Goal: Task Accomplishment & Management: Manage account settings

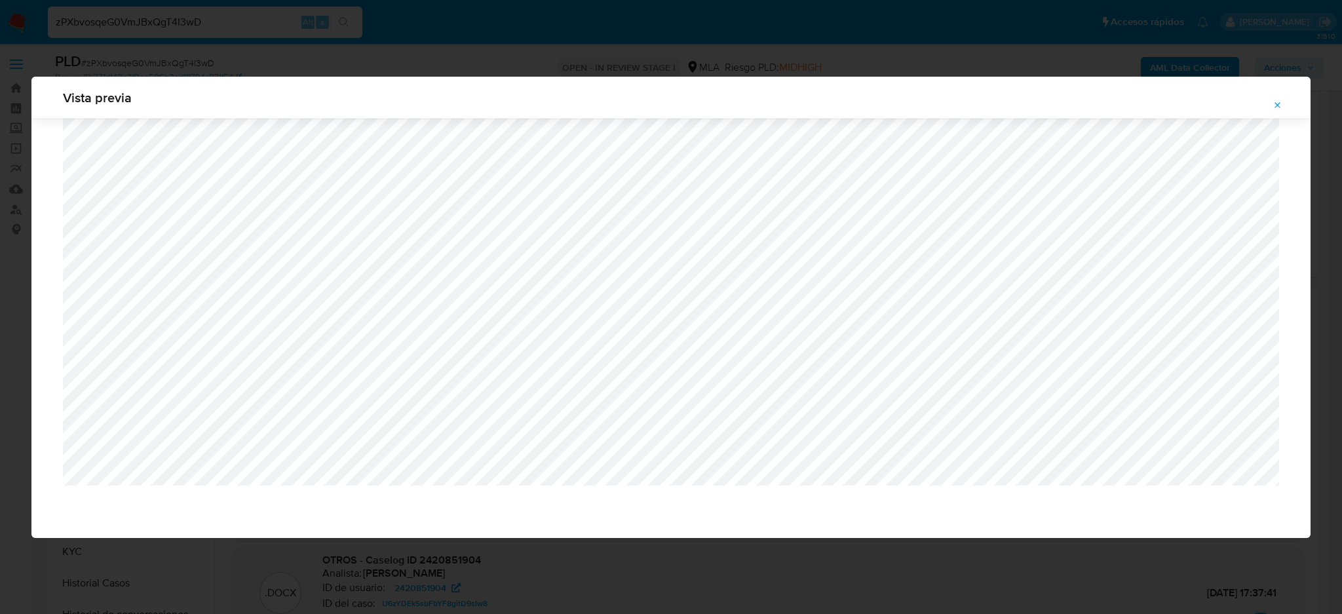
select select "10"
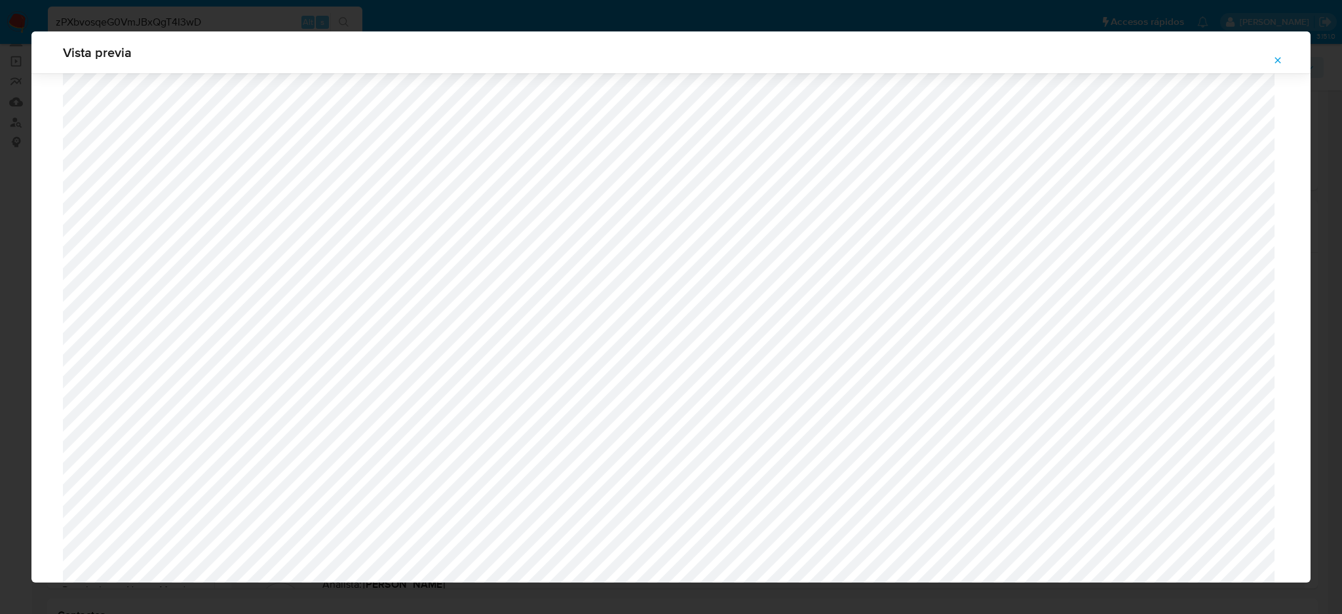
scroll to position [935, 0]
click at [1281, 60] on icon "Attachment preview" at bounding box center [1278, 60] width 10 height 10
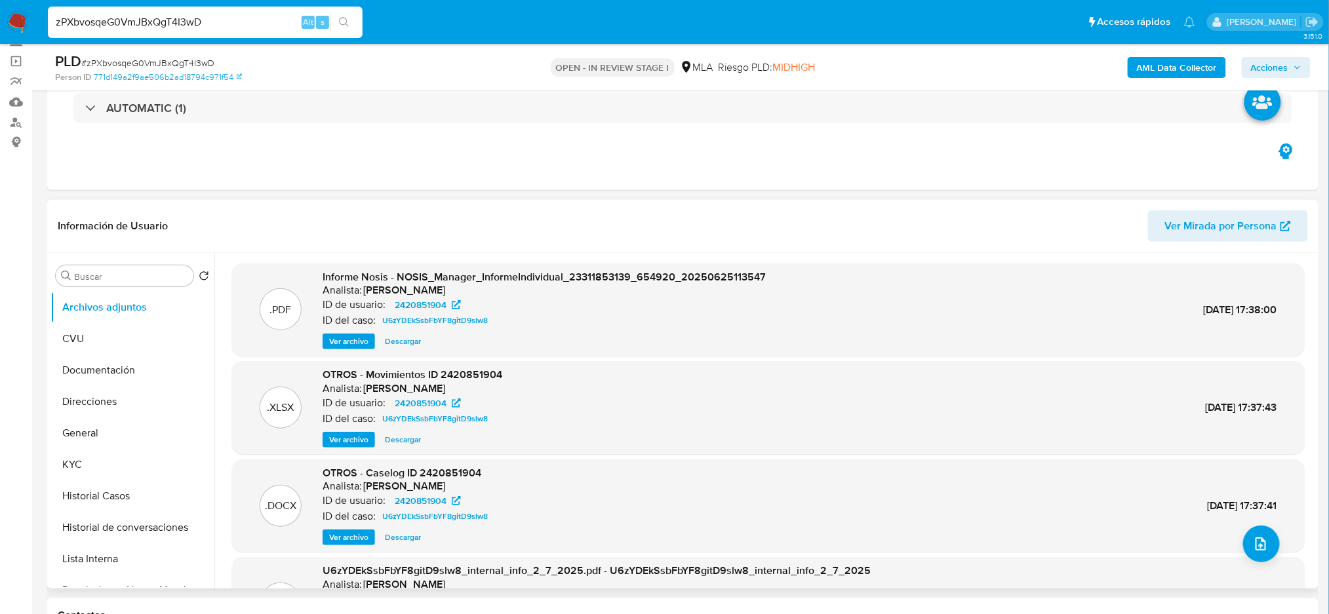
scroll to position [174, 0]
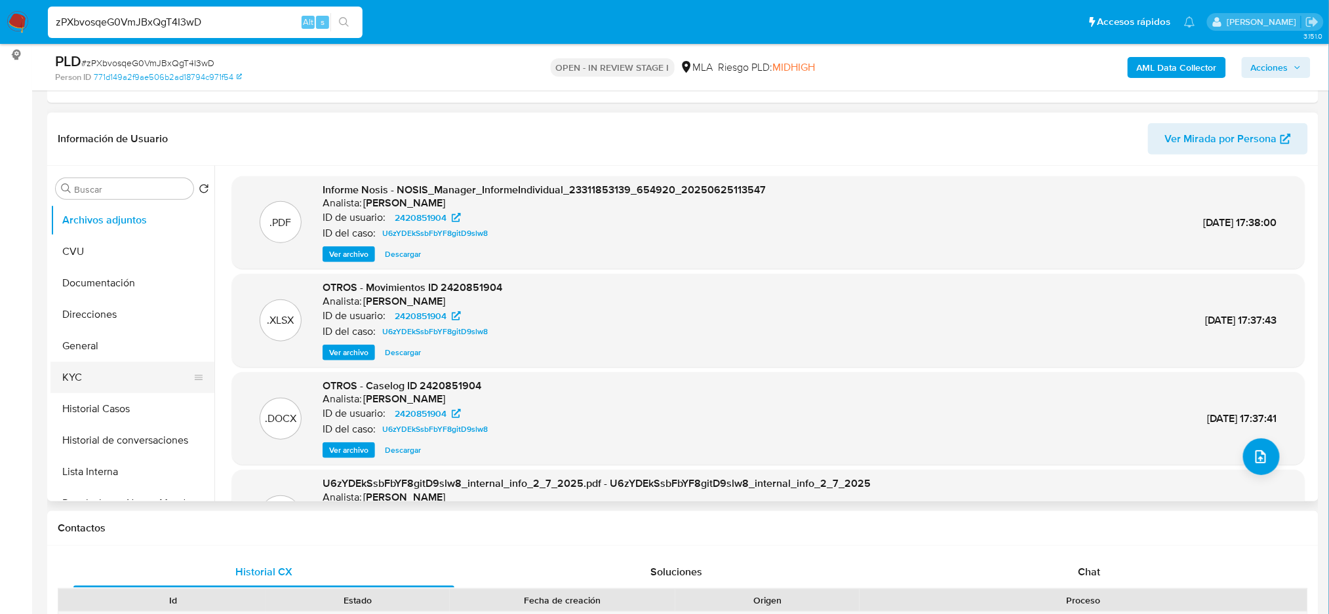
click at [114, 372] on button "KYC" at bounding box center [126, 377] width 153 height 31
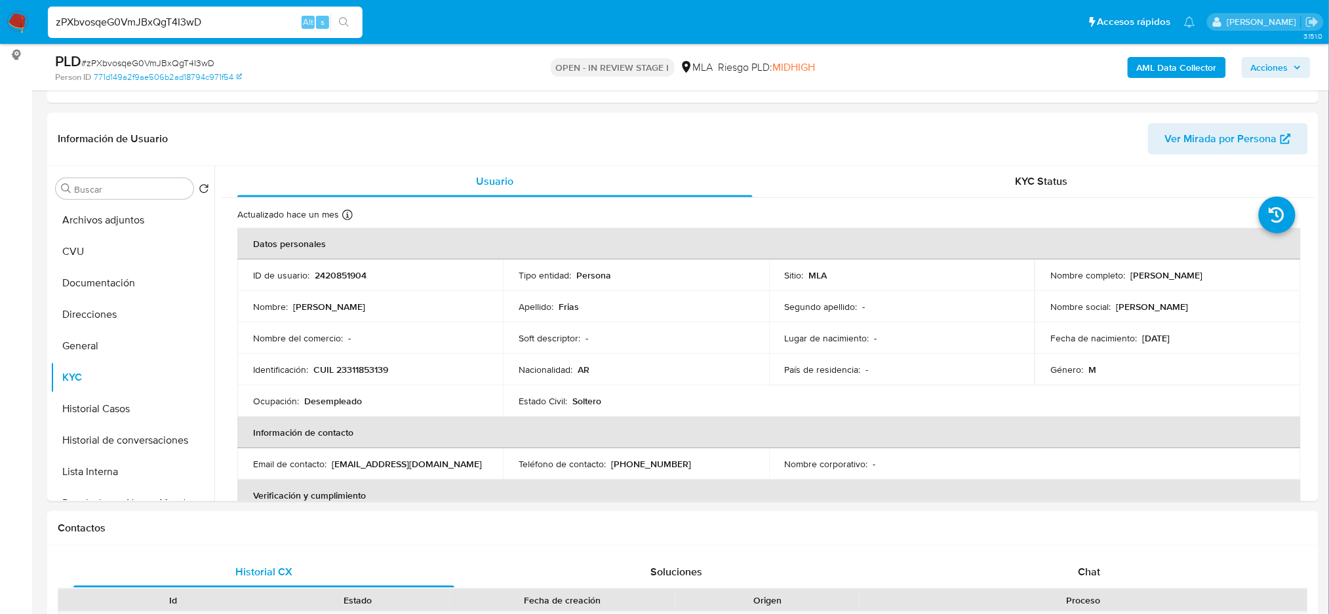
click at [357, 371] on p "CUIL 23311853139" at bounding box center [350, 370] width 75 height 12
copy p "23311853139"
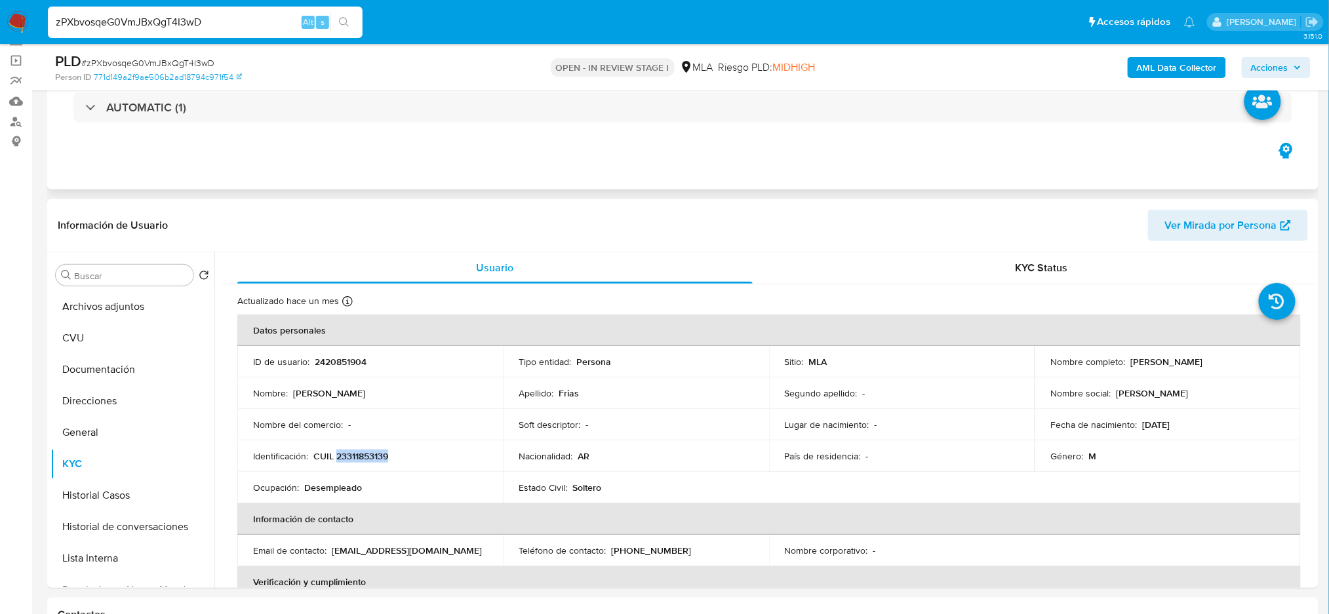
scroll to position [87, 0]
click at [1148, 68] on b "AML Data Collector" at bounding box center [1177, 67] width 80 height 21
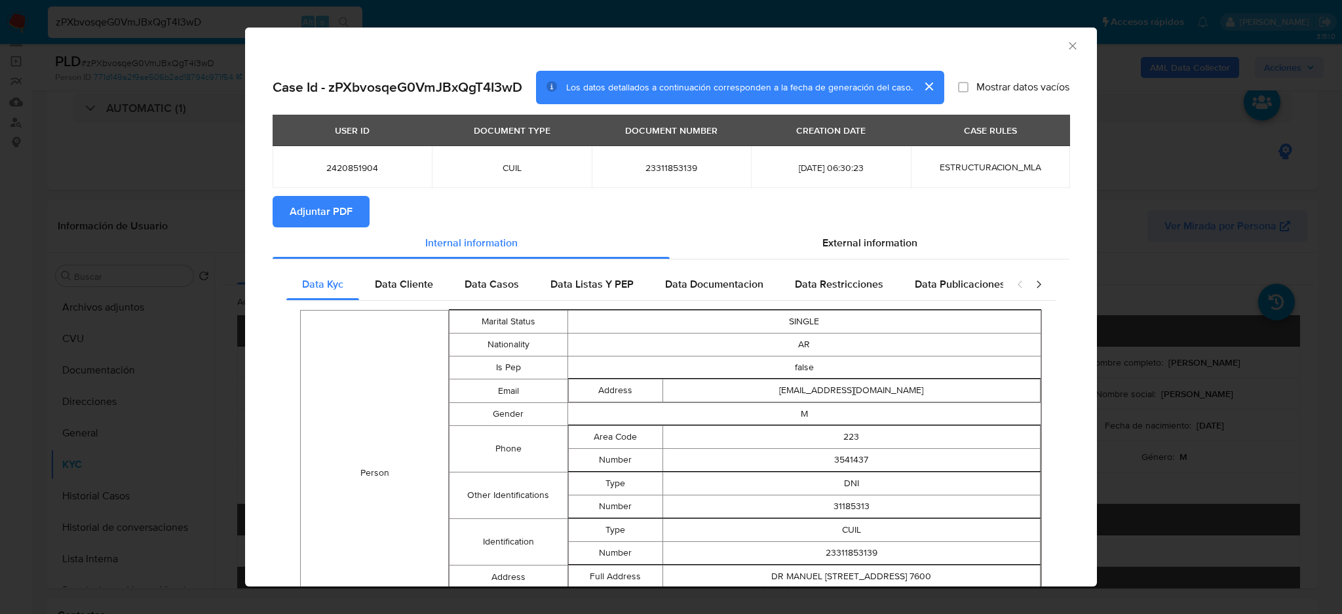
click at [336, 204] on span "Adjuntar PDF" at bounding box center [321, 211] width 63 height 29
click at [599, 47] on div "AML Data Collector" at bounding box center [660, 44] width 812 height 14
click at [1066, 45] on icon "Cerrar ventana" at bounding box center [1072, 45] width 13 height 13
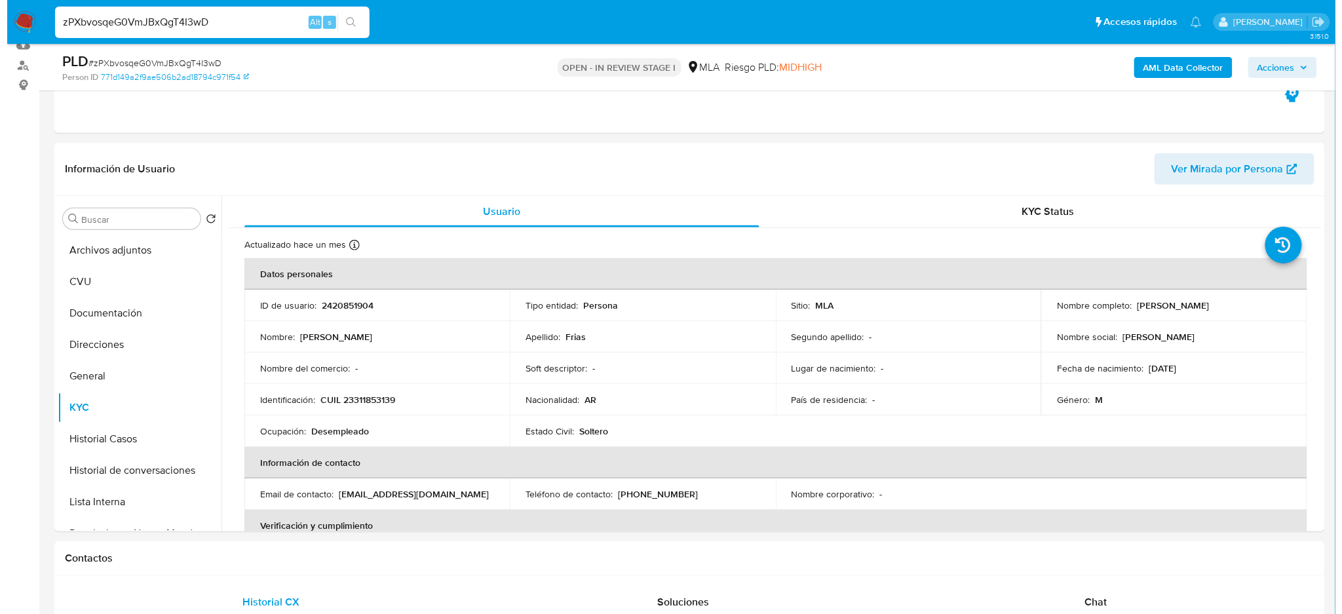
scroll to position [174, 0]
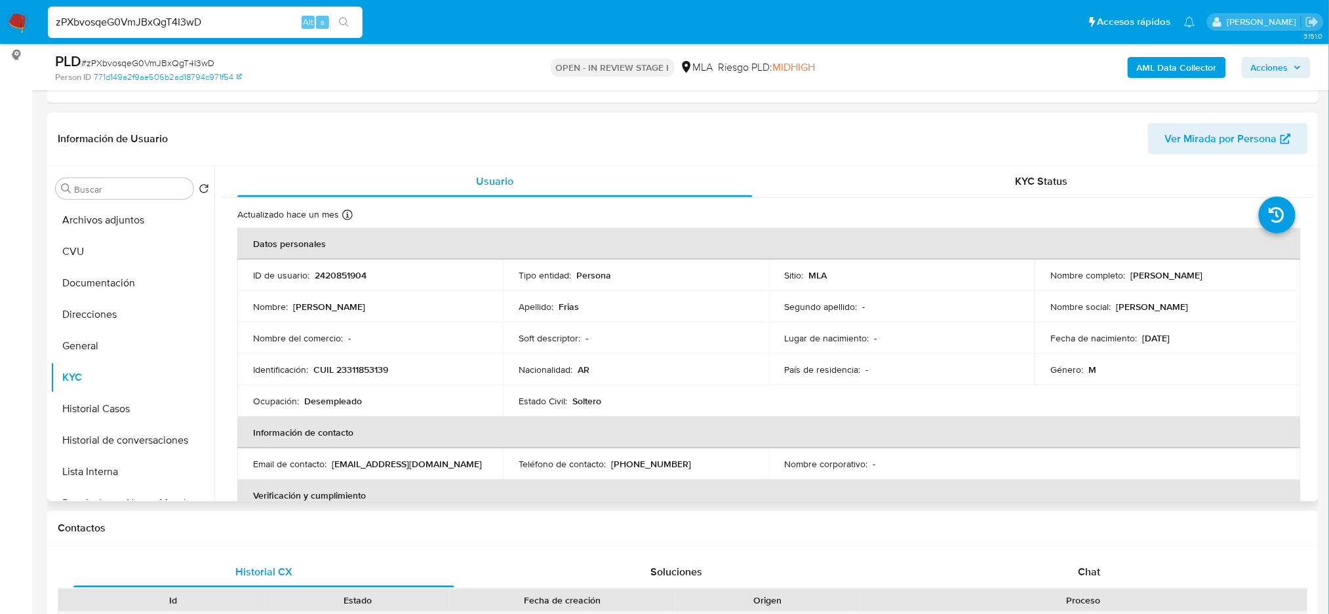
click at [327, 273] on p "2420851904" at bounding box center [341, 275] width 52 height 12
copy p "2420851904"
click at [144, 60] on span "# zPXbvosqeG0VmJBxQgT4I3wD" at bounding box center [147, 62] width 133 height 13
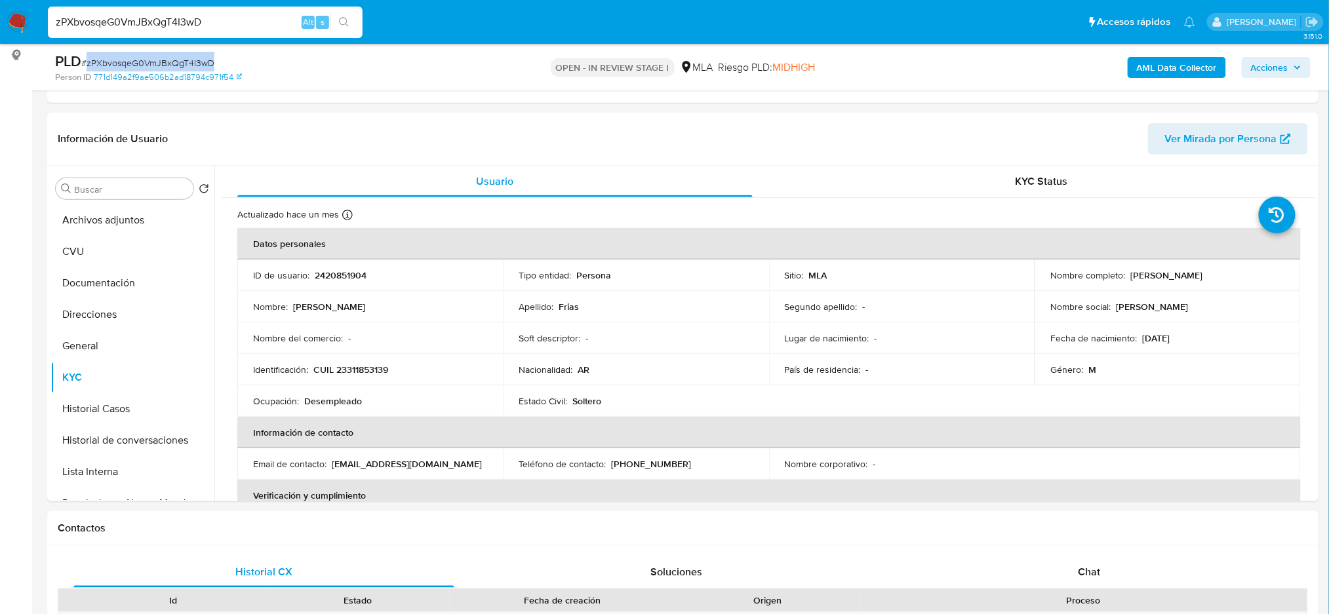
click at [144, 60] on span "# zPXbvosqeG0VmJBxQgT4I3wD" at bounding box center [147, 62] width 133 height 13
copy span "zPXbvosqeG0VmJBxQgT4I3wD"
click at [137, 218] on button "Archivos adjuntos" at bounding box center [126, 220] width 153 height 31
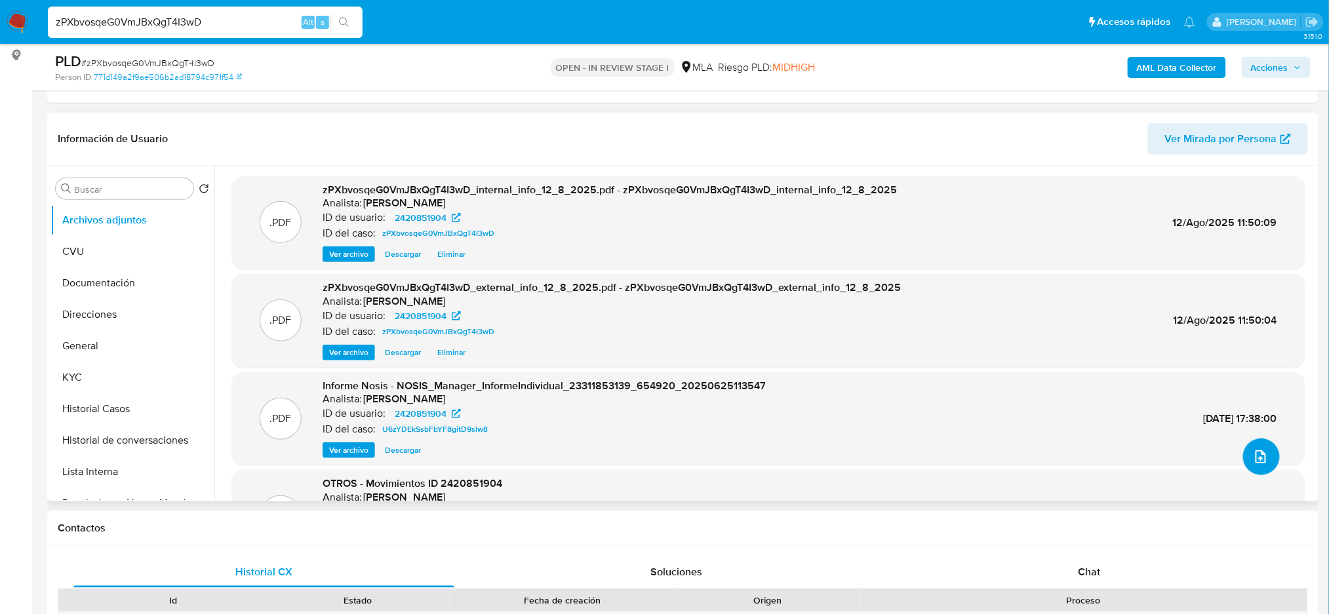
click at [1264, 466] on button "upload-file" at bounding box center [1261, 457] width 37 height 37
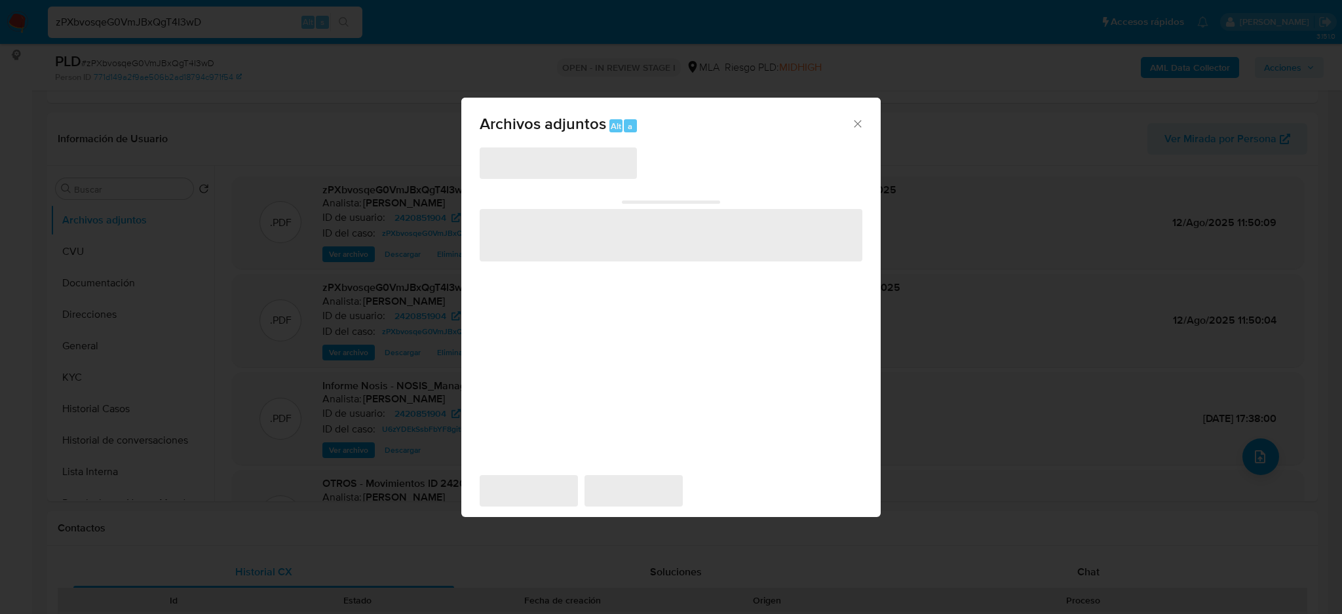
click at [583, 172] on span "‌" at bounding box center [558, 162] width 157 height 31
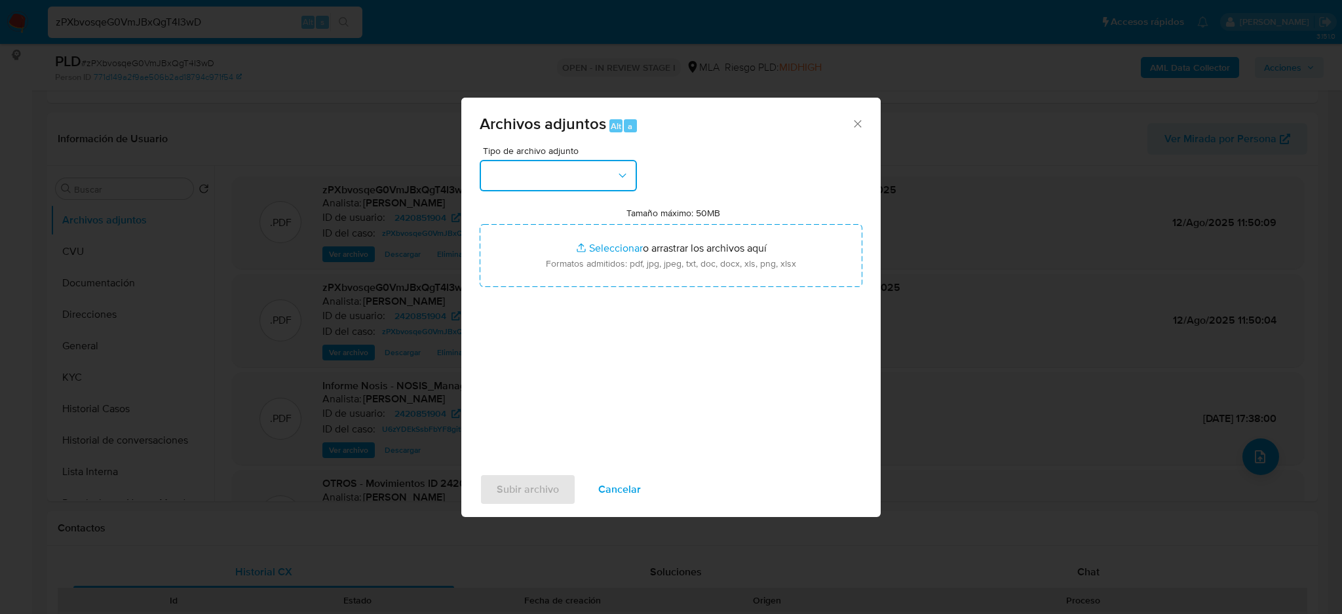
click at [574, 168] on button "button" at bounding box center [558, 175] width 157 height 31
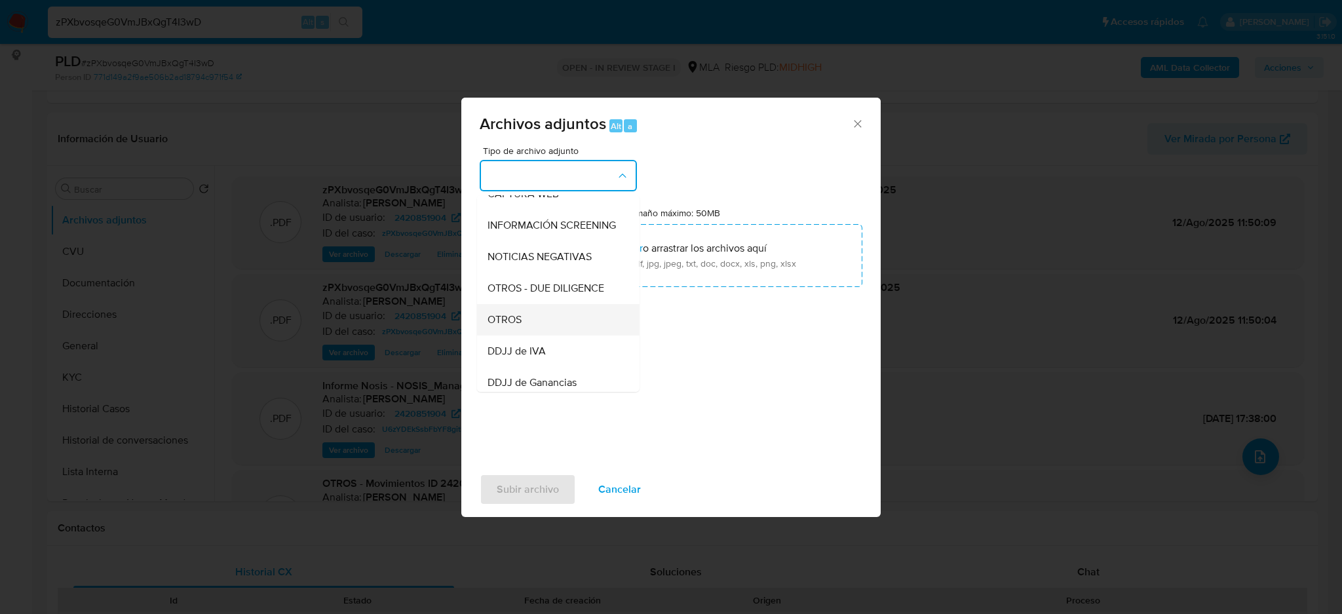
click at [518, 326] on span "OTROS" at bounding box center [505, 319] width 34 height 13
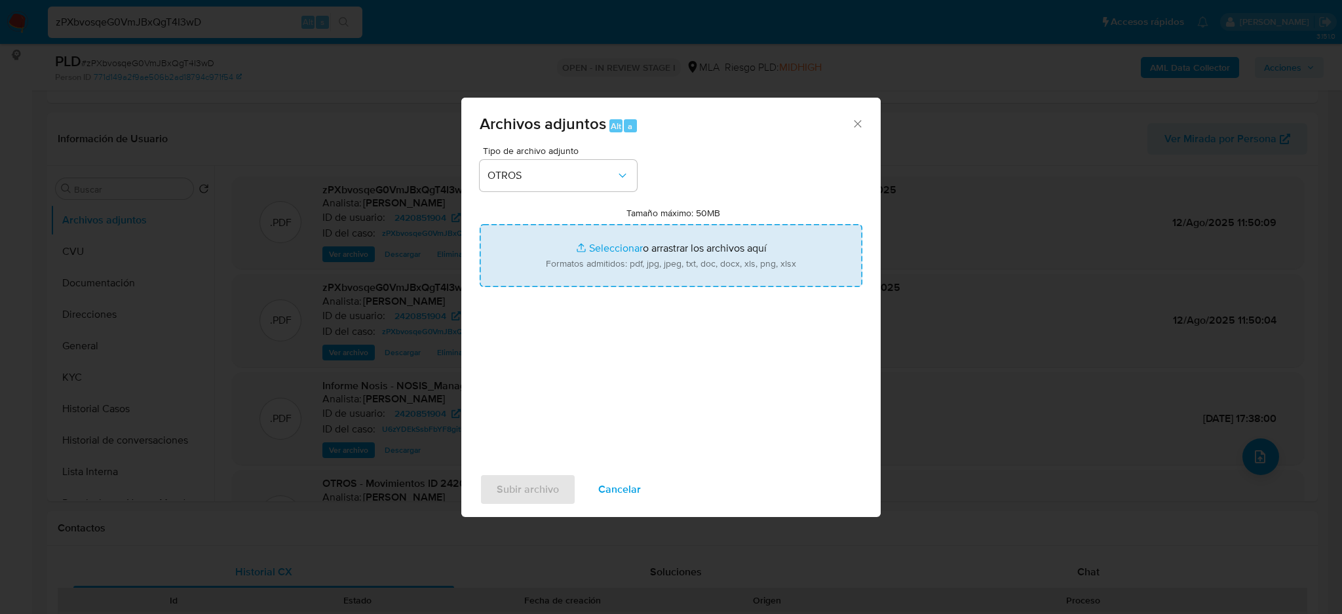
click at [573, 272] on input "Tamaño máximo: 50MB Seleccionar archivos" at bounding box center [671, 255] width 383 height 63
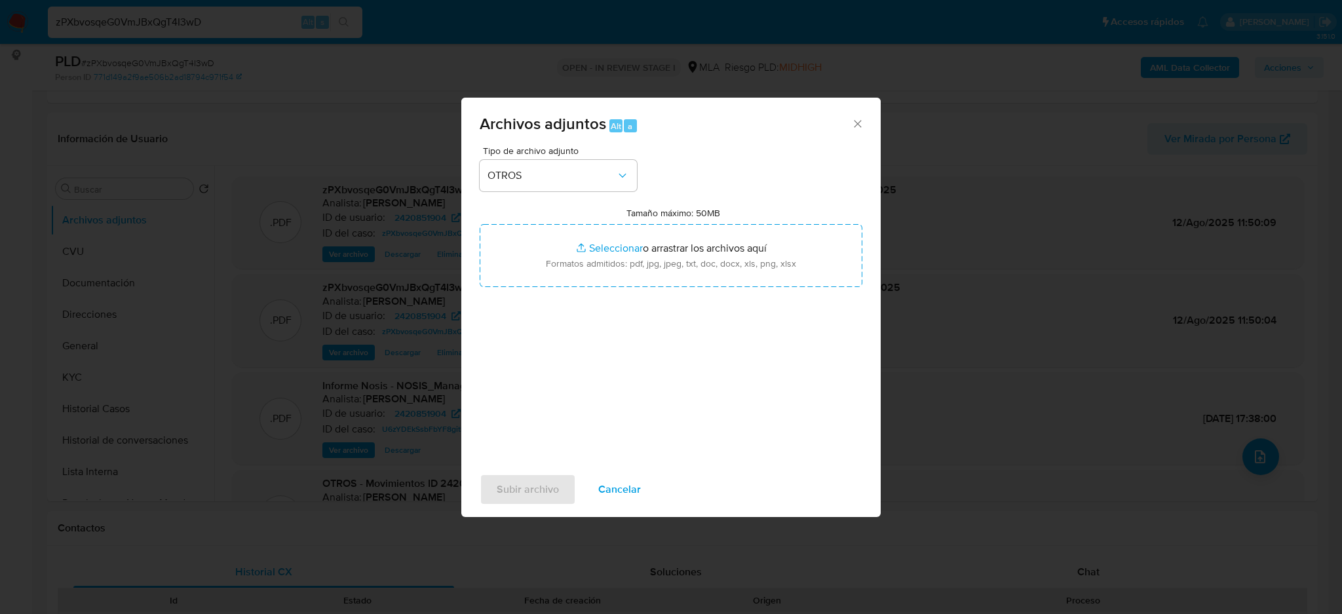
click at [623, 486] on span "Cancelar" at bounding box center [619, 489] width 43 height 29
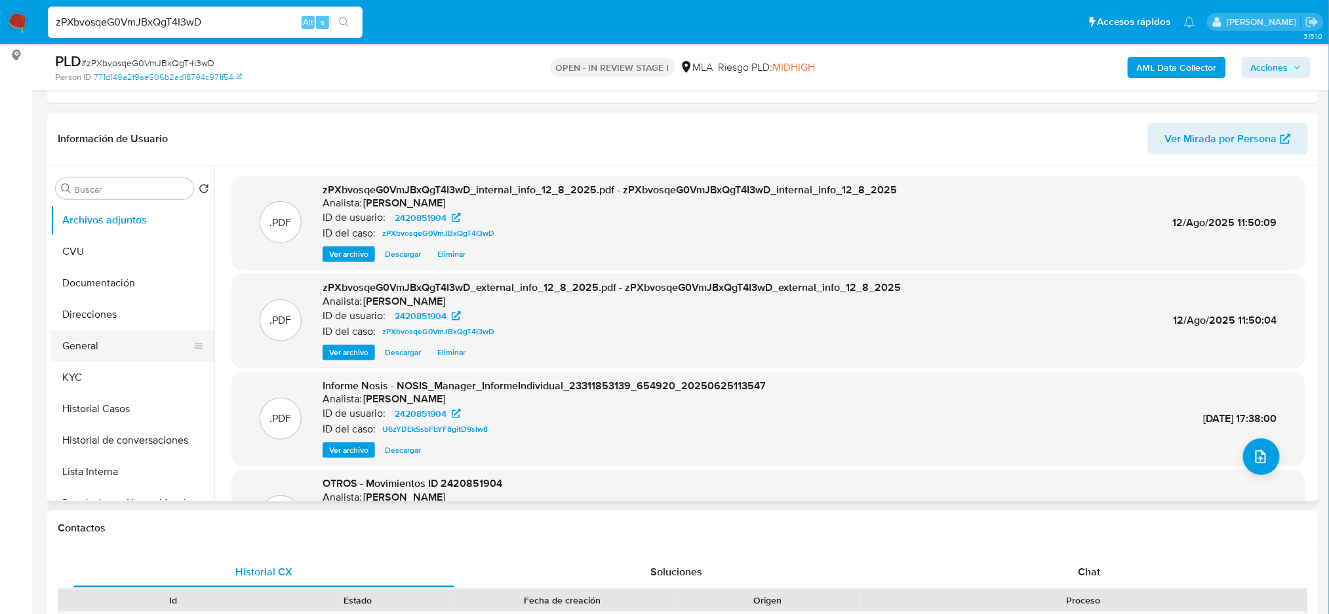
click at [118, 354] on button "General" at bounding box center [126, 345] width 153 height 31
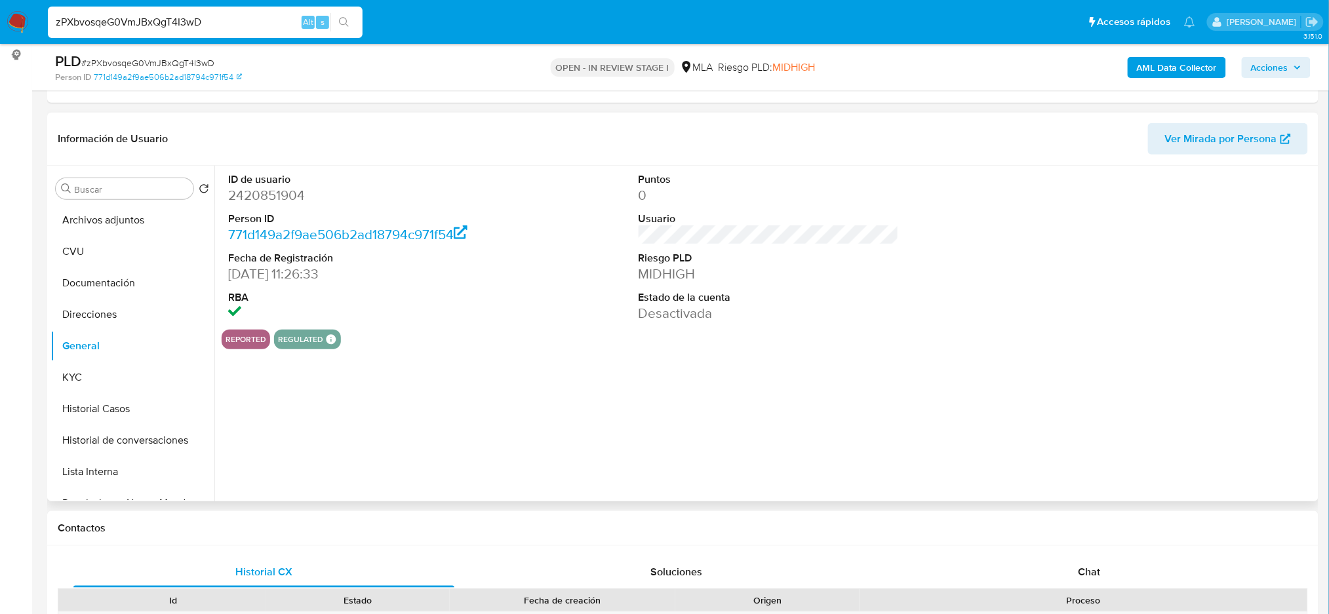
click at [280, 182] on dt "ID de usuario" at bounding box center [358, 179] width 260 height 14
click at [275, 188] on dd "2420851904" at bounding box center [358, 195] width 260 height 18
copy dd "2420851904"
click at [121, 211] on button "Archivos adjuntos" at bounding box center [126, 220] width 153 height 31
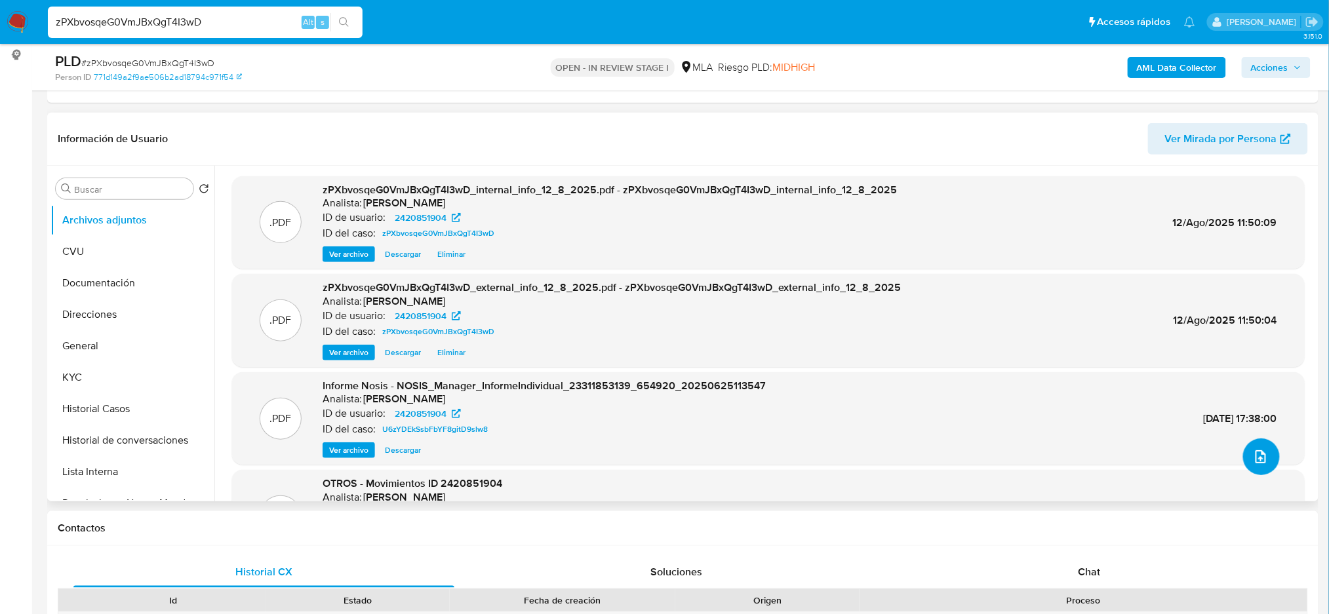
click at [1264, 450] on button "upload-file" at bounding box center [1261, 457] width 37 height 37
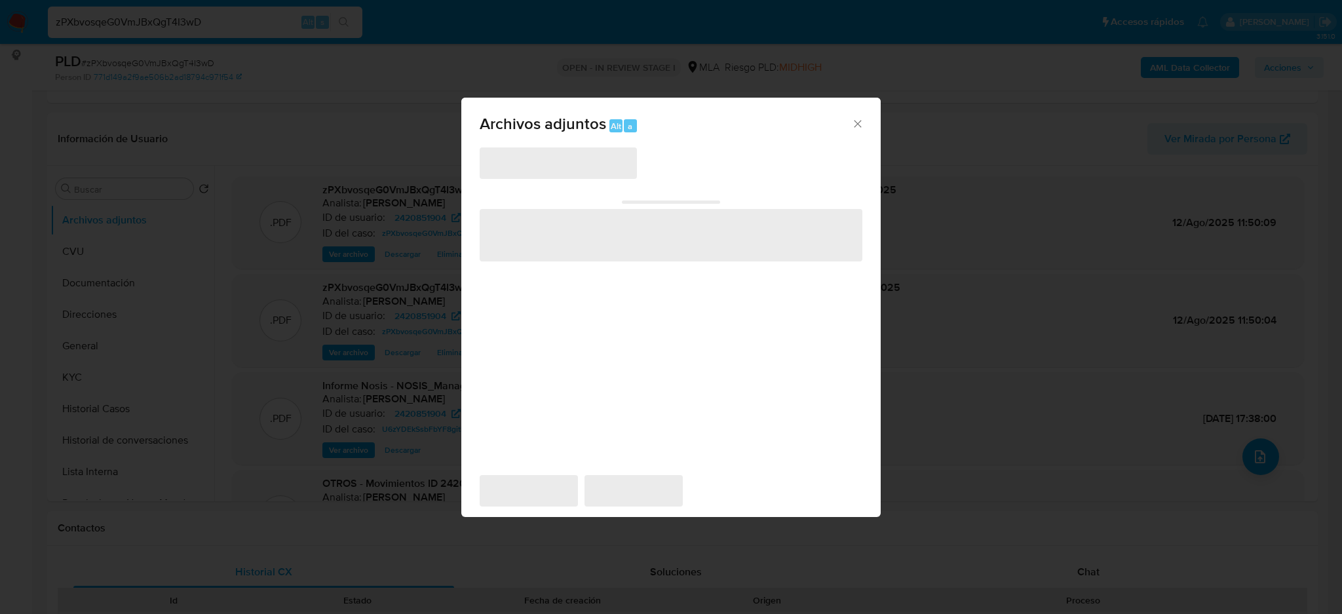
click at [529, 172] on span "‌" at bounding box center [558, 162] width 157 height 31
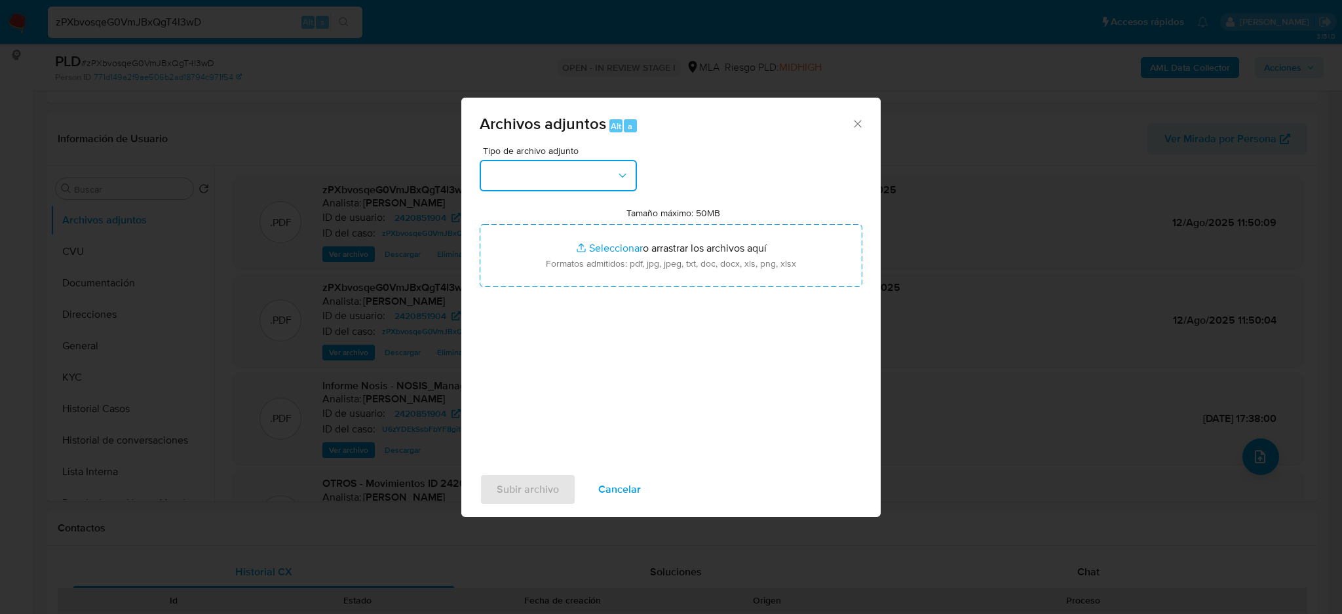
click at [529, 172] on button "button" at bounding box center [558, 175] width 157 height 31
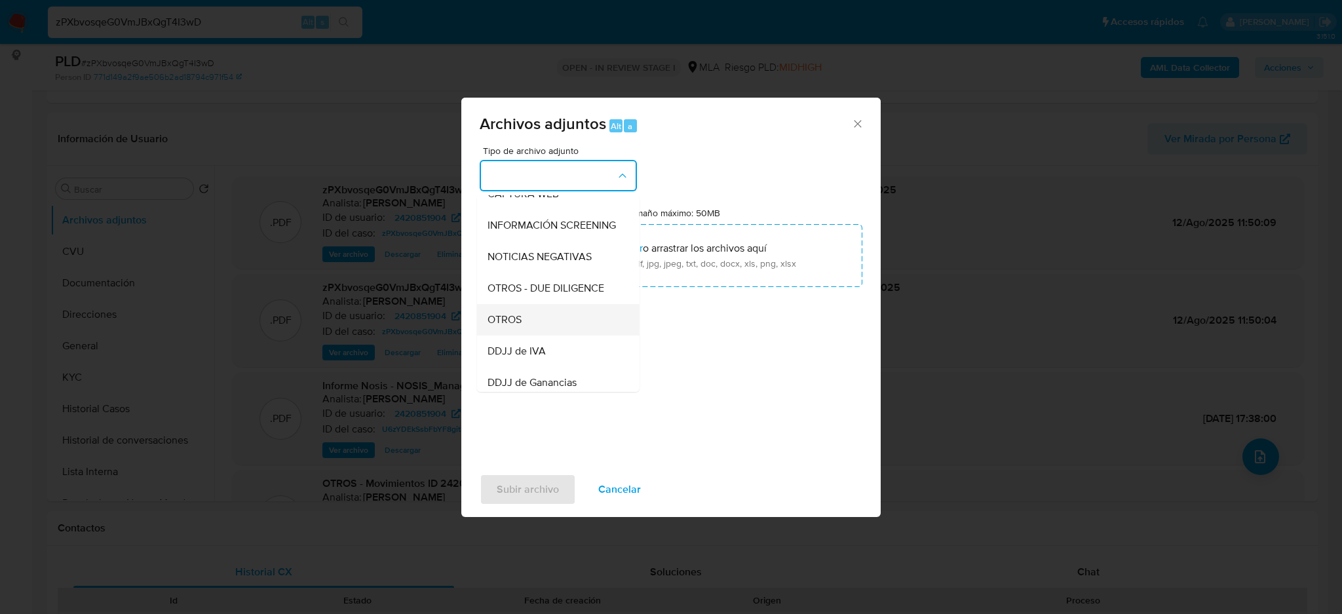
click at [516, 324] on span "OTROS" at bounding box center [505, 319] width 34 height 13
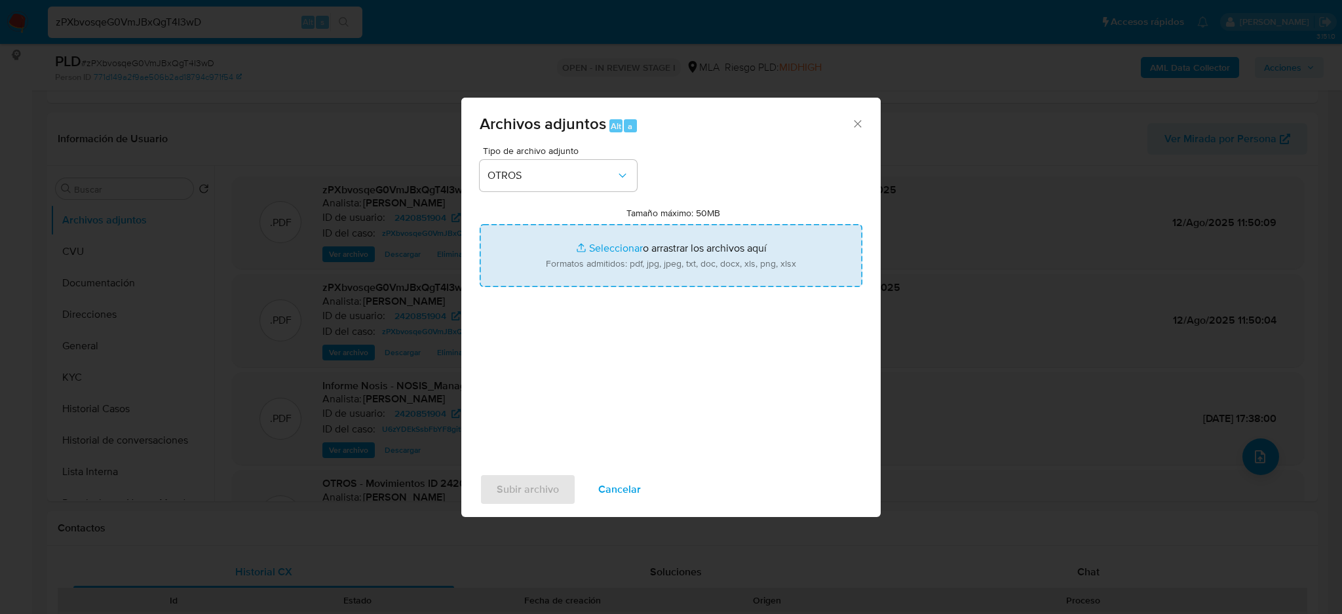
click at [579, 262] on input "Tamaño máximo: 50MB Seleccionar archivos" at bounding box center [671, 255] width 383 height 63
type input "C:\fakepath\Caselog zPXbvosqeG0VmJBxQgT4I3wD_2025_08_12_09_17_59.docx"
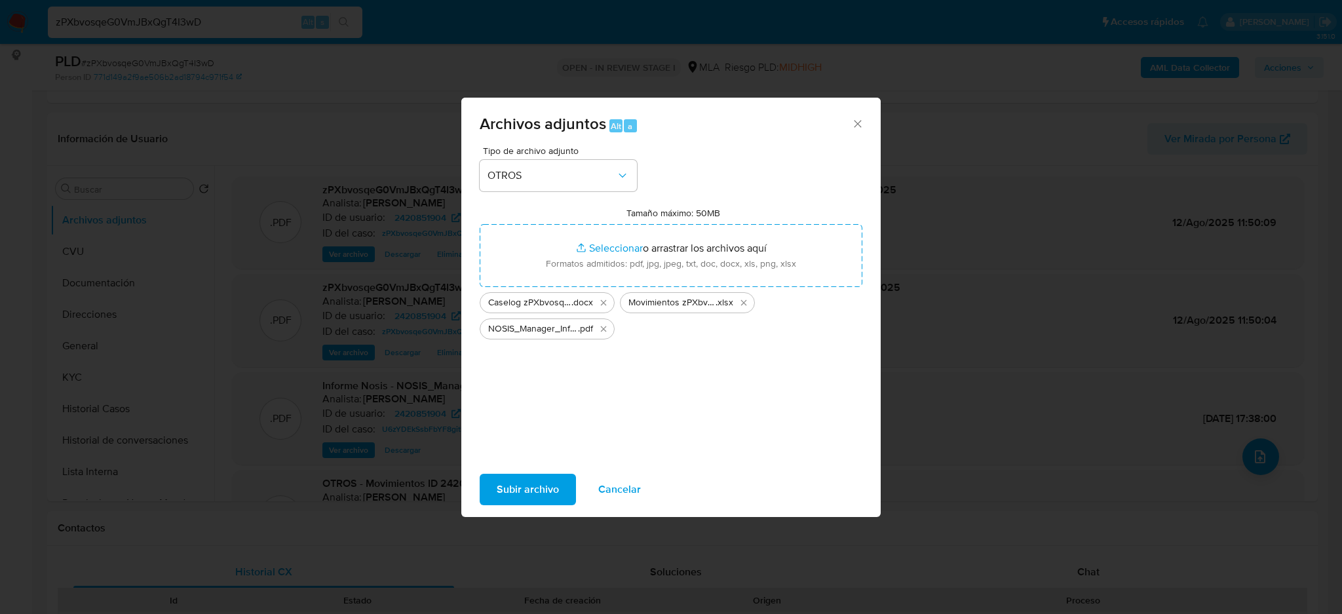
click at [501, 493] on span "Subir archivo" at bounding box center [528, 489] width 62 height 29
click at [634, 490] on span "Cancelar" at bounding box center [619, 489] width 43 height 29
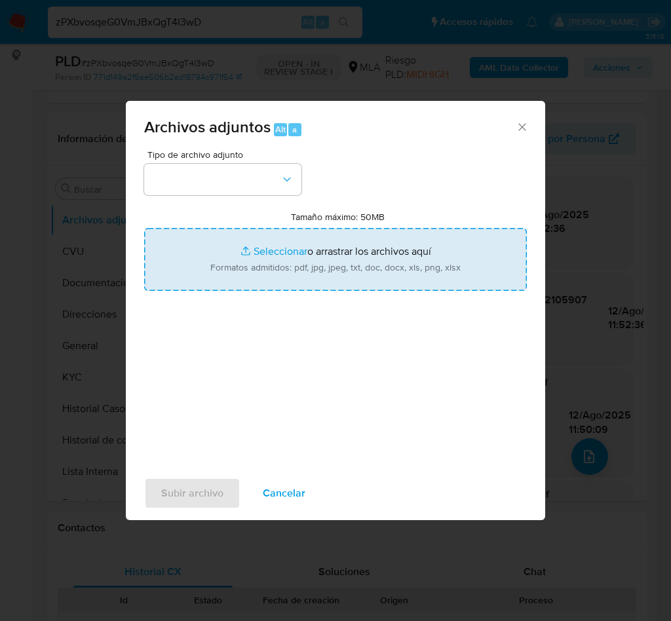
type input "C:\fakepath\Caselog zPXbvosqeG0VmJBxQgT4I3wD_2025_08_12_09_17_59.docx"
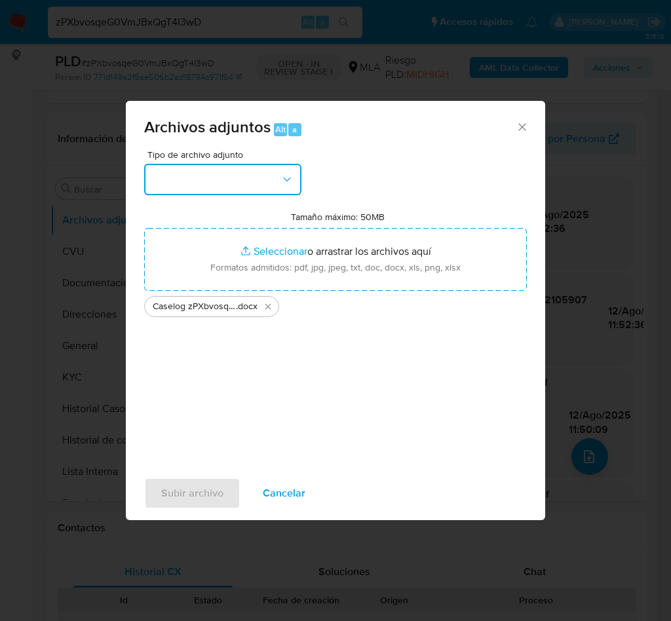
click at [264, 179] on button "button" at bounding box center [222, 179] width 157 height 31
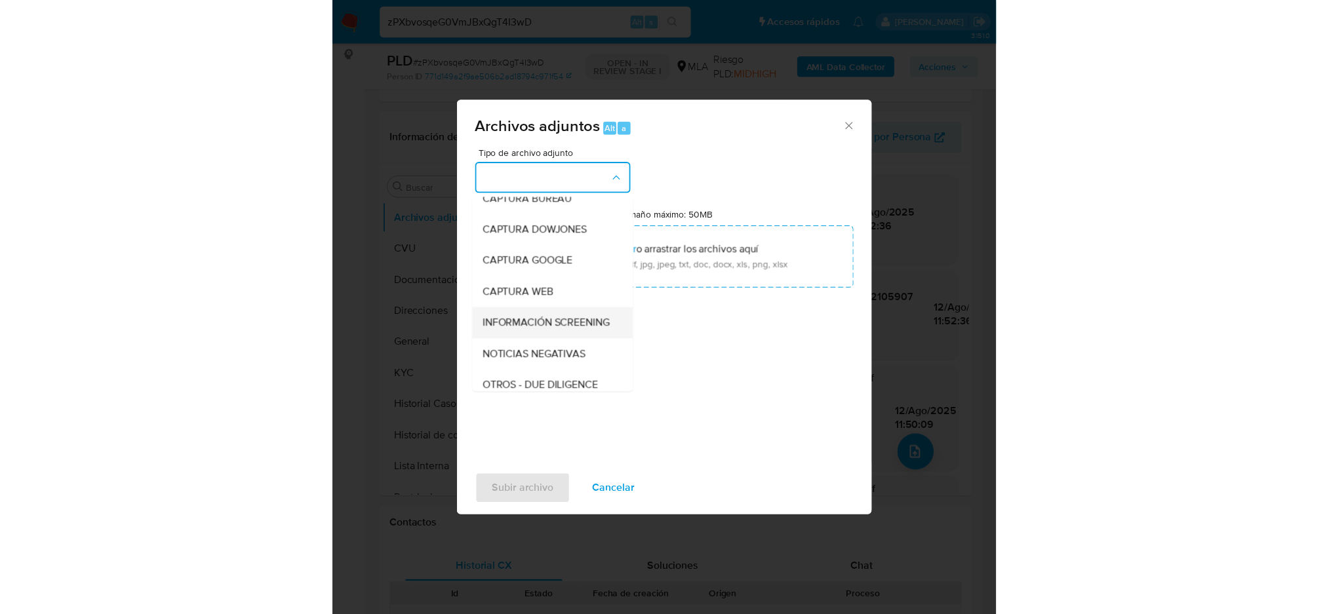
scroll to position [140, 0]
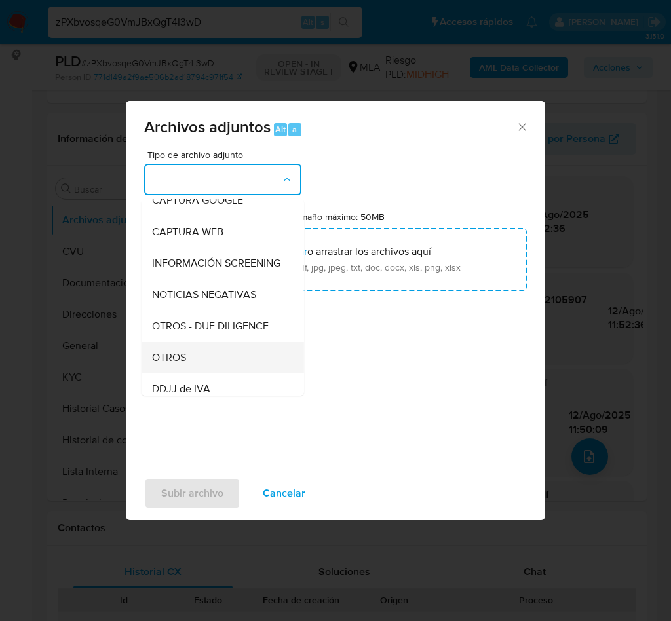
click at [166, 364] on span "OTROS" at bounding box center [169, 357] width 34 height 13
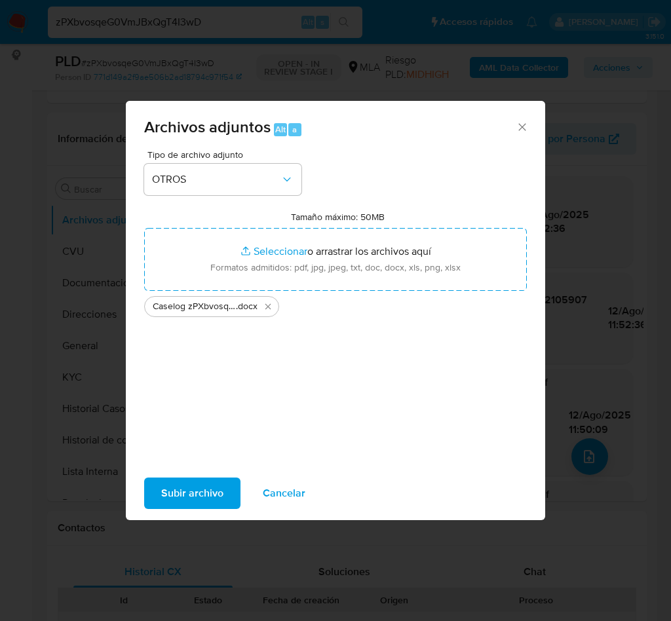
click at [184, 480] on span "Subir archivo" at bounding box center [192, 493] width 62 height 29
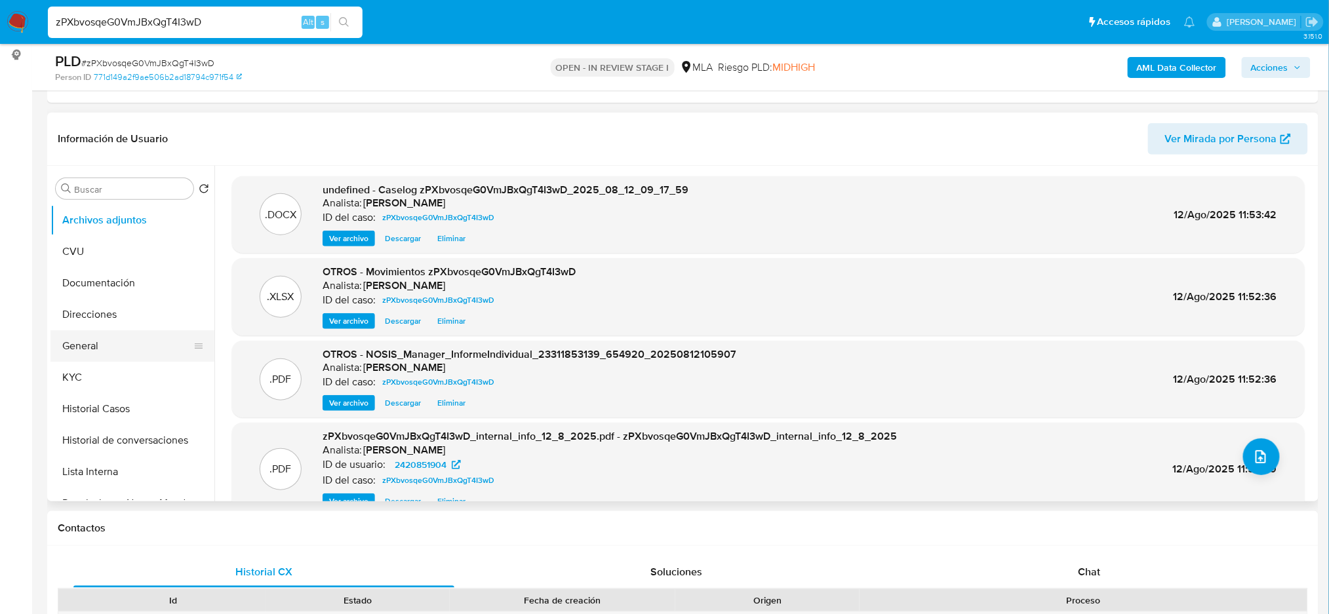
click at [100, 353] on button "General" at bounding box center [126, 345] width 153 height 31
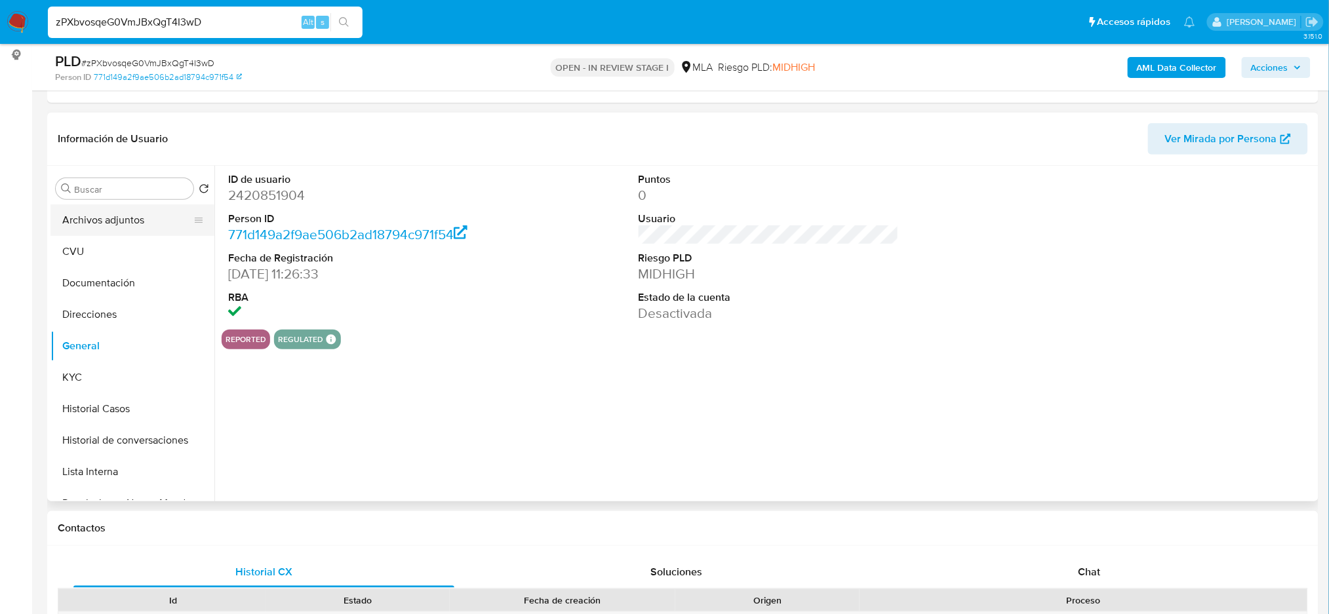
click at [105, 229] on button "Archivos adjuntos" at bounding box center [126, 220] width 153 height 31
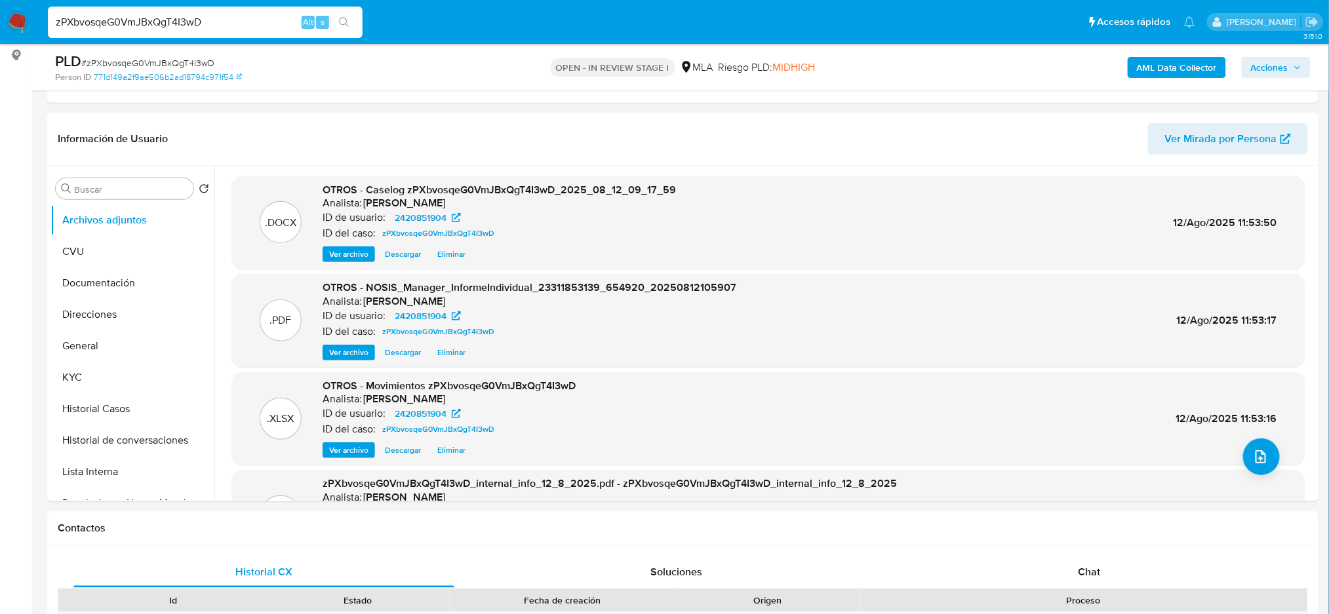
click at [92, 356] on button "General" at bounding box center [132, 345] width 164 height 31
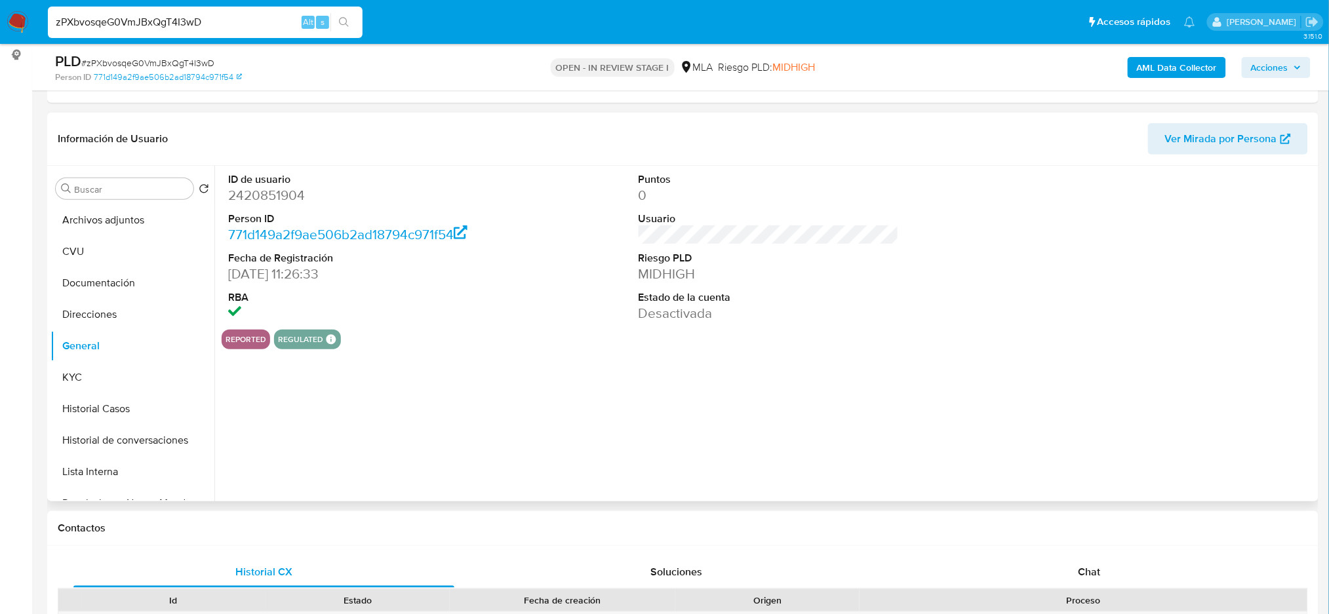
click at [279, 198] on dd "2420851904" at bounding box center [358, 195] width 260 height 18
copy dd "2420851904"
click at [1263, 67] on span "Acciones" at bounding box center [1269, 67] width 37 height 21
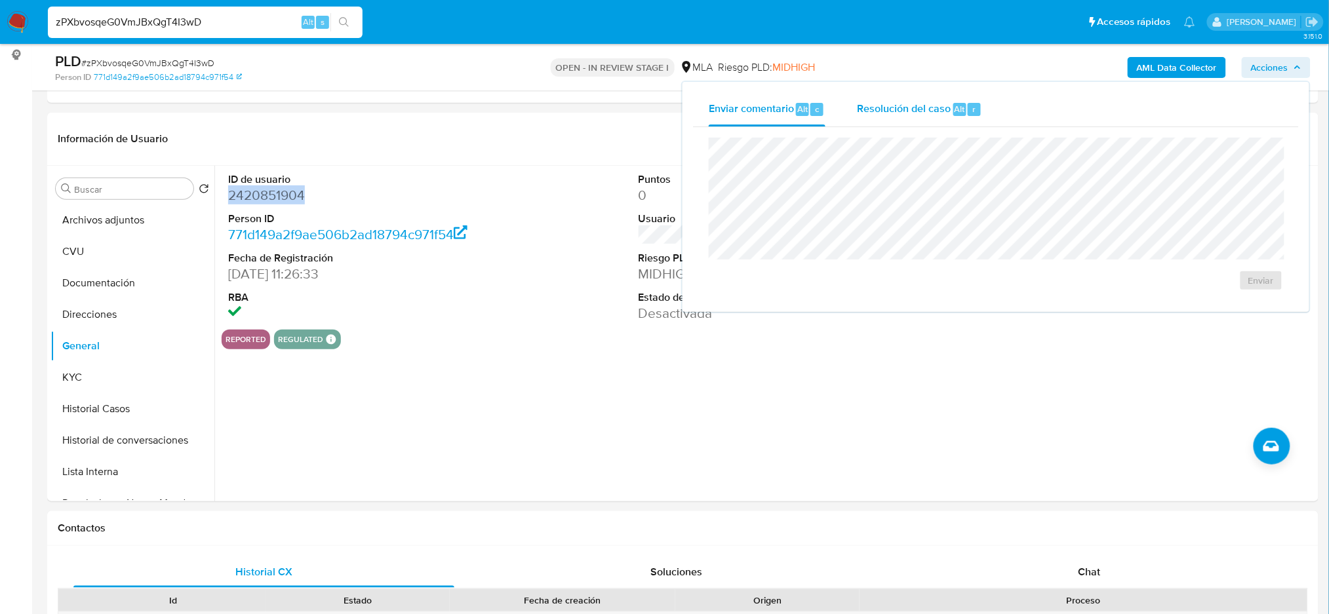
click at [950, 113] on div "Resolución del caso Alt r" at bounding box center [919, 109] width 125 height 34
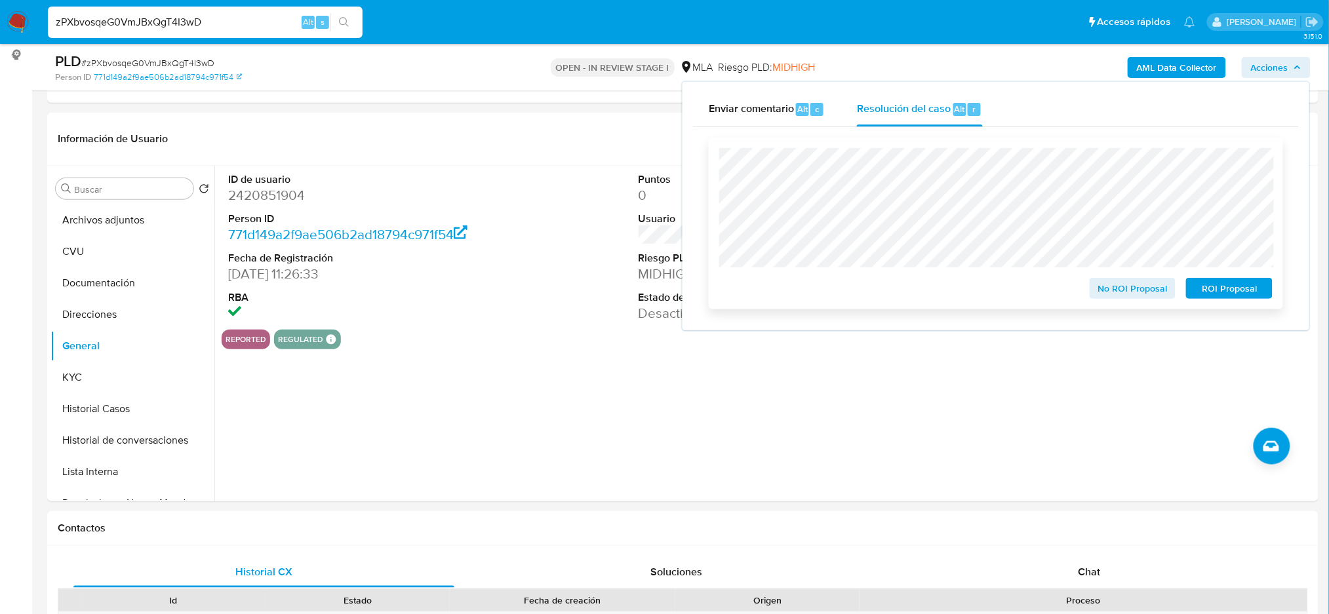
click at [1266, 284] on button "ROI Proposal" at bounding box center [1229, 288] width 87 height 21
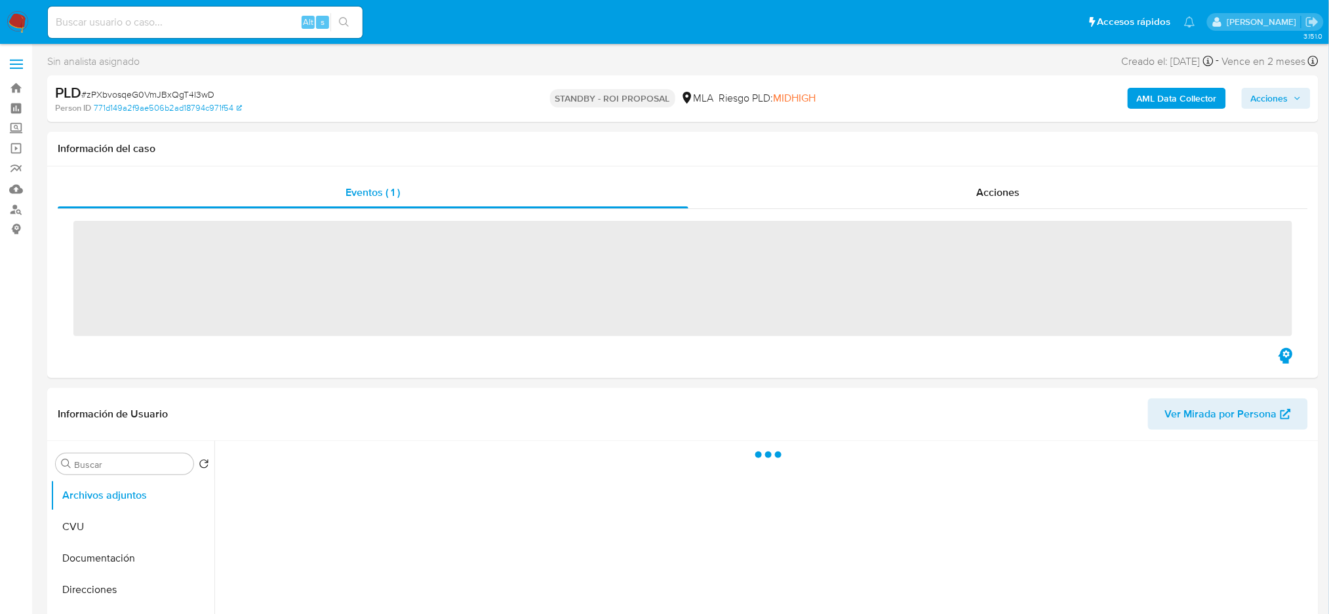
click at [193, 20] on input at bounding box center [205, 22] width 315 height 17
paste input "SUhEZoMav4PhwEE3Syk3AtvP"
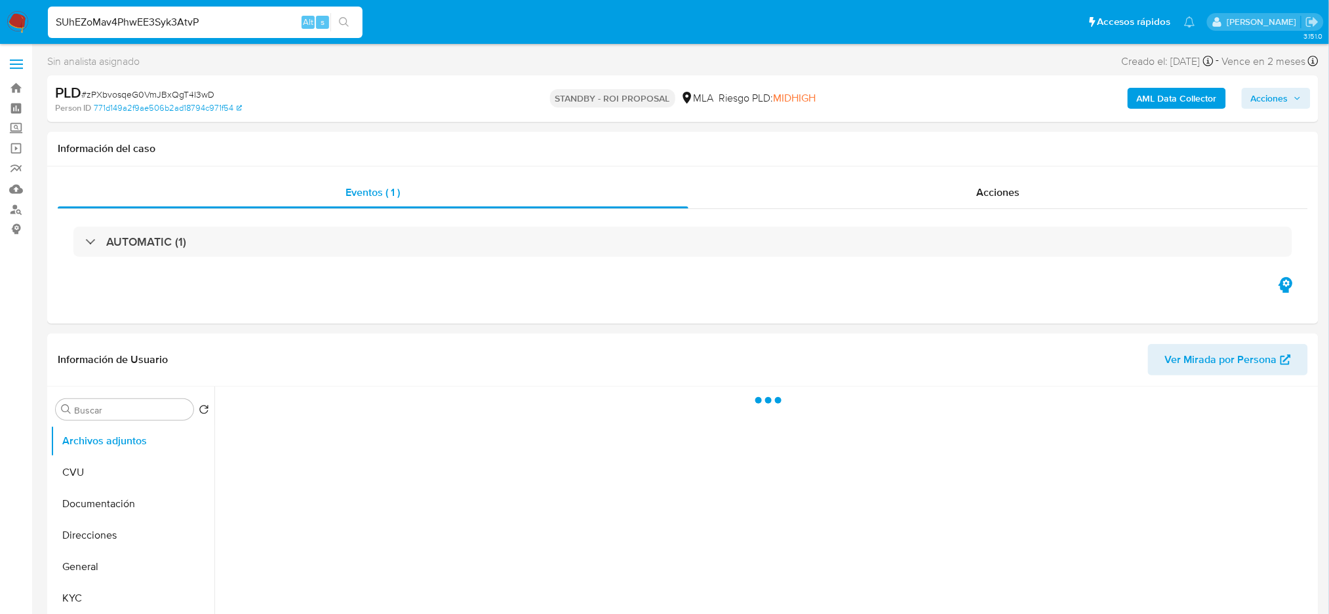
type input "SUhEZoMav4PhwEE3Syk3AtvP"
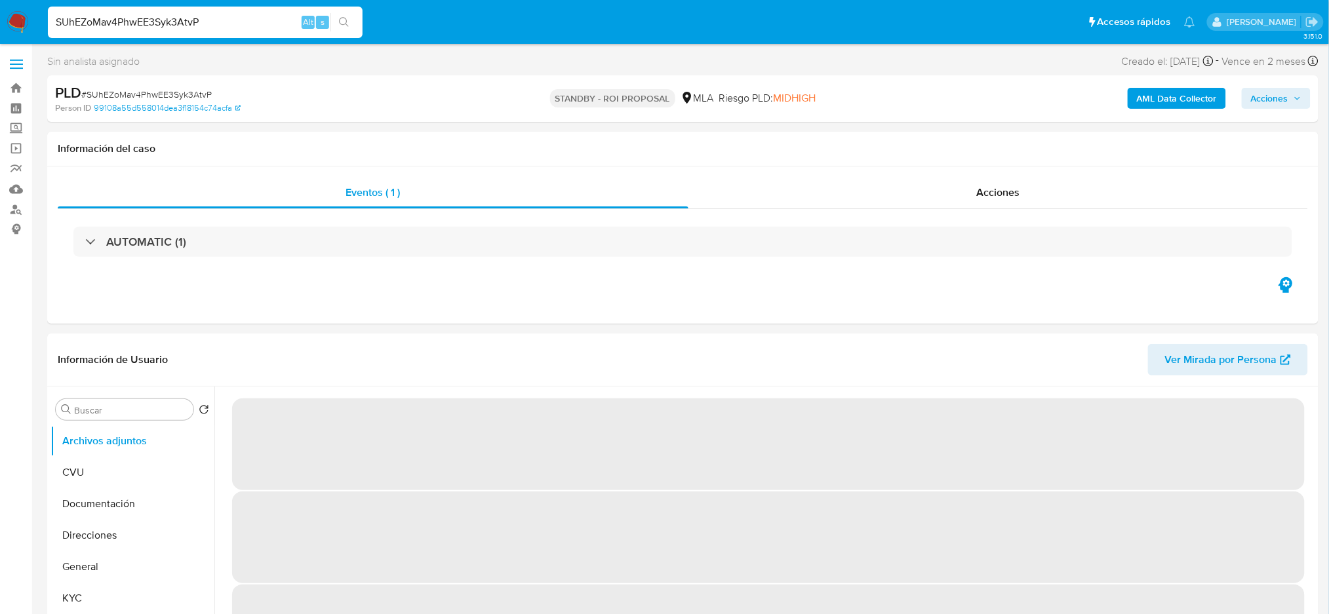
click at [12, 22] on img at bounding box center [18, 22] width 22 height 22
select select "10"
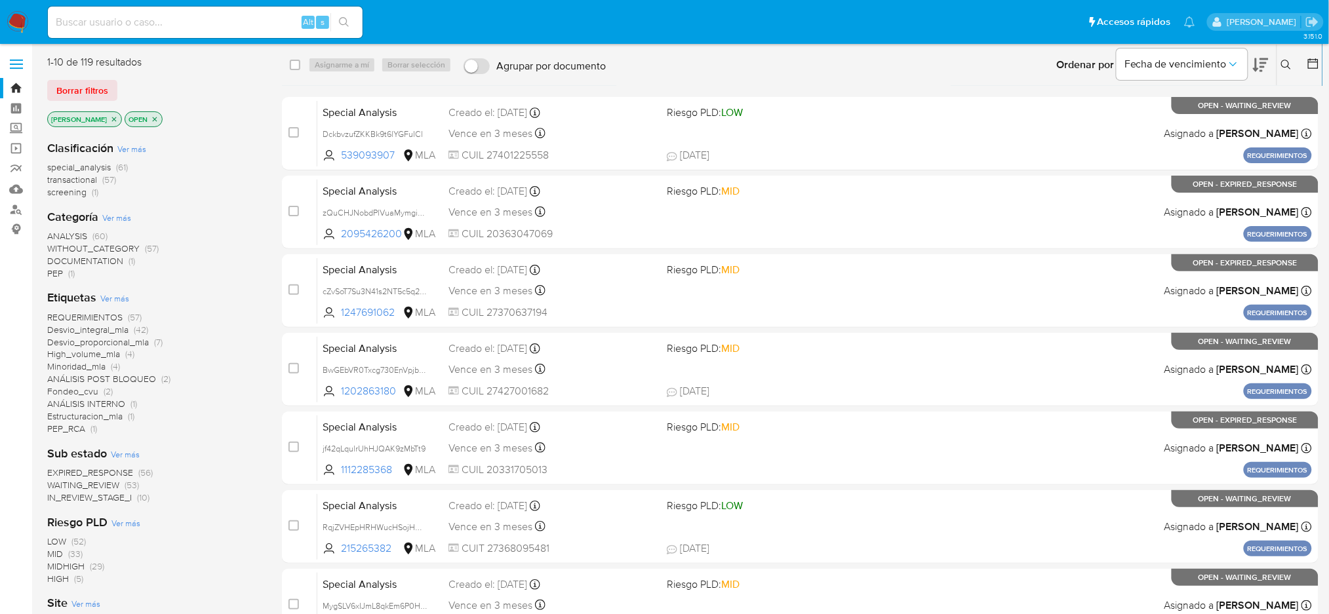
click at [241, 18] on input at bounding box center [205, 22] width 315 height 17
paste input "elkcoEyuRtlkdR8uODFHzHyH"
type input "elkcoEyuRtlkdR8uODFHzHyH"
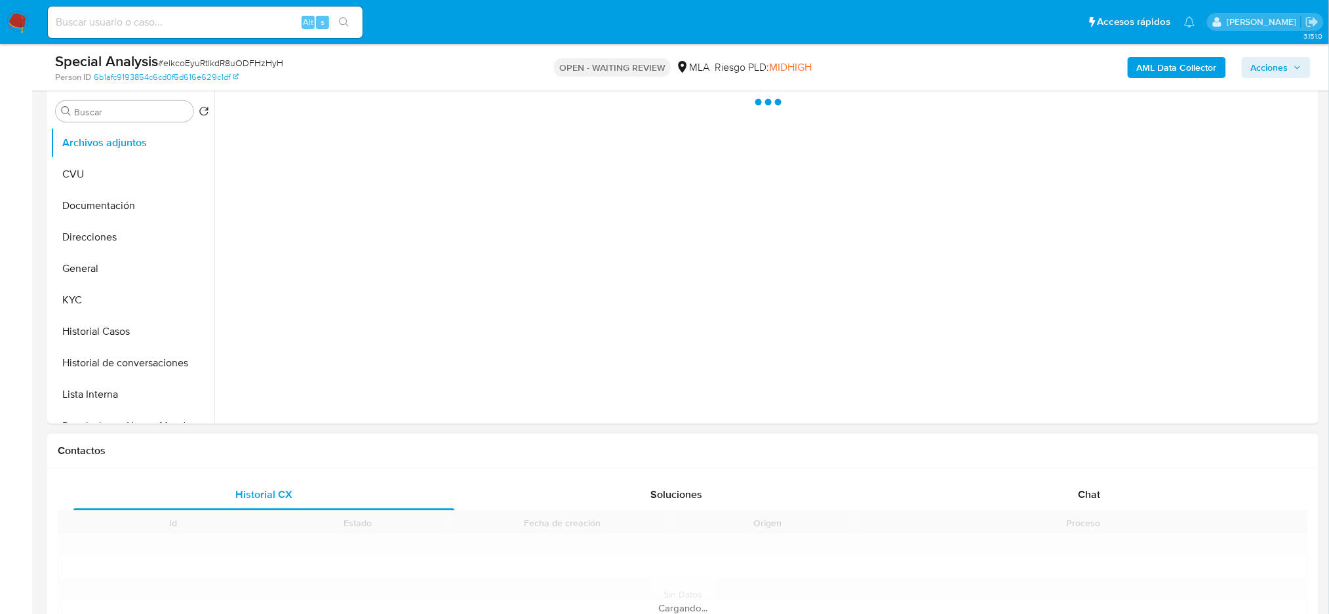
scroll to position [349, 0]
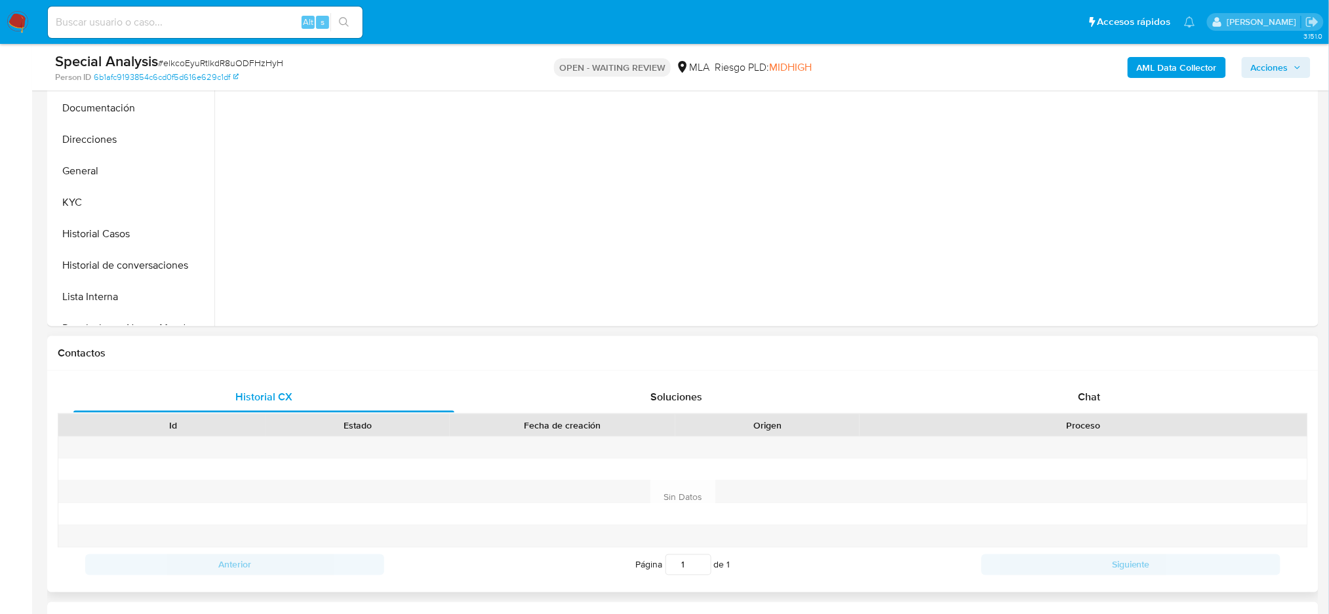
click at [1116, 454] on div at bounding box center [1083, 448] width 448 height 22
click at [1091, 410] on div "Chat" at bounding box center [1089, 396] width 381 height 31
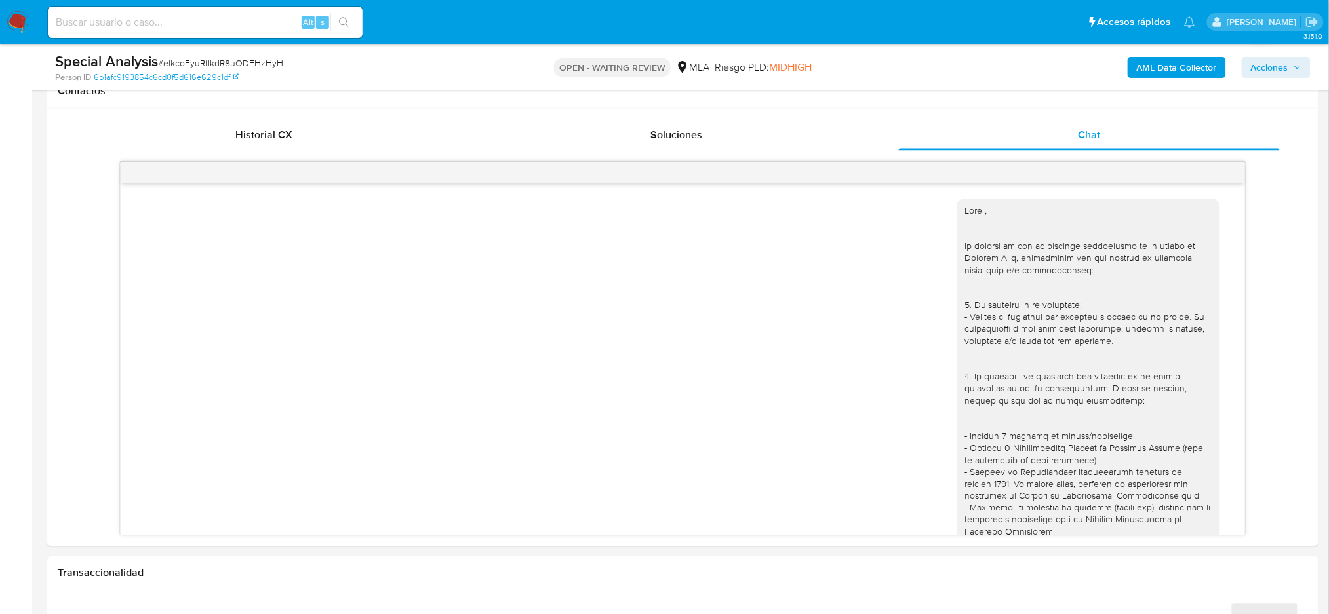
scroll to position [945, 0]
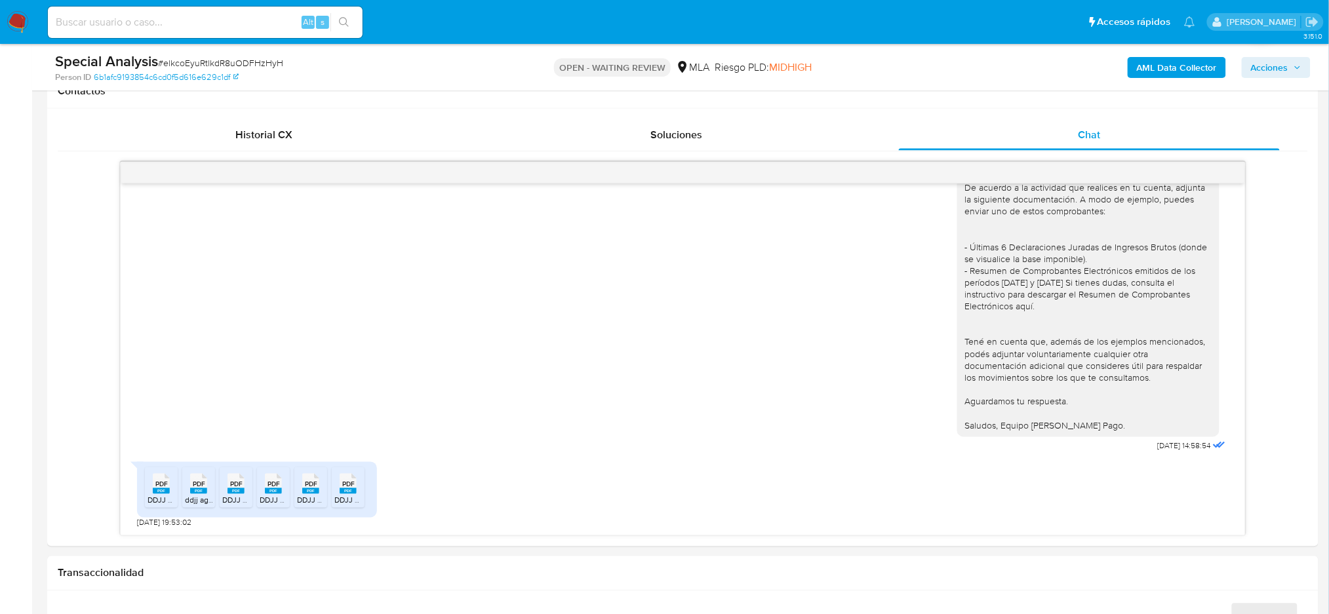
select select "10"
click at [160, 505] on span "DDJJ AGIP JUNIO 2025.pdf" at bounding box center [195, 500] width 96 height 11
click at [185, 494] on div "PDF PDF" at bounding box center [199, 483] width 28 height 26
click at [231, 497] on li "PDF PDF DDJJ AGIP FEBRERO 2025.pdf" at bounding box center [236, 487] width 33 height 41
click at [264, 498] on span "DDJJ AGIP MARZO 2025.pdf" at bounding box center [310, 500] width 100 height 11
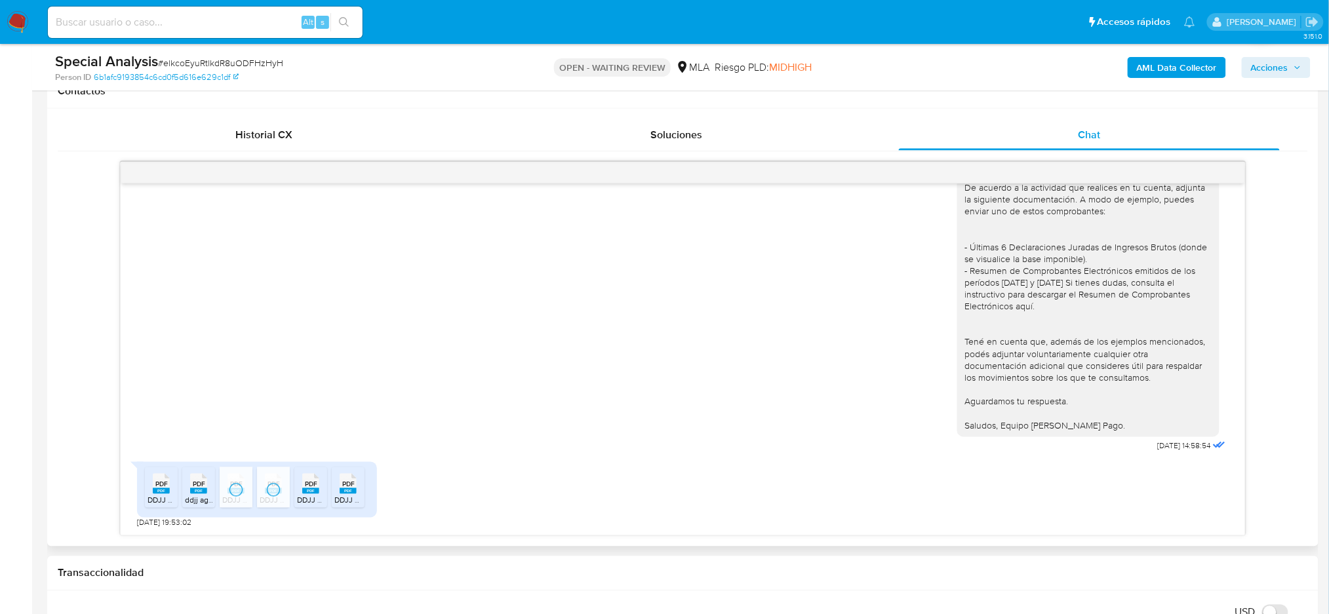
click at [313, 502] on span "DDJJ AGIP MAYO 2025.pdf" at bounding box center [345, 500] width 96 height 11
drag, startPoint x: 352, startPoint y: 498, endPoint x: 421, endPoint y: 494, distance: 69.6
click at [352, 498] on span "DDJJ AGIP ENERO 2025.pdf" at bounding box center [383, 500] width 99 height 11
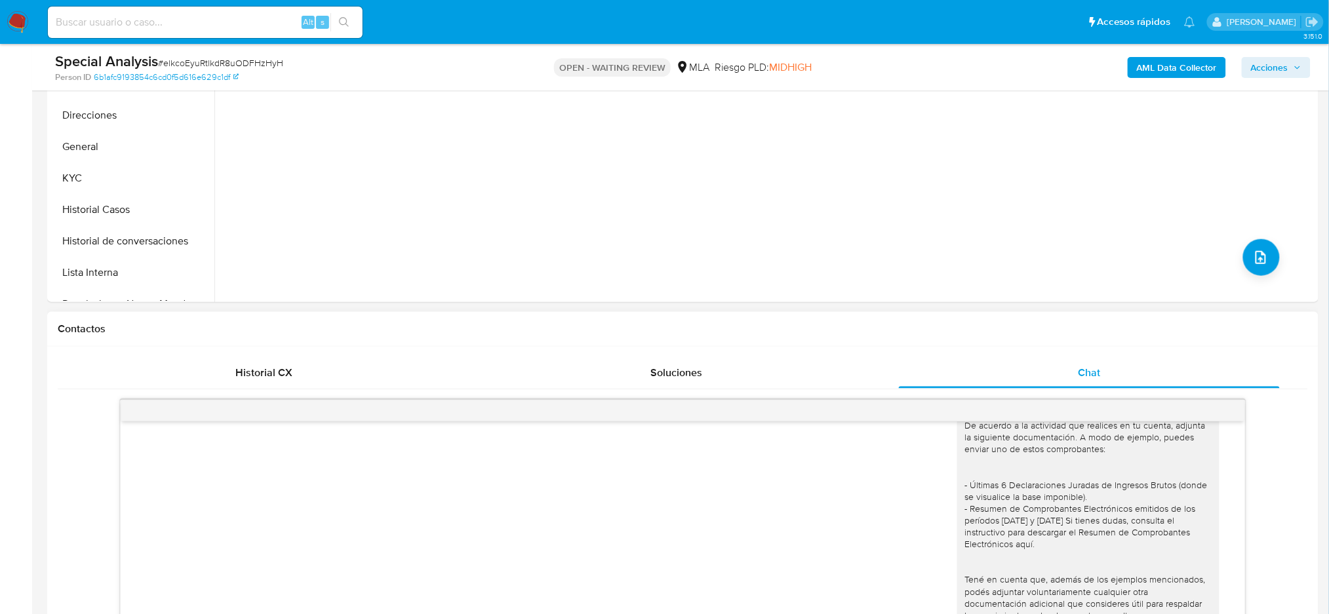
scroll to position [612, 0]
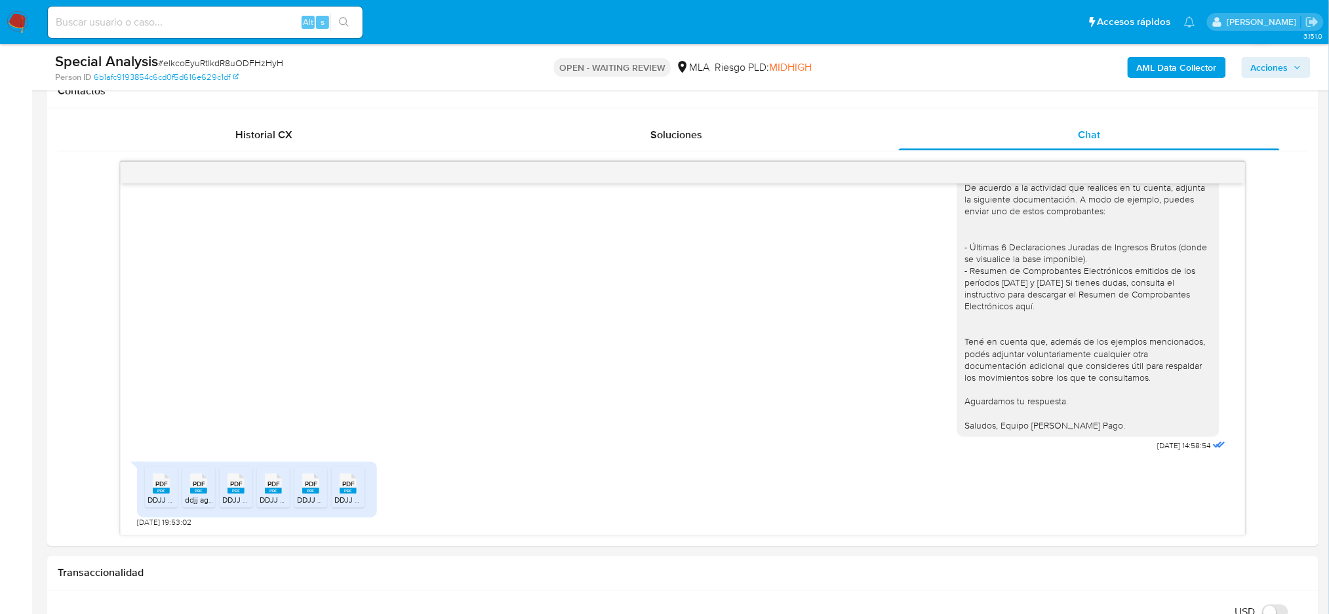
click at [254, 62] on span "# elkcoEyuRtlkdR8uODFHzHyH" at bounding box center [220, 62] width 125 height 13
copy span "elkcoEyuRtlkdR8uODFHzHyH"
click at [13, 20] on img at bounding box center [18, 22] width 22 height 22
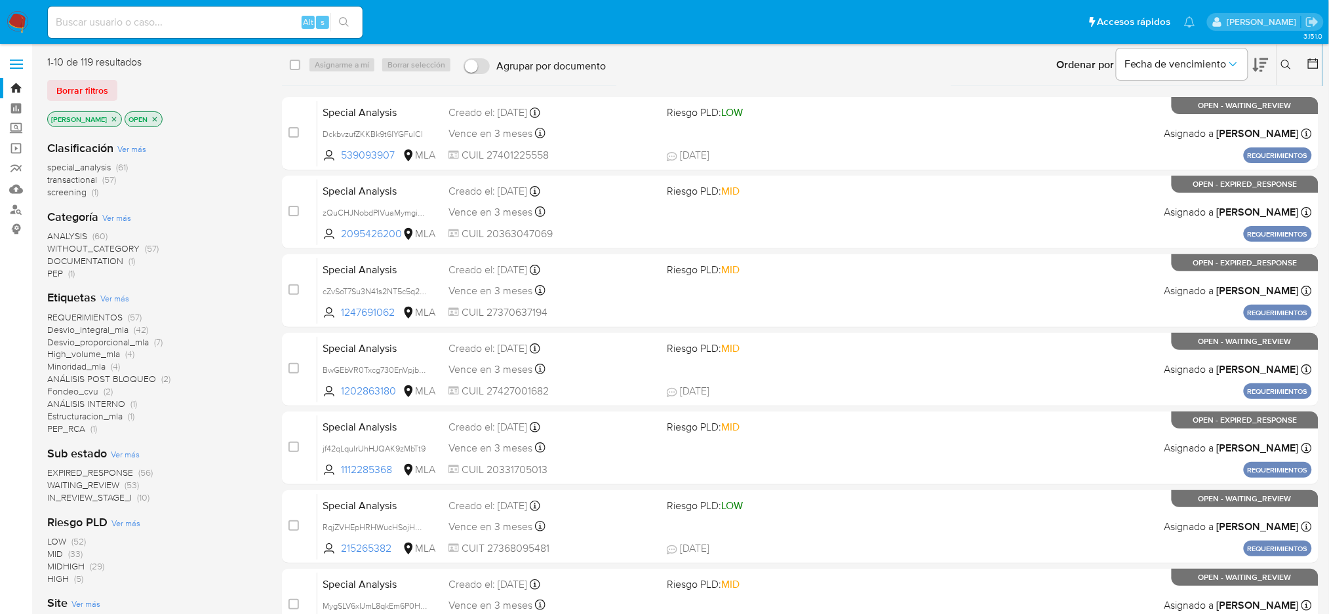
drag, startPoint x: 1285, startPoint y: 64, endPoint x: 1186, endPoint y: 98, distance: 103.8
click at [1284, 64] on icon at bounding box center [1286, 65] width 10 height 10
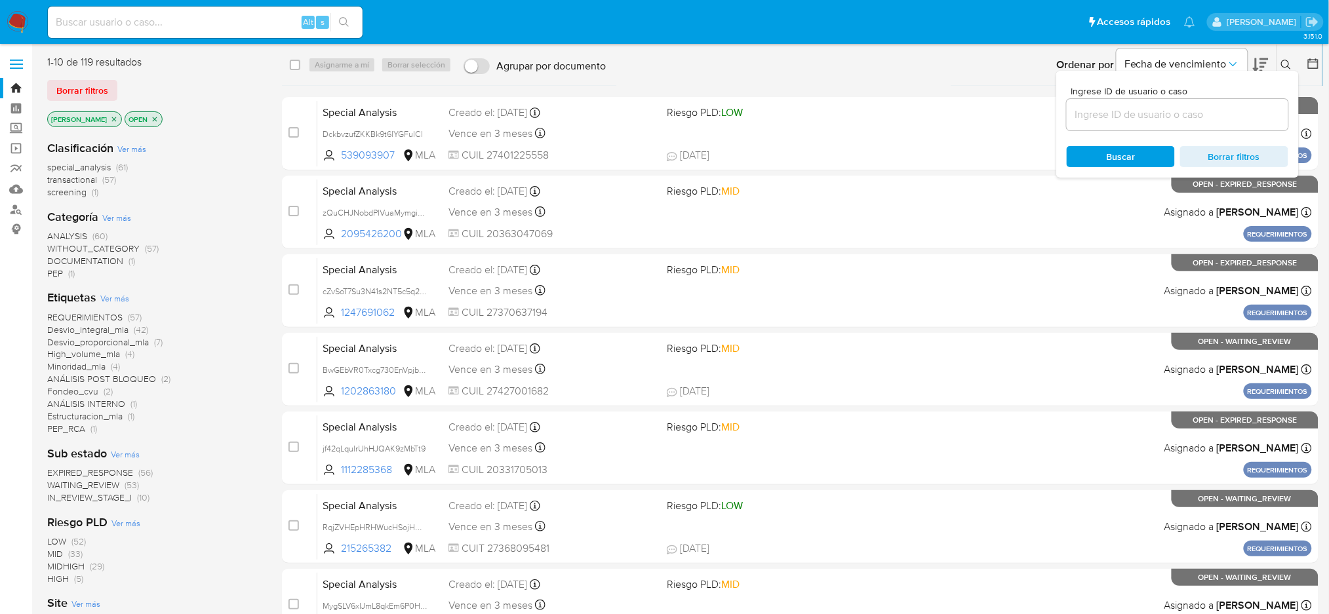
click at [1140, 119] on input at bounding box center [1177, 114] width 222 height 17
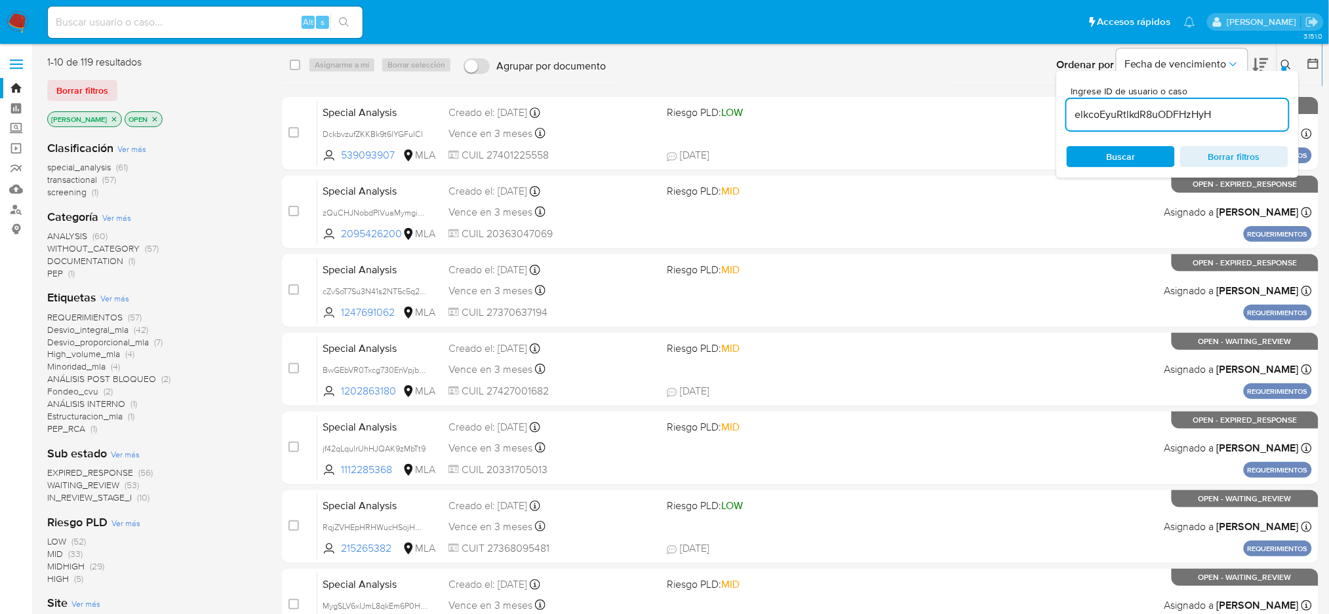
type input "elkcoEyuRtlkdR8uODFHzHyH"
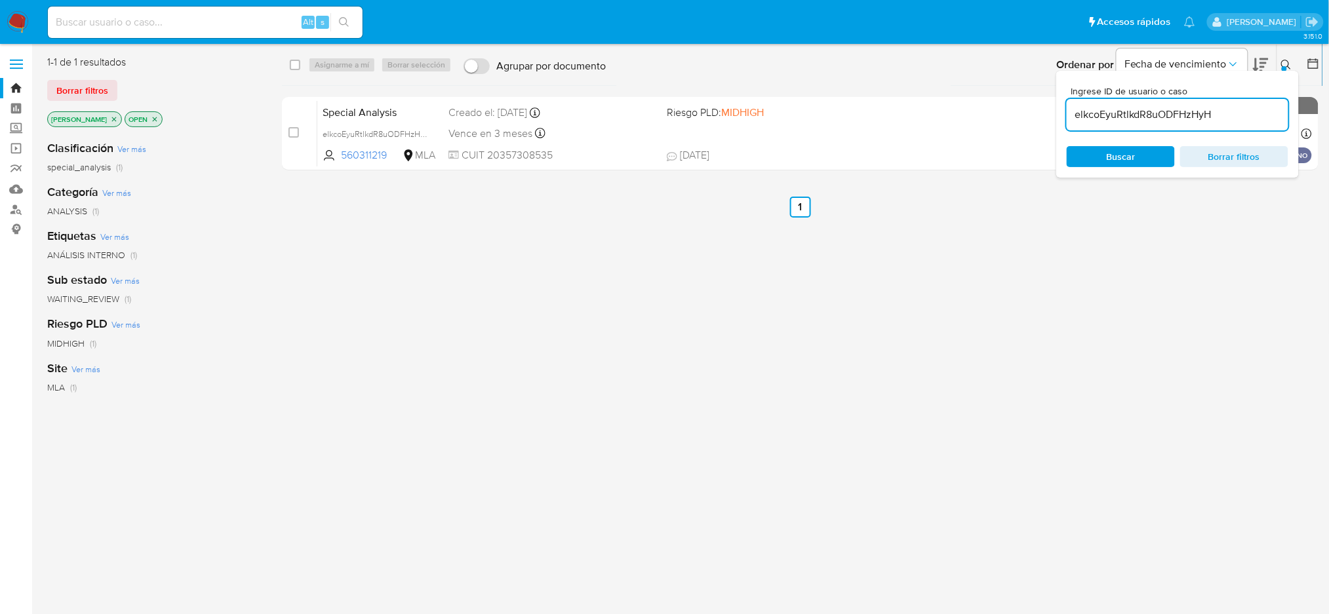
click at [297, 135] on input "checkbox" at bounding box center [293, 132] width 10 height 10
checkbox input "true"
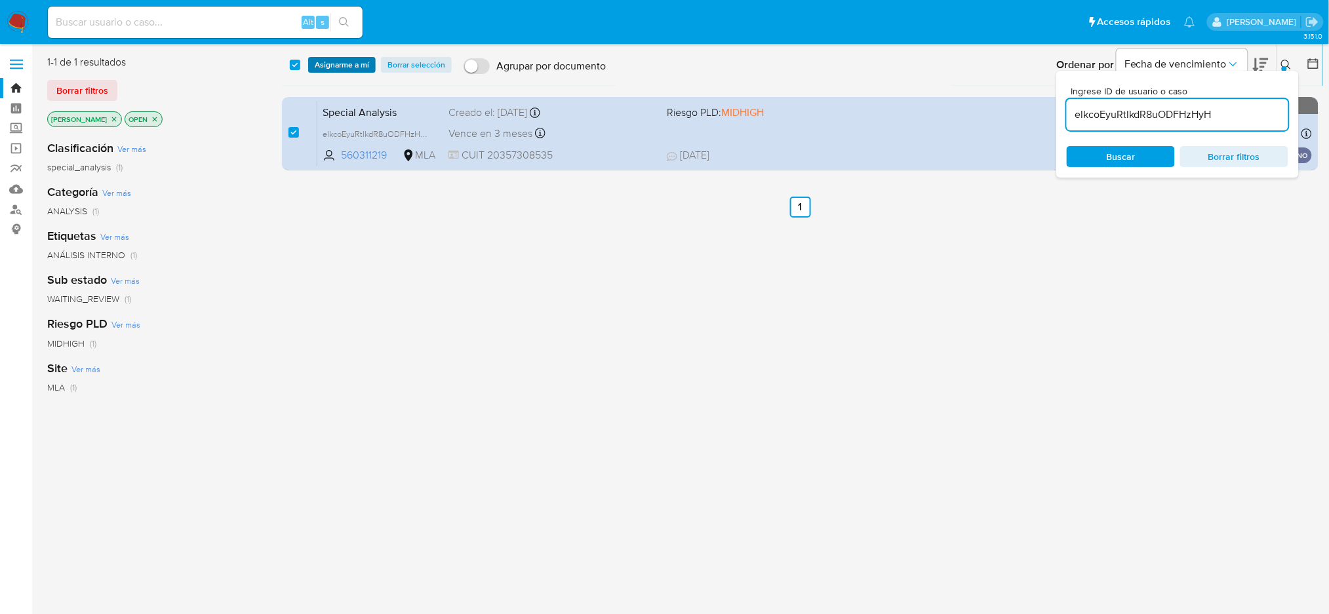
click at [340, 69] on span "Asignarme a mí" at bounding box center [342, 64] width 54 height 13
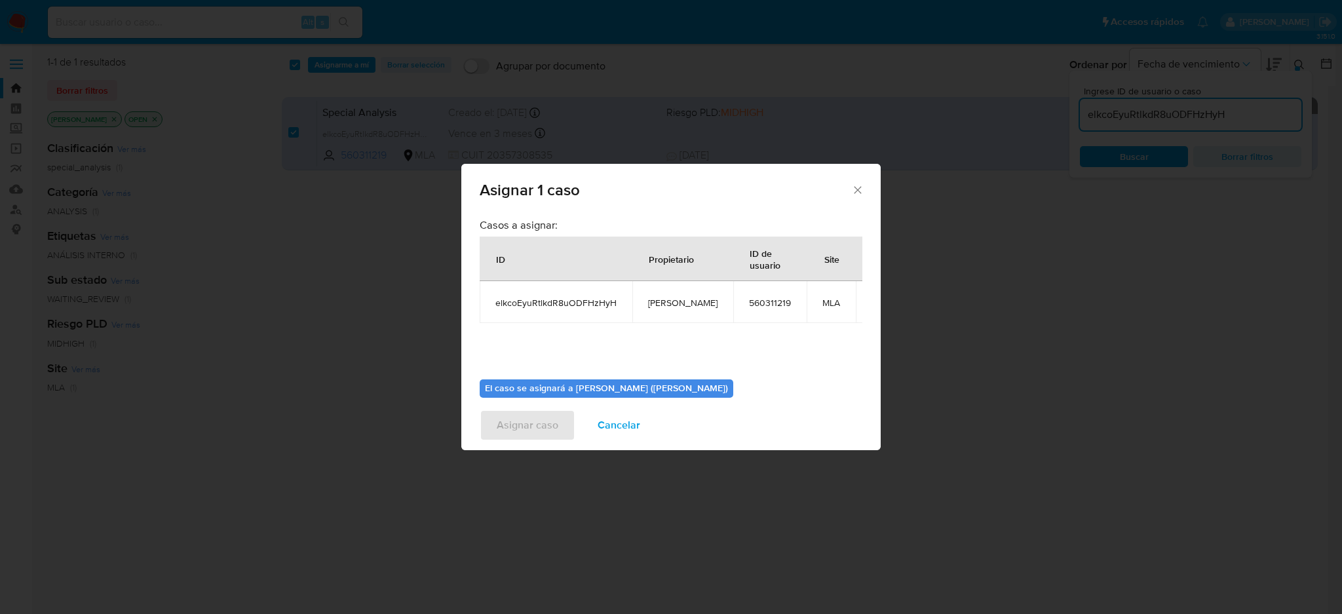
click at [694, 298] on span "[PERSON_NAME]" at bounding box center [682, 303] width 69 height 12
click at [667, 303] on span "[PERSON_NAME]" at bounding box center [682, 303] width 69 height 12
copy span "[PERSON_NAME]"
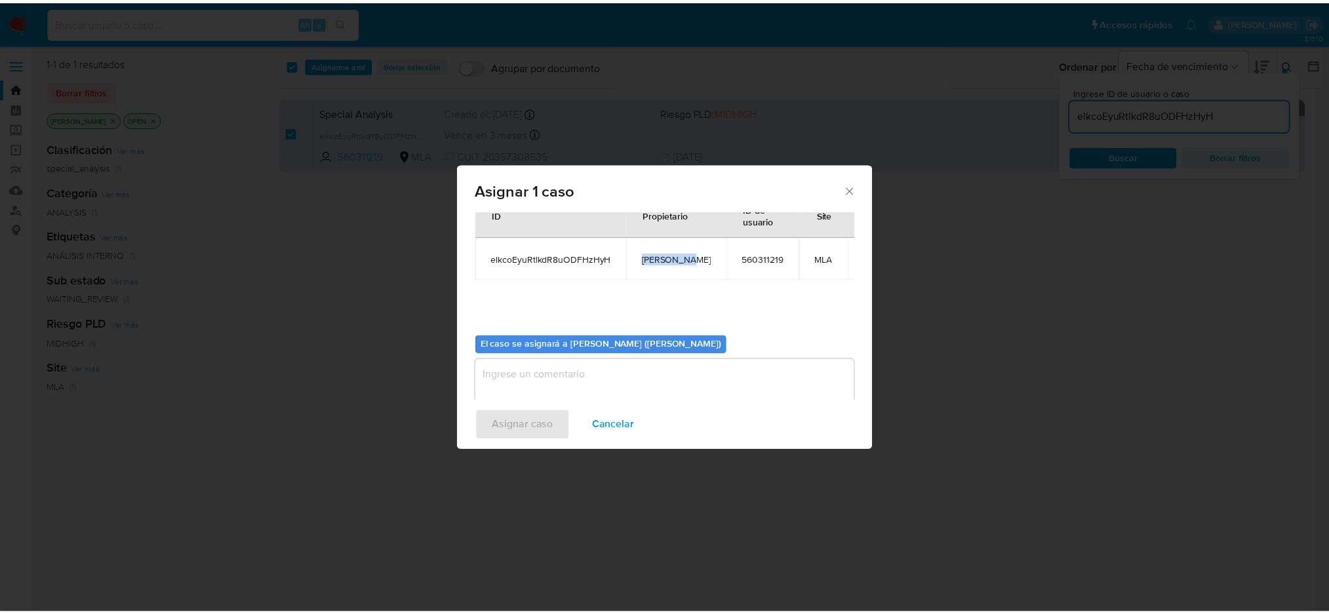
scroll to position [67, 0]
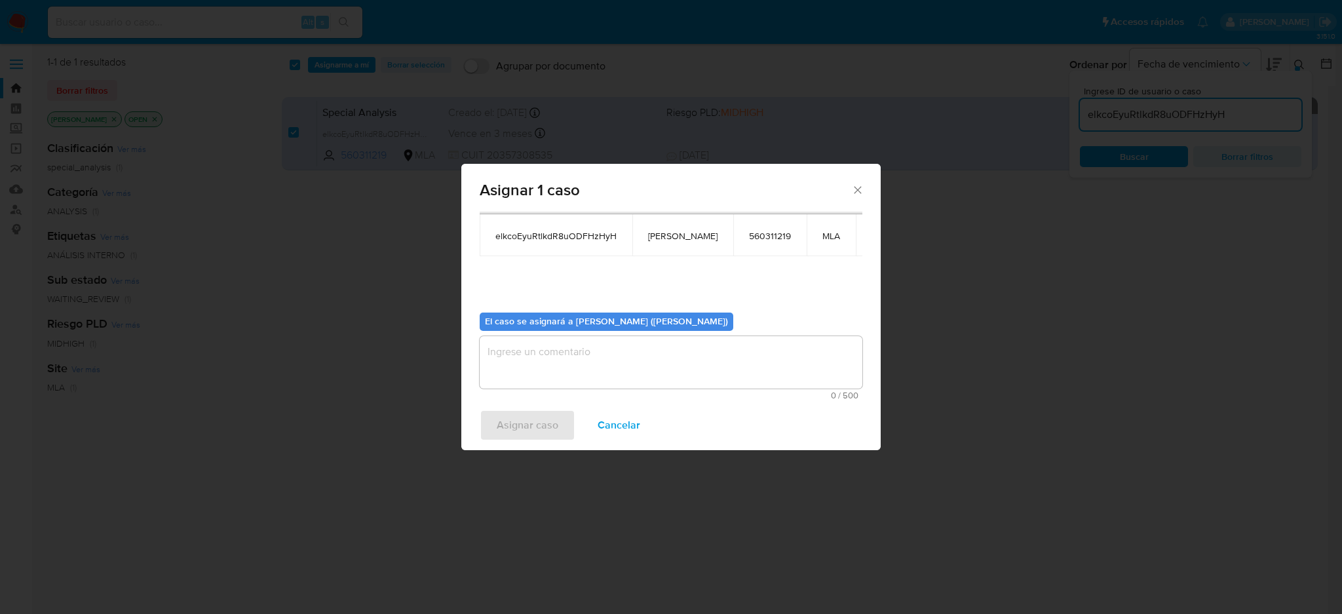
click at [547, 370] on textarea "assign-modal" at bounding box center [671, 362] width 383 height 52
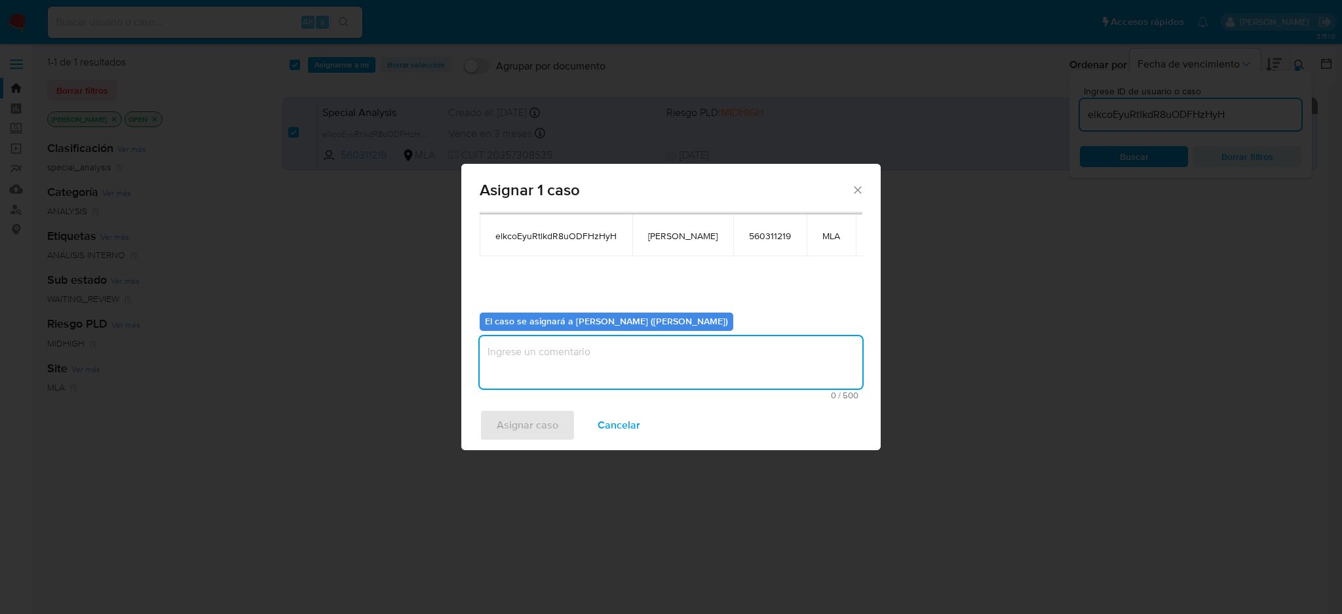
paste textarea "[PERSON_NAME]"
type textarea "[PERSON_NAME]"
click at [520, 423] on span "Asignar caso" at bounding box center [528, 425] width 62 height 29
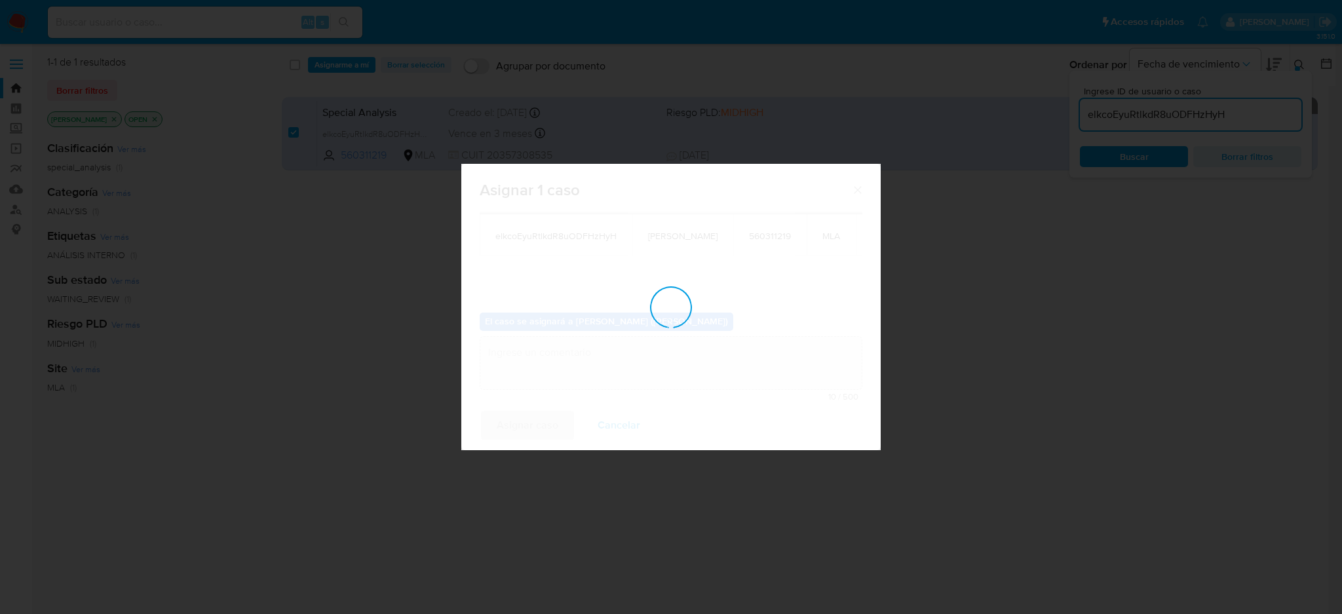
checkbox input "false"
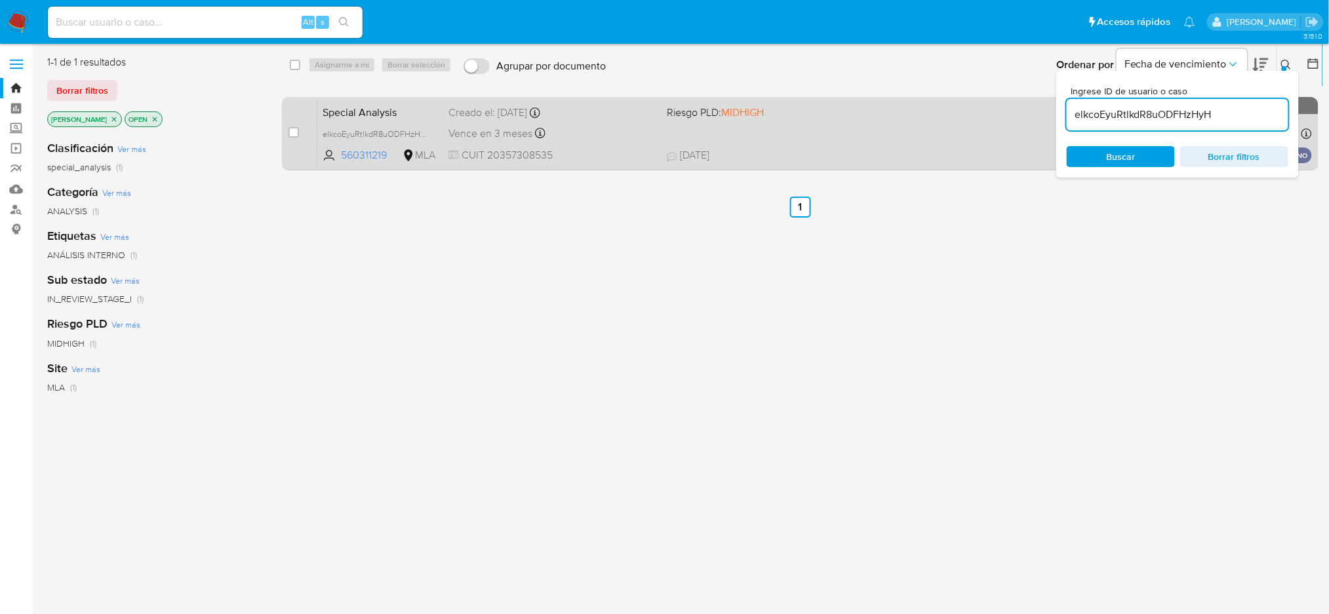
click at [604, 154] on span "CUIT 20357308535" at bounding box center [552, 155] width 208 height 14
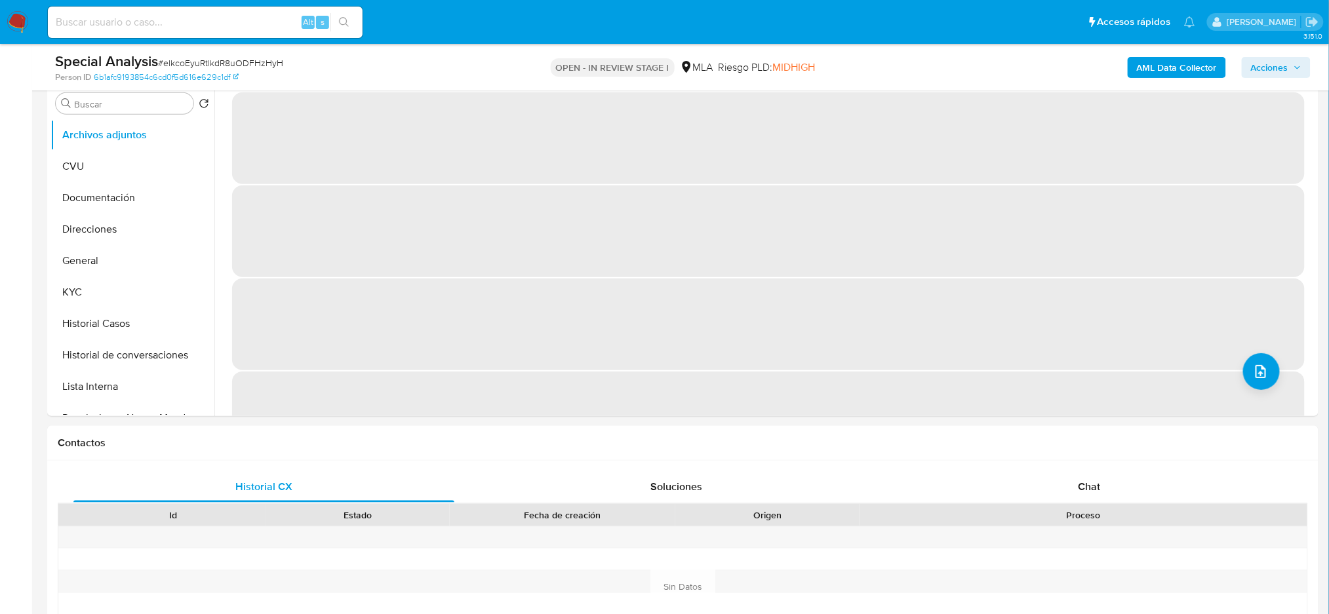
scroll to position [262, 0]
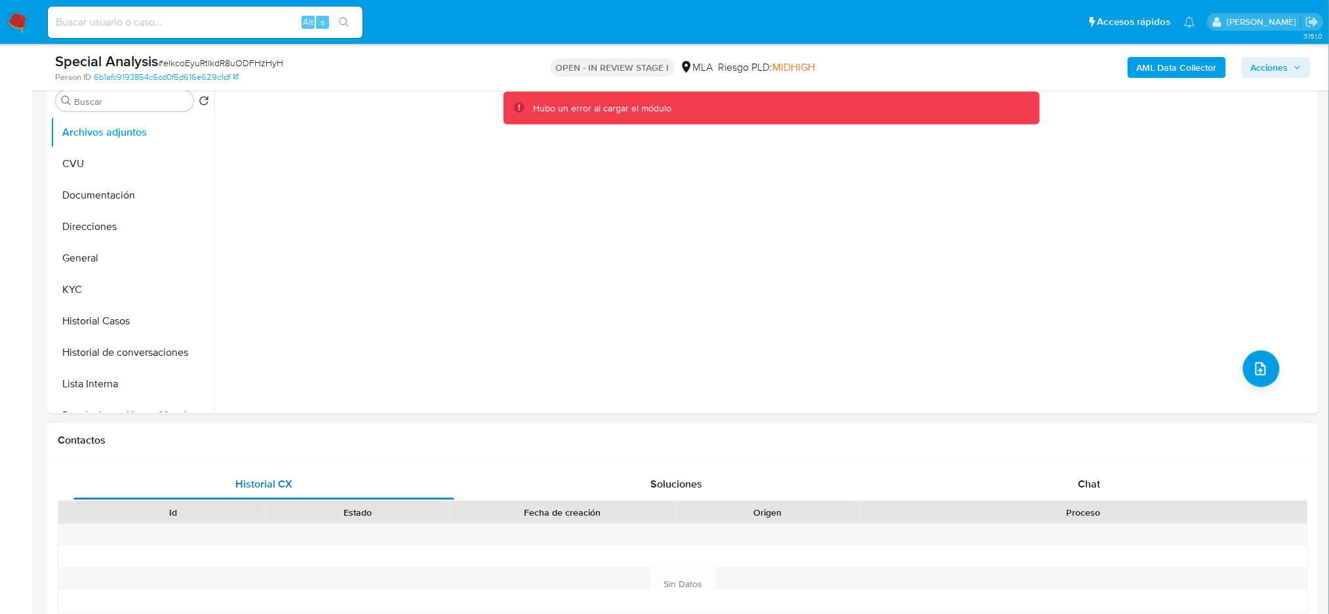
select select "10"
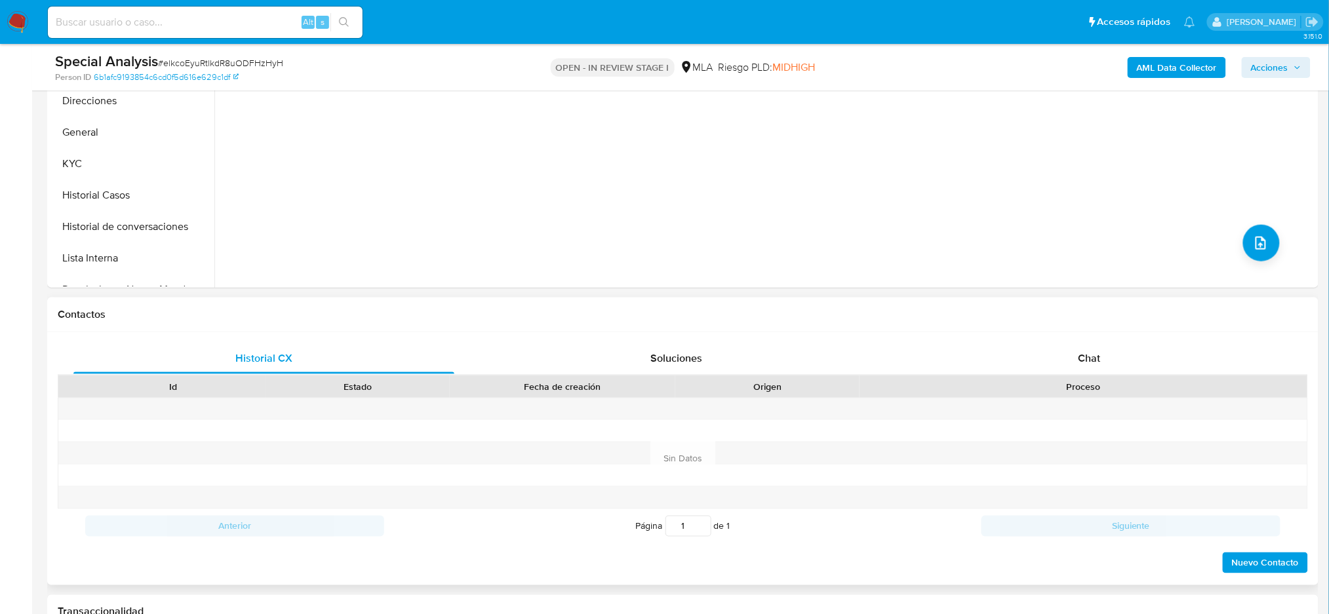
scroll to position [524, 0]
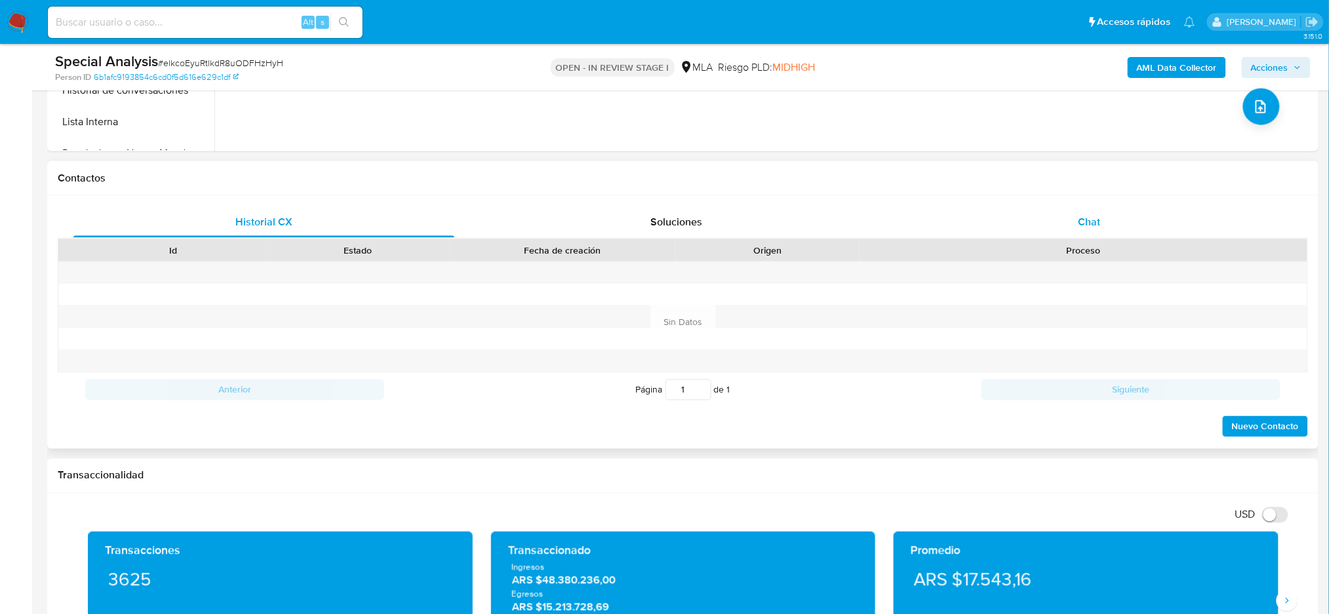
click at [993, 229] on div "Chat" at bounding box center [1089, 221] width 381 height 31
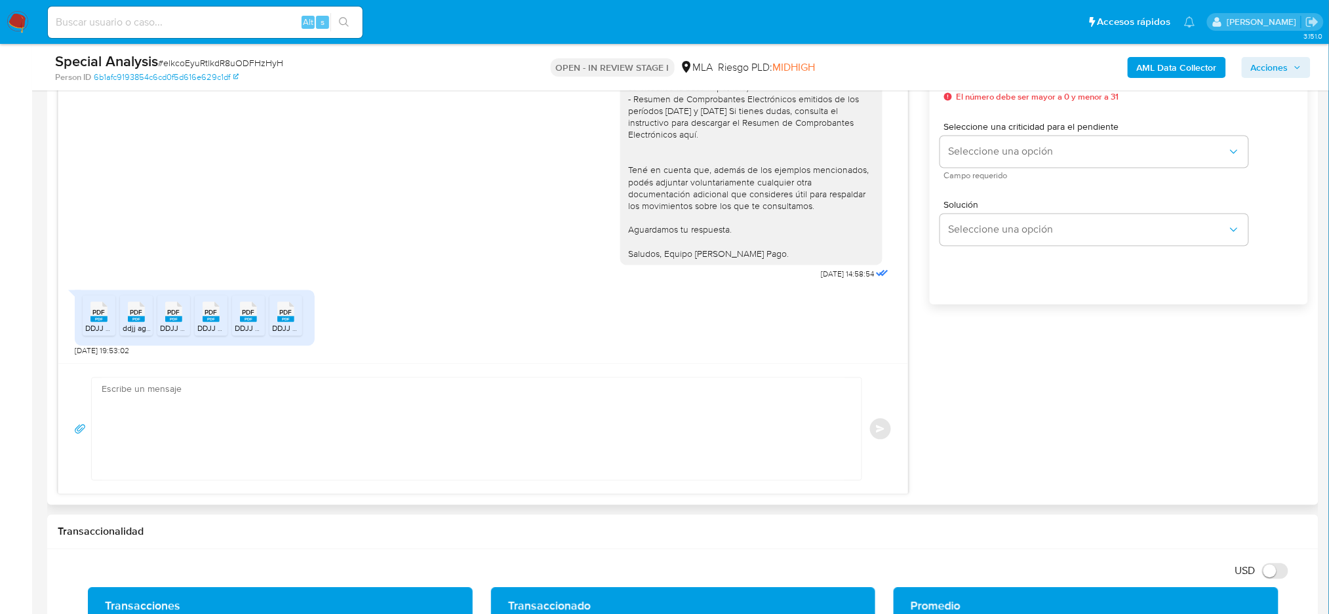
scroll to position [787, 0]
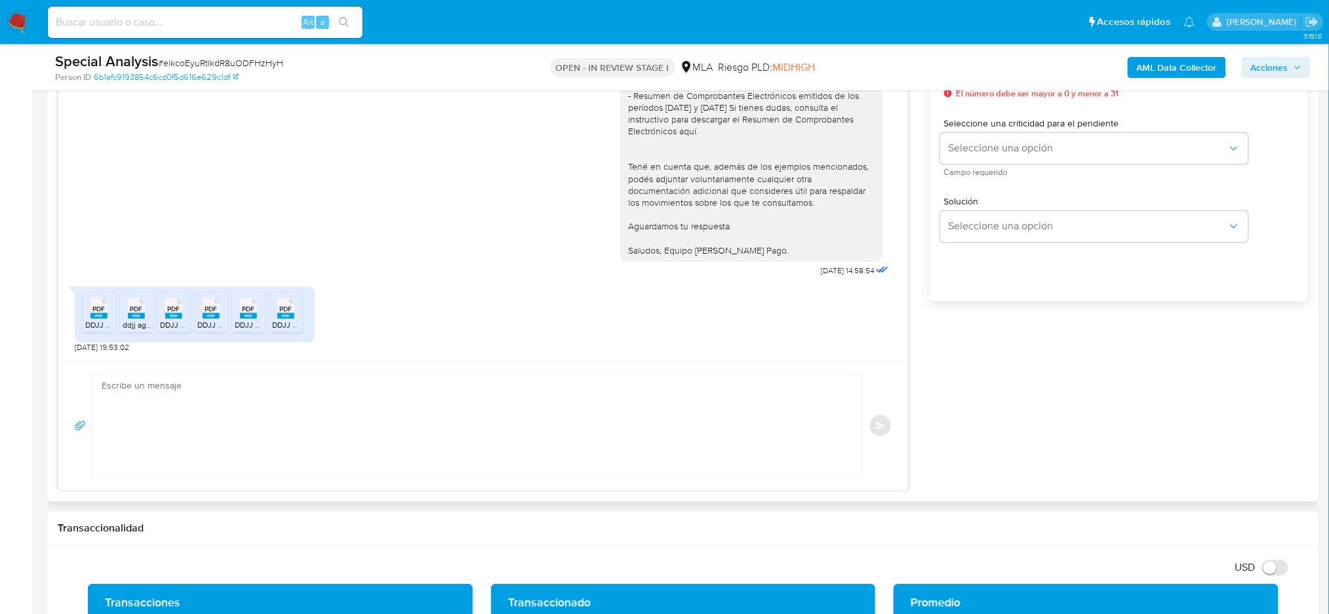
click at [143, 399] on textarea at bounding box center [473, 426] width 743 height 102
paste textarea "Hola, ¡Muchas gracias por tu respuesta! Confirmamos la recepción de la document…"
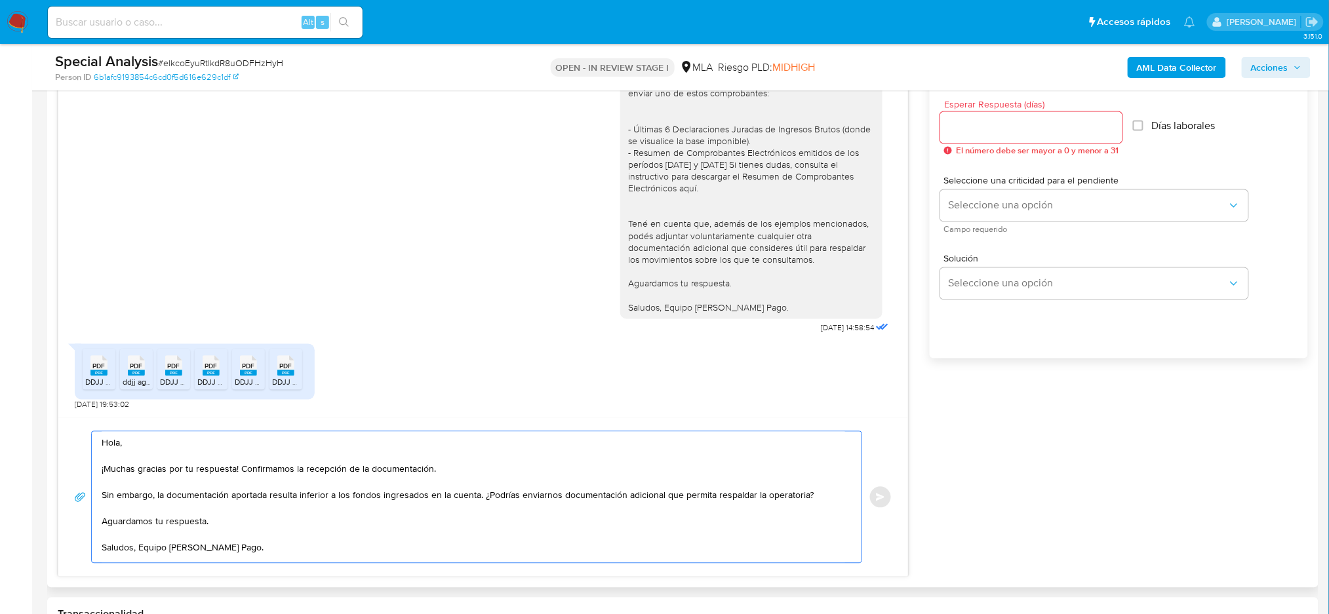
scroll to position [699, 0]
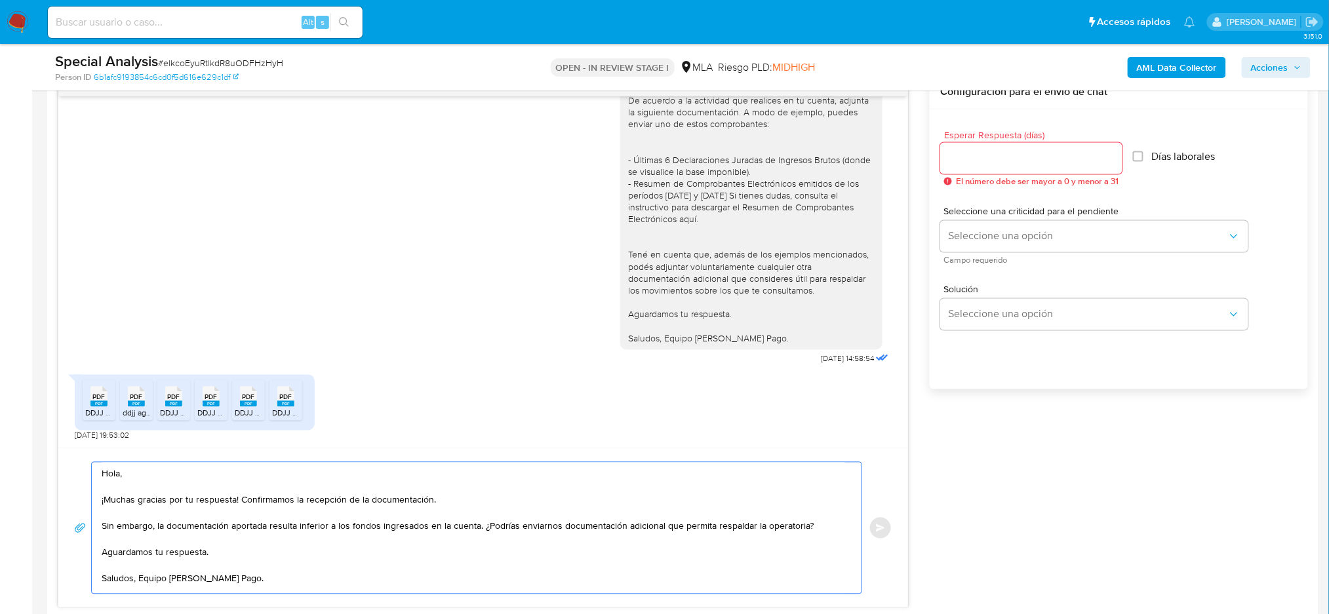
type textarea "Hola, ¡Muchas gracias por tu respuesta! Confirmamos la recepción de la document…"
click at [960, 161] on input "Esperar Respuesta (días)" at bounding box center [1031, 158] width 182 height 17
type input "1"
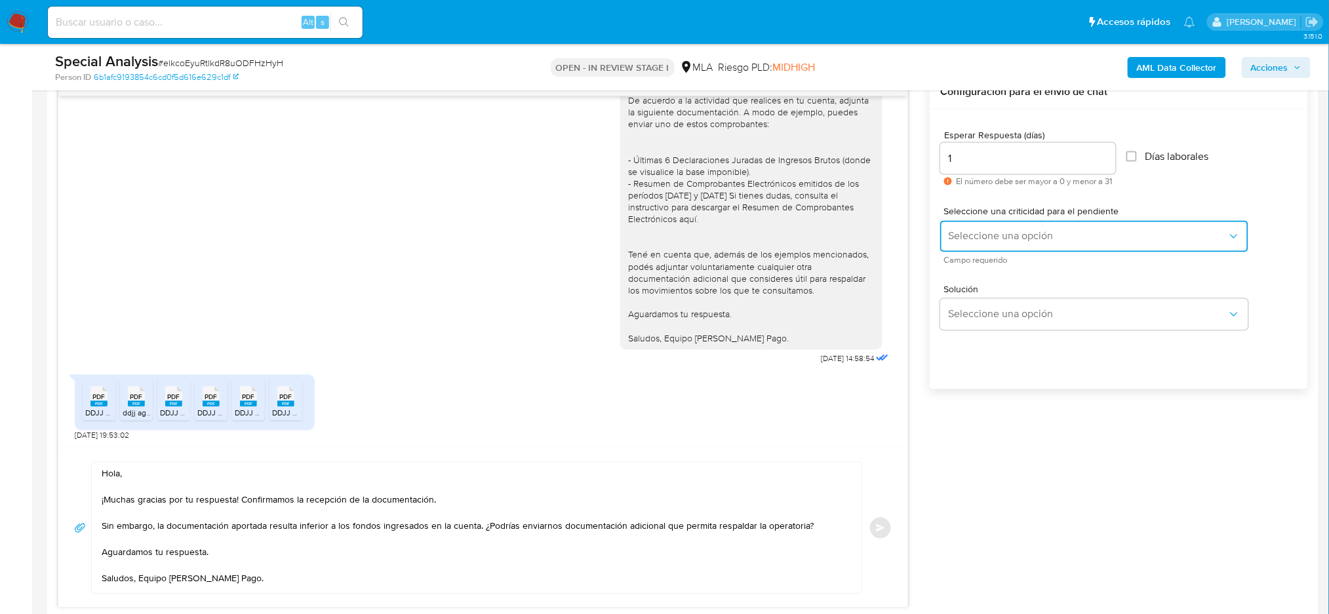
click at [952, 237] on span "Seleccione una opción" at bounding box center [1087, 236] width 279 height 13
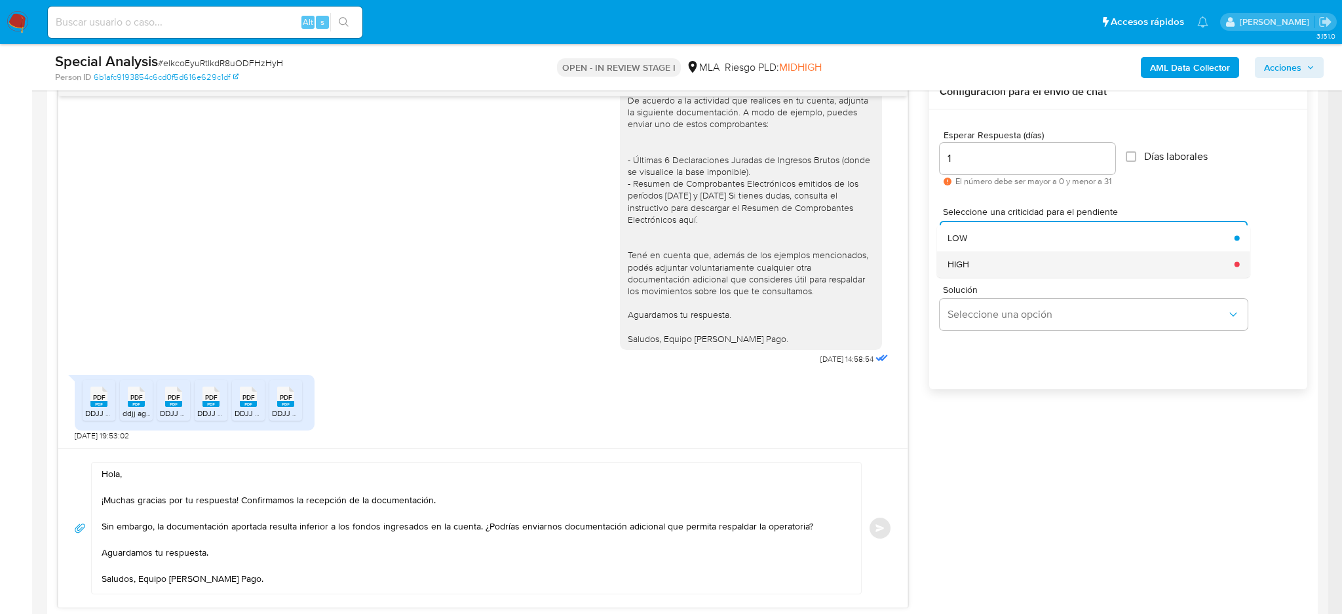
click at [954, 263] on span "HIGH" at bounding box center [959, 264] width 22 height 12
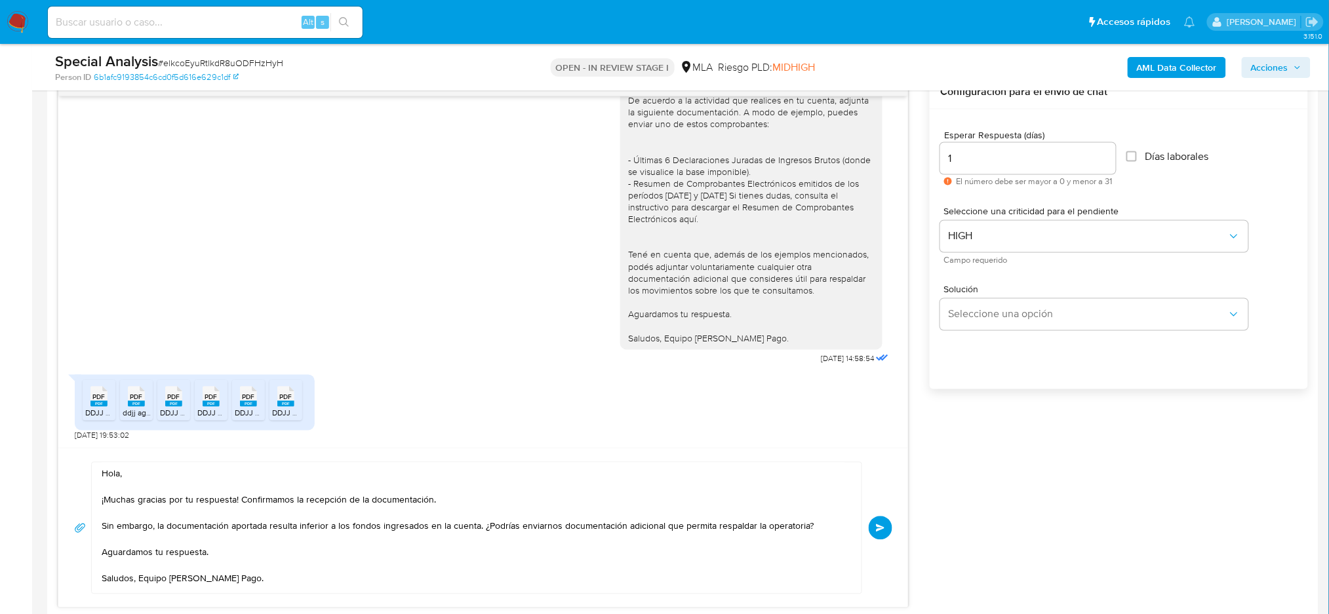
click at [886, 531] on button "Enviar" at bounding box center [881, 529] width 24 height 24
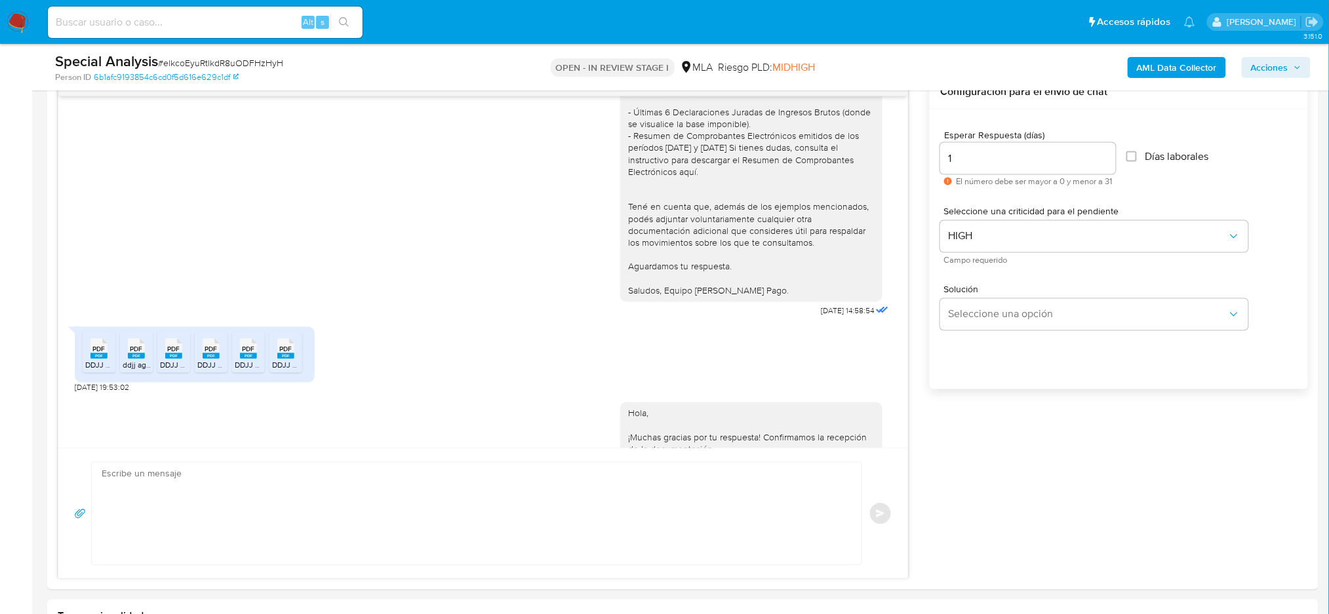
scroll to position [1138, 0]
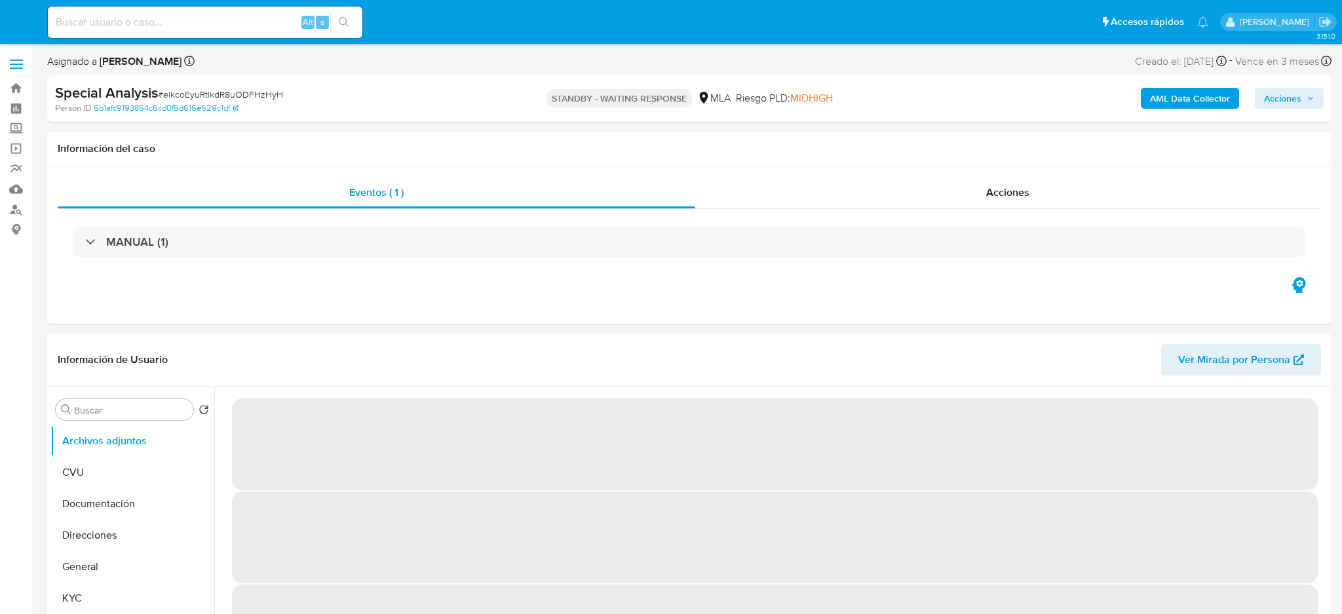
select select "10"
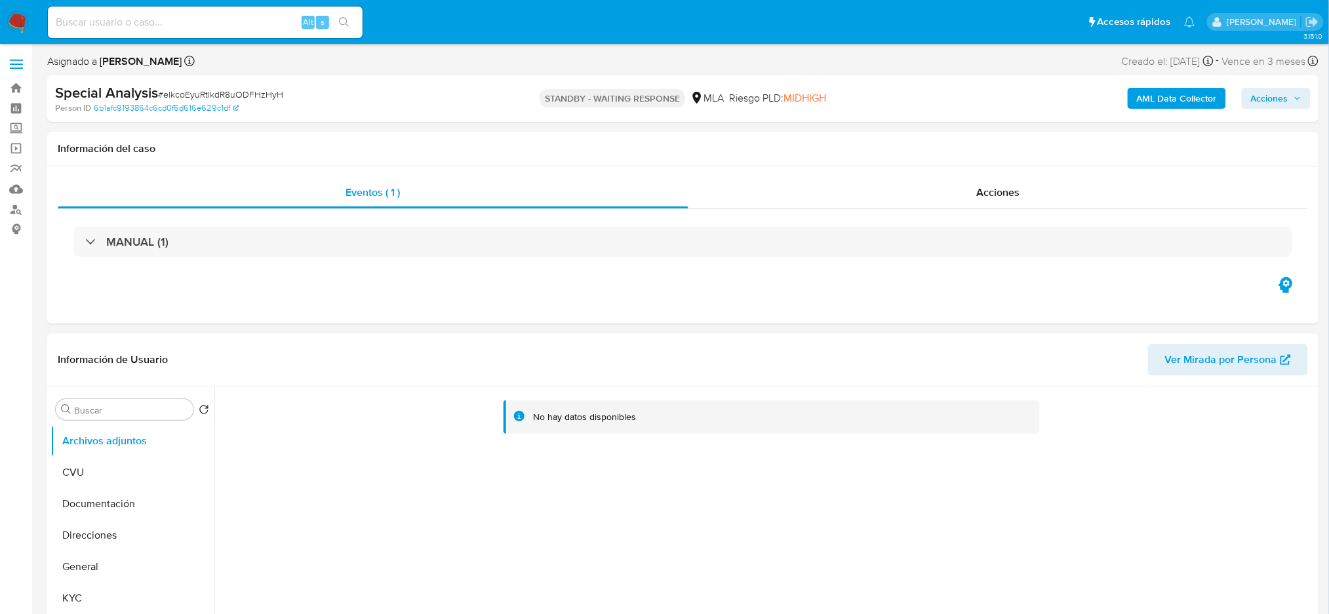
click at [227, 26] on input at bounding box center [205, 22] width 315 height 17
paste input "733406433"
type input "733406433"
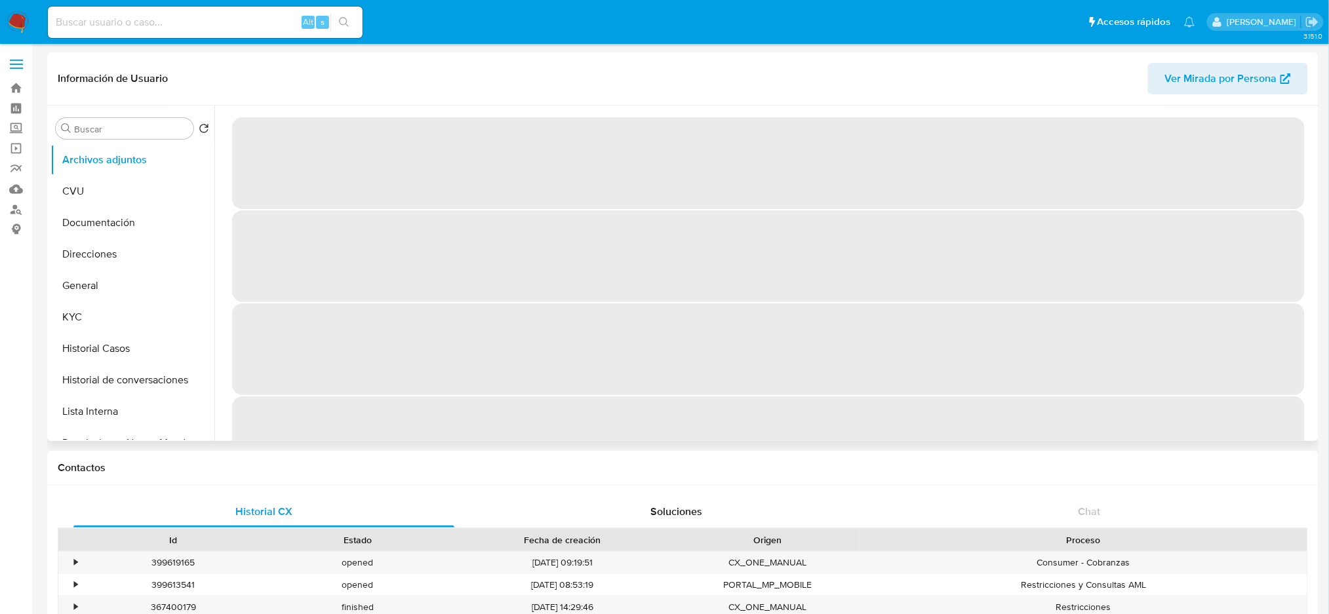
select select "10"
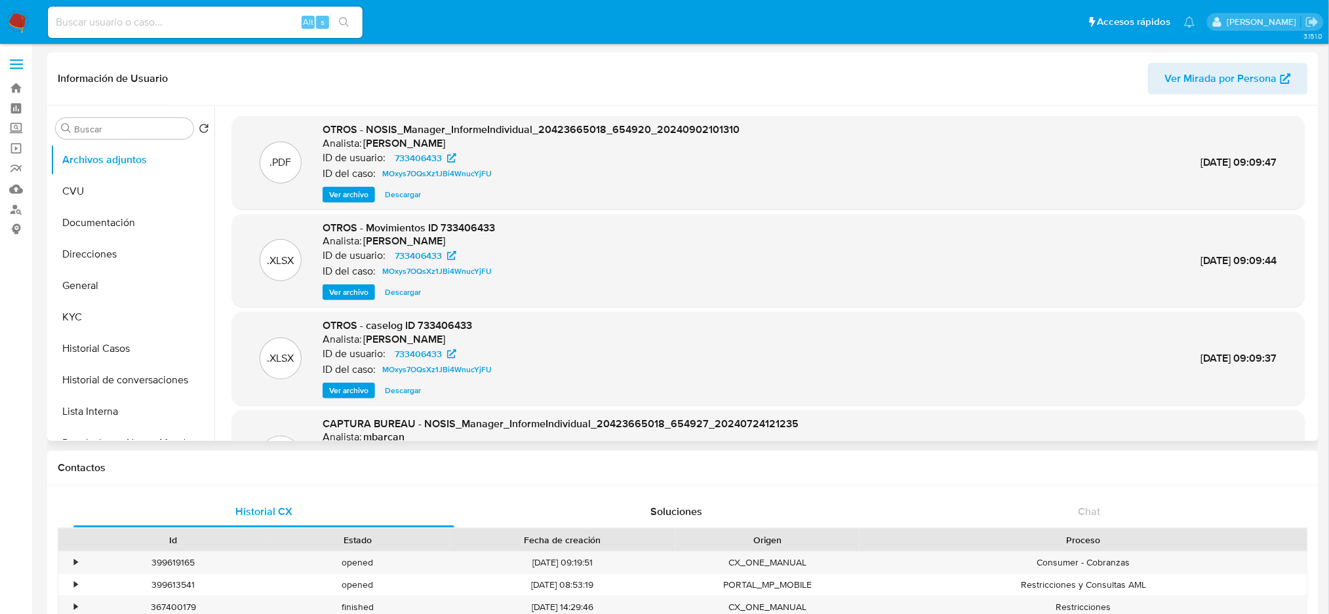
click at [344, 393] on span "Ver archivo" at bounding box center [348, 390] width 39 height 13
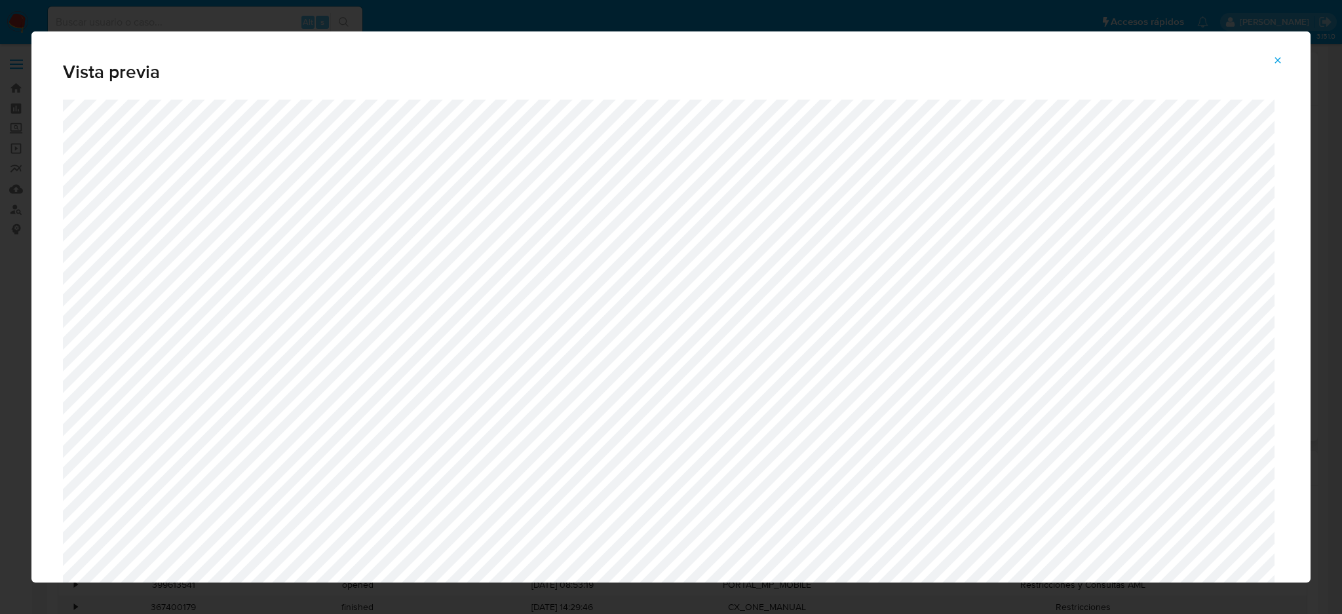
click at [1281, 56] on icon "Attachment preview" at bounding box center [1278, 60] width 10 height 10
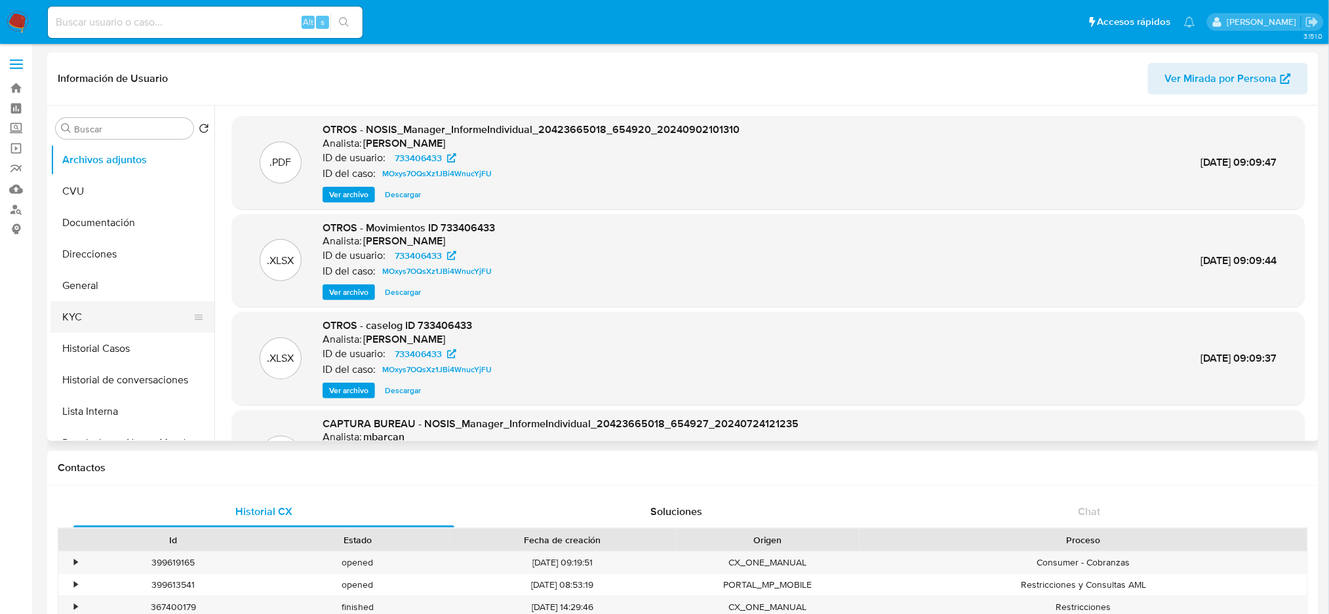
click at [121, 323] on button "KYC" at bounding box center [126, 317] width 153 height 31
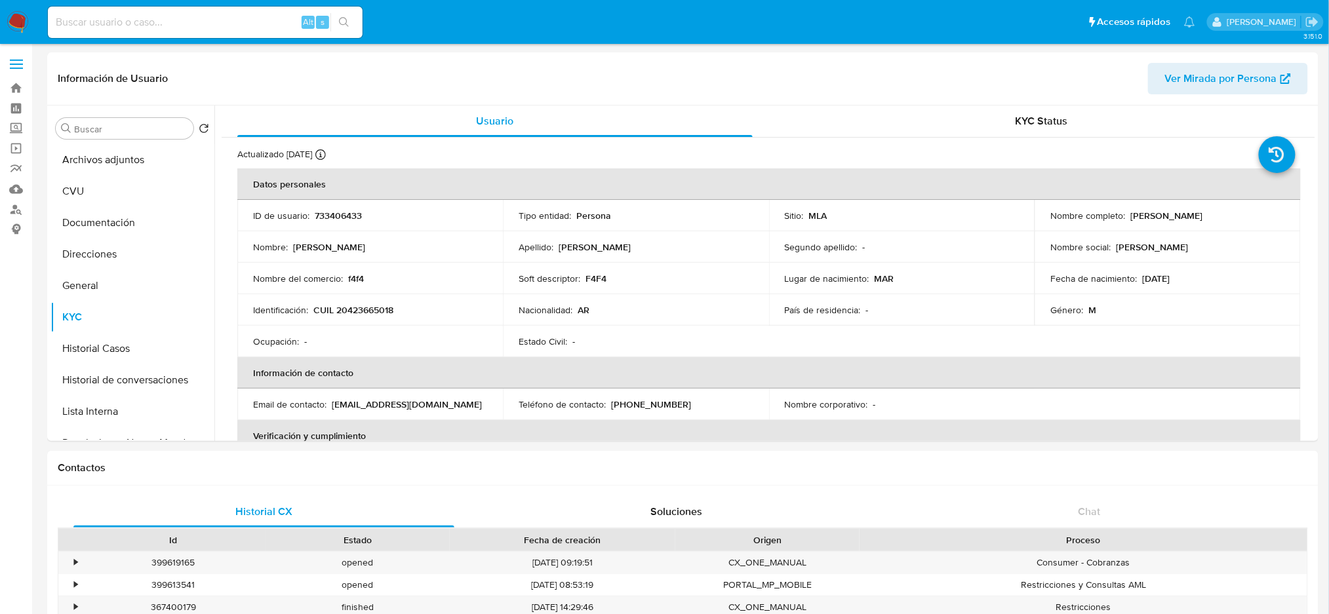
click at [374, 307] on p "CUIL 20423665018" at bounding box center [353, 310] width 80 height 12
copy p "20423665018"
click at [135, 164] on button "Archivos adjuntos" at bounding box center [126, 159] width 153 height 31
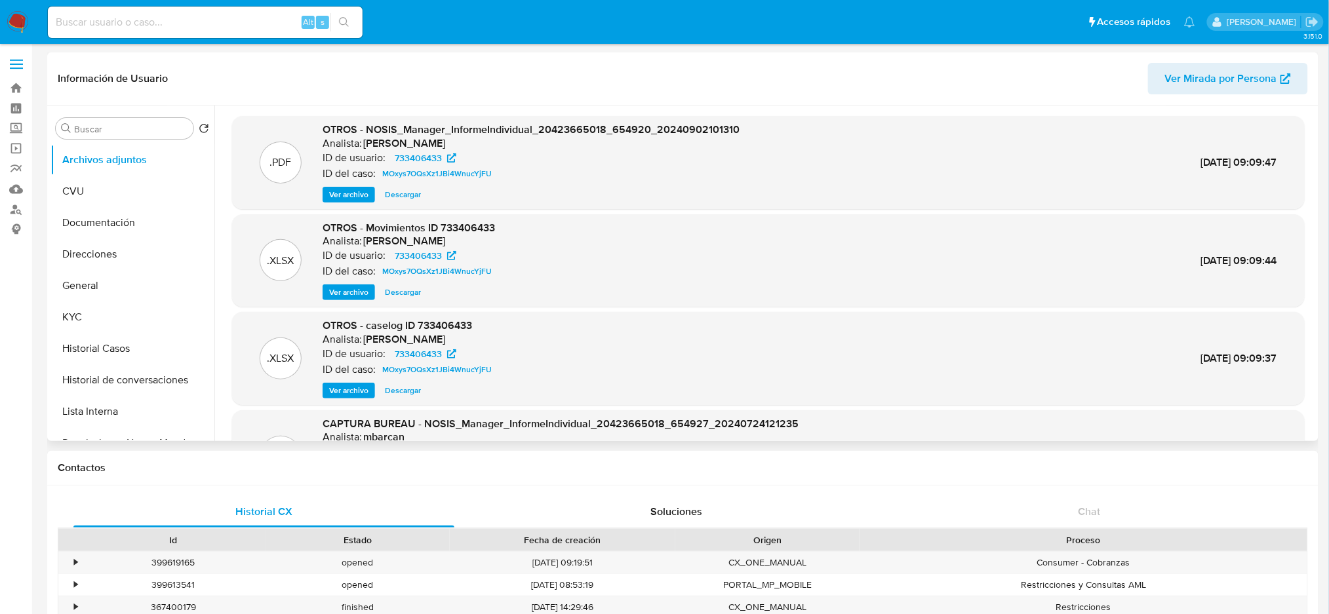
click at [351, 190] on span "Ver archivo" at bounding box center [348, 194] width 39 height 13
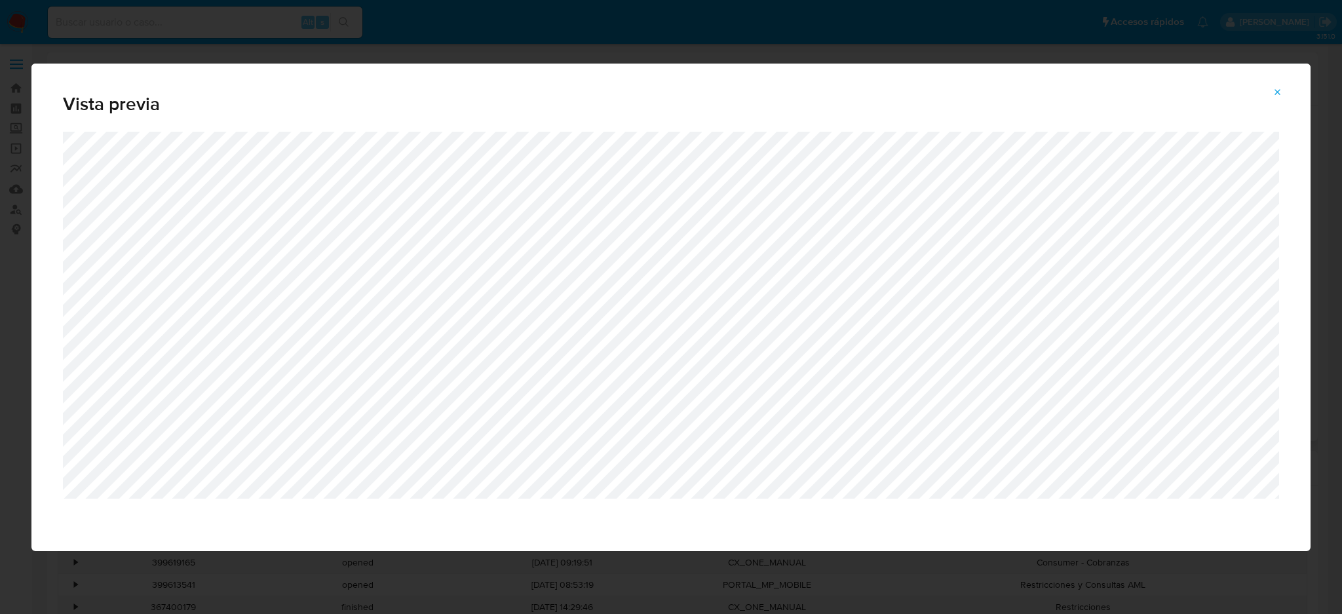
click at [1280, 92] on icon "Attachment preview" at bounding box center [1278, 92] width 10 height 10
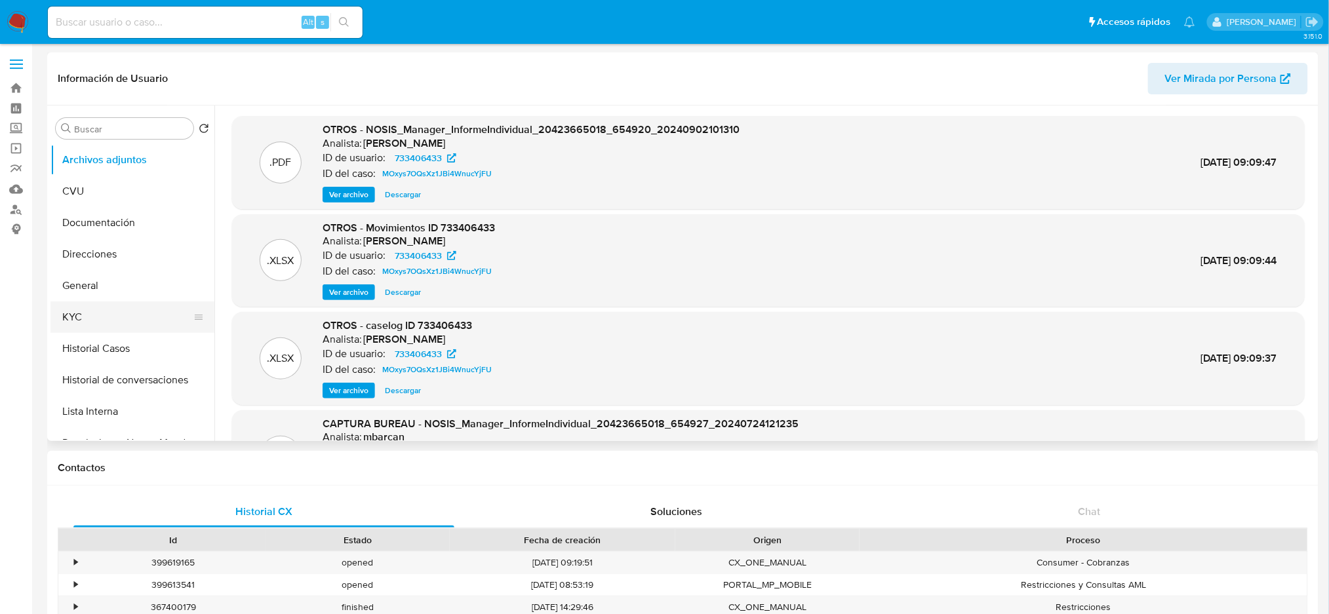
click at [119, 309] on button "KYC" at bounding box center [126, 317] width 153 height 31
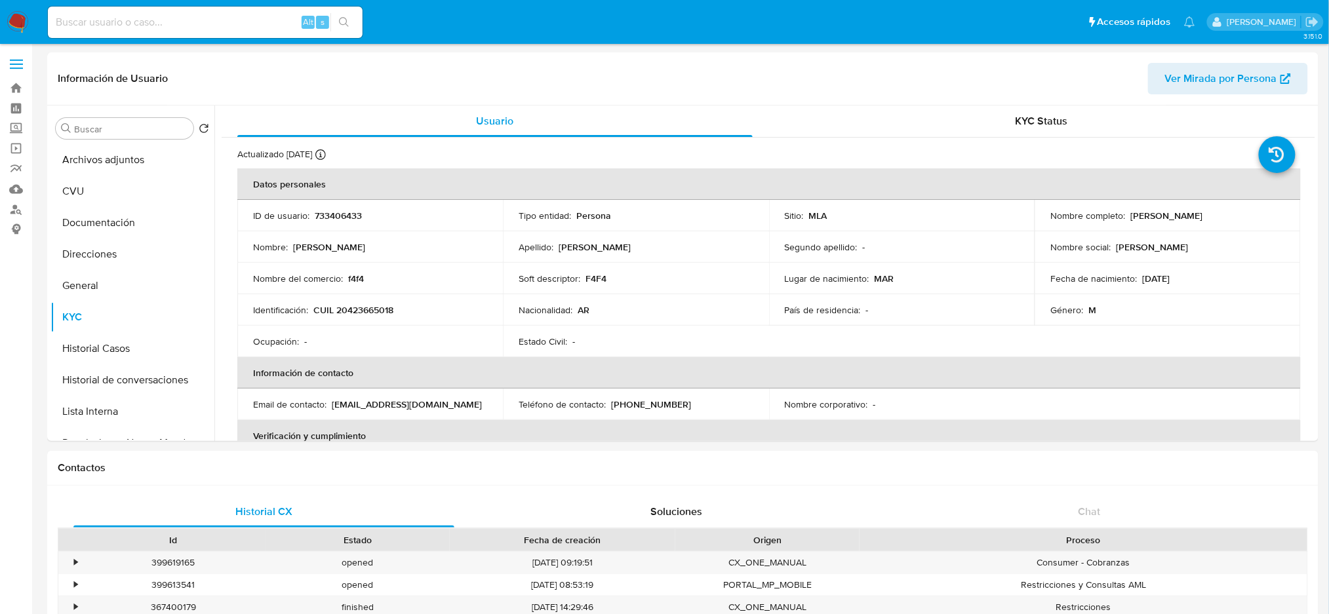
click at [354, 313] on p "CUIL 20423665018" at bounding box center [353, 310] width 80 height 12
copy p "20423665018"
click at [265, 16] on input at bounding box center [205, 22] width 315 height 17
paste input "OPYEHGWVYsx0dE0Xf6haykPW"
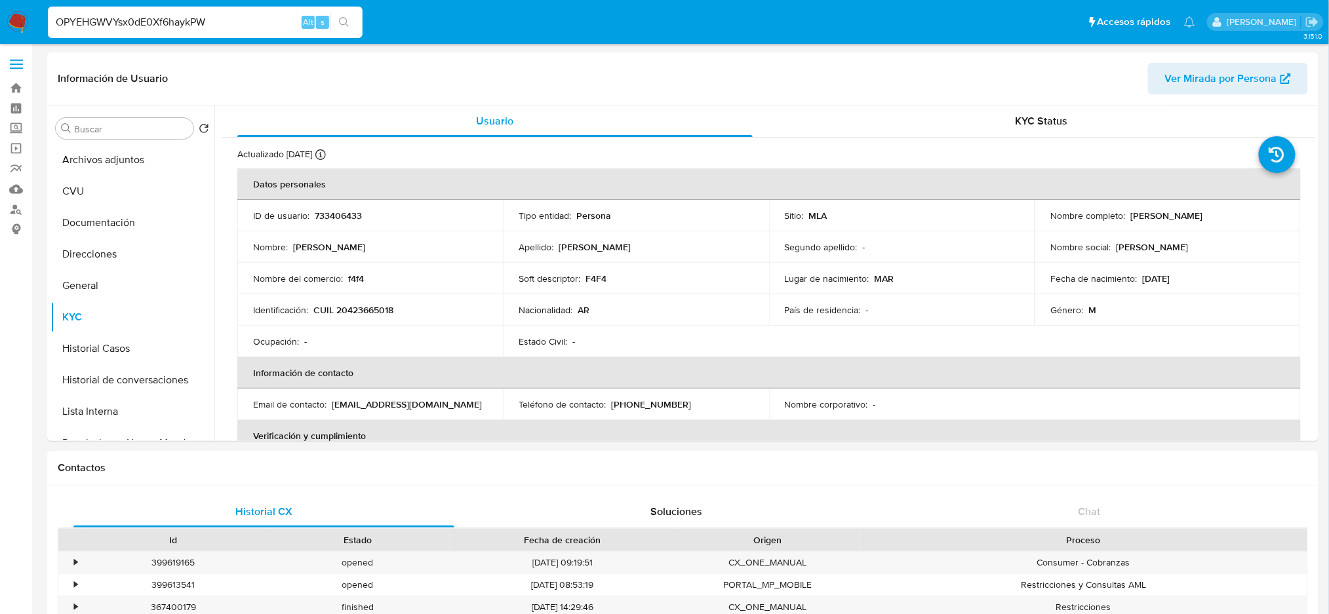
type input "OPYEHGWVYsx0dE0Xf6haykPW"
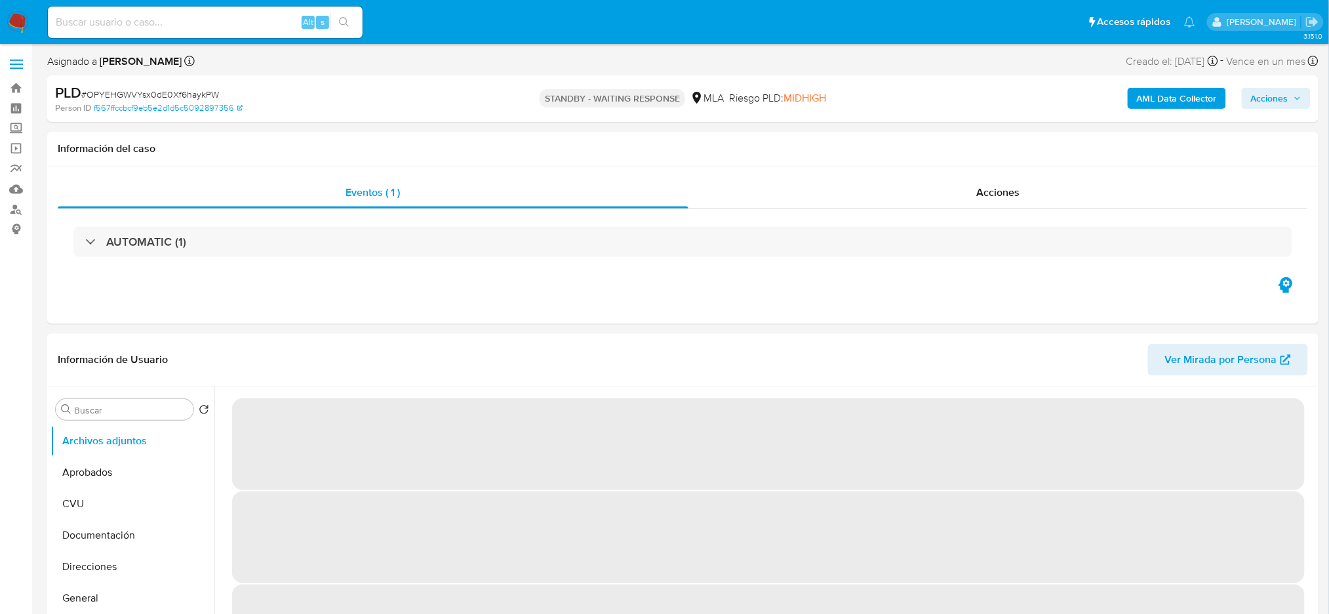
click at [28, 31] on img at bounding box center [18, 22] width 22 height 22
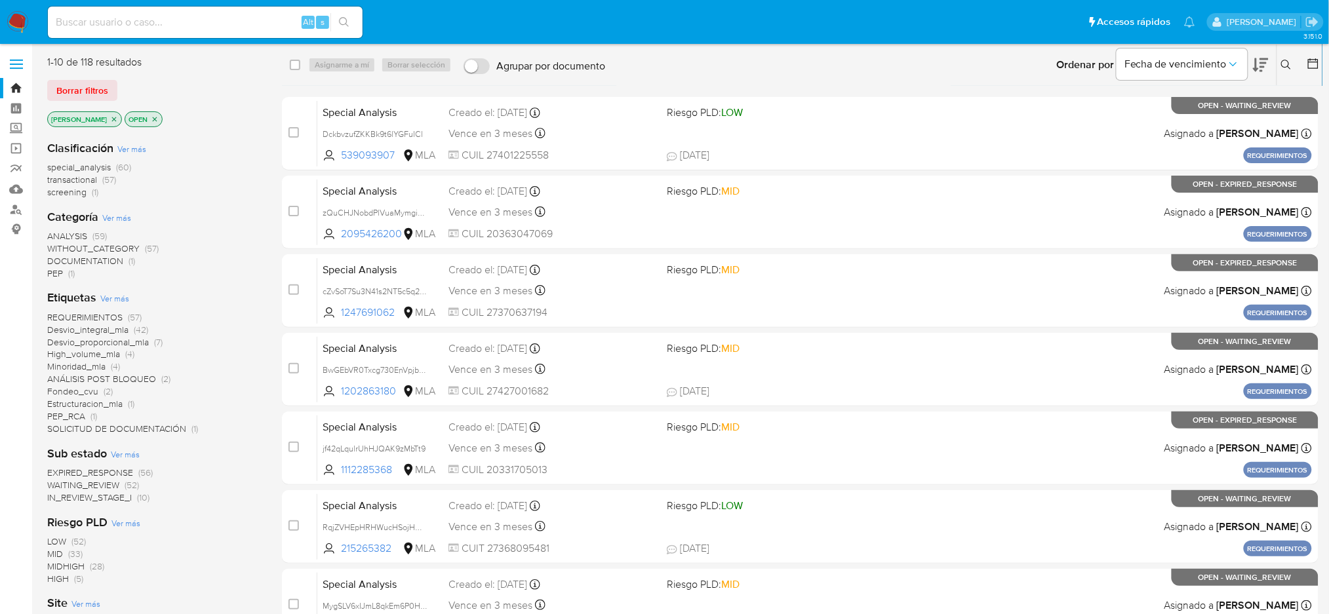
click at [125, 32] on div "Alt s" at bounding box center [205, 22] width 315 height 31
click at [126, 24] on input at bounding box center [205, 22] width 315 height 17
paste input "V3k5rxkfr8NDKYUj1S8shAlE"
type input "V3k5rxkfr8NDKYUj1S8shAlE"
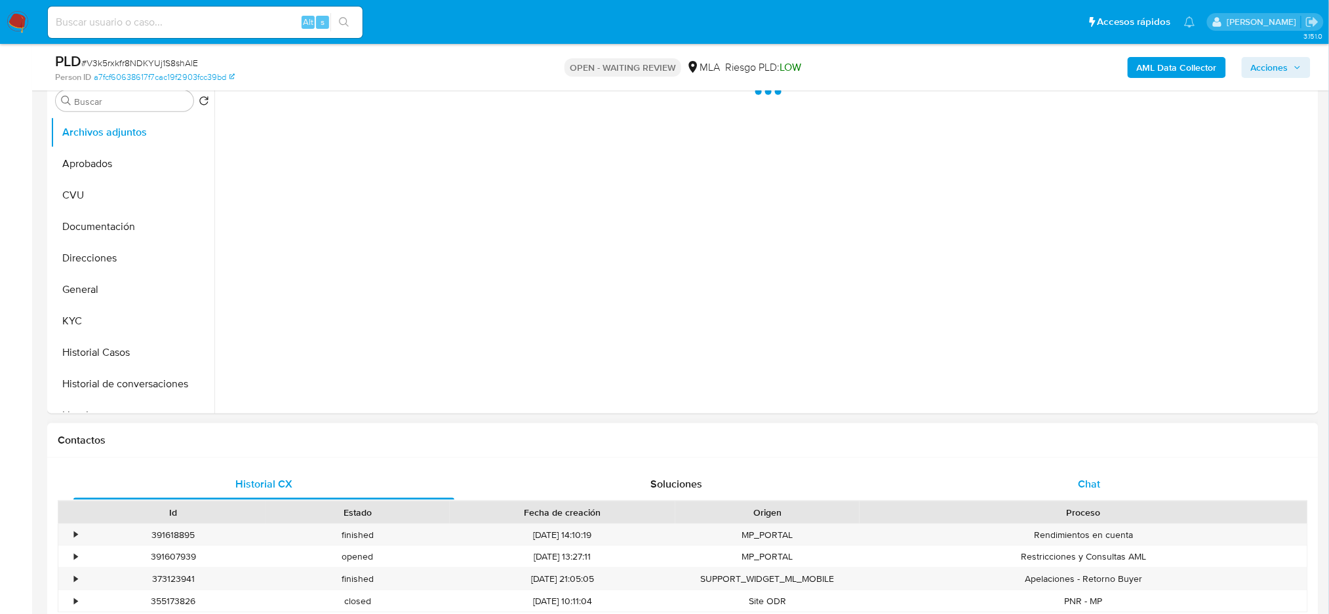
click at [1106, 469] on div "Chat" at bounding box center [1089, 484] width 381 height 31
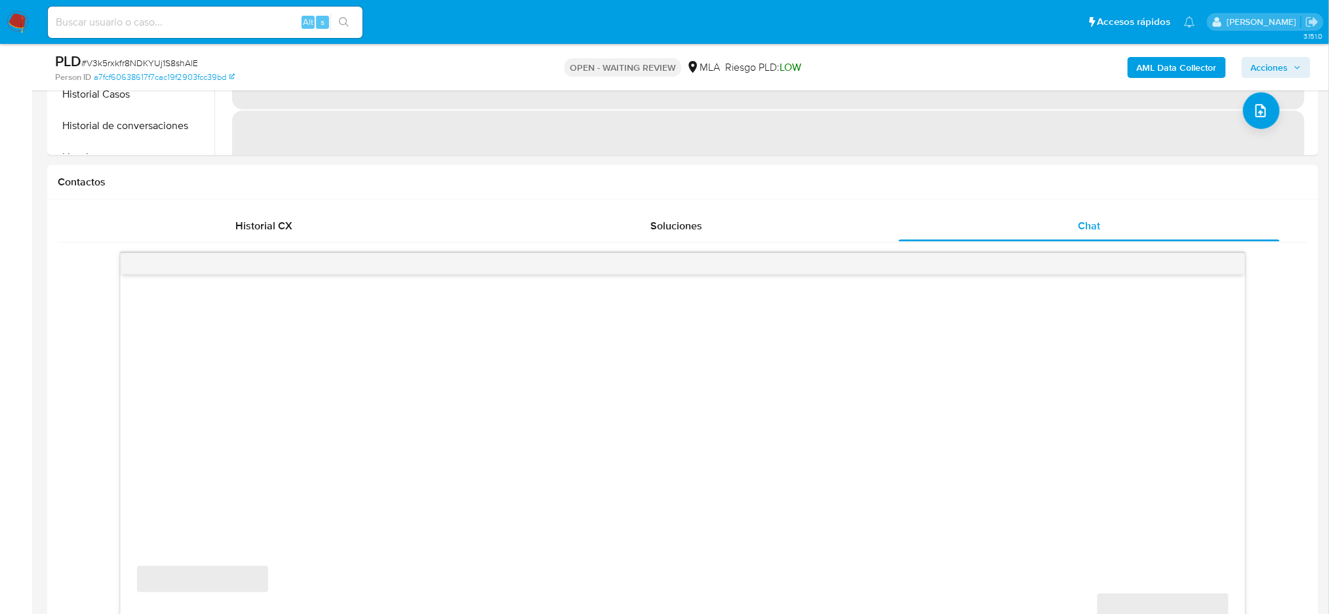
scroll to position [612, 0]
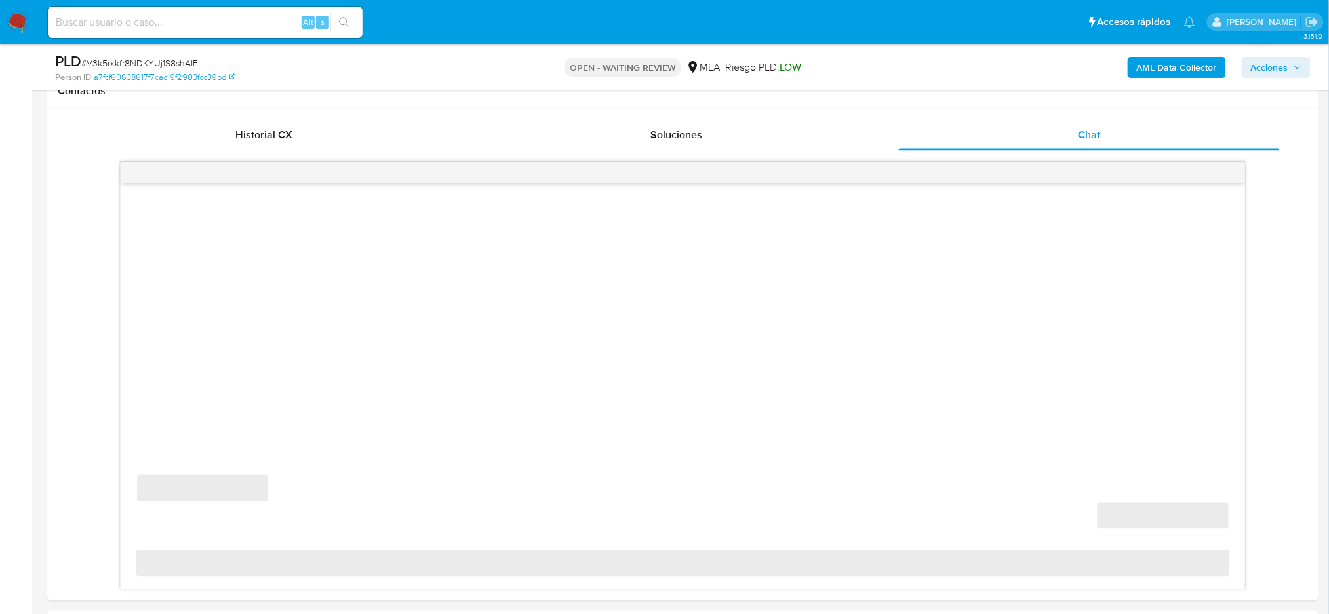
select select "10"
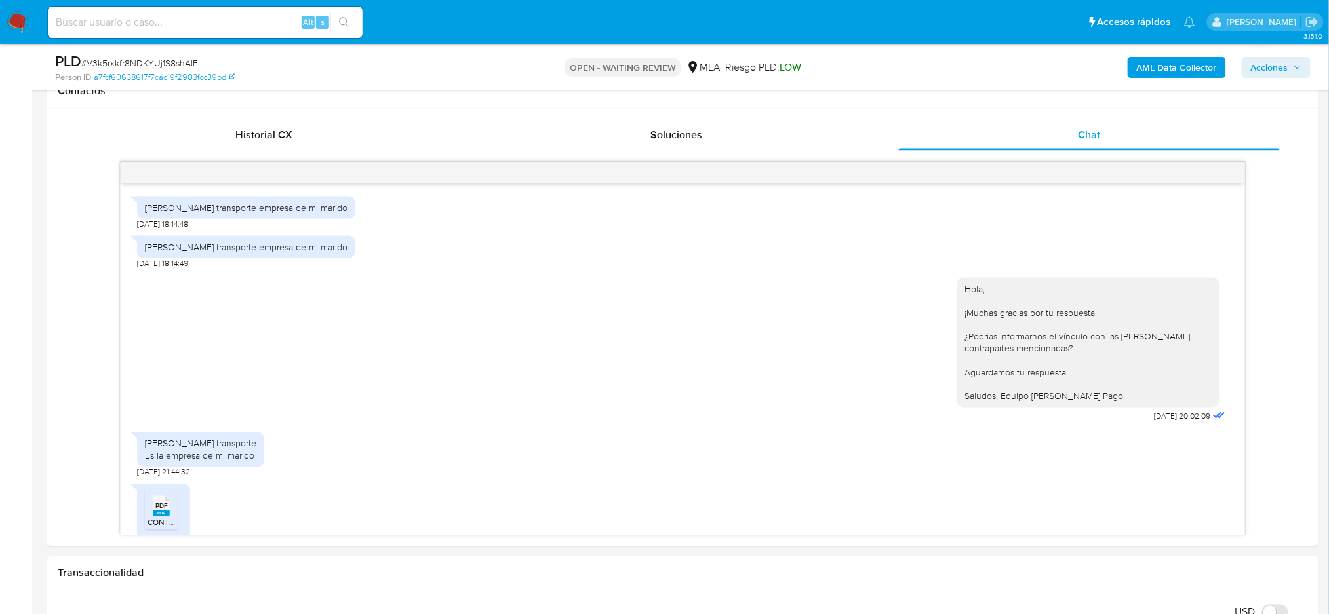
scroll to position [358, 0]
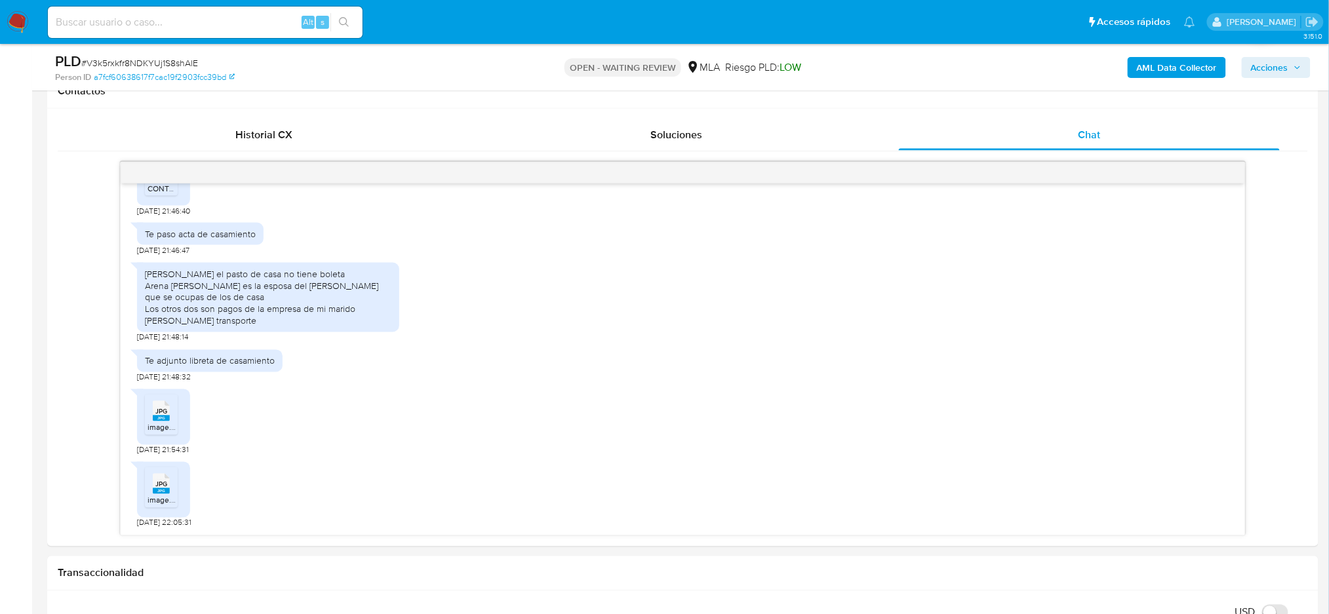
click at [170, 64] on span "# V3k5rxkfr8NDKYUj1S8shAlE" at bounding box center [139, 62] width 117 height 13
copy span "V3k5rxkfr8NDKYUj1S8shAlE"
click at [8, 20] on img at bounding box center [18, 22] width 22 height 22
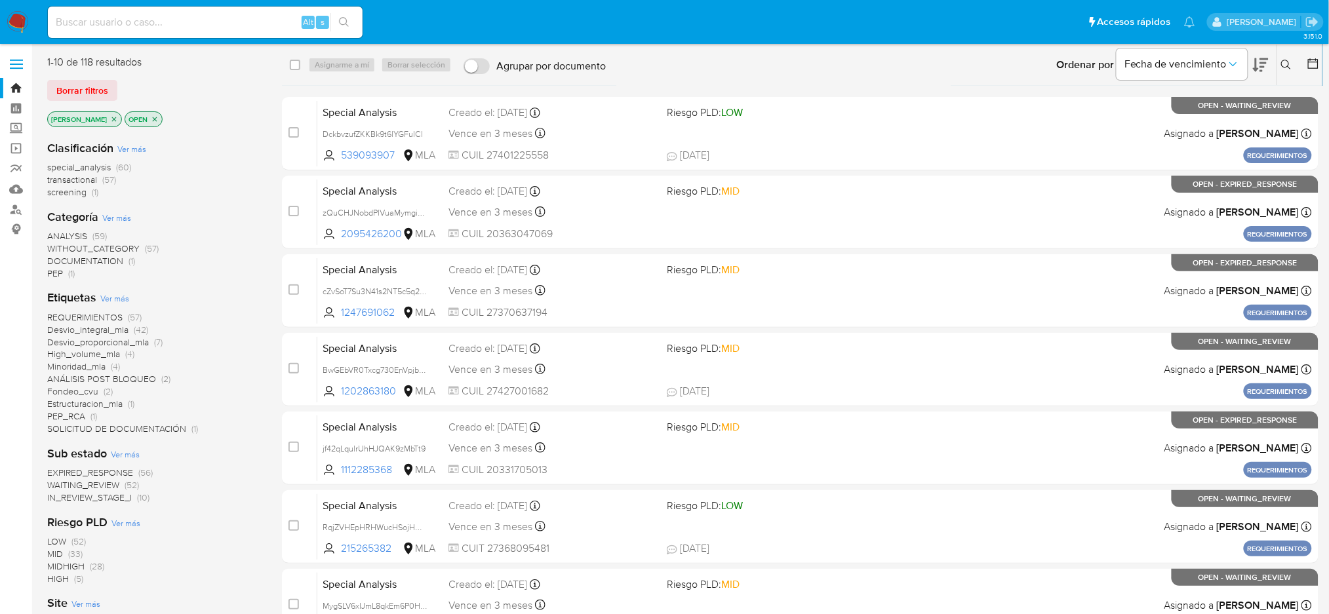
click at [1287, 67] on icon at bounding box center [1286, 65] width 10 height 10
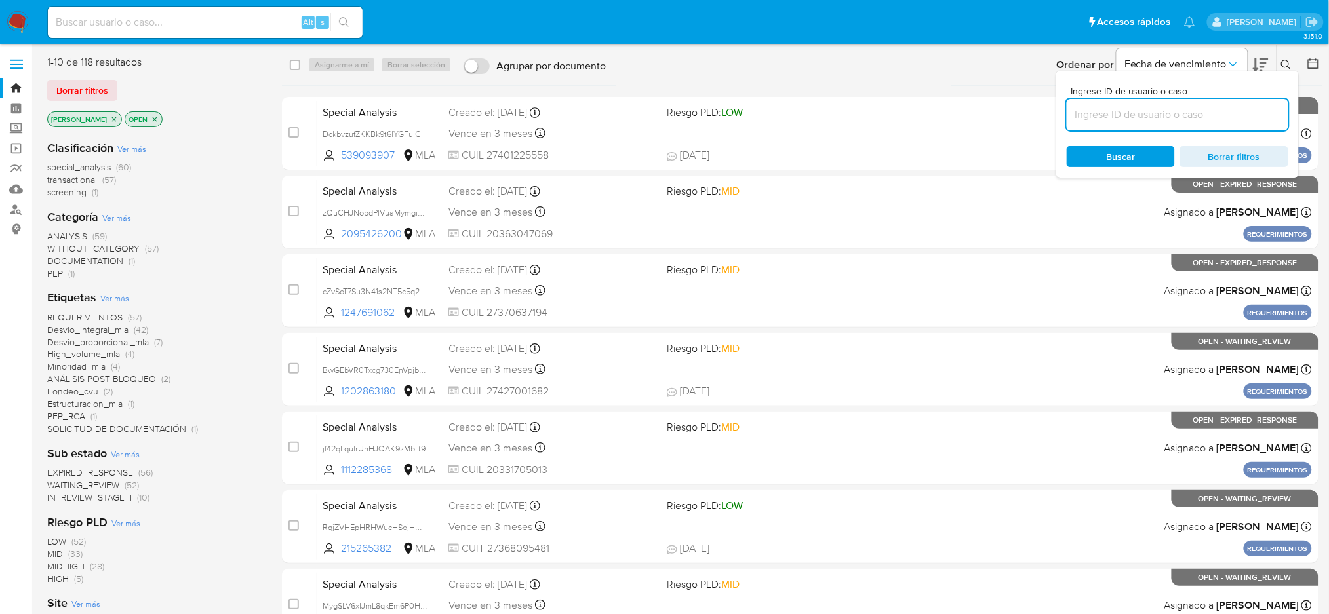
click at [1175, 116] on input at bounding box center [1177, 114] width 222 height 17
type input "V3k5rxkfr8NDKYUj1S8shAlE"
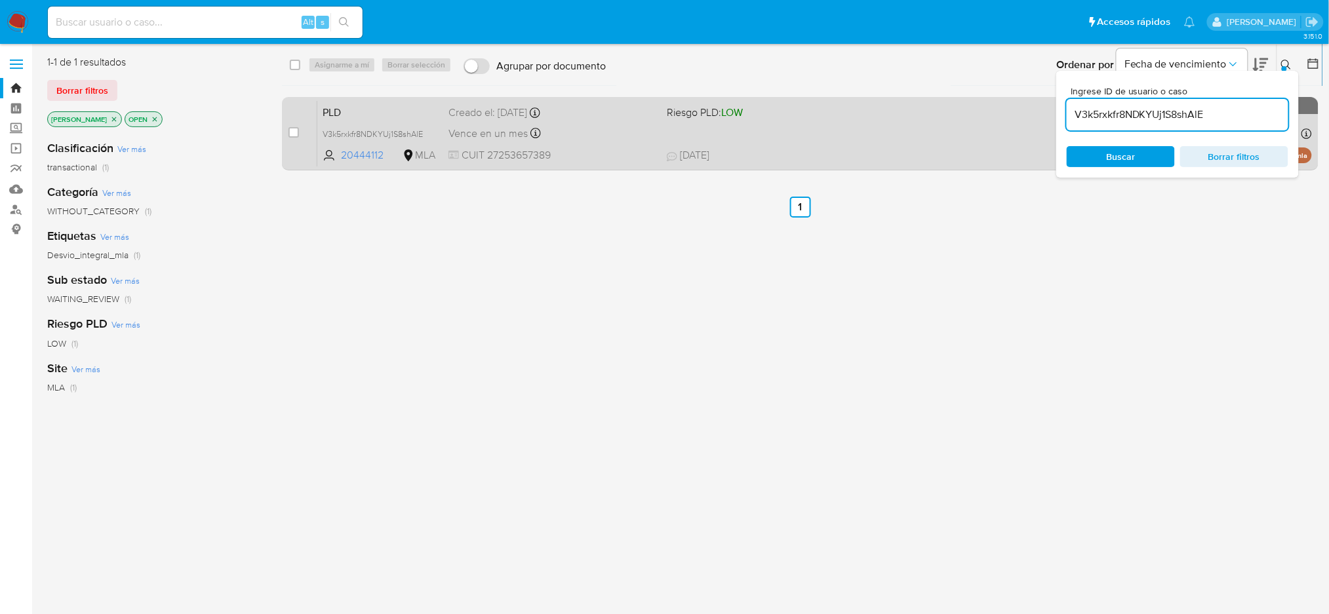
click at [296, 137] on div "case-item-checkbox" at bounding box center [293, 132] width 10 height 13
click at [297, 133] on input "checkbox" at bounding box center [293, 132] width 10 height 10
checkbox input "true"
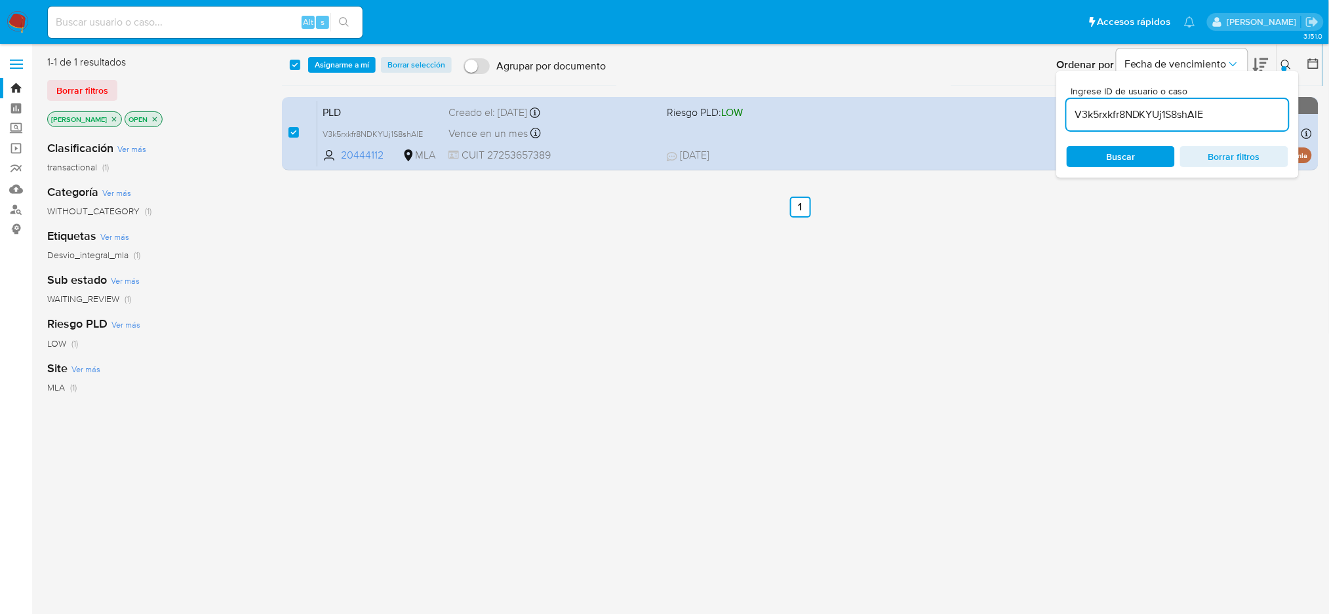
click at [324, 74] on div "select-all-cases-checkbox Asignarme a mí Borrar selección Agrupar por documento…" at bounding box center [802, 65] width 1040 height 41
click at [328, 70] on span "Asignarme a mí" at bounding box center [342, 64] width 54 height 13
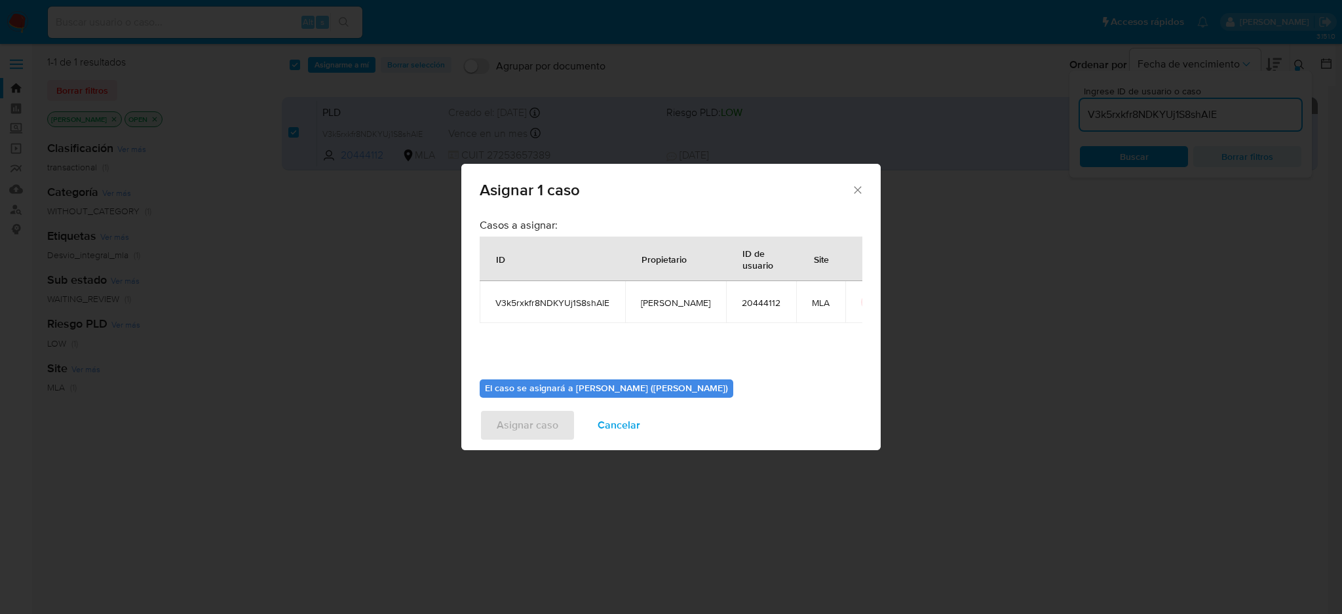
click at [666, 299] on span "[PERSON_NAME]" at bounding box center [675, 303] width 69 height 12
copy span "[PERSON_NAME]"
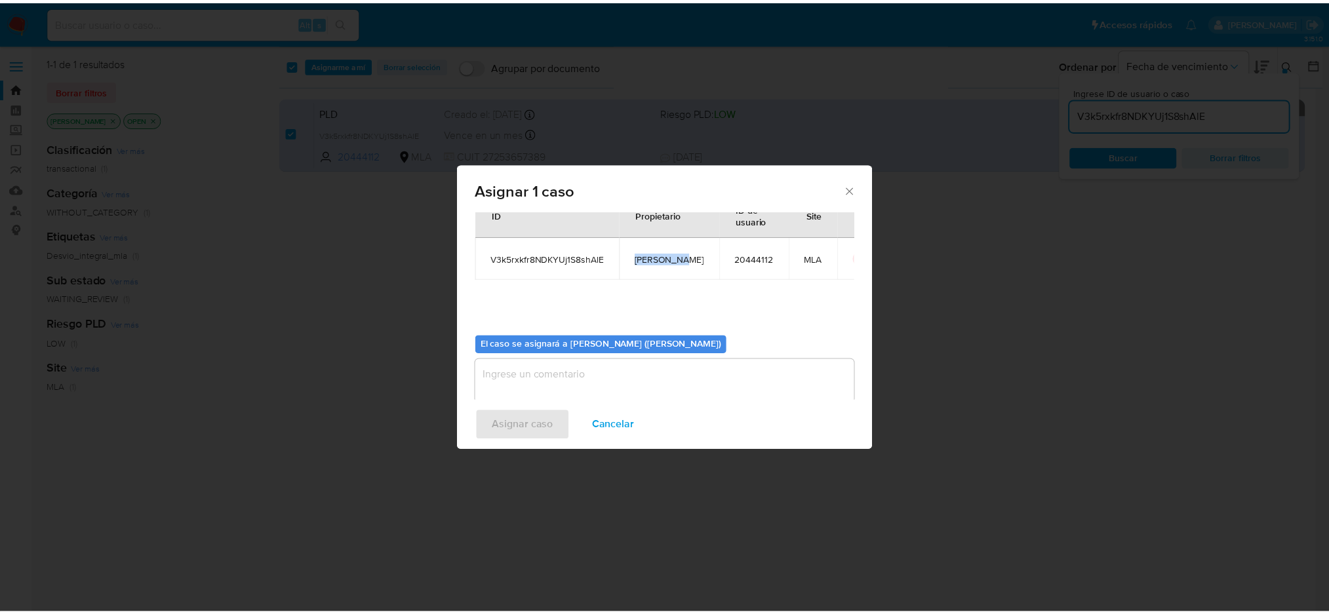
scroll to position [67, 0]
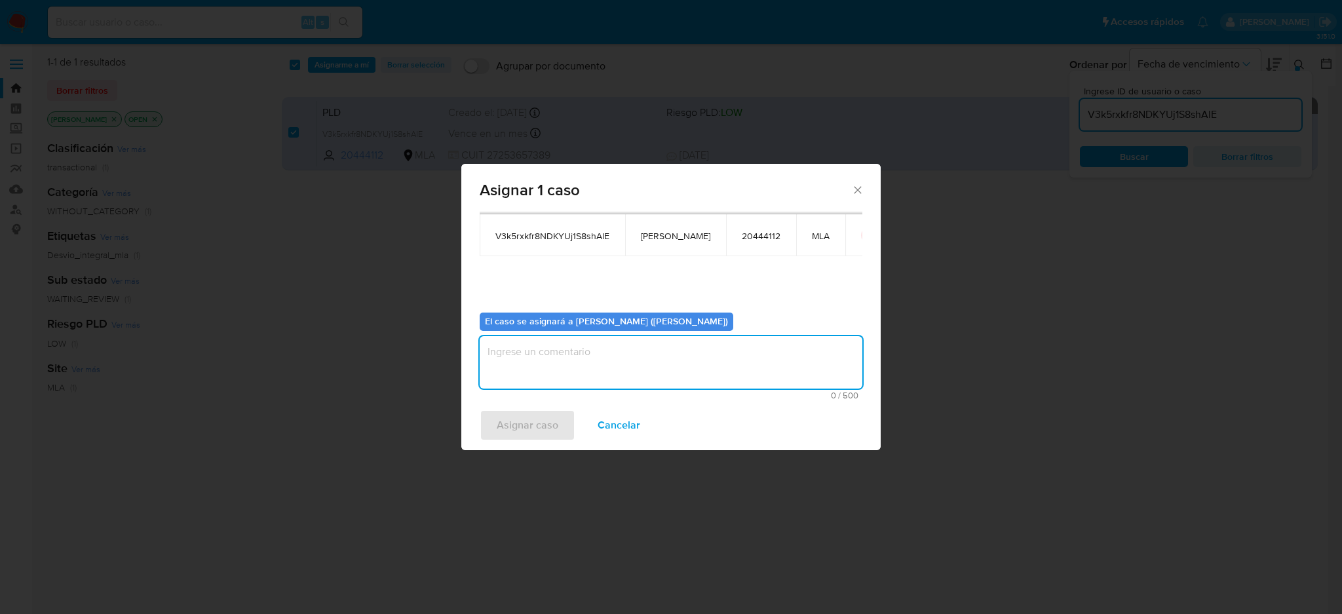
click at [589, 372] on textarea "assign-modal" at bounding box center [671, 362] width 383 height 52
paste textarea "[PERSON_NAME]"
type textarea "[PERSON_NAME]"
click at [505, 436] on span "Asignar caso" at bounding box center [528, 425] width 62 height 29
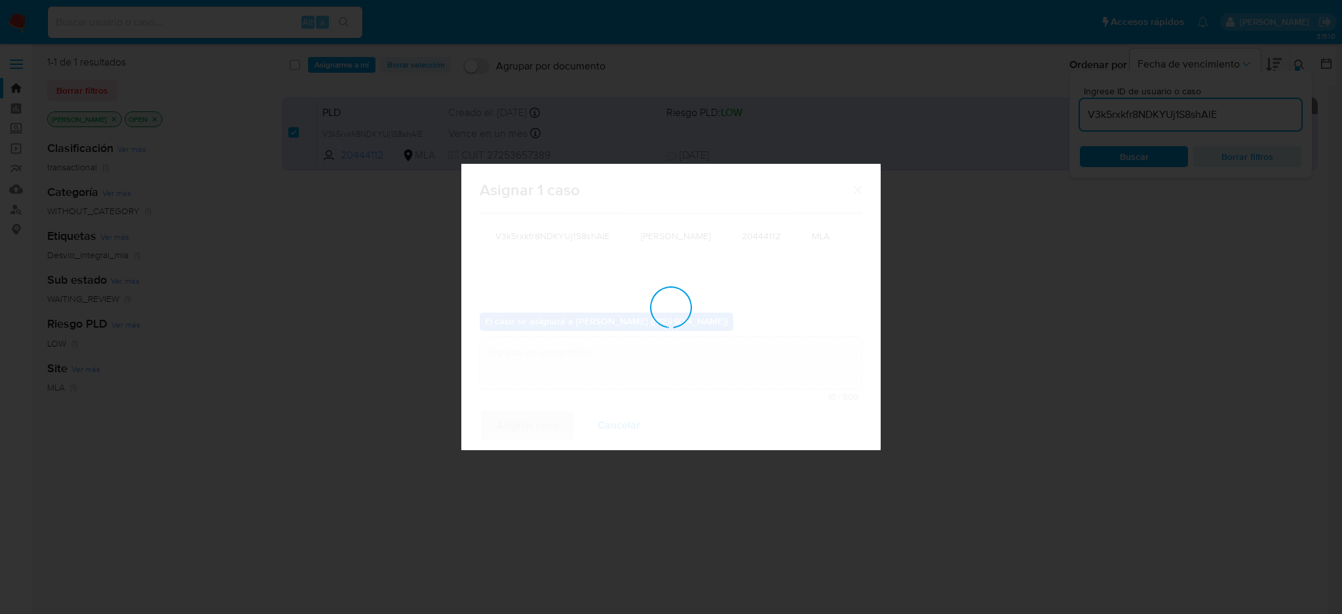
checkbox input "false"
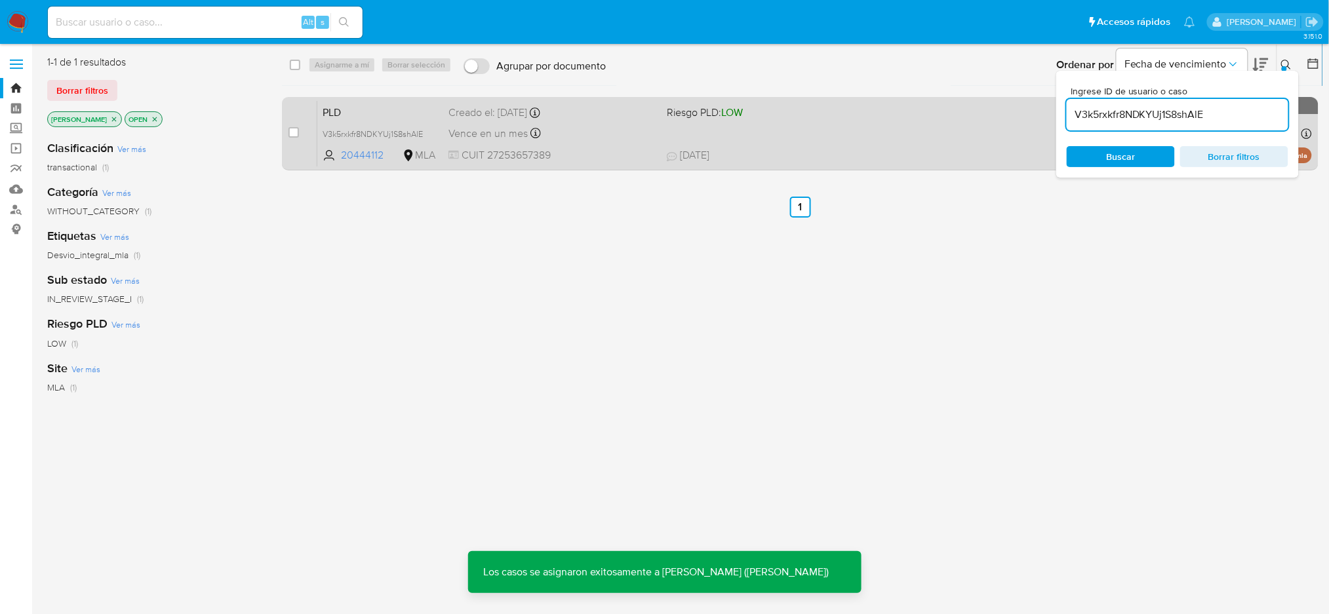
click at [598, 147] on div "PLD V3k5rxkfr8NDKYUj1S8shAlE 20444112 MLA Riesgo PLD: LOW Creado el: 12/06/2025…" at bounding box center [814, 133] width 994 height 66
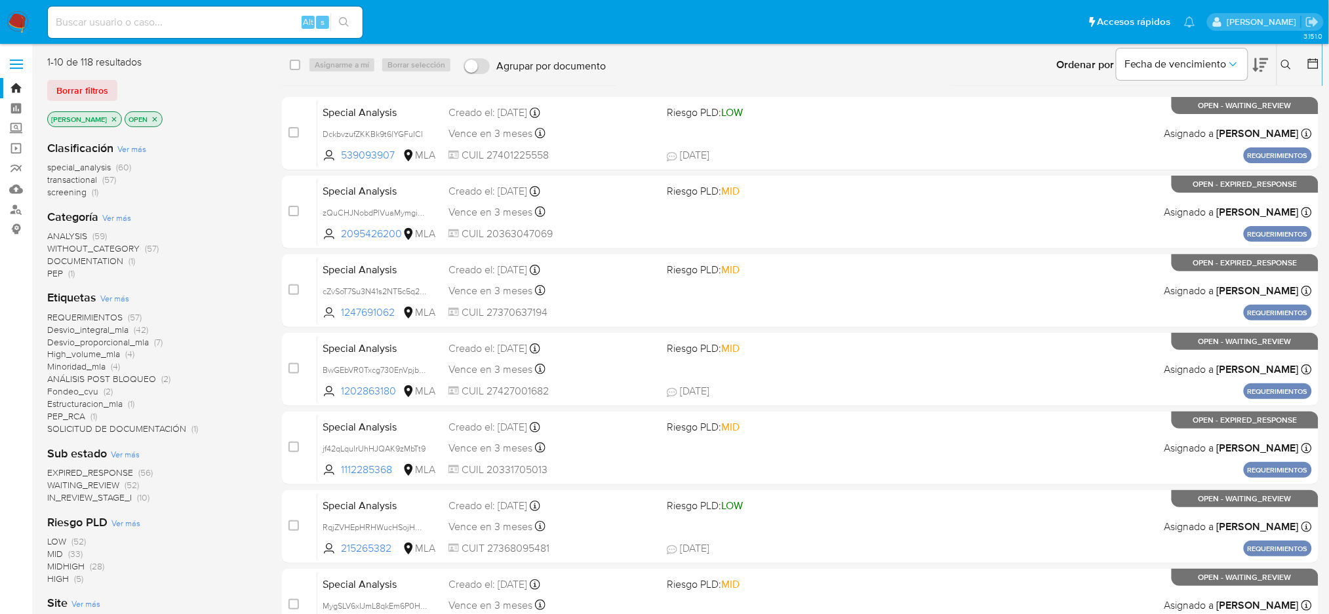
click at [1285, 69] on icon at bounding box center [1286, 65] width 10 height 10
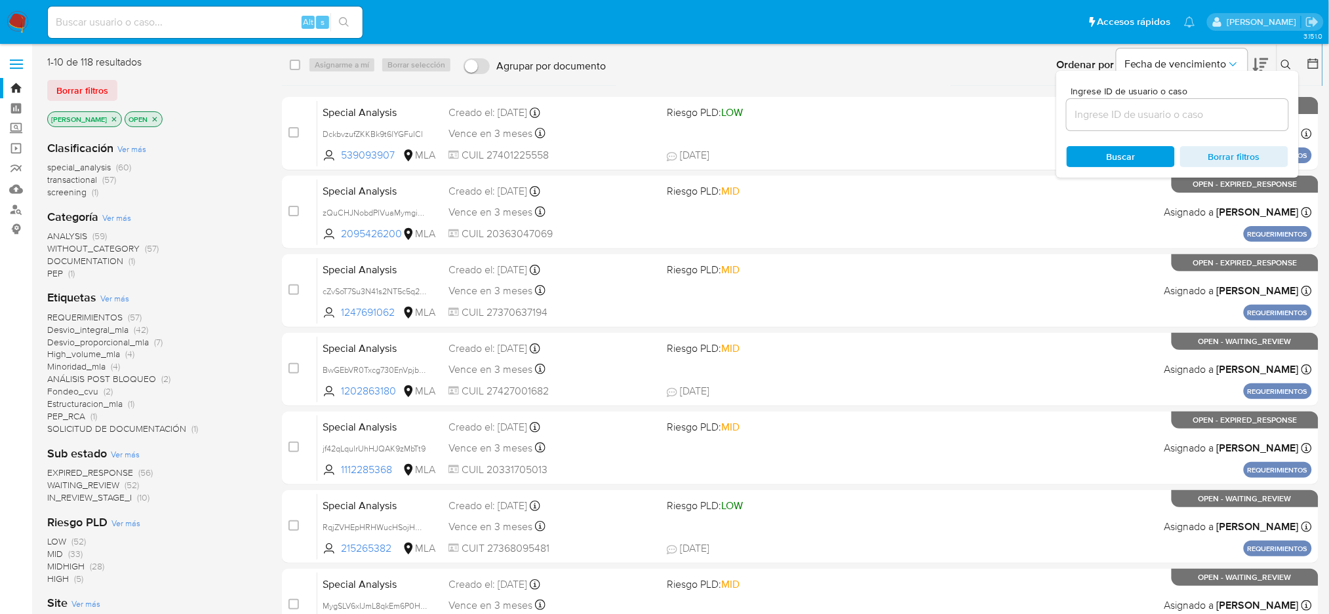
click at [1192, 120] on input at bounding box center [1177, 114] width 222 height 17
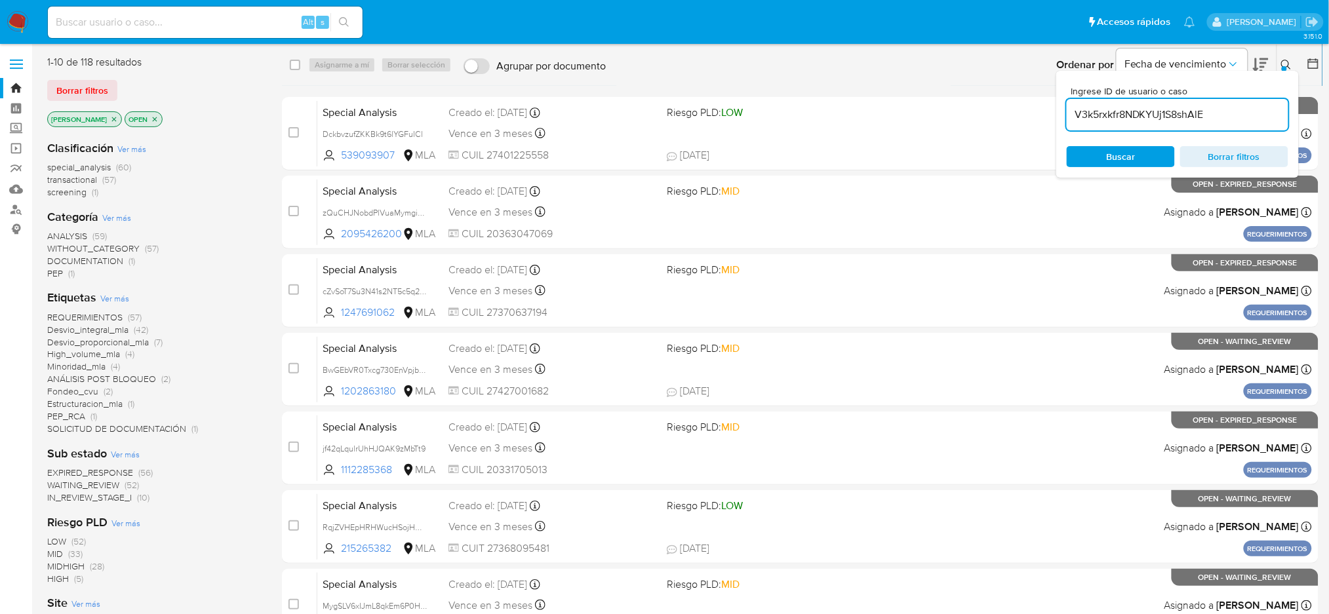
type input "V3k5rxkfr8NDKYUj1S8shAlE"
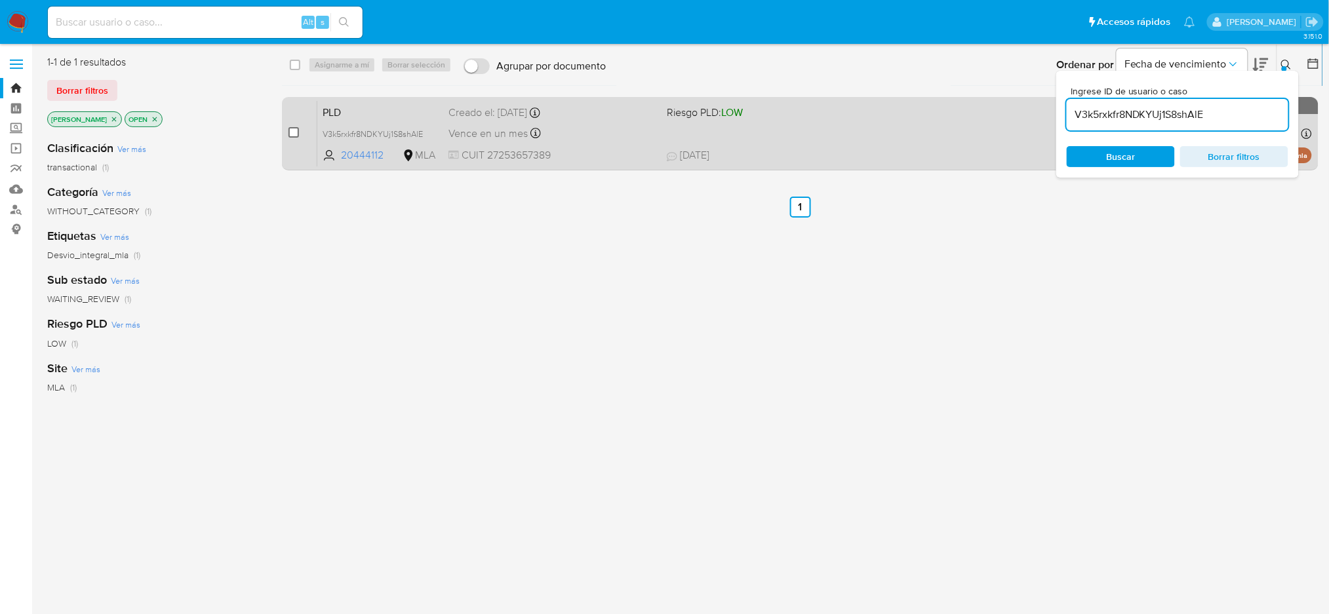
click at [295, 134] on input "checkbox" at bounding box center [293, 132] width 10 height 10
checkbox input "true"
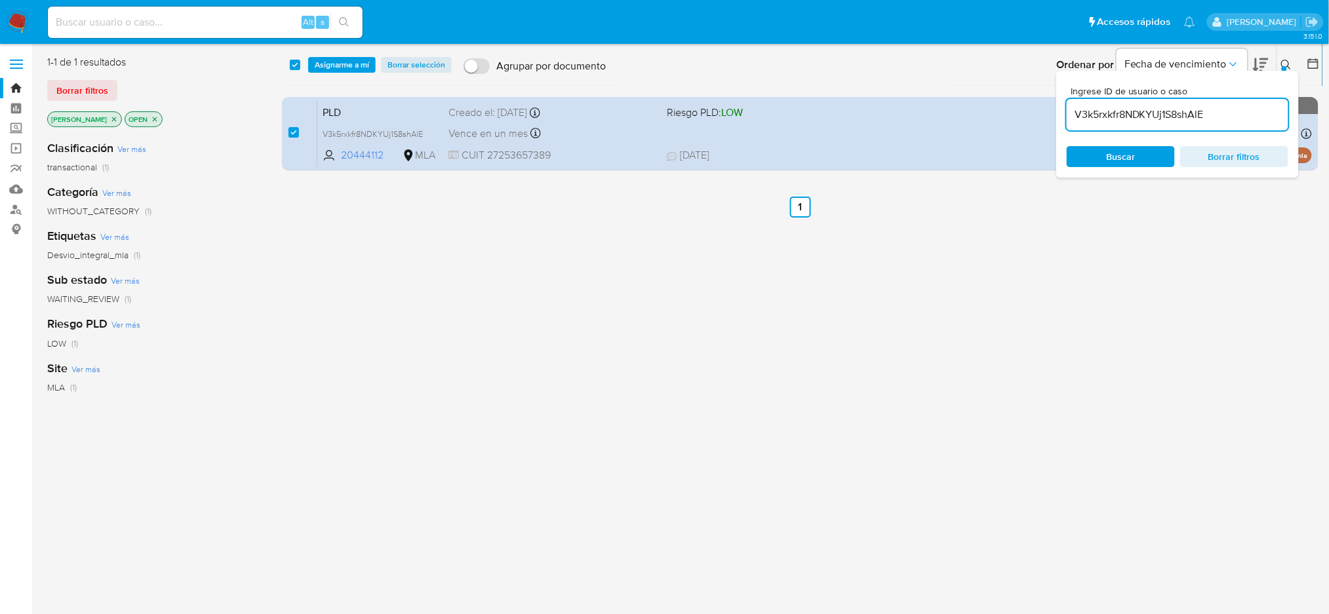
click at [328, 73] on div "select-all-cases-checkbox Asignarme a mí Borrar selección Agrupar por documento…" at bounding box center [802, 65] width 1040 height 41
click at [328, 67] on span "Asignarme a mí" at bounding box center [342, 64] width 54 height 13
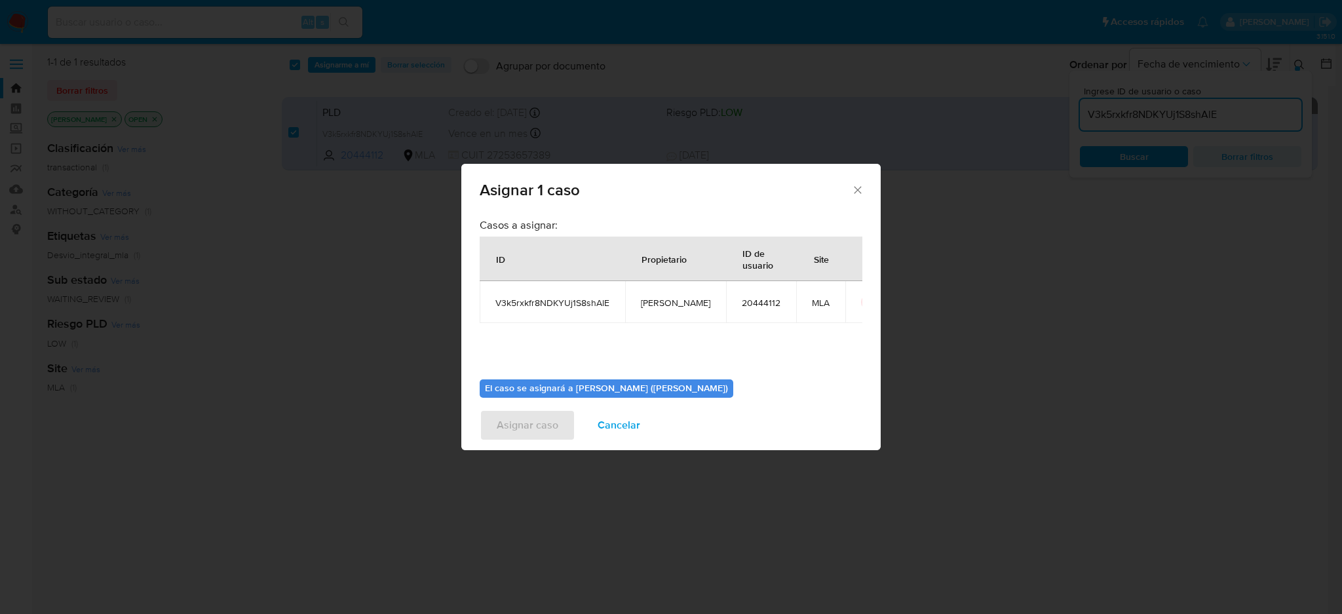
click at [678, 304] on span "[PERSON_NAME]" at bounding box center [675, 303] width 69 height 12
copy span "[PERSON_NAME]"
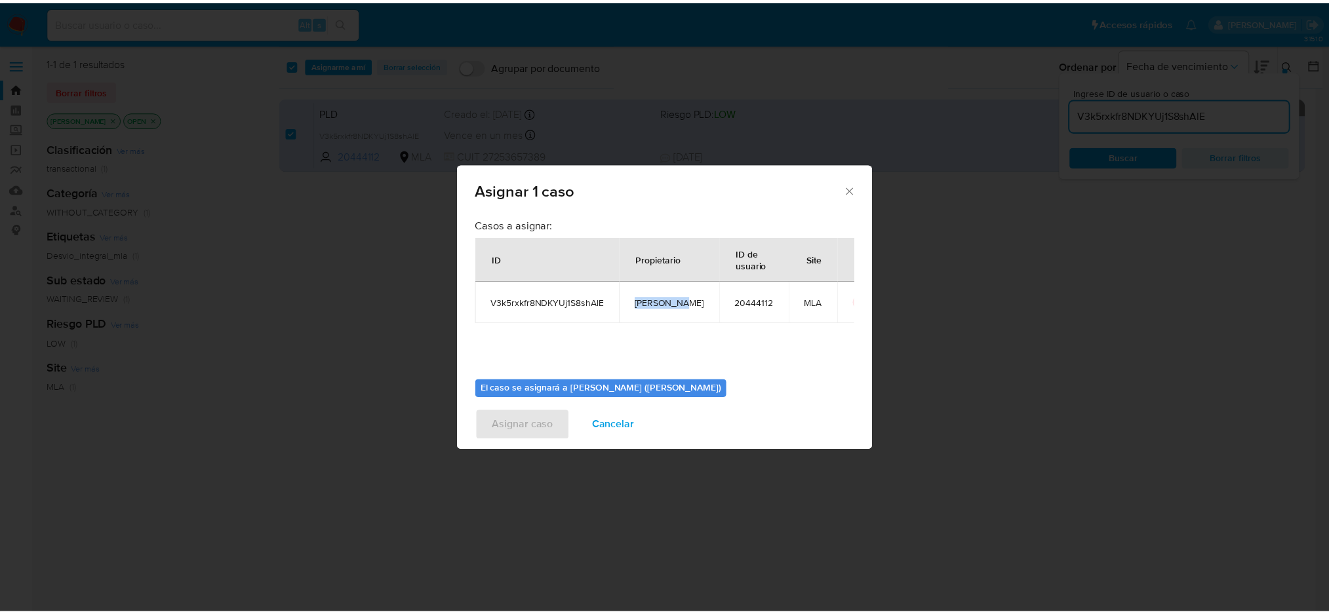
scroll to position [67, 0]
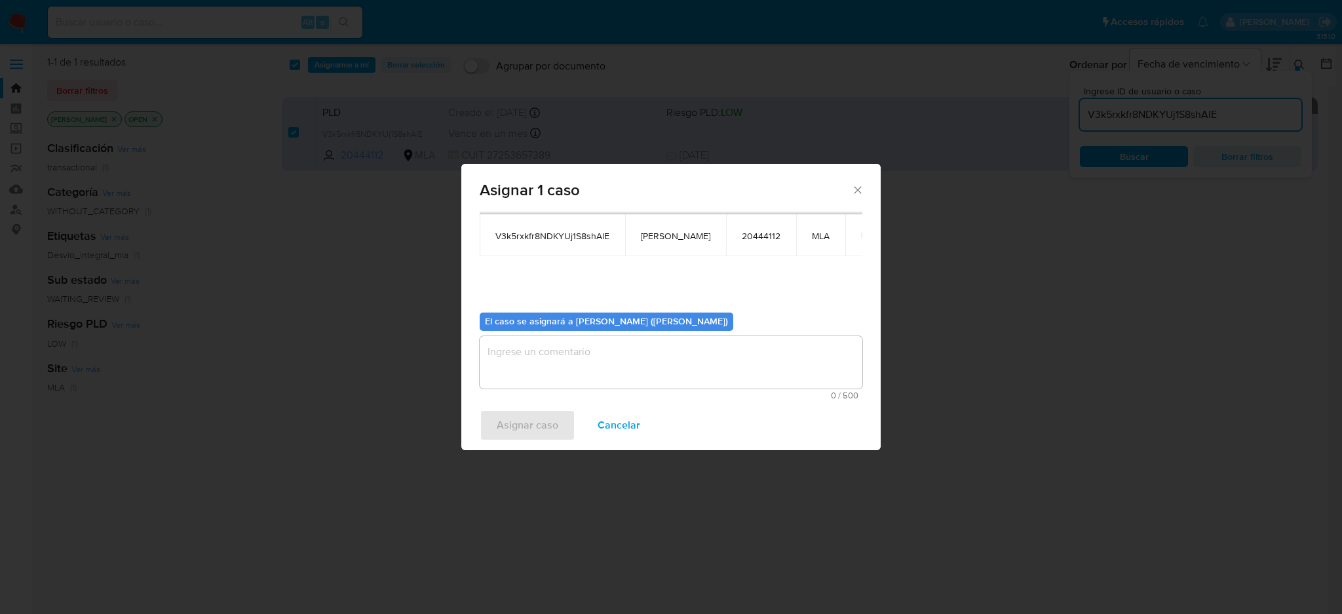
click at [580, 345] on textarea "assign-modal" at bounding box center [671, 362] width 383 height 52
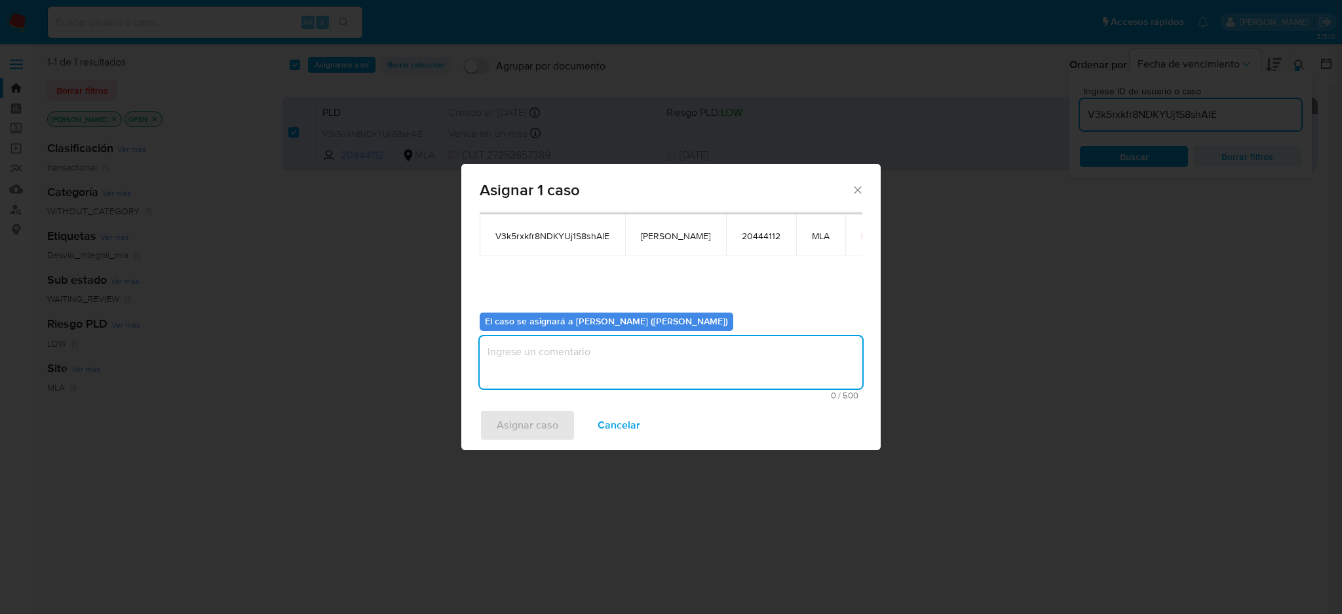
paste textarea "[PERSON_NAME]"
type textarea "[PERSON_NAME]"
click at [528, 420] on span "Asignar caso" at bounding box center [528, 425] width 62 height 29
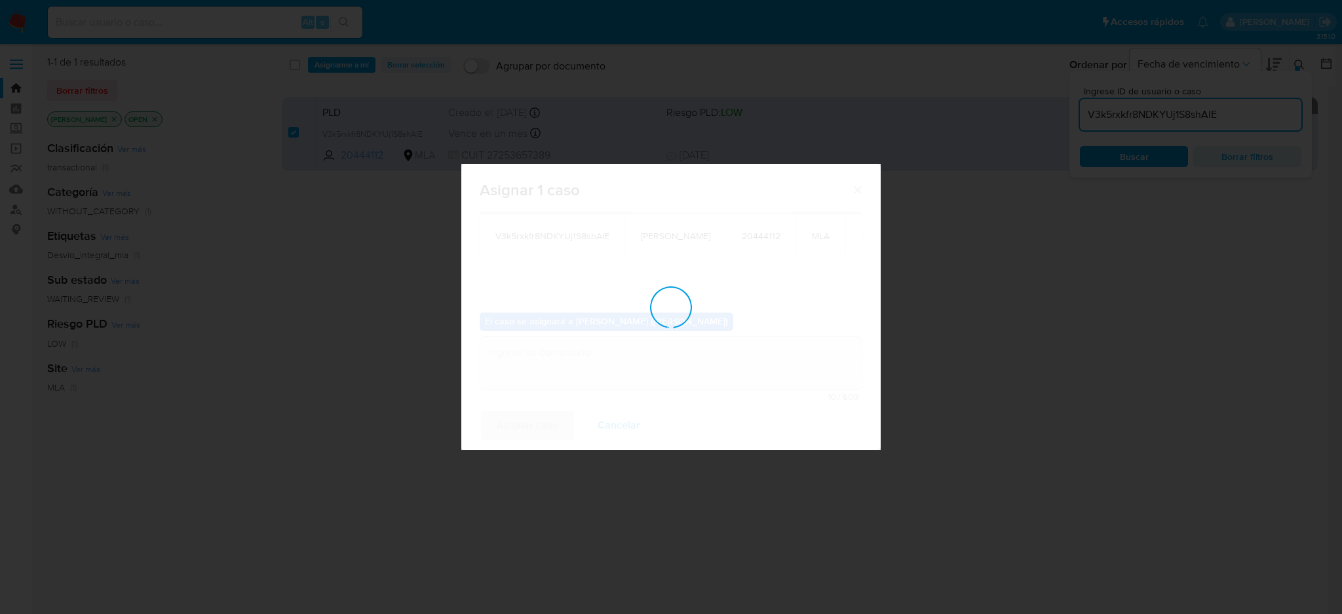
checkbox input "false"
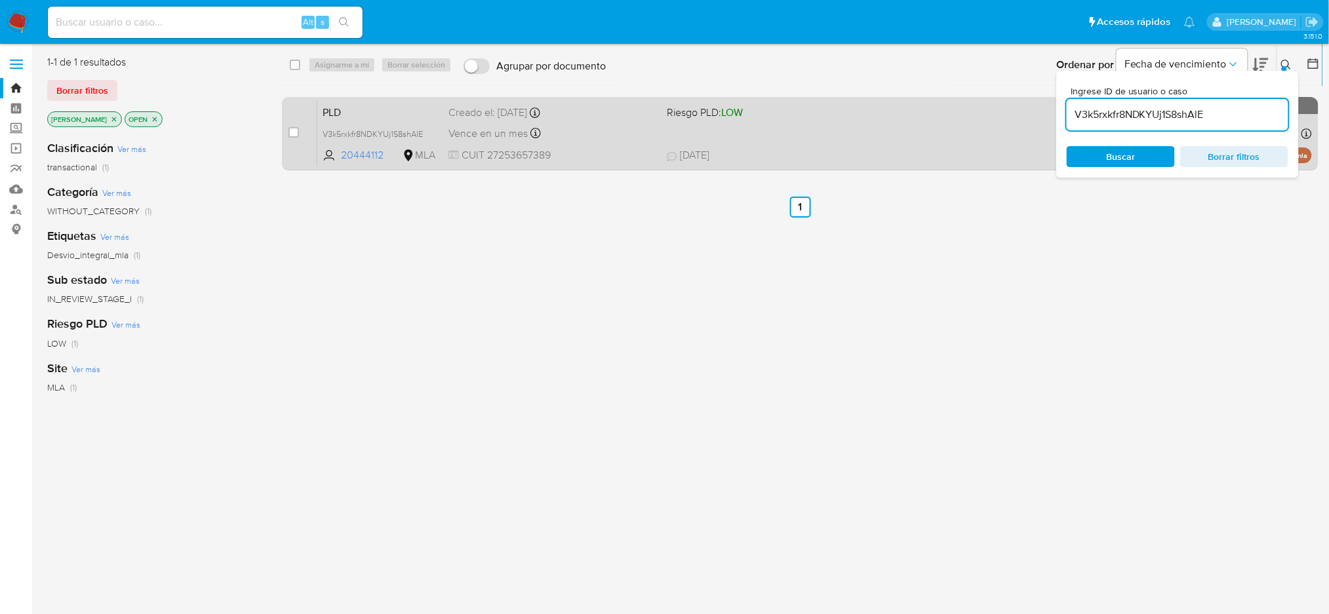
click at [600, 148] on span "CUIT 27253657389" at bounding box center [552, 155] width 208 height 14
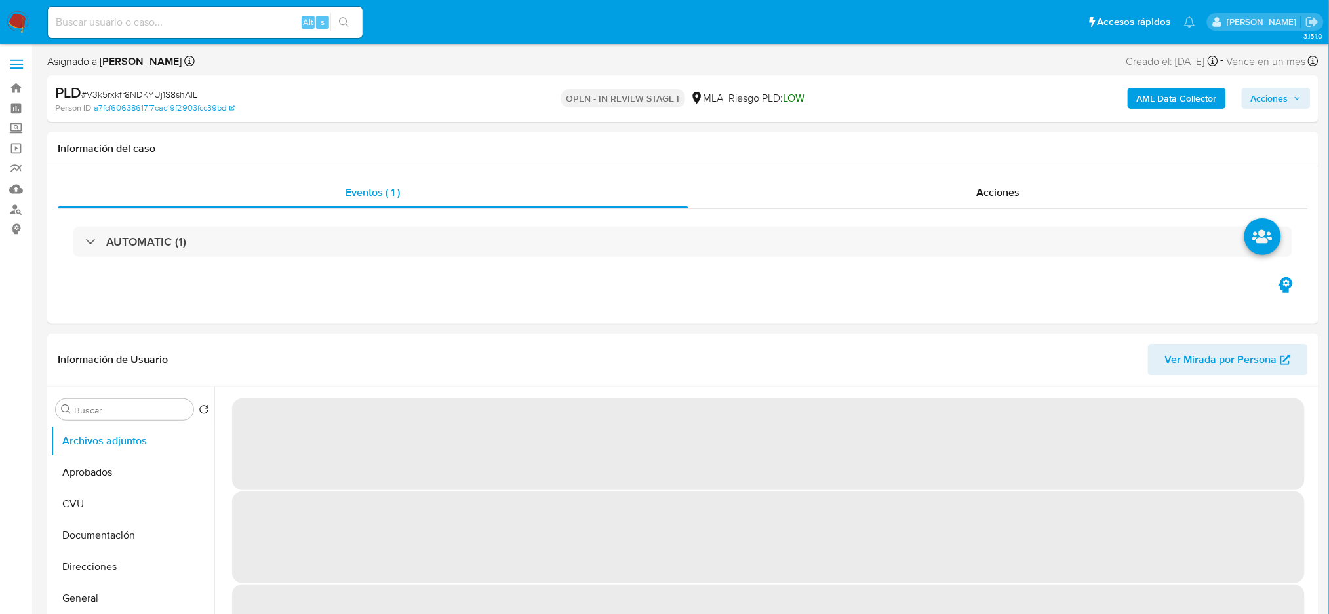
select select "10"
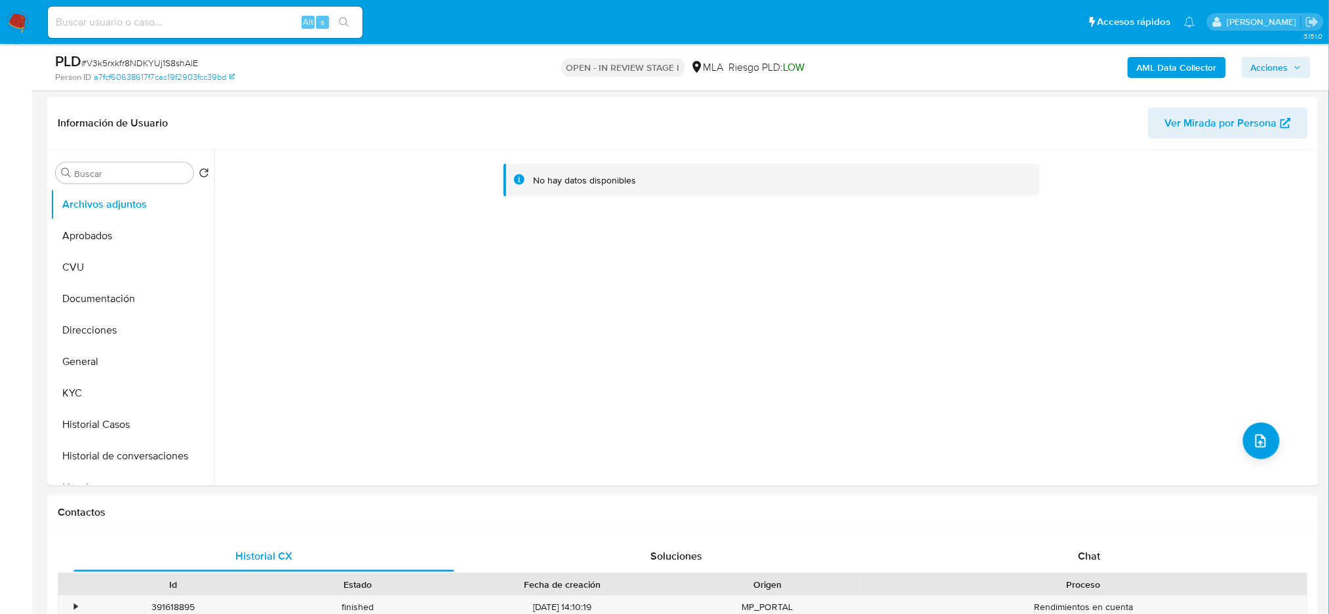
scroll to position [262, 0]
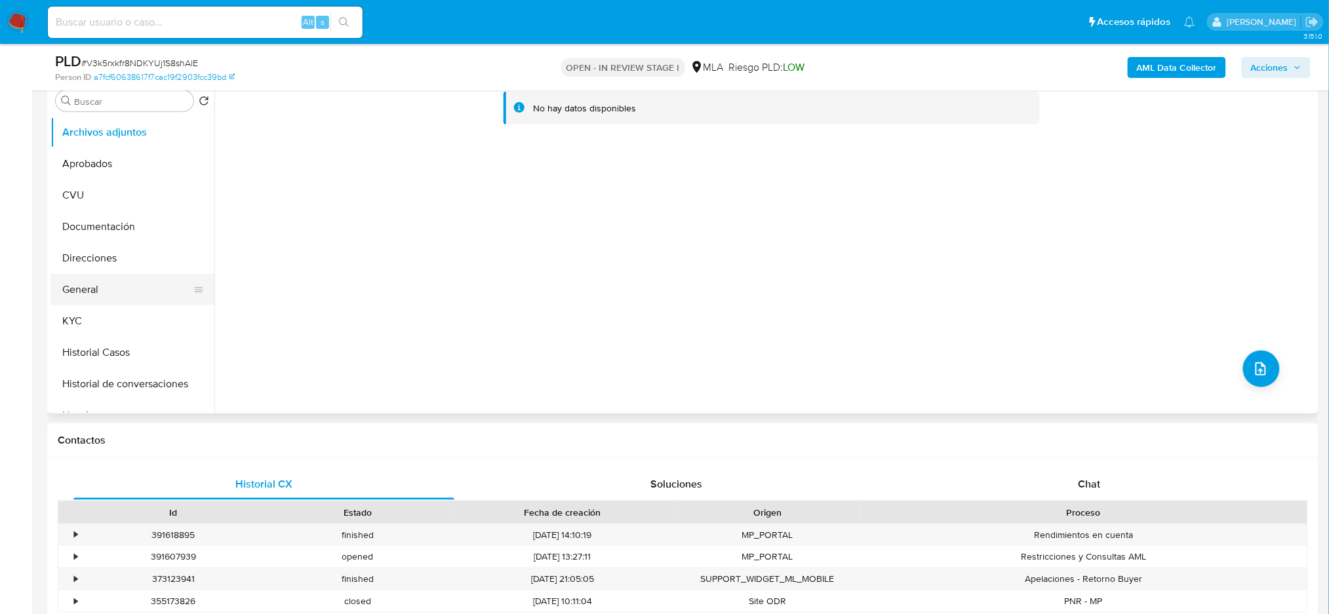
click at [104, 280] on button "General" at bounding box center [126, 289] width 153 height 31
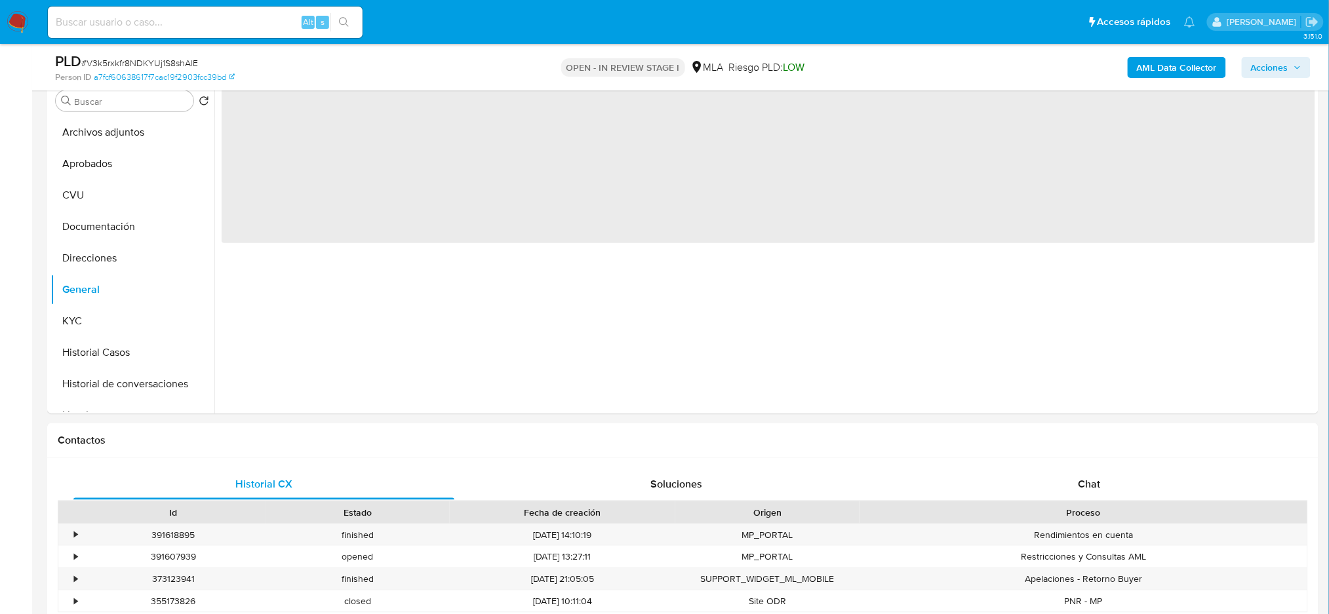
scroll to position [174, 0]
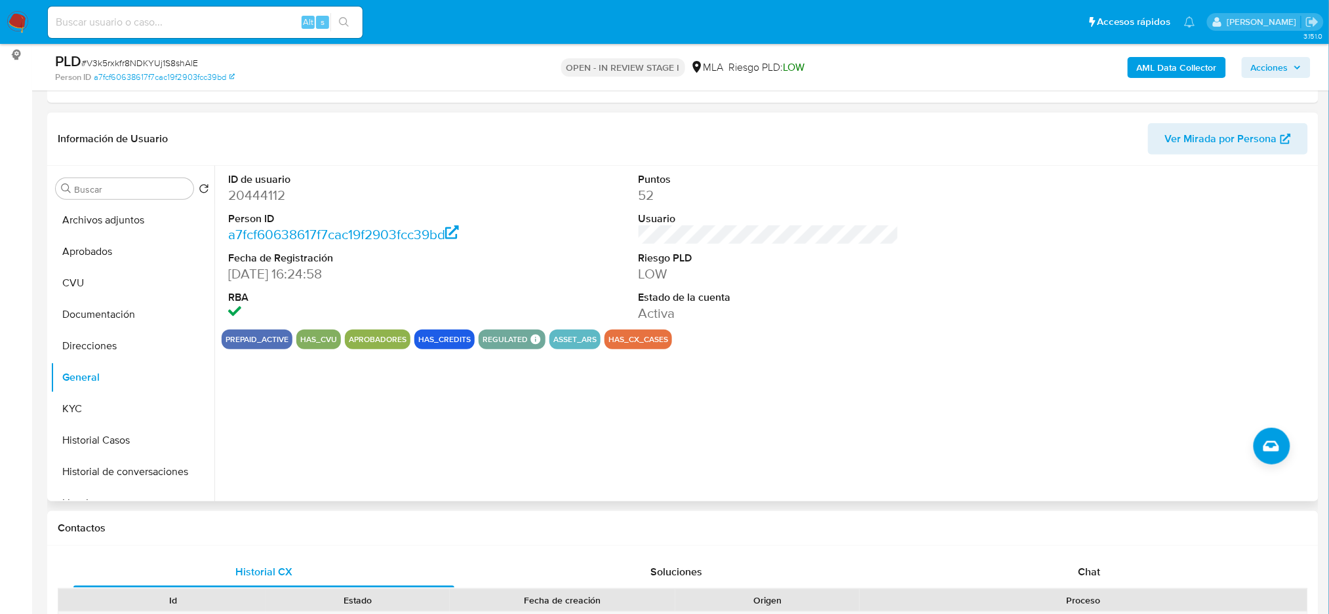
click at [256, 194] on dd "20444112" at bounding box center [358, 195] width 260 height 18
copy dd "20444112"
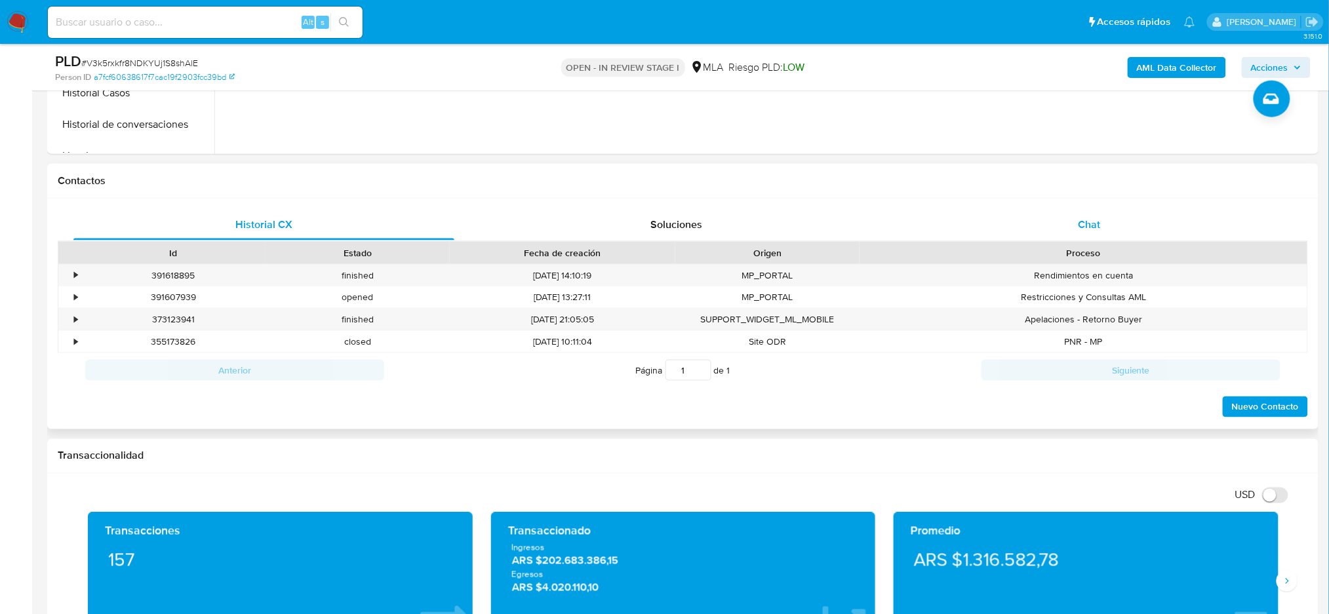
scroll to position [437, 0]
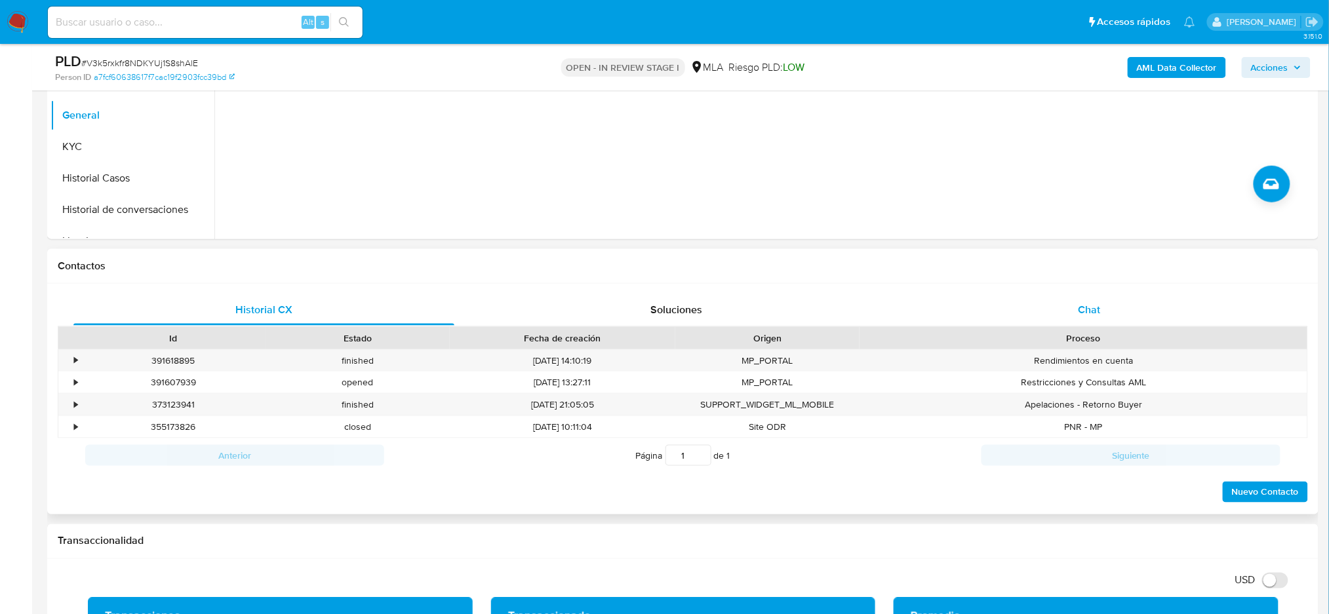
click at [1133, 305] on div "Chat" at bounding box center [1089, 309] width 381 height 31
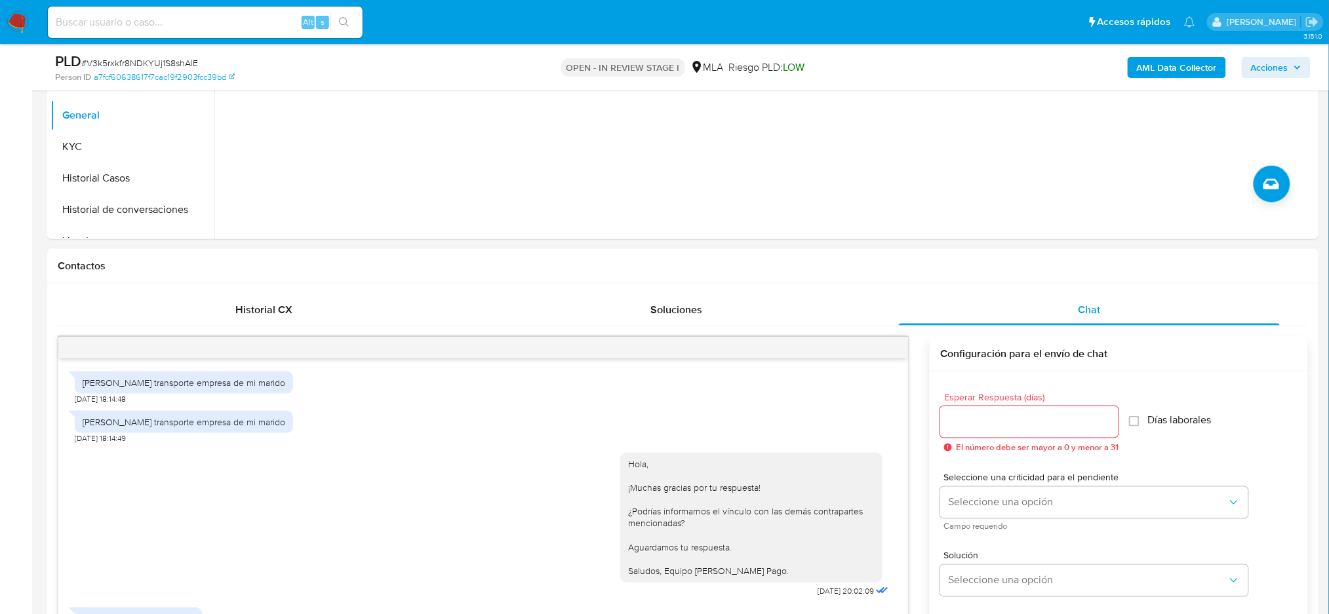
scroll to position [358, 0]
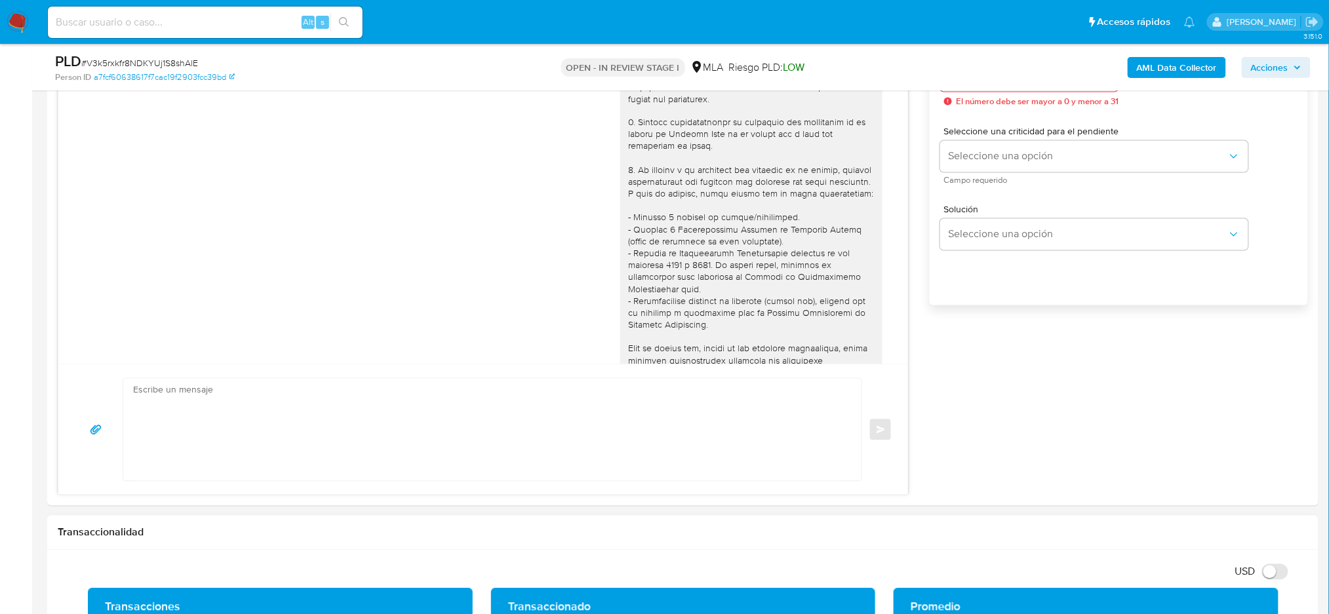
scroll to position [787, 0]
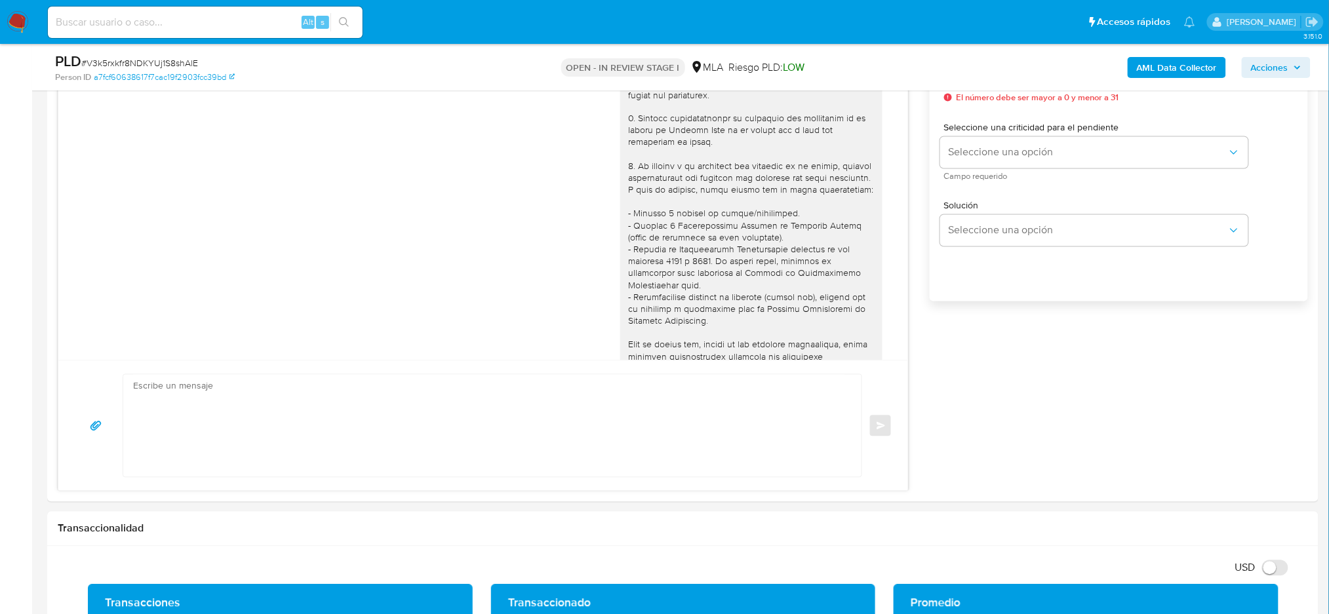
click at [175, 66] on span "# V3k5rxkfr8NDKYUj1S8shAlE" at bounding box center [139, 62] width 117 height 13
click at [175, 64] on span "# V3k5rxkfr8NDKYUj1S8shAlE" at bounding box center [139, 62] width 117 height 13
copy span "V3k5rxkfr8NDKYUj1S8shAlE"
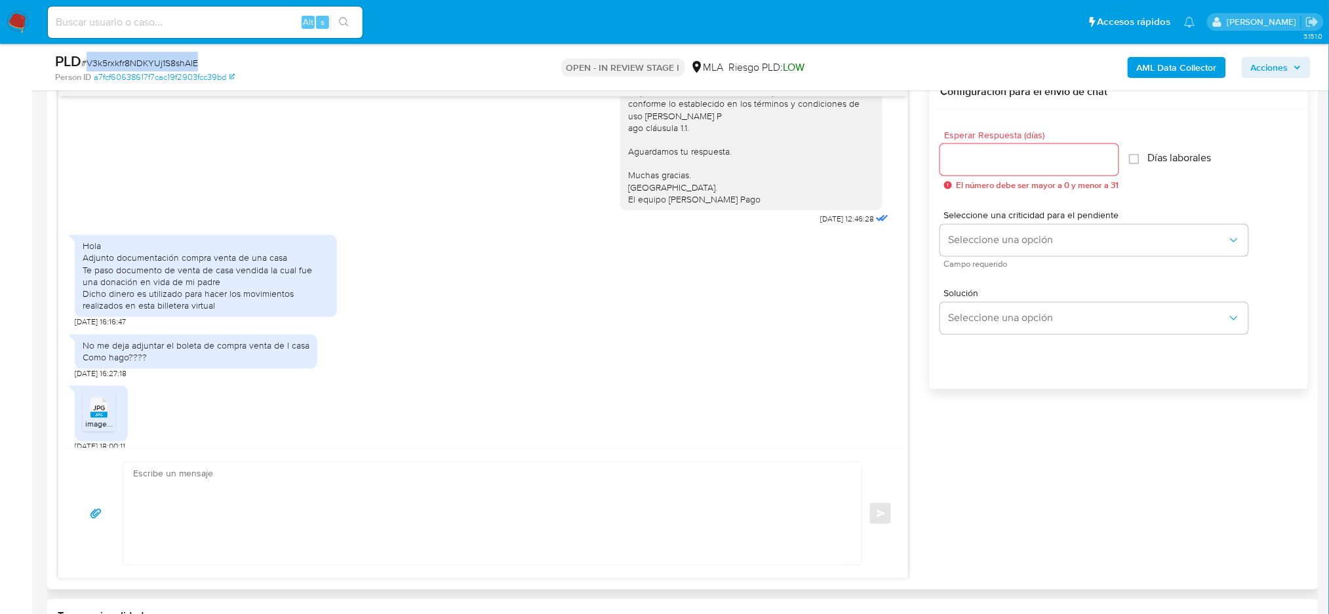
scroll to position [874, 0]
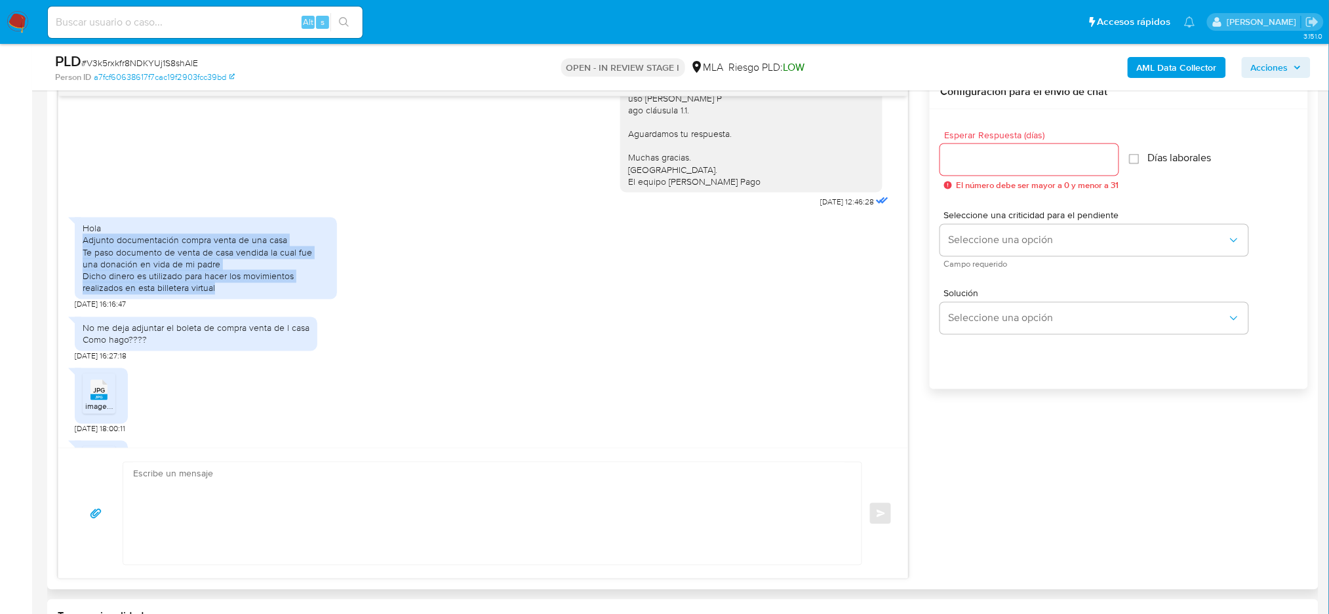
drag, startPoint x: 82, startPoint y: 281, endPoint x: 214, endPoint y: 329, distance: 140.8
click at [214, 294] on div "Hola Adjunto documentación compra venta de una casa Te paso documento de venta …" at bounding box center [206, 258] width 246 height 71
copy div "Adjunto documentación compra venta de una casa Te paso documento de venta de ca…"
click at [222, 294] on div "Hola Adjunto documentación compra venta de una casa Te paso documento de venta …" at bounding box center [206, 258] width 246 height 71
click at [186, 294] on div "Hola Adjunto documentación compra venta de una casa Te paso documento de venta …" at bounding box center [206, 258] width 246 height 71
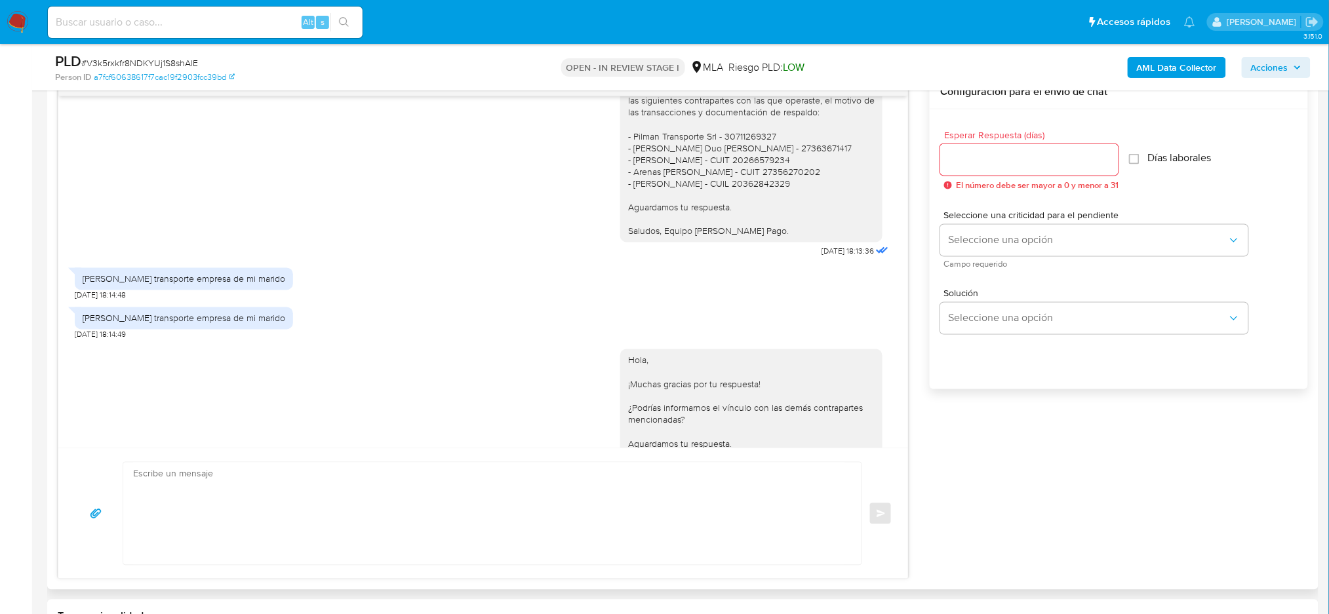
scroll to position [1573, 0]
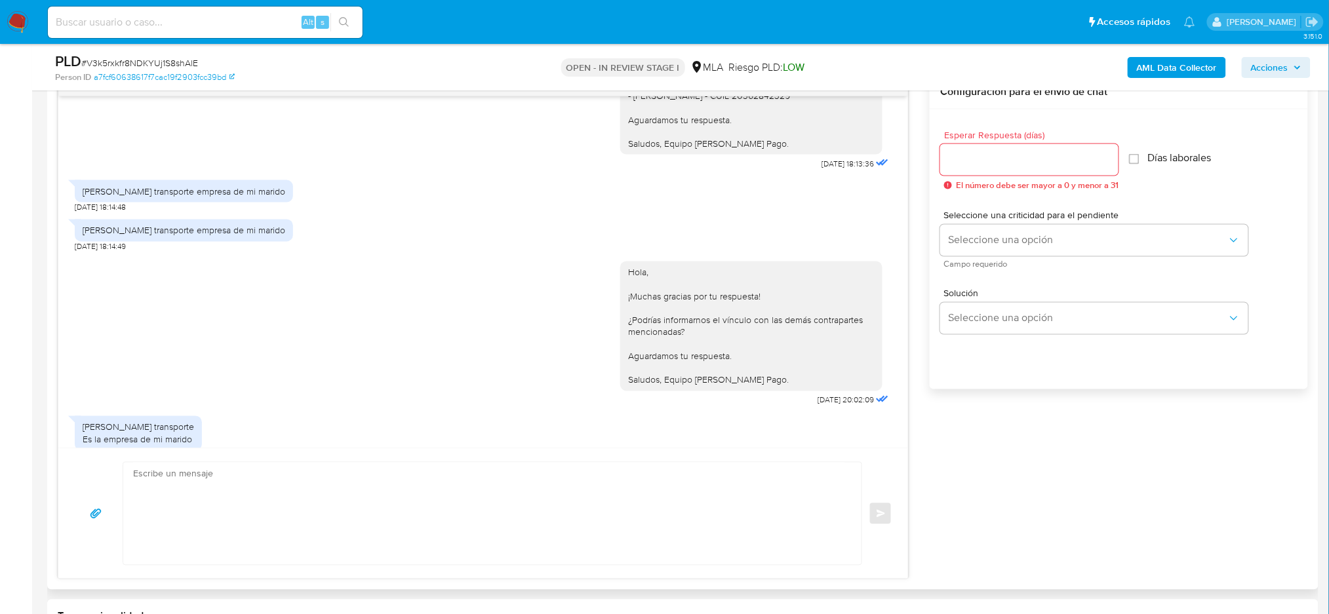
click at [201, 197] on div "Pilman transporte empresa de mi marido" at bounding box center [184, 191] width 203 height 12
copy div "Pilman transporte empresa de mi marido"
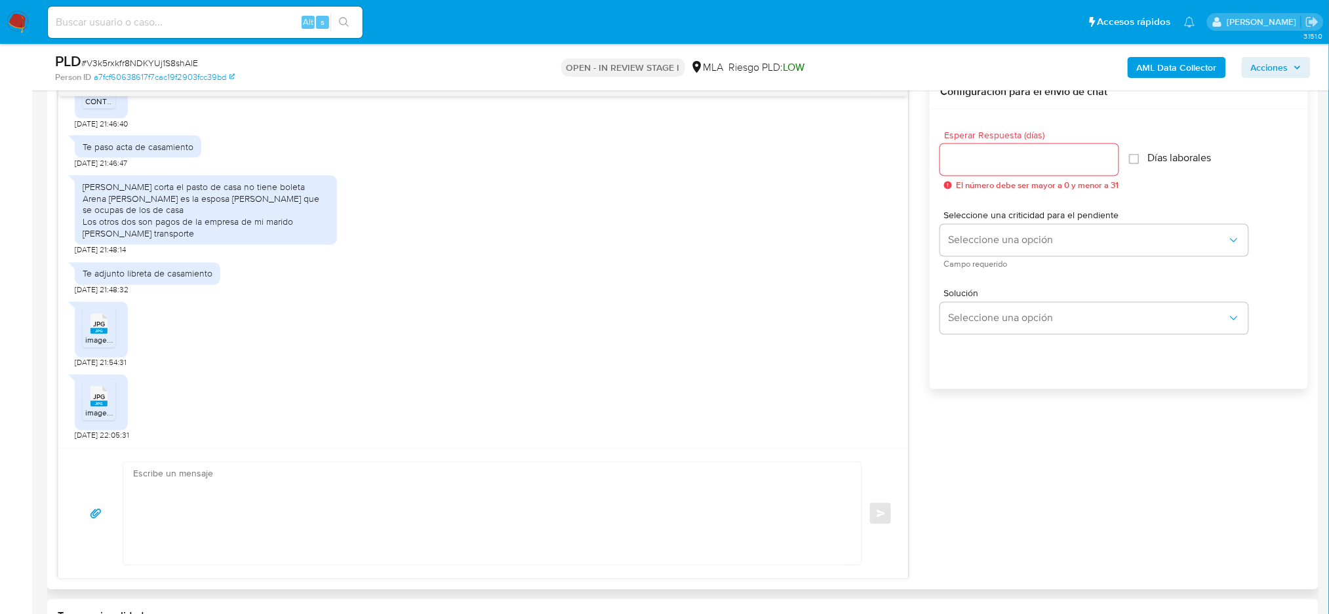
scroll to position [2010, 0]
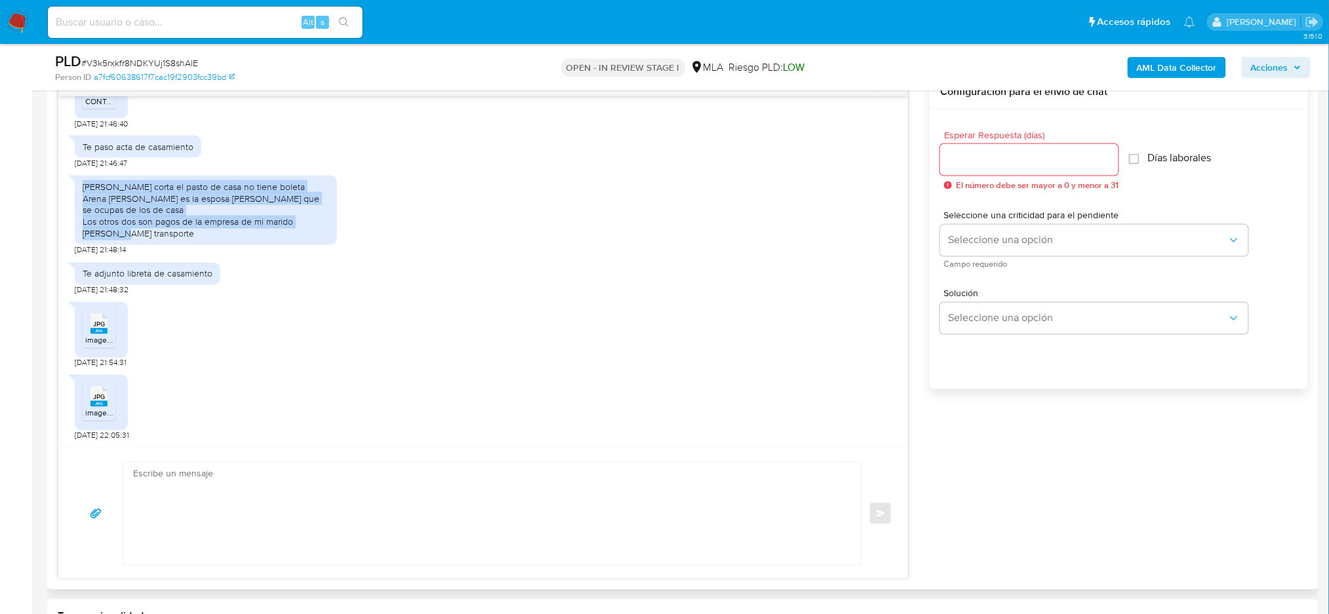
drag, startPoint x: 85, startPoint y: 267, endPoint x: 134, endPoint y: 315, distance: 68.6
click at [134, 241] on div "Daniel Osvaldo corta el pasto de casa no tiene boleta Arena Natalia es la espos…" at bounding box center [206, 211] width 246 height 60
copy div "Daniel Osvaldo corta el pasto de casa no tiene boleta Arena Natalia es la espos…"
click at [140, 246] on div "Daniel Osvaldo corta el pasto de casa no tiene boleta Arena Natalia es la espos…" at bounding box center [206, 211] width 262 height 70
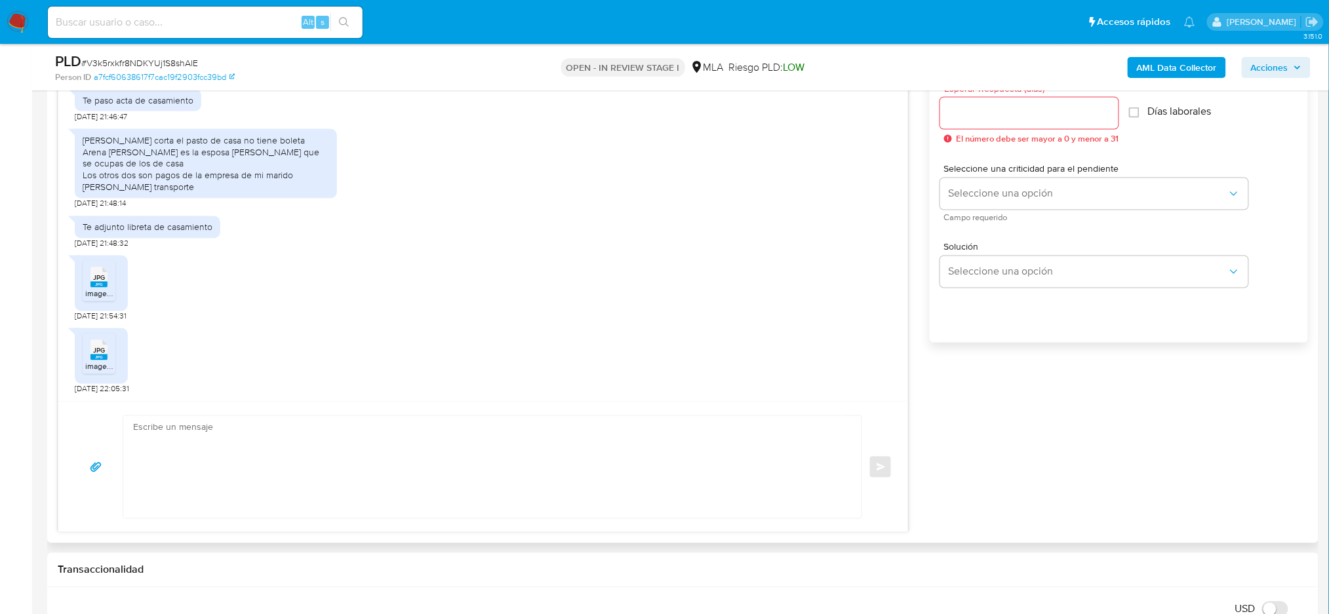
scroll to position [787, 0]
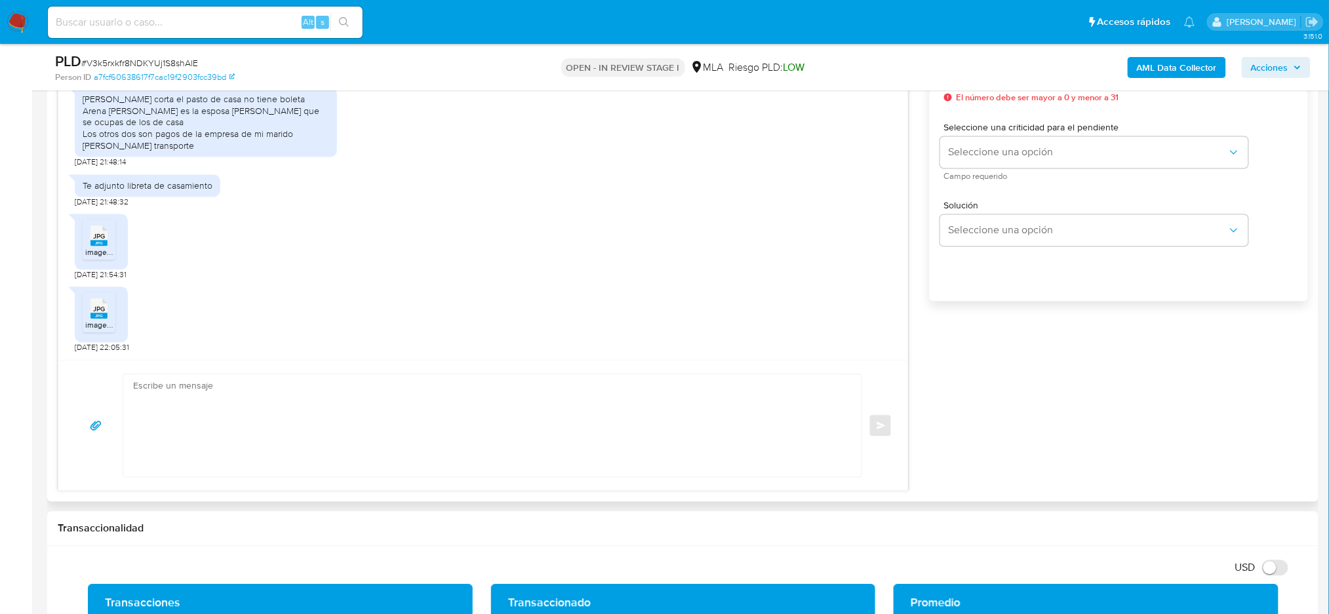
click at [94, 248] on span "image.jpg" at bounding box center [102, 252] width 35 height 11
click at [94, 311] on span "JPG" at bounding box center [99, 309] width 12 height 9
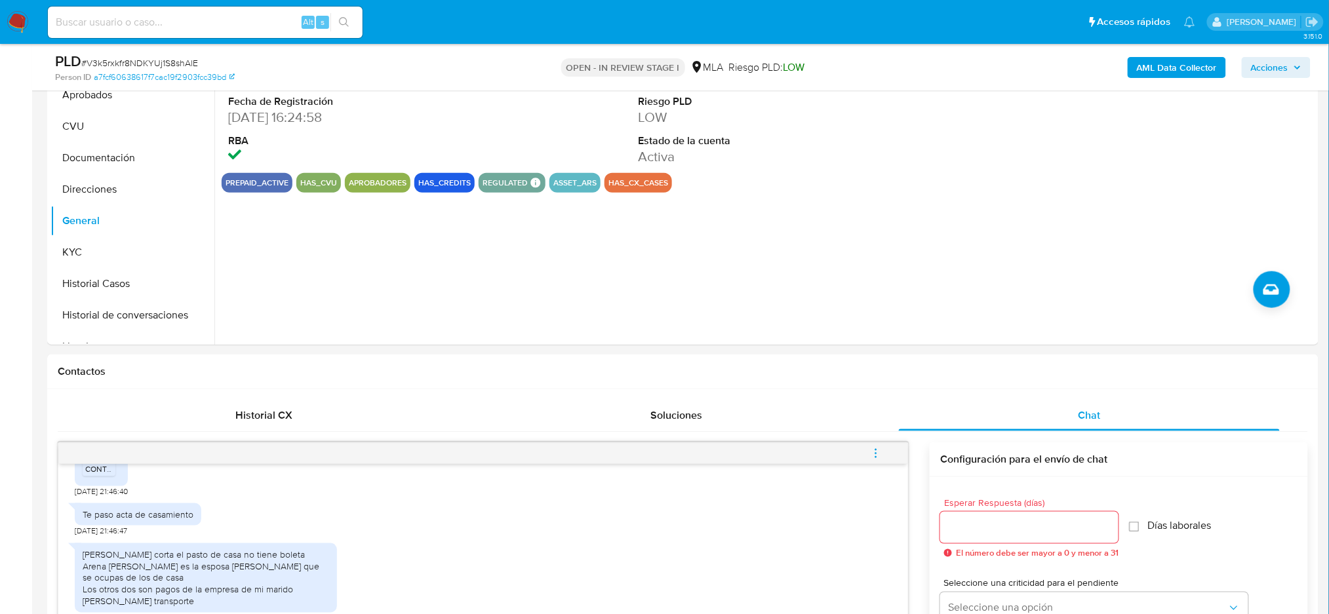
scroll to position [262, 0]
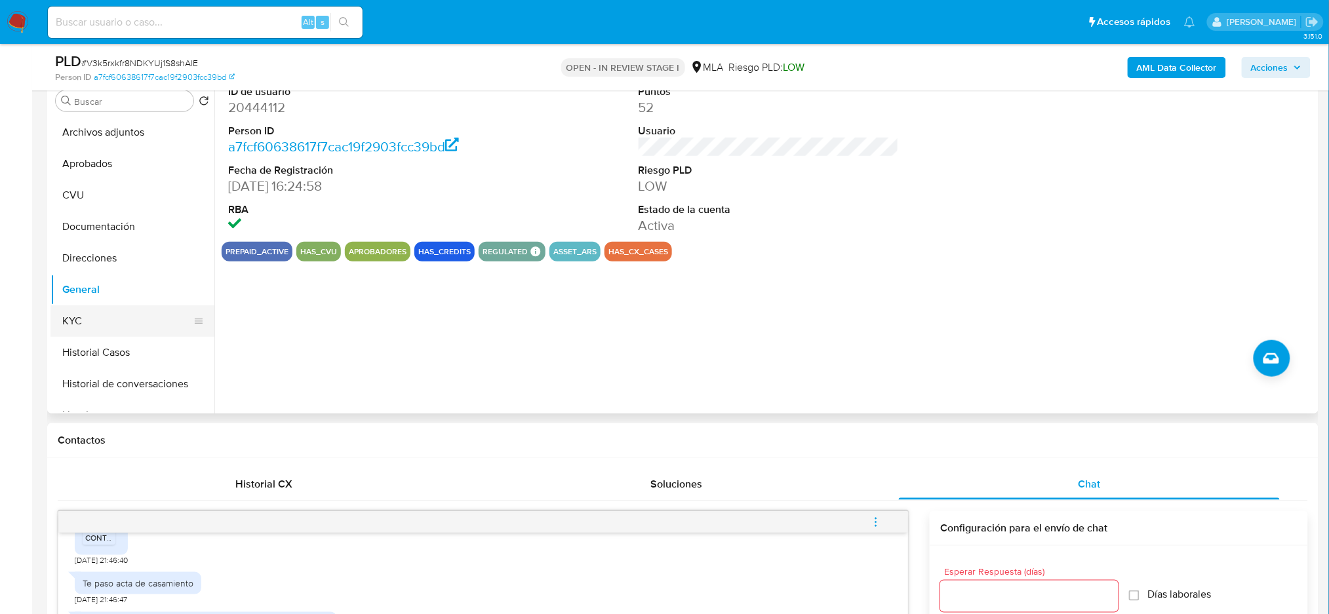
click at [106, 319] on button "KYC" at bounding box center [126, 320] width 153 height 31
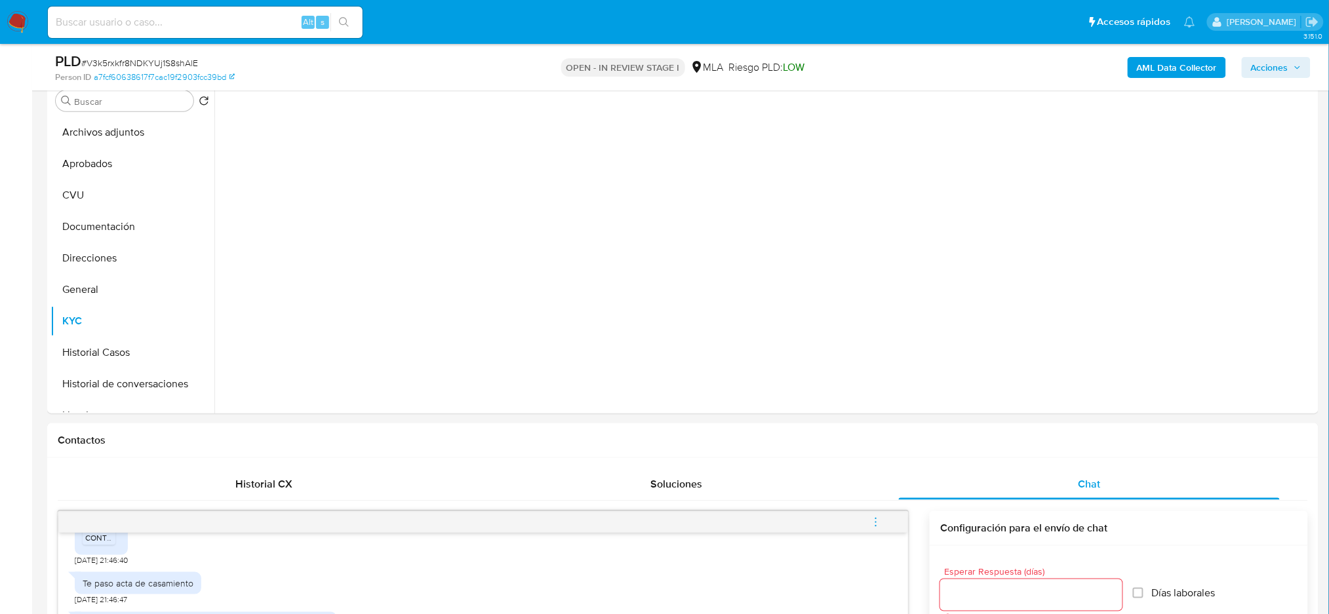
scroll to position [174, 0]
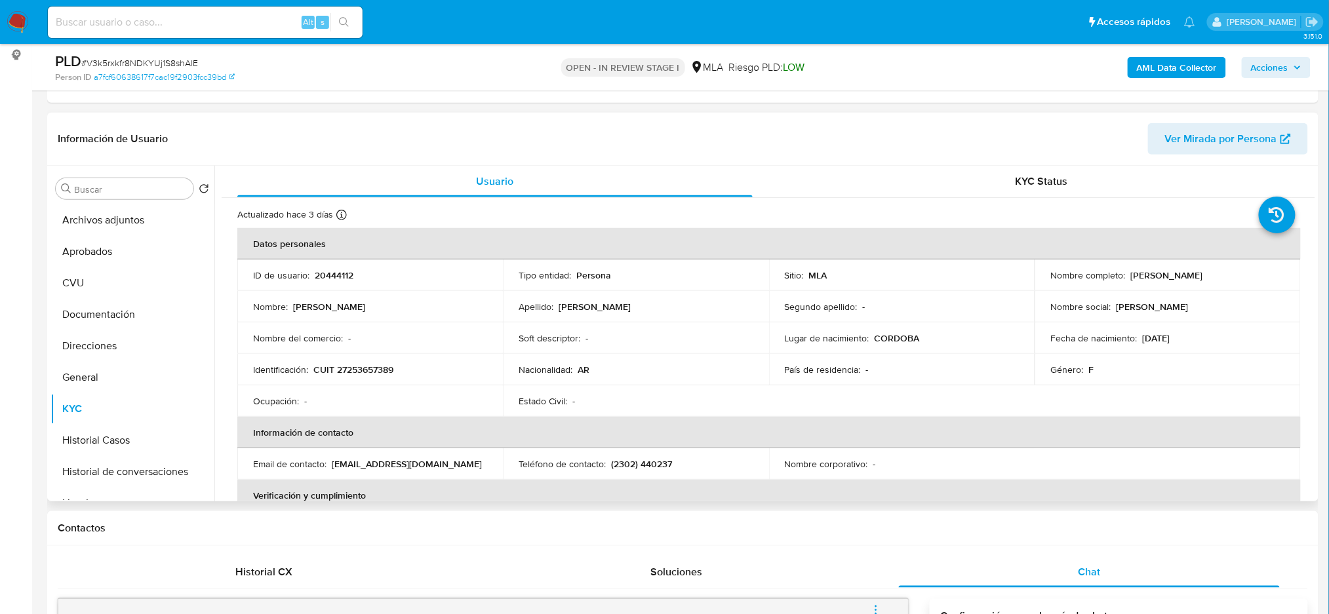
click at [353, 375] on p "CUIT 27253657389" at bounding box center [353, 370] width 80 height 12
copy p "27253657389"
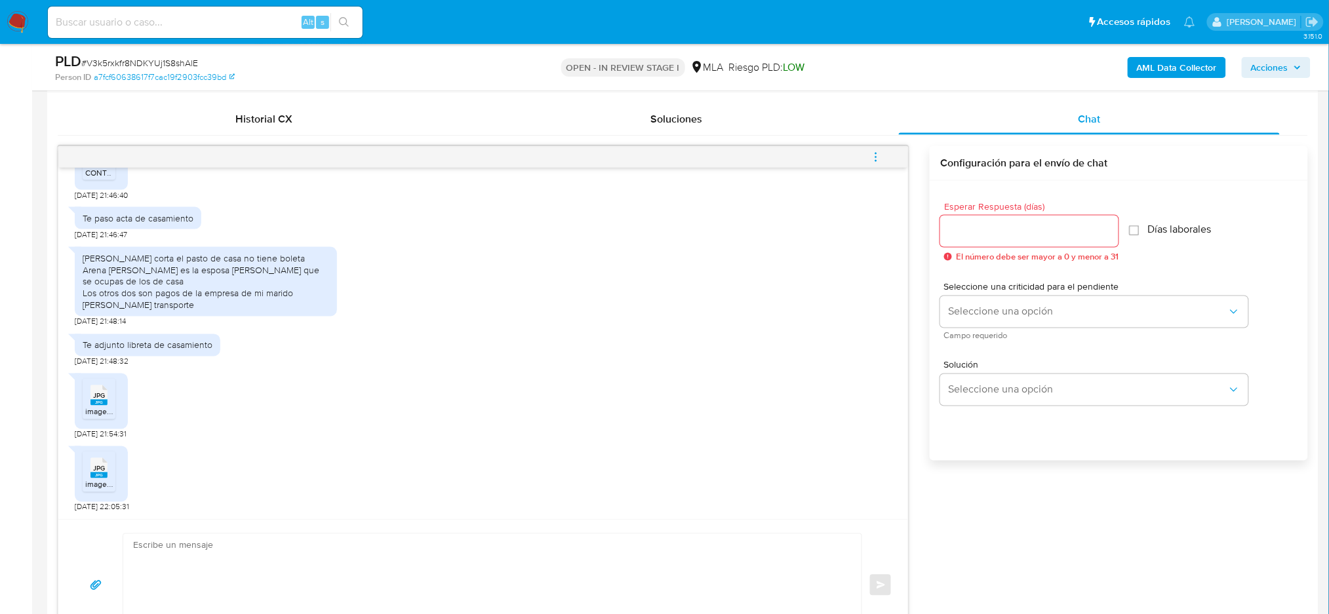
scroll to position [787, 0]
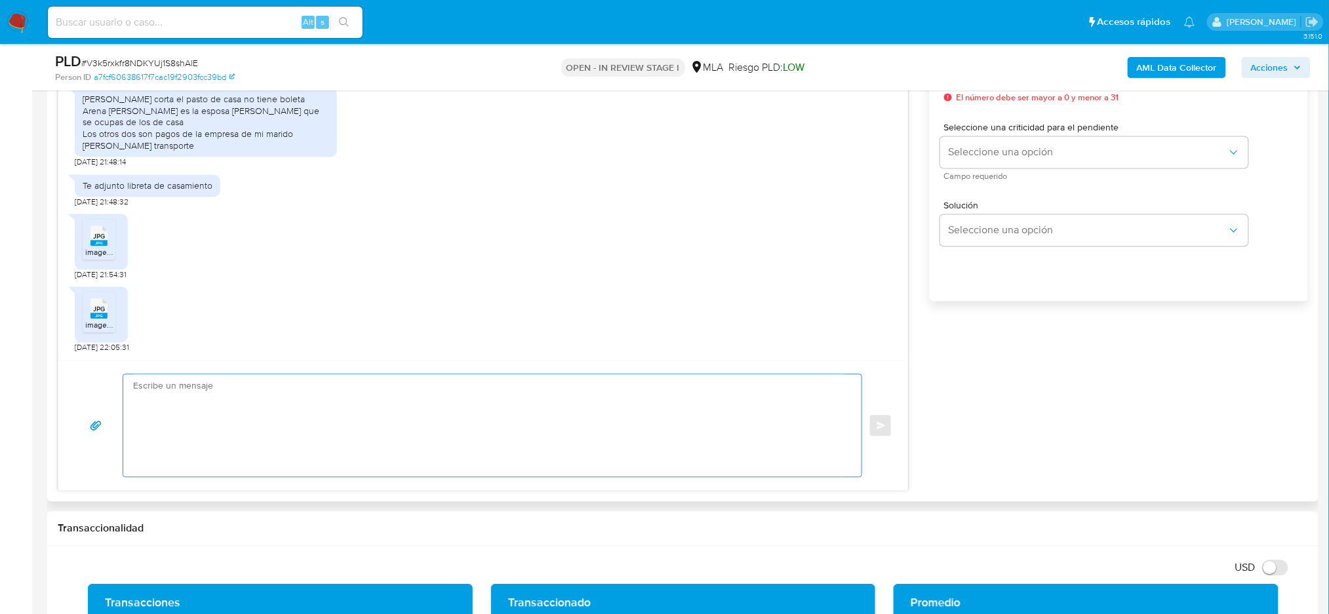
click at [231, 420] on textarea at bounding box center [489, 426] width 712 height 102
paste textarea "Hola, Muchas gracias por la respuesta. Analizamos tu caso y notamos que la info…"
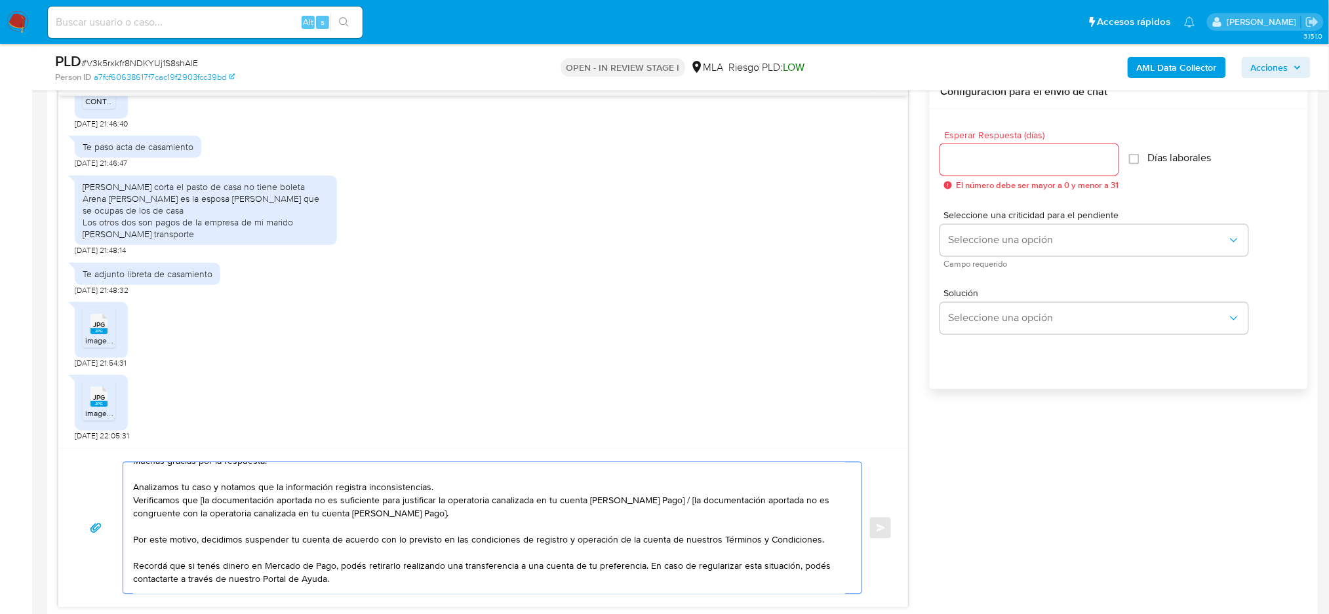
scroll to position [0, 0]
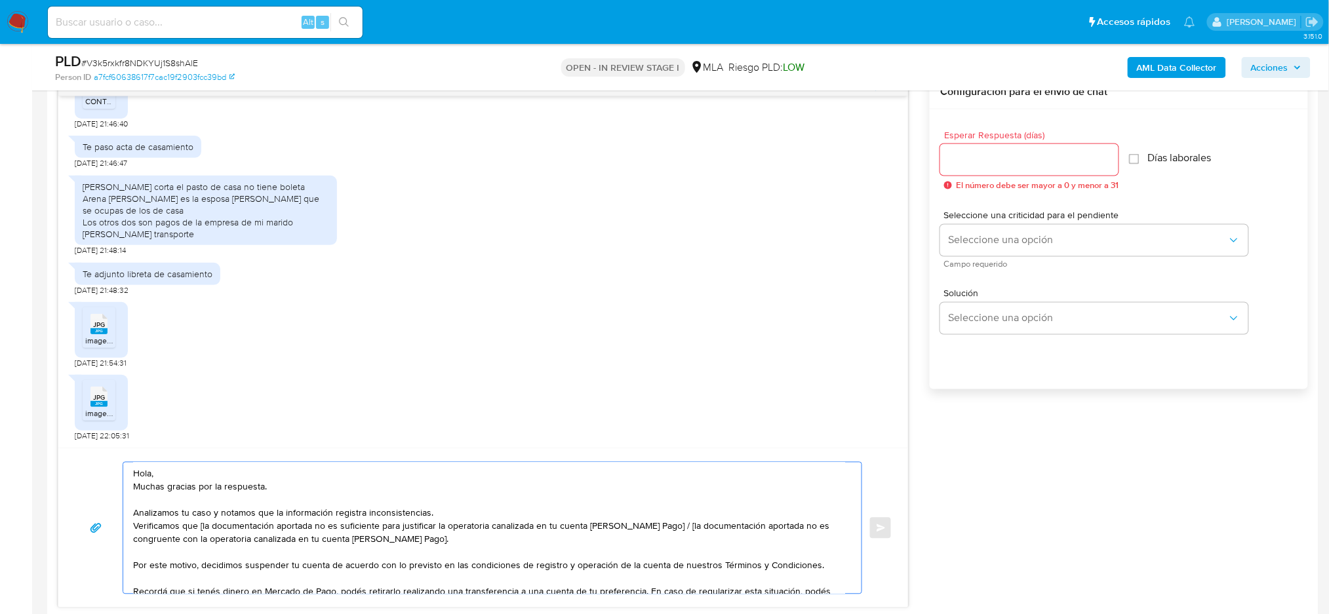
drag, startPoint x: 441, startPoint y: 541, endPoint x: 657, endPoint y: 522, distance: 217.1
click at [657, 522] on textarea "Hola, Muchas gracias por la respuesta. Analizamos tu caso y notamos que la info…" at bounding box center [489, 528] width 712 height 131
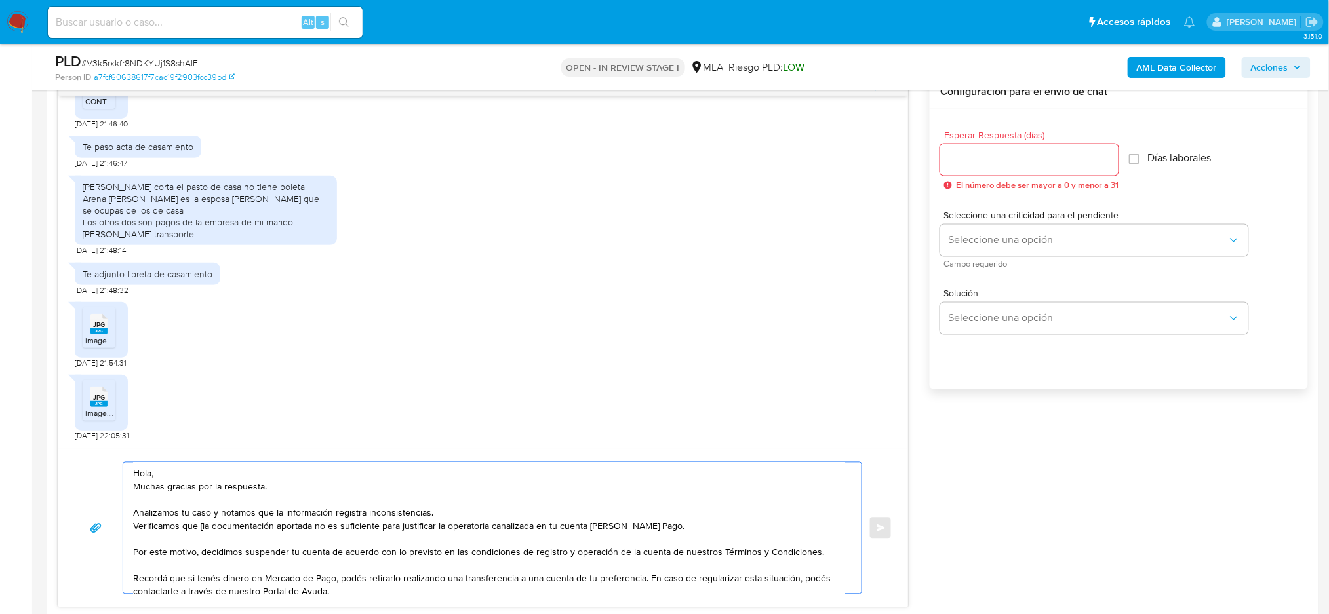
click at [201, 530] on textarea "Hola, Muchas gracias por la respuesta. Analizamos tu caso y notamos que la info…" at bounding box center [489, 528] width 712 height 131
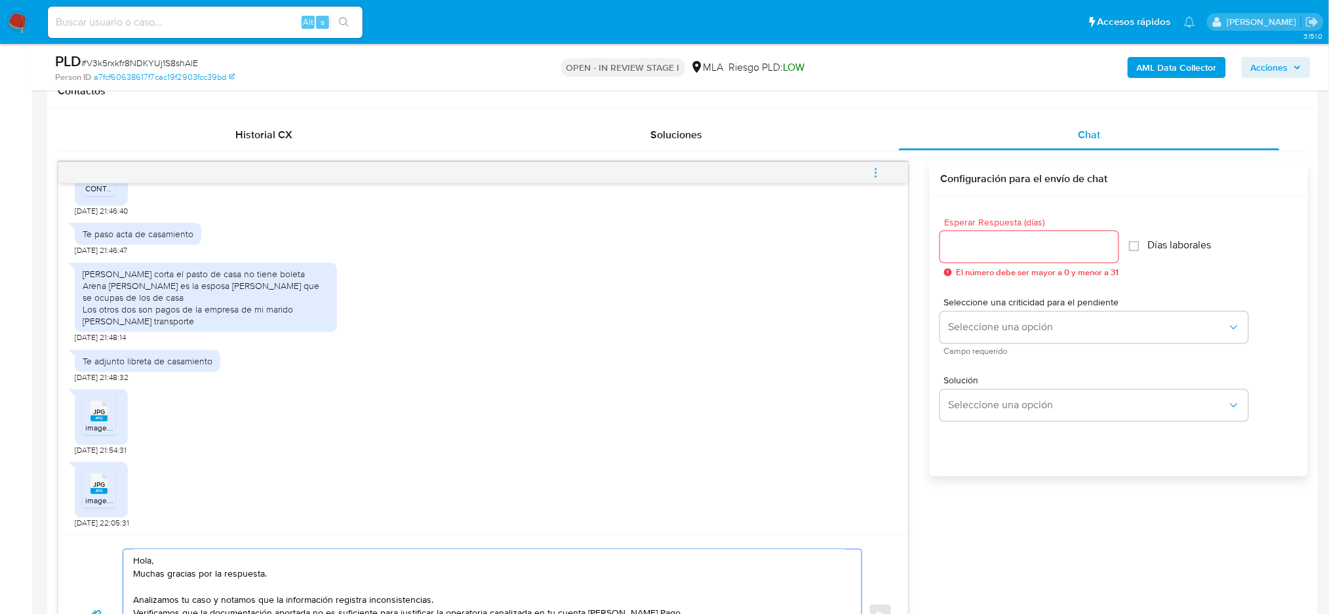
type textarea "Hola, Muchas gracias por la respuesta. Analizamos tu caso y notamos que la info…"
click at [952, 248] on input "Esperar Respuesta (días)" at bounding box center [1029, 247] width 178 height 17
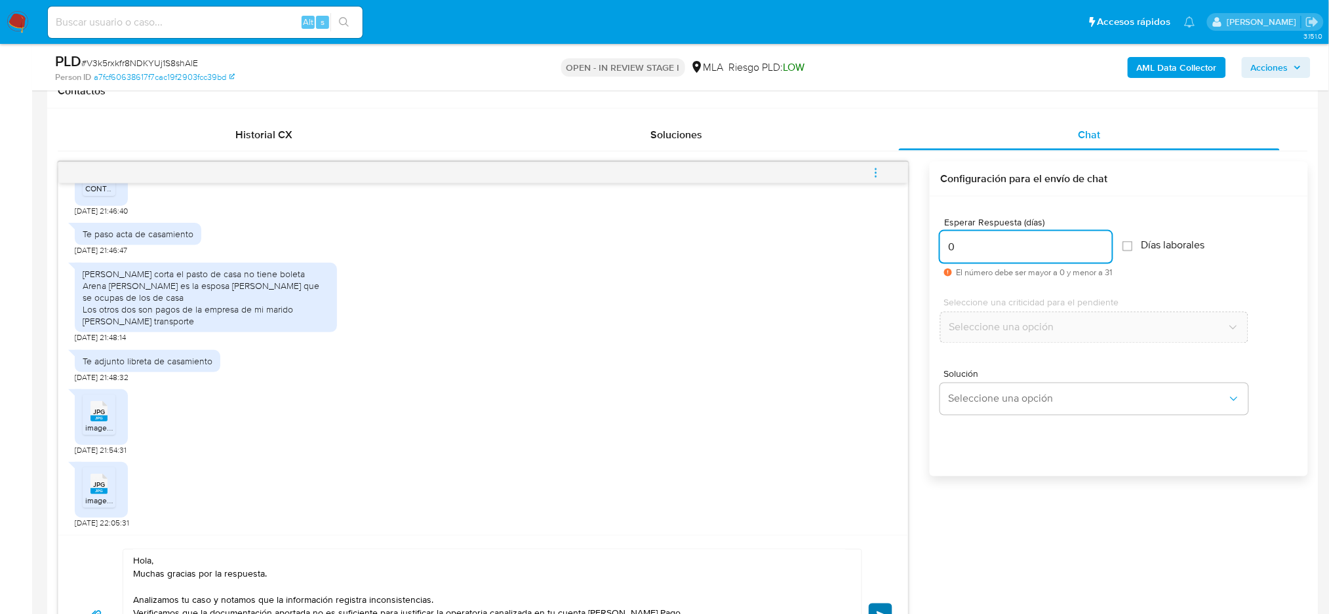
type input "0"
click at [876, 604] on button "Enviar" at bounding box center [881, 616] width 24 height 24
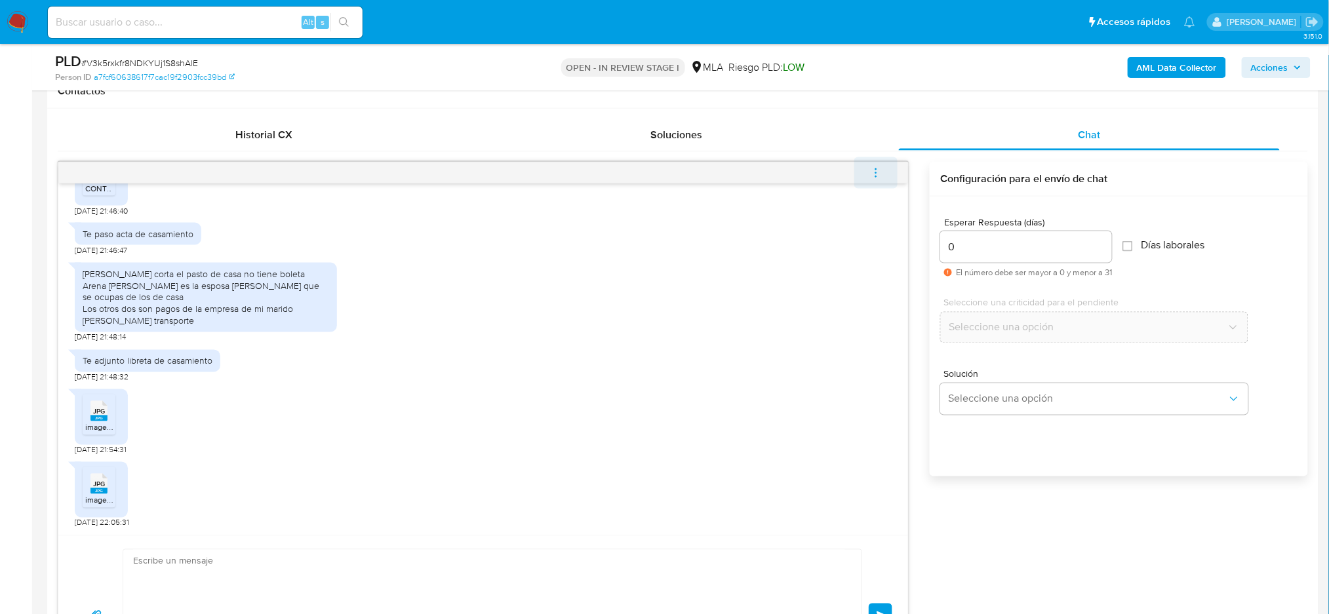
scroll to position [2364, 0]
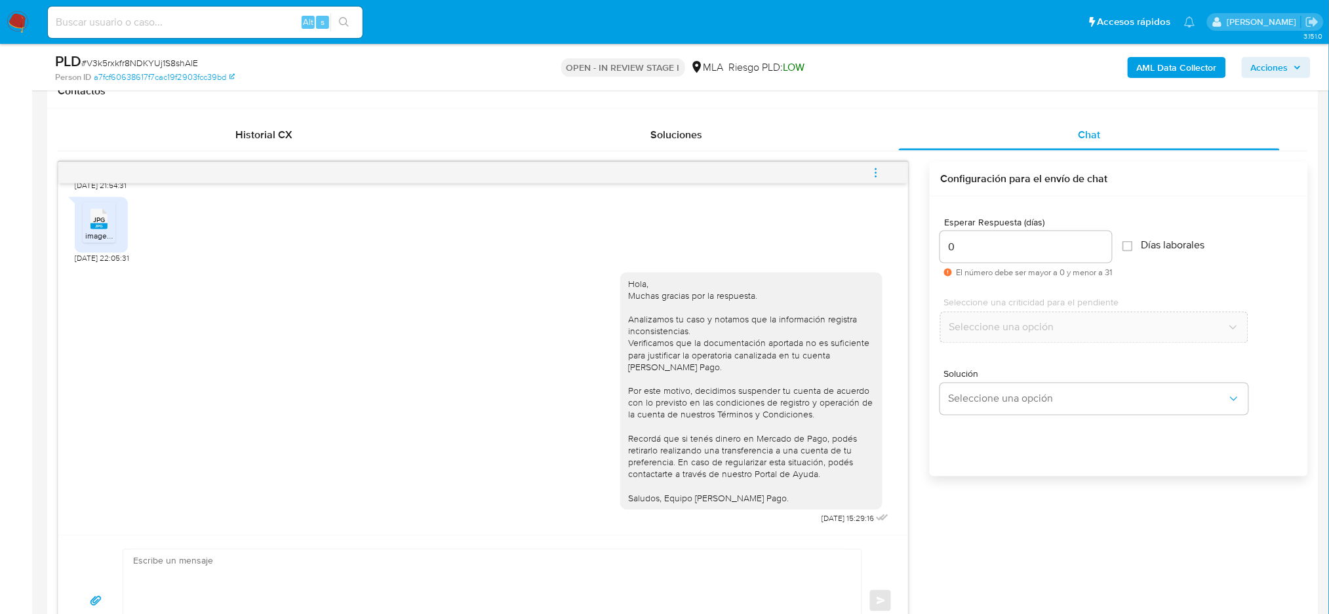
click at [873, 167] on icon "menu-action" at bounding box center [876, 173] width 12 height 12
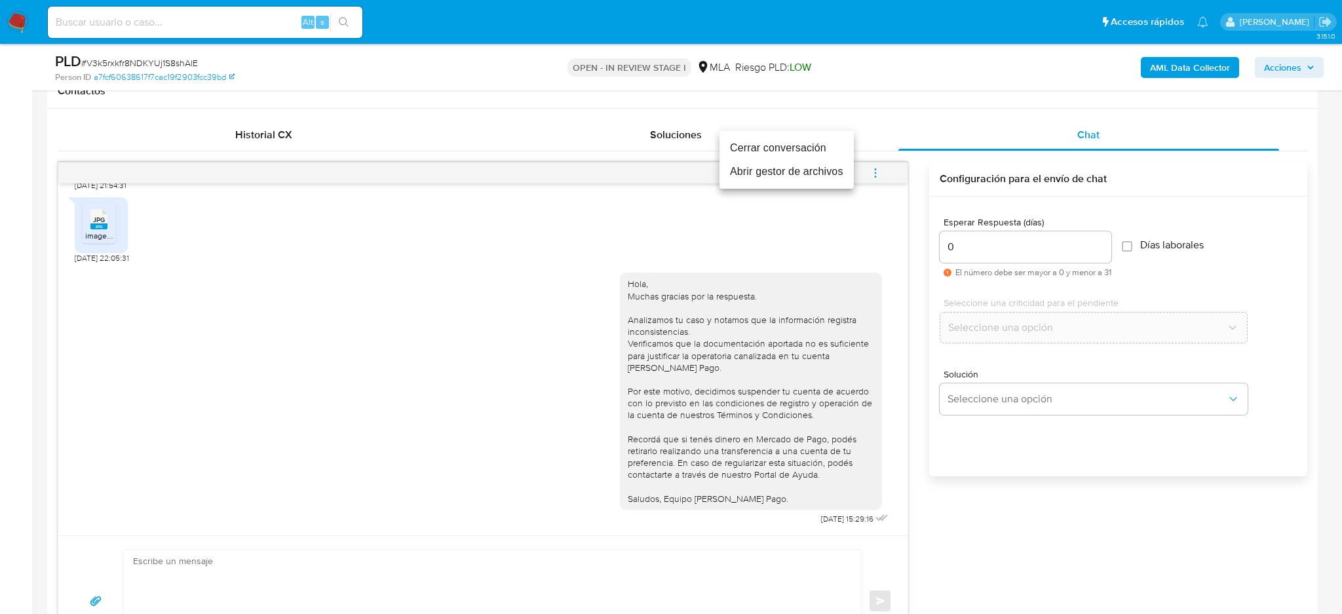
click at [772, 153] on li "Cerrar conversación" at bounding box center [787, 148] width 134 height 24
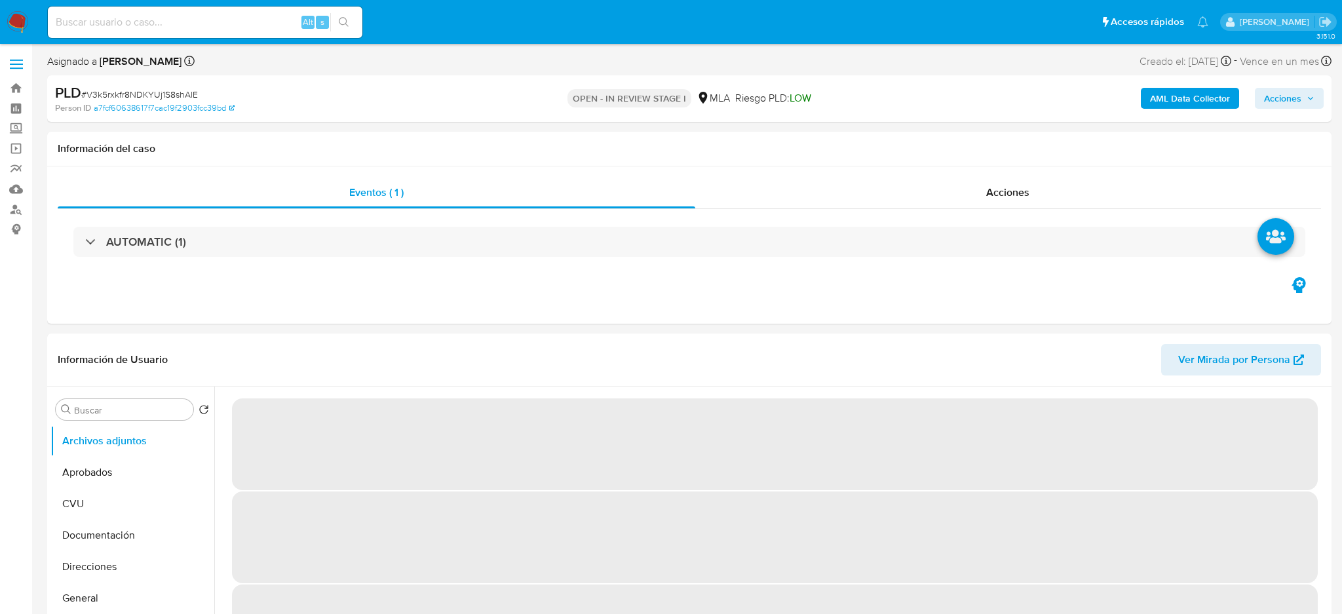
select select "10"
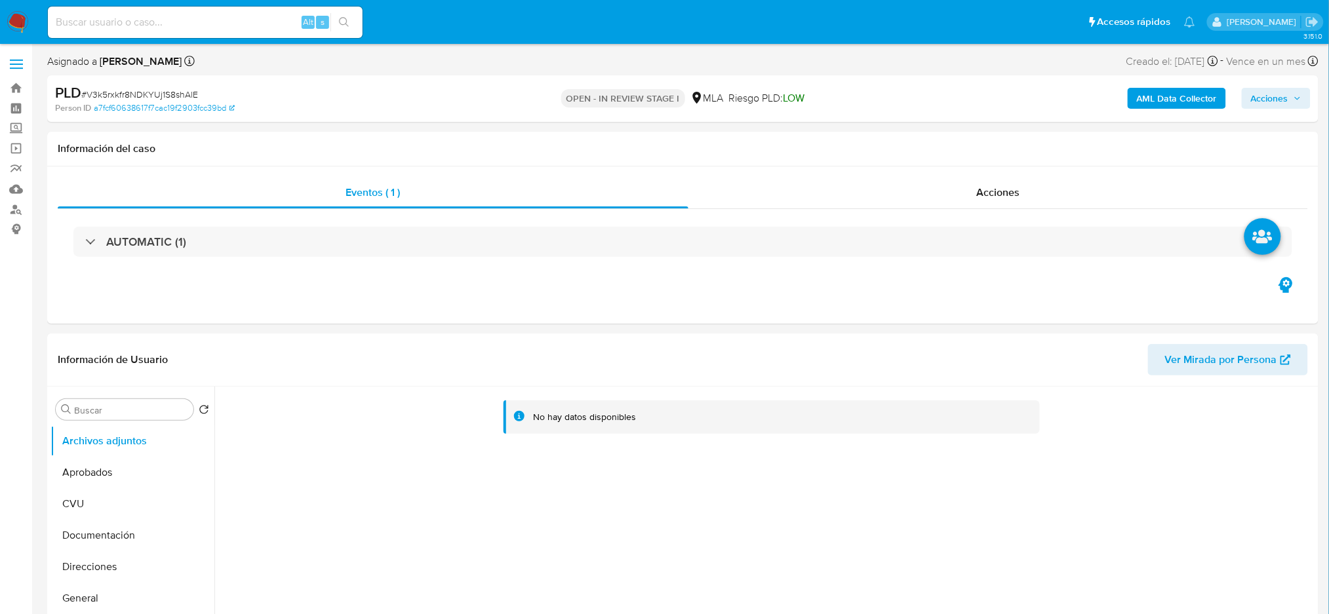
click at [1154, 100] on b "AML Data Collector" at bounding box center [1177, 98] width 80 height 21
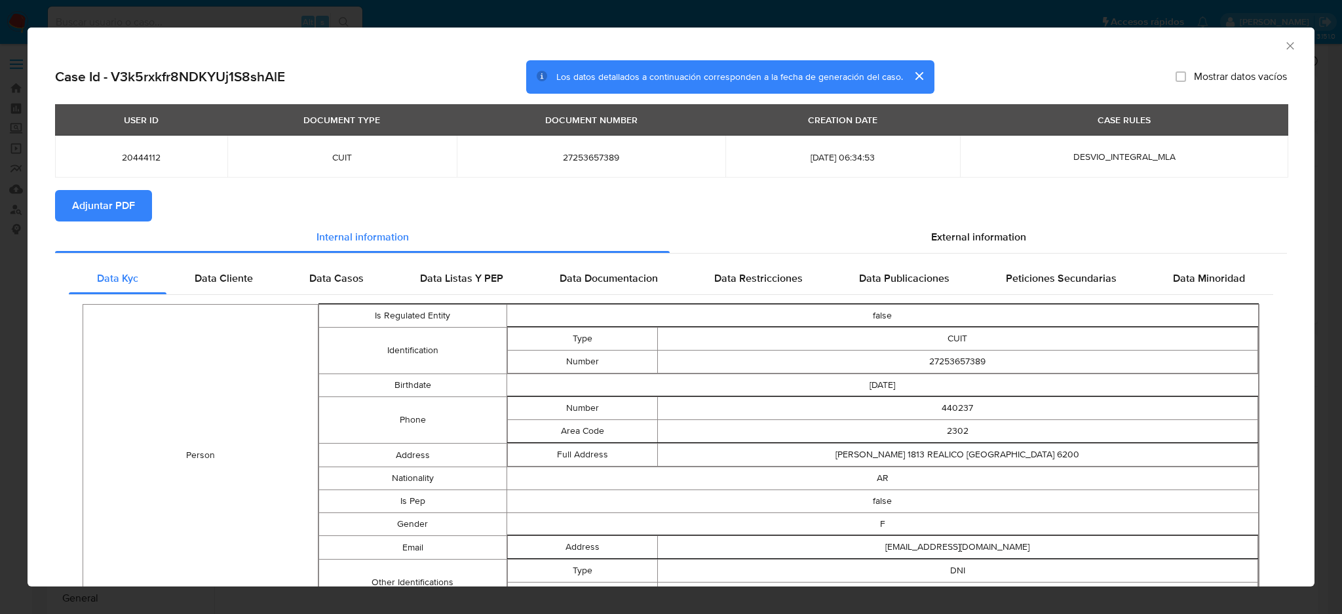
click at [106, 193] on span "Adjuntar PDF" at bounding box center [103, 205] width 63 height 29
click at [1284, 45] on icon "Cerrar ventana" at bounding box center [1290, 45] width 13 height 13
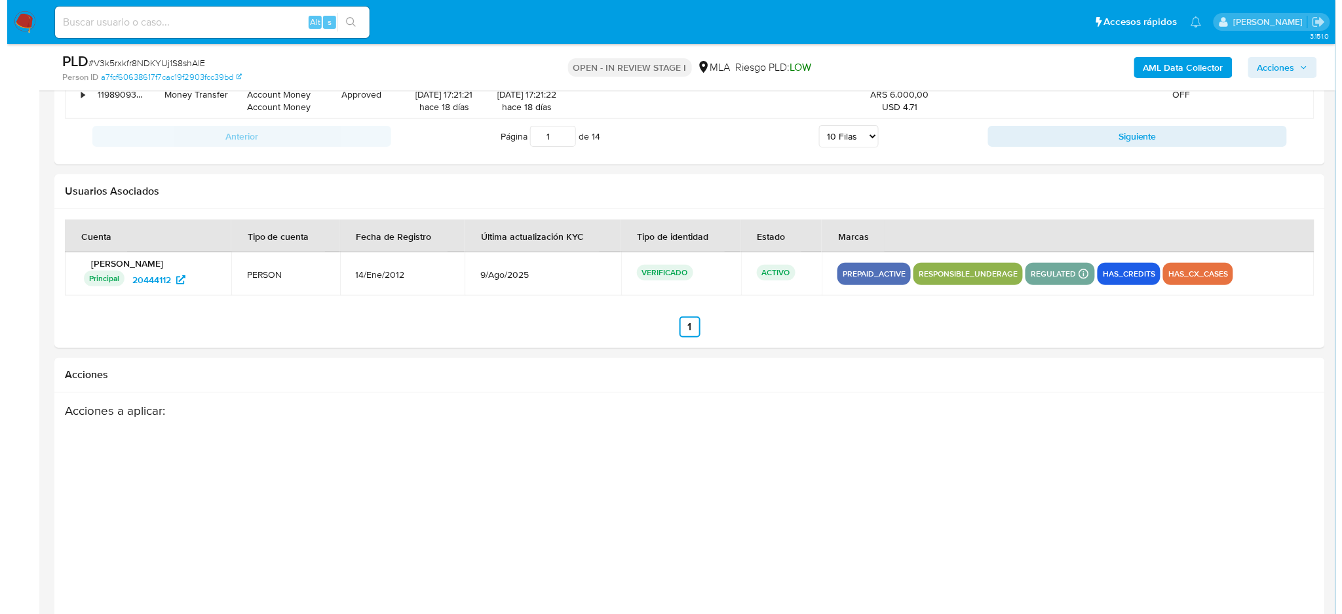
scroll to position [1970, 0]
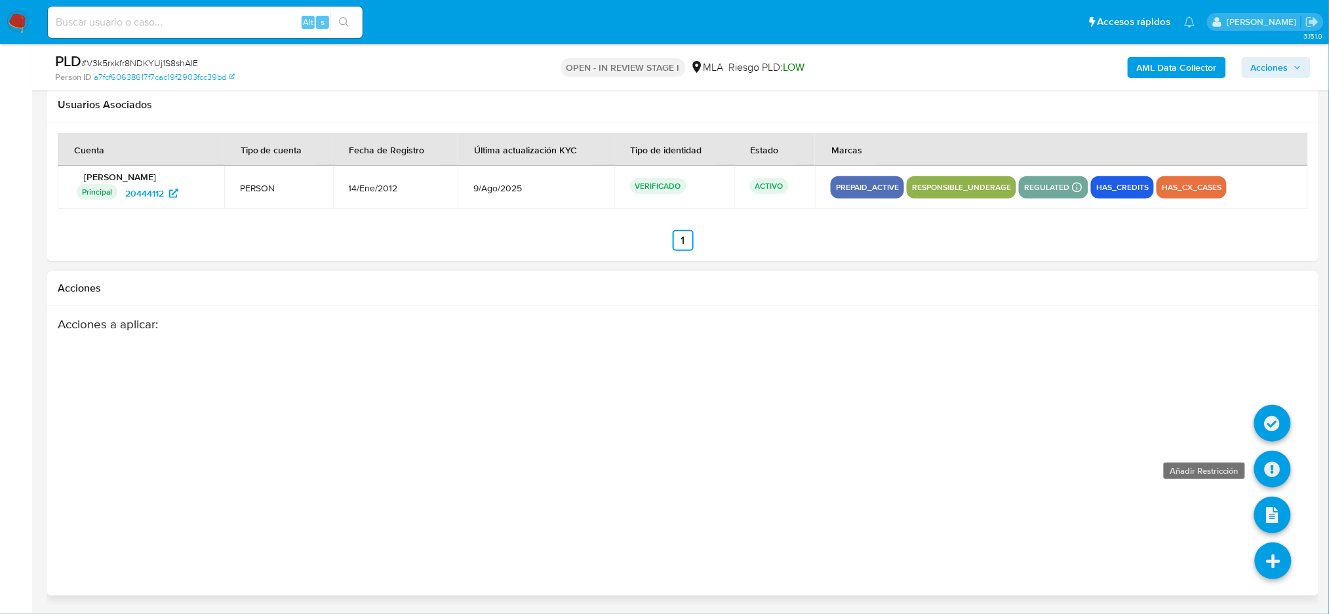
click at [1279, 465] on icon at bounding box center [1272, 469] width 37 height 37
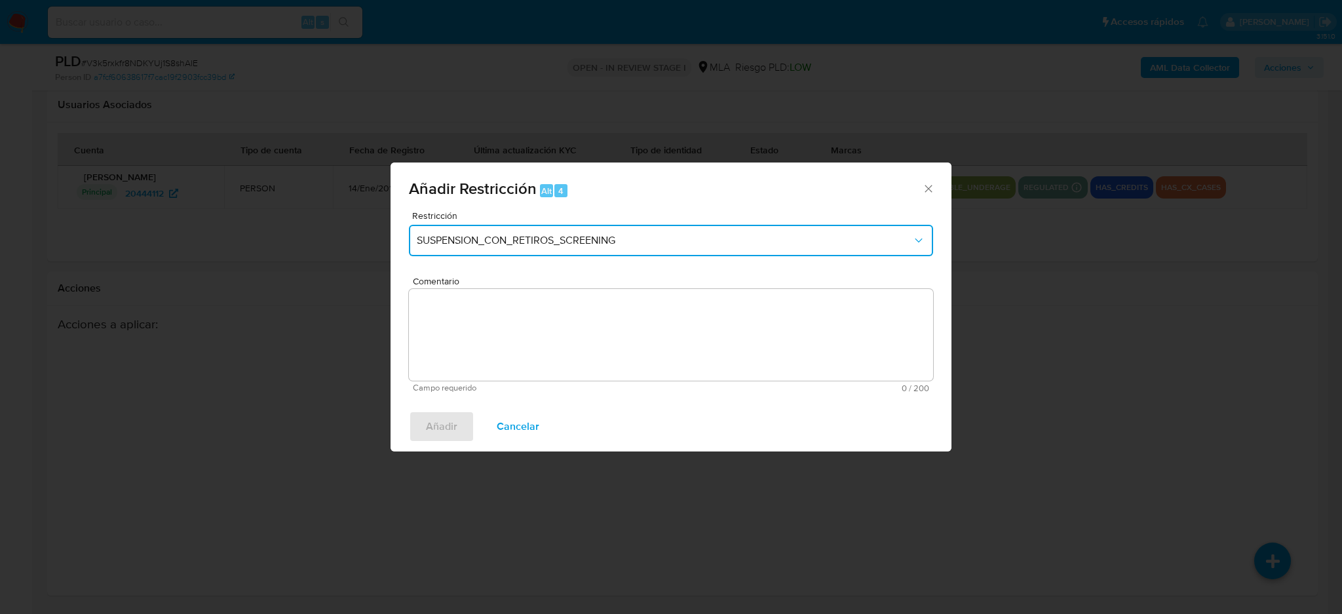
click at [498, 229] on button "SUSPENSION_CON_RETIROS_SCREENING" at bounding box center [671, 240] width 524 height 31
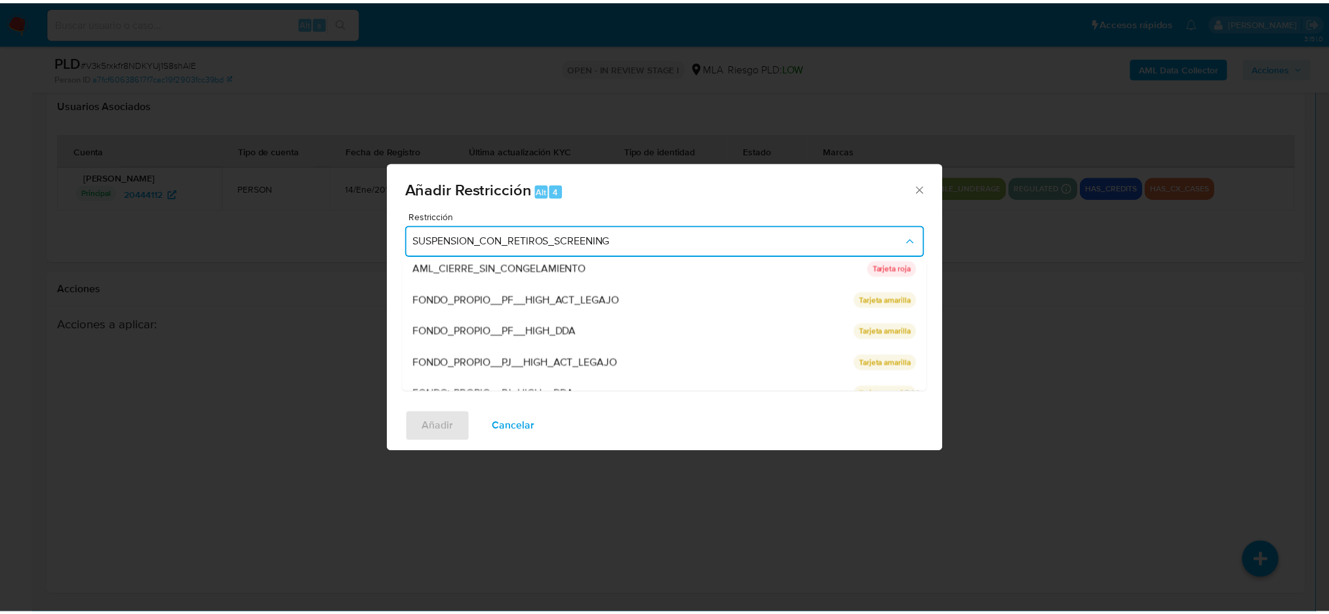
scroll to position [214, 0]
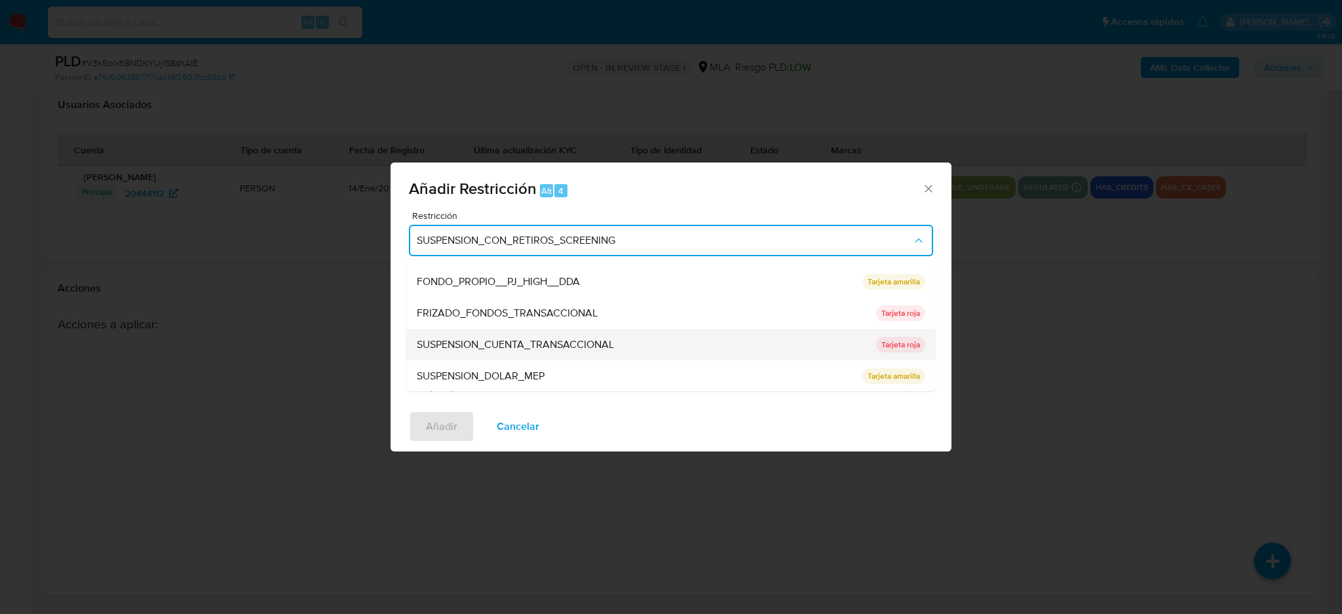
click at [499, 340] on span "SUSPENSION_CUENTA_TRANSACCIONAL" at bounding box center [515, 344] width 197 height 13
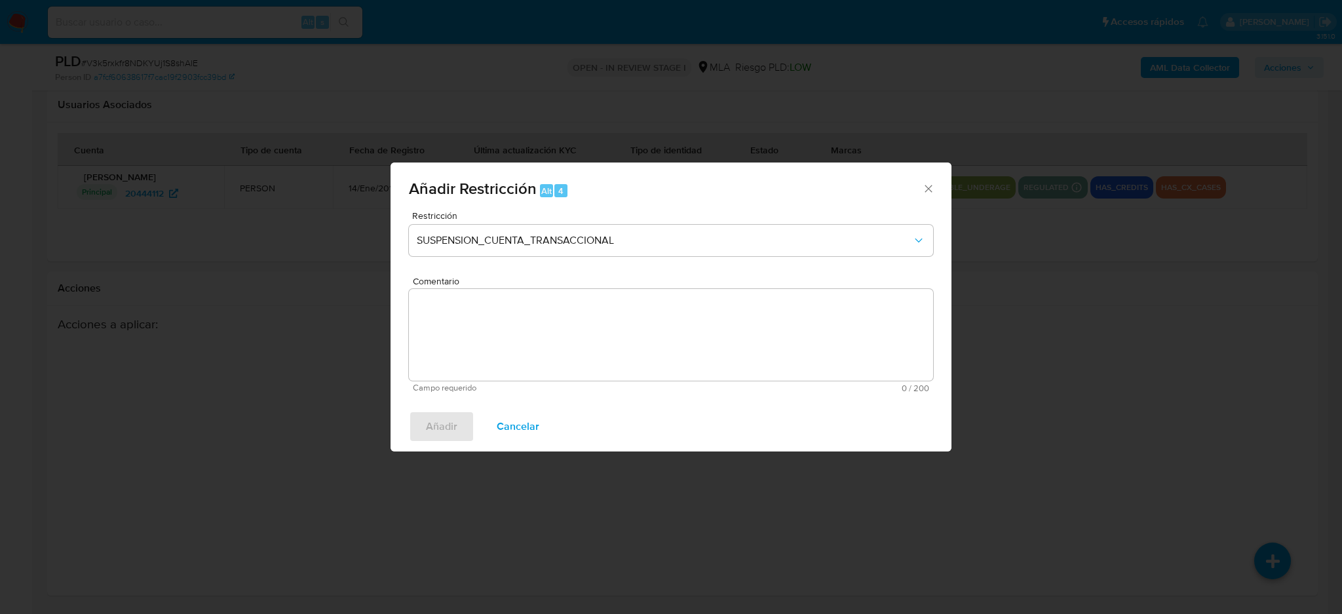
click at [499, 340] on textarea "Comentario" at bounding box center [671, 335] width 524 height 92
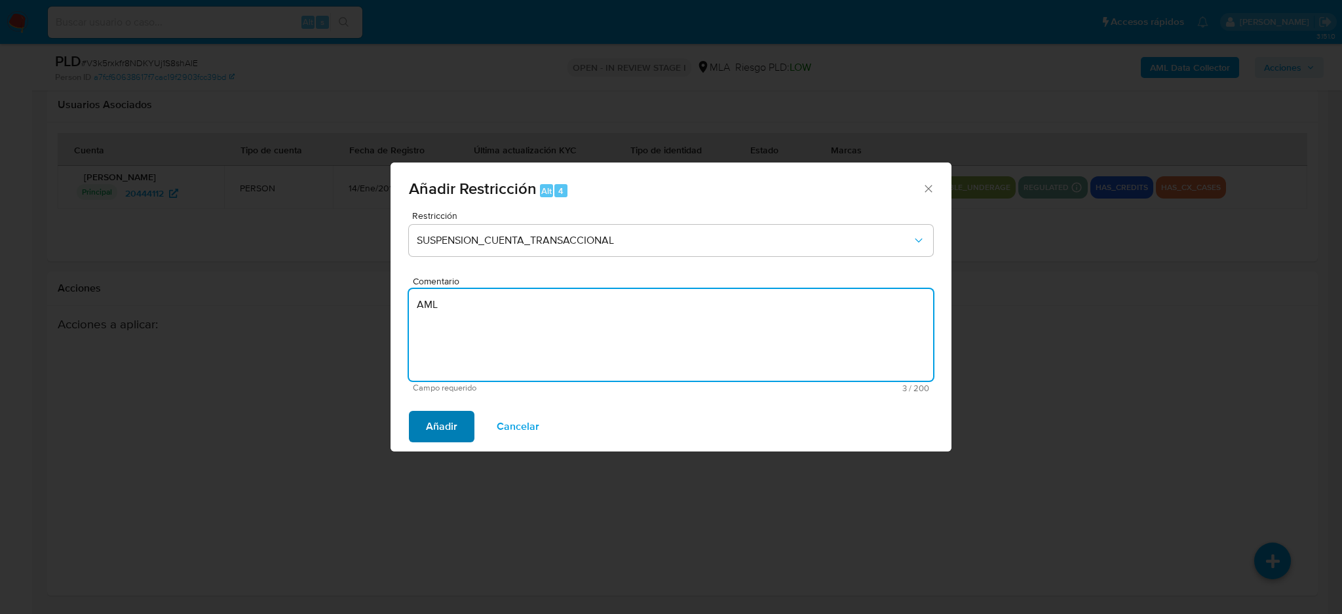
type textarea "AML"
click at [446, 429] on span "Añadir" at bounding box center [441, 426] width 31 height 29
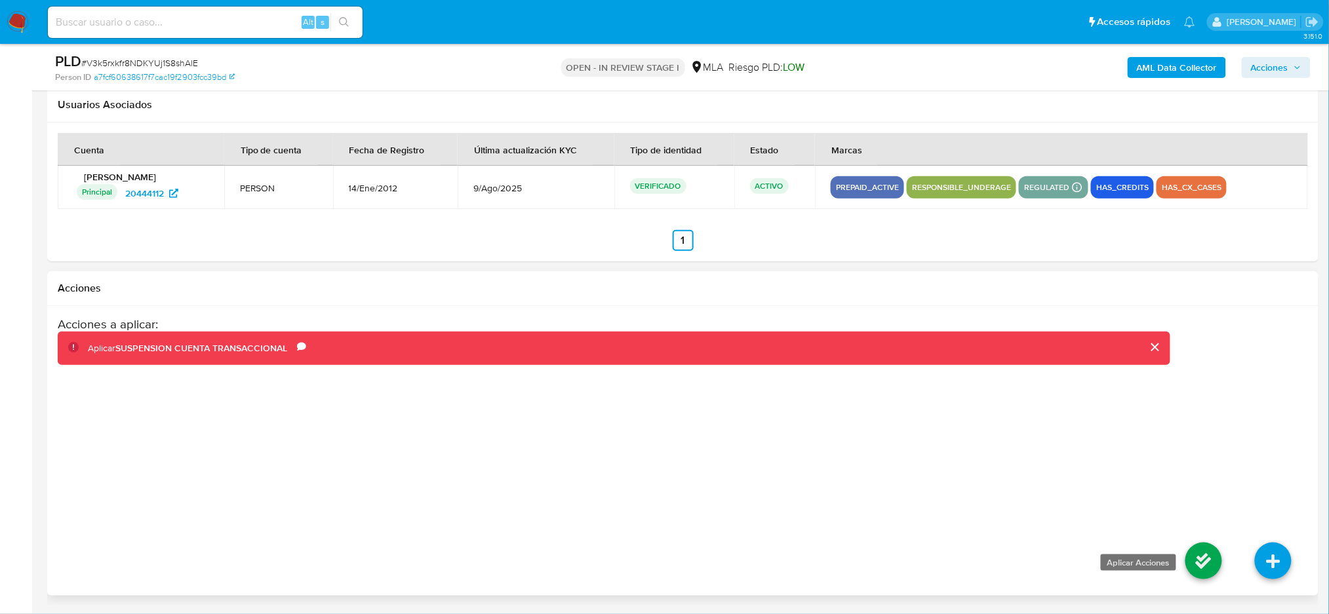
click at [1192, 556] on icon at bounding box center [1203, 561] width 37 height 37
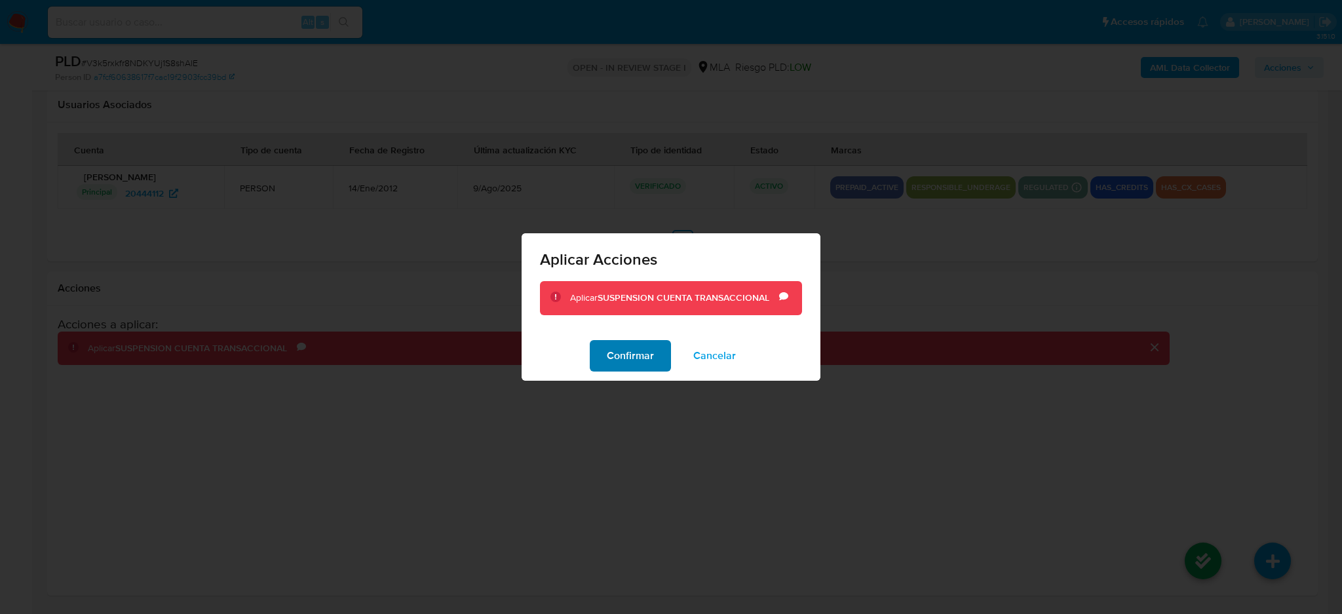
click at [654, 358] on span "Confirmar" at bounding box center [630, 356] width 47 height 29
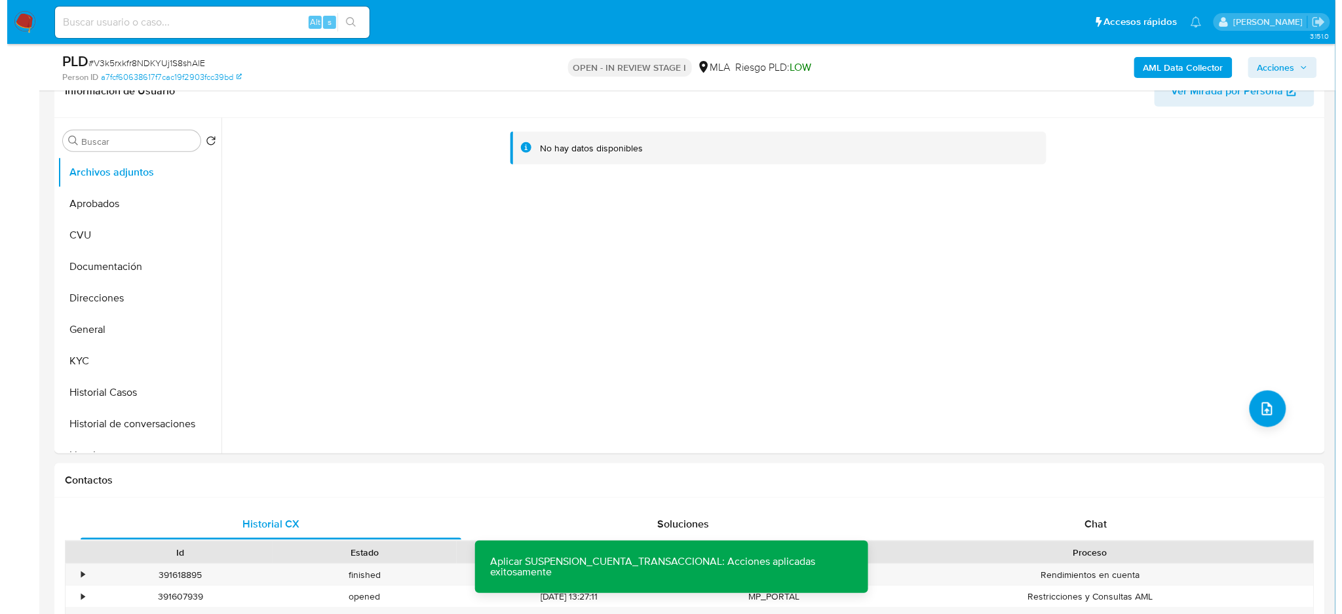
scroll to position [134, 0]
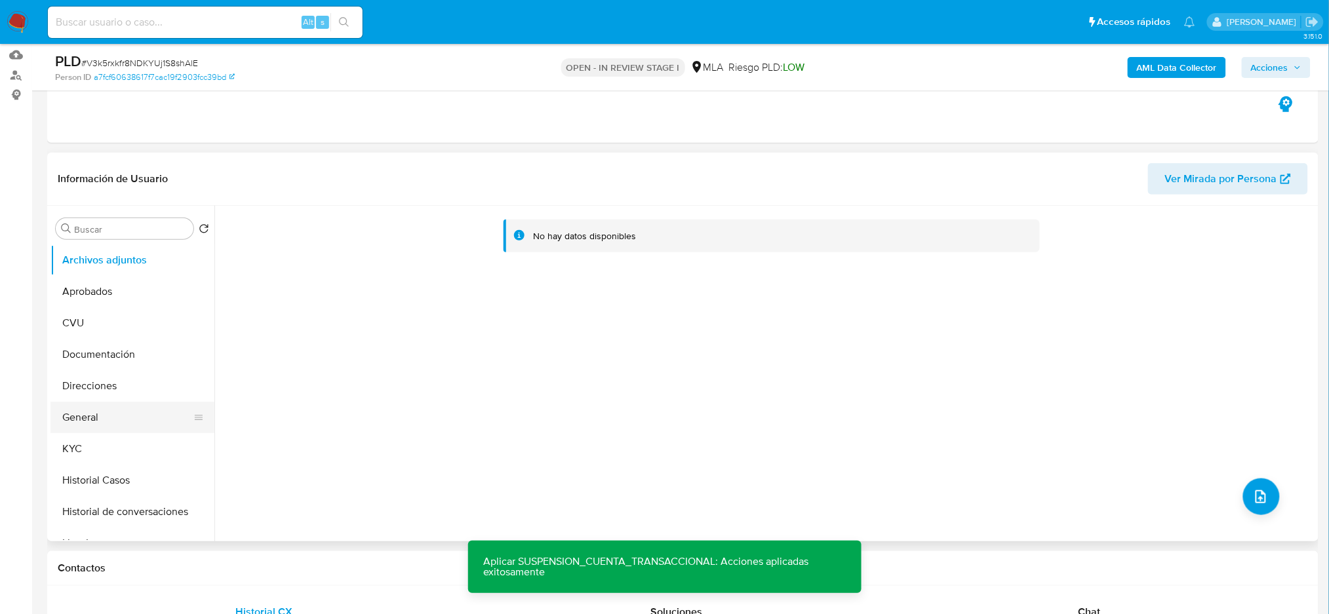
click at [126, 416] on button "General" at bounding box center [126, 417] width 153 height 31
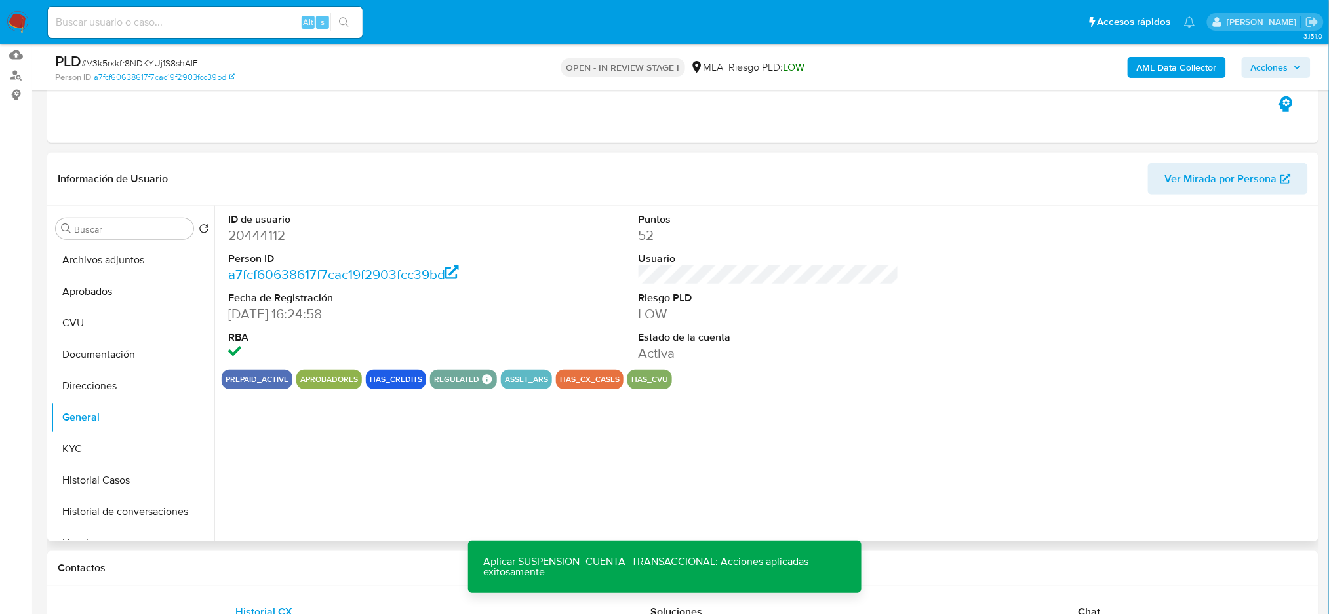
click at [235, 235] on dd "20444112" at bounding box center [358, 235] width 260 height 18
copy dd "20444112"
click at [119, 258] on button "Archivos adjuntos" at bounding box center [126, 259] width 153 height 31
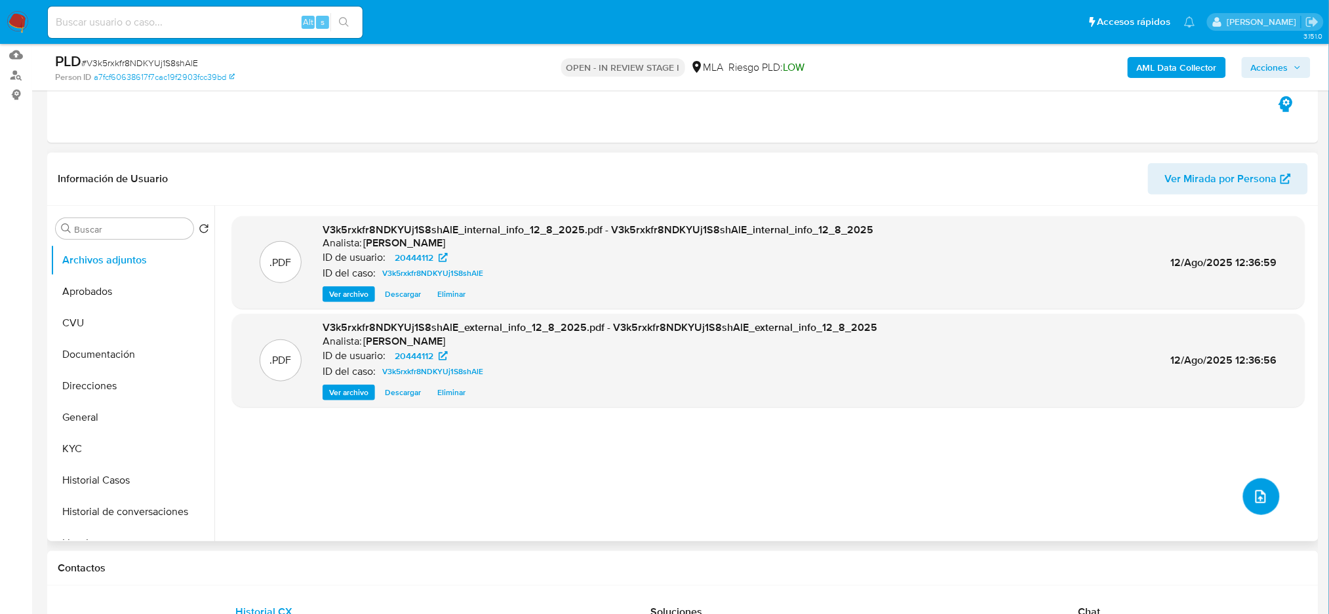
click at [1273, 492] on button "upload-file" at bounding box center [1261, 496] width 37 height 37
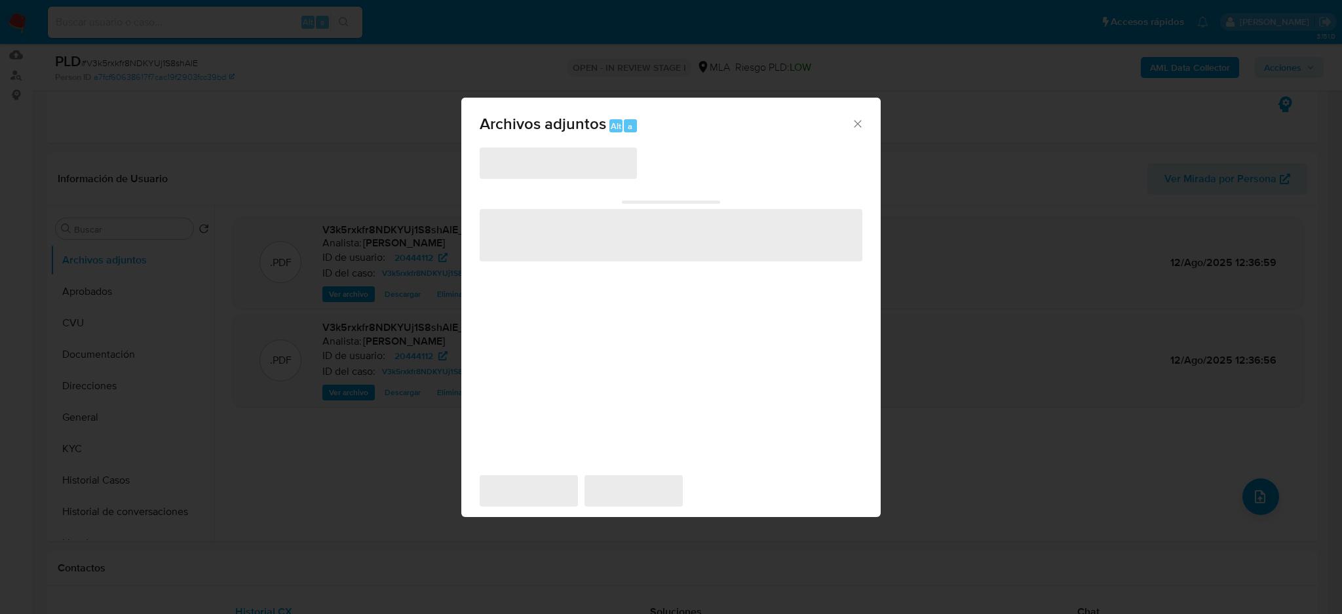
click at [562, 164] on span "‌" at bounding box center [558, 162] width 157 height 31
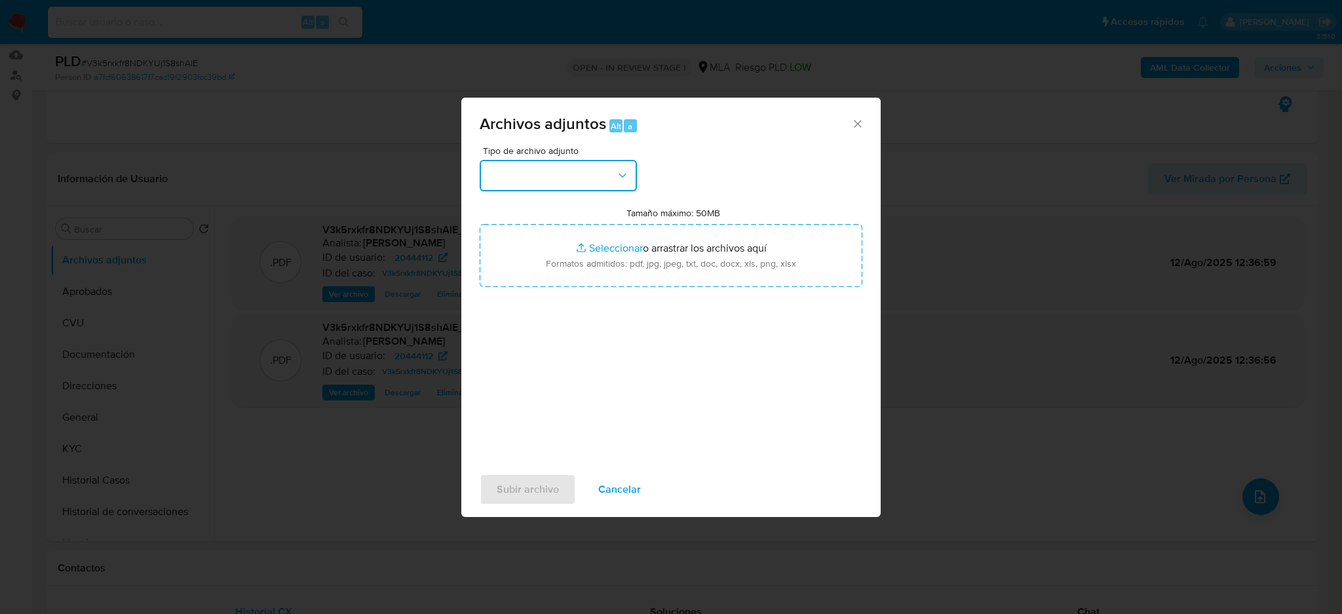
click at [562, 164] on button "button" at bounding box center [558, 175] width 157 height 31
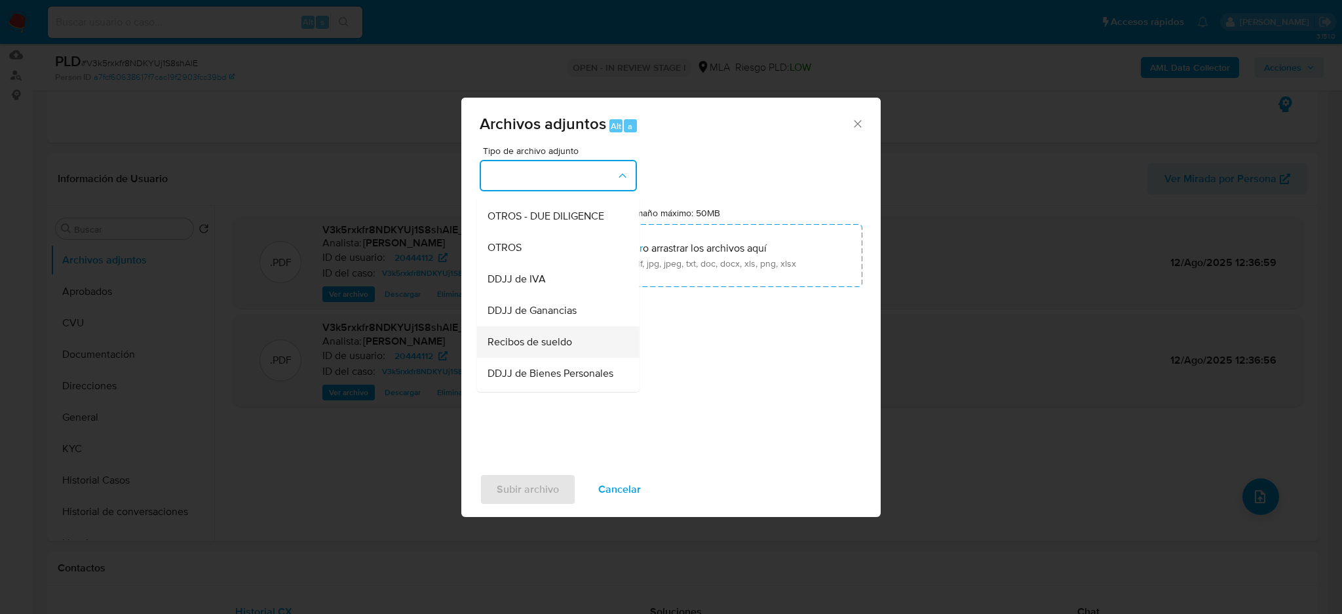
scroll to position [262, 0]
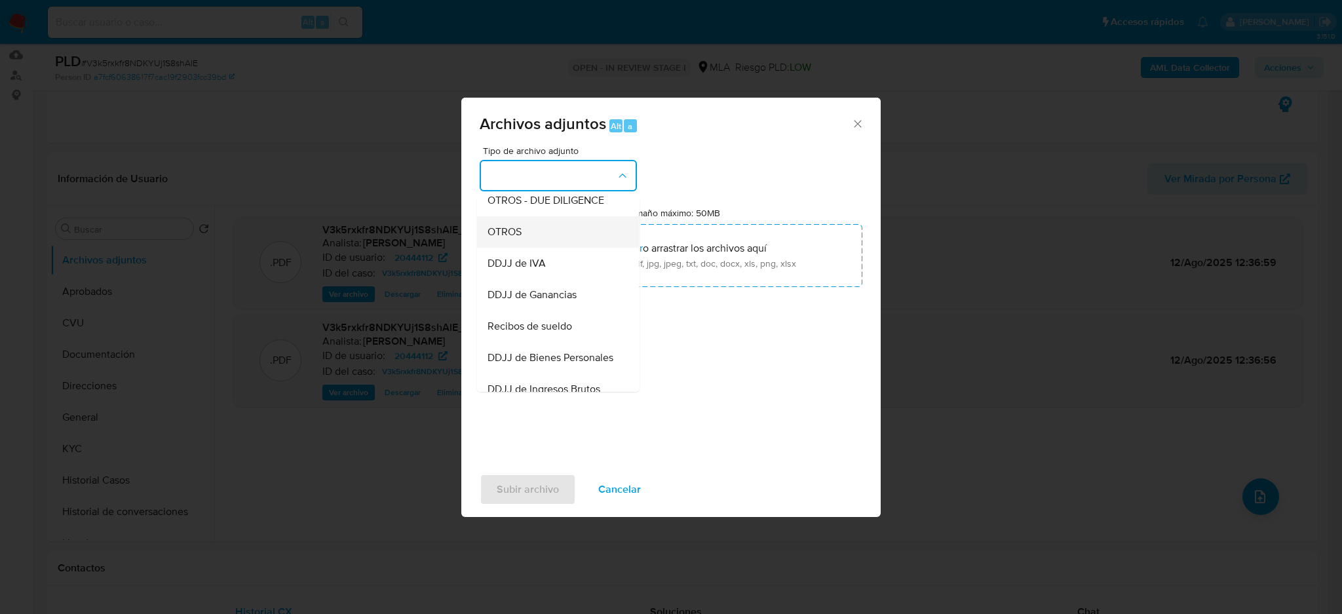
click at [517, 239] on span "OTROS" at bounding box center [505, 231] width 34 height 13
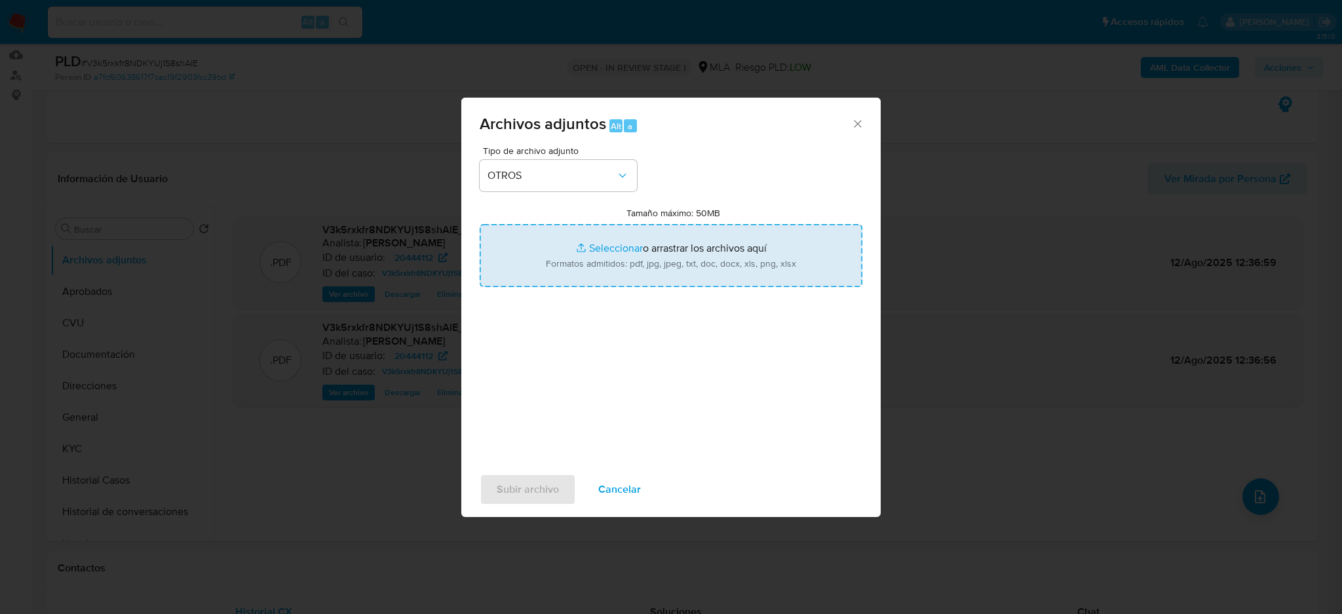
click at [563, 259] on input "Tamaño máximo: 50MB Seleccionar archivos" at bounding box center [671, 255] width 383 height 63
type input "C:\fakepath\Caselog V3k5rxkfr8NDKYUj1S8shAlE.docx"
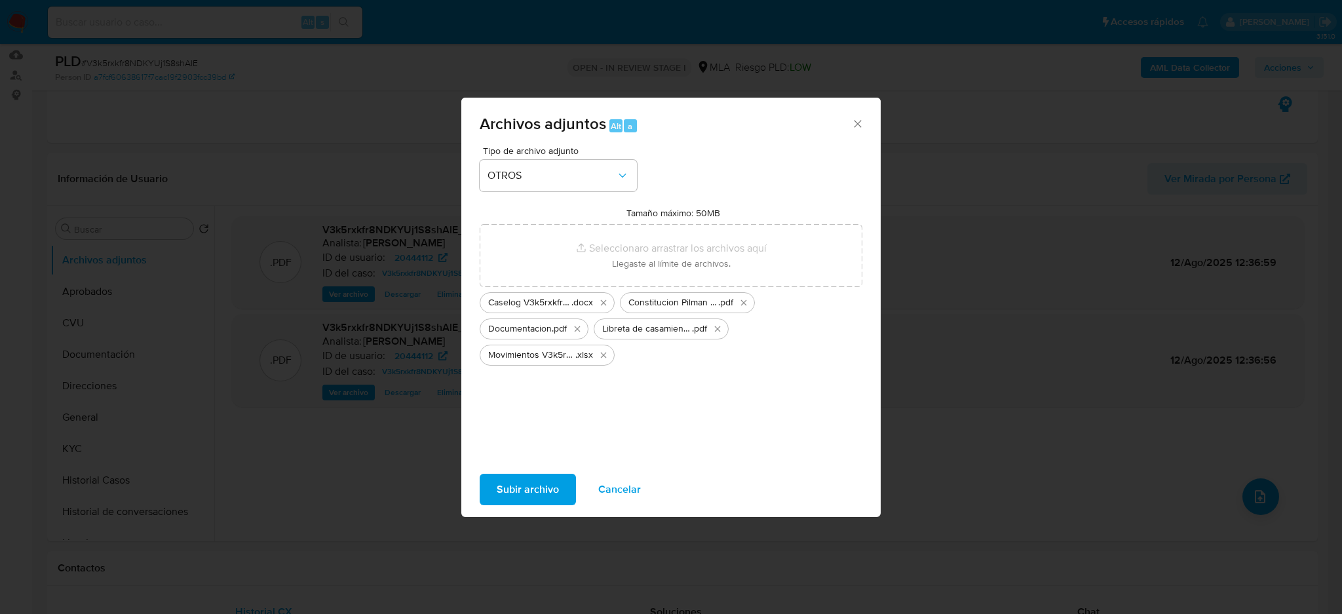
click at [526, 488] on span "Subir archivo" at bounding box center [528, 489] width 62 height 29
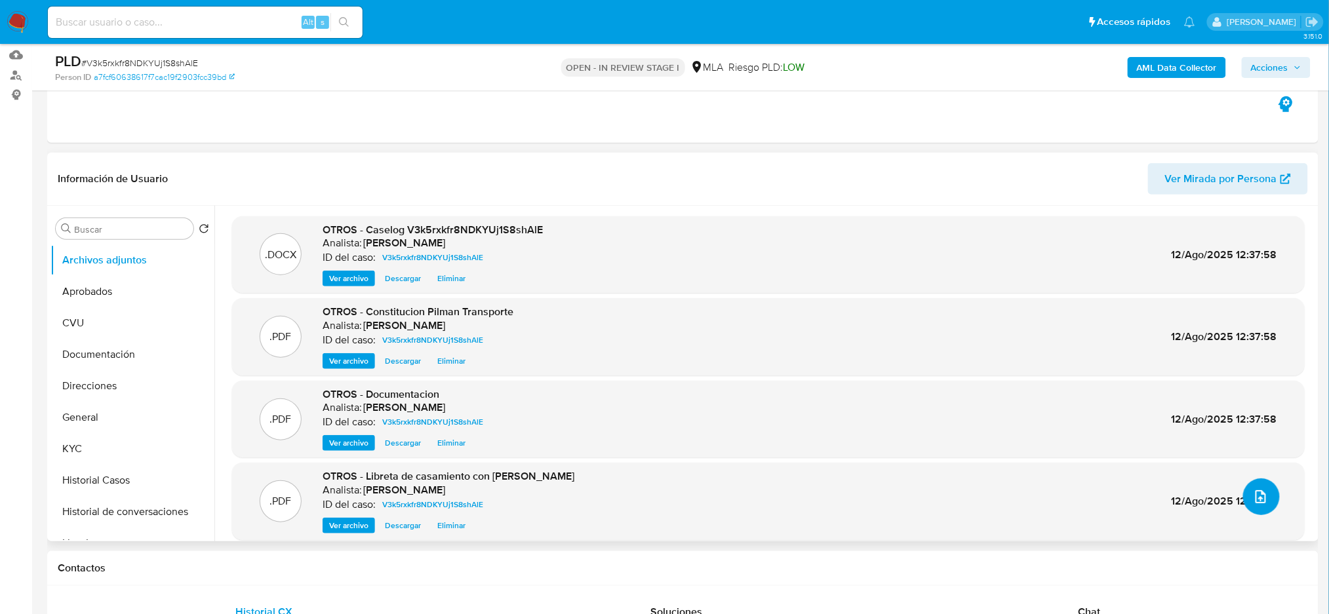
click at [1264, 493] on button "upload-file" at bounding box center [1261, 496] width 37 height 37
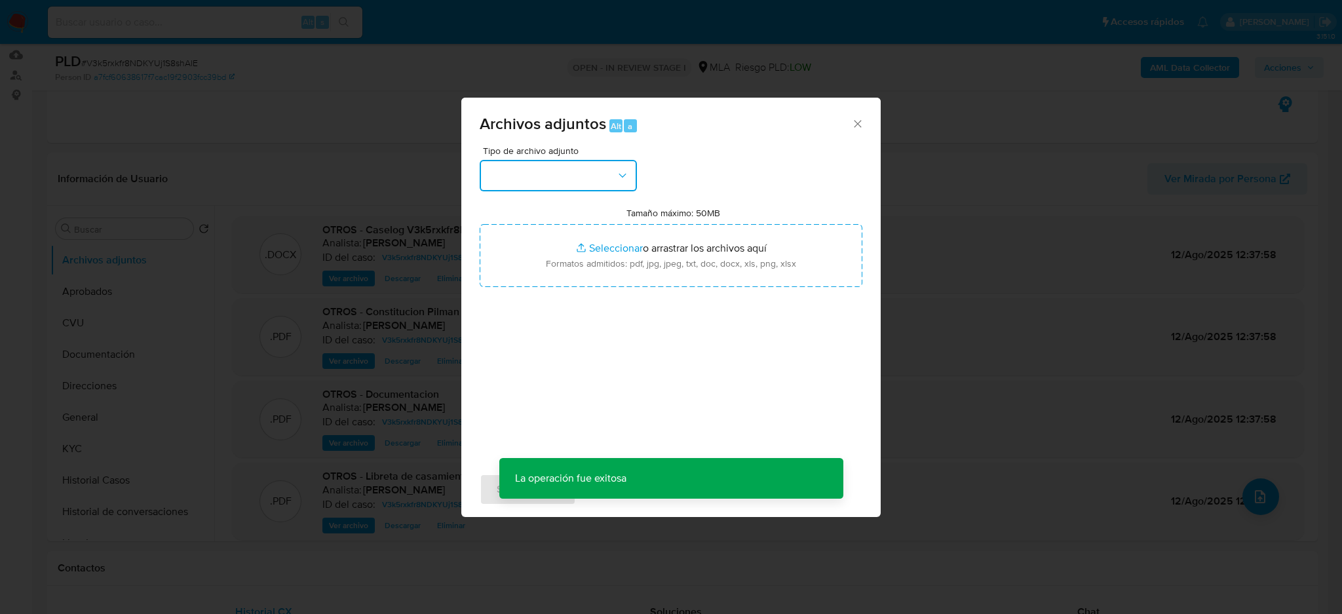
click at [520, 178] on button "button" at bounding box center [558, 175] width 157 height 31
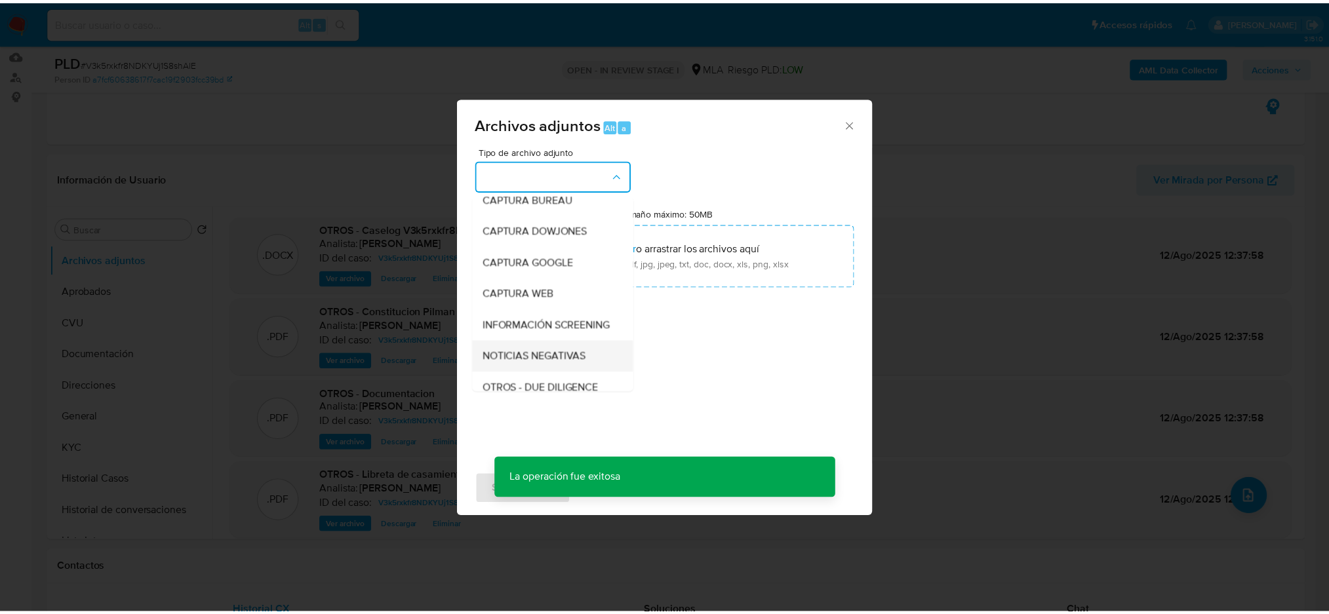
scroll to position [174, 0]
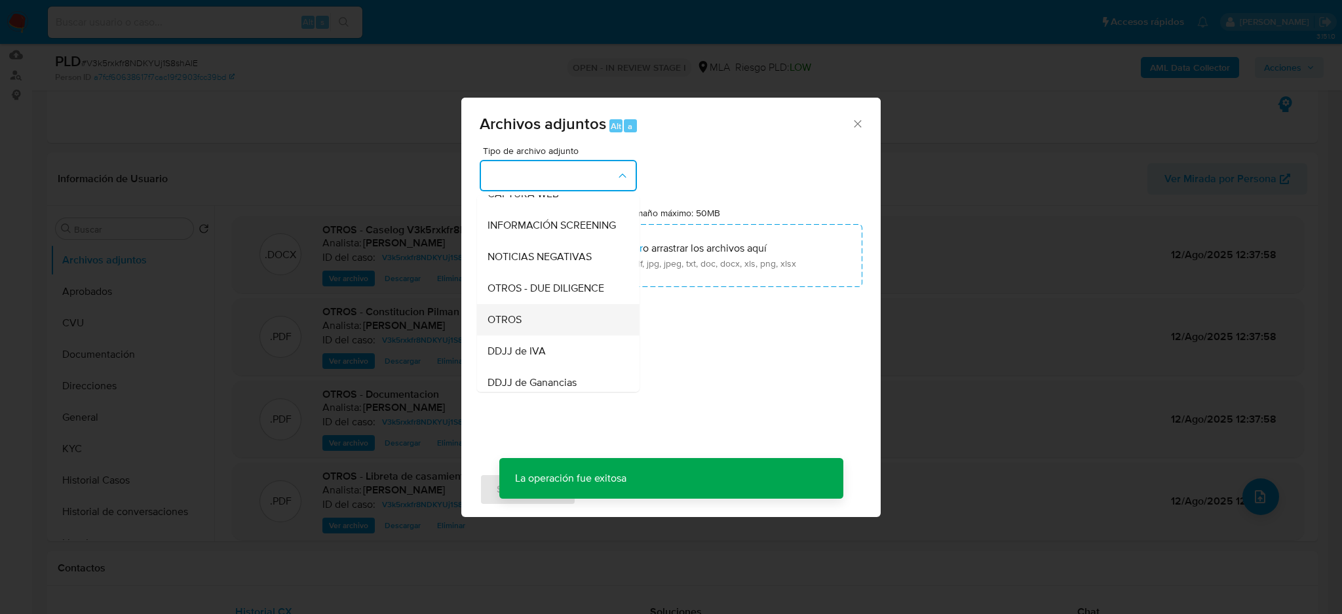
click at [529, 322] on div "OTROS" at bounding box center [555, 319] width 134 height 31
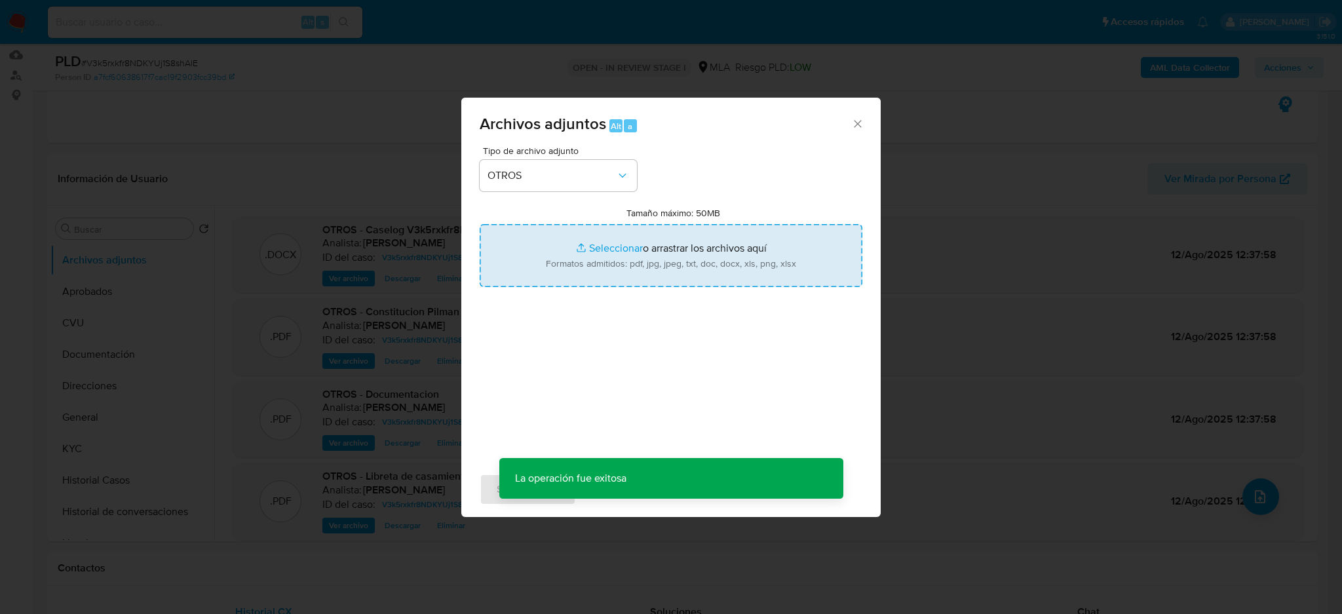
click at [564, 255] on input "Tamaño máximo: 50MB Seleccionar archivos" at bounding box center [671, 255] width 383 height 63
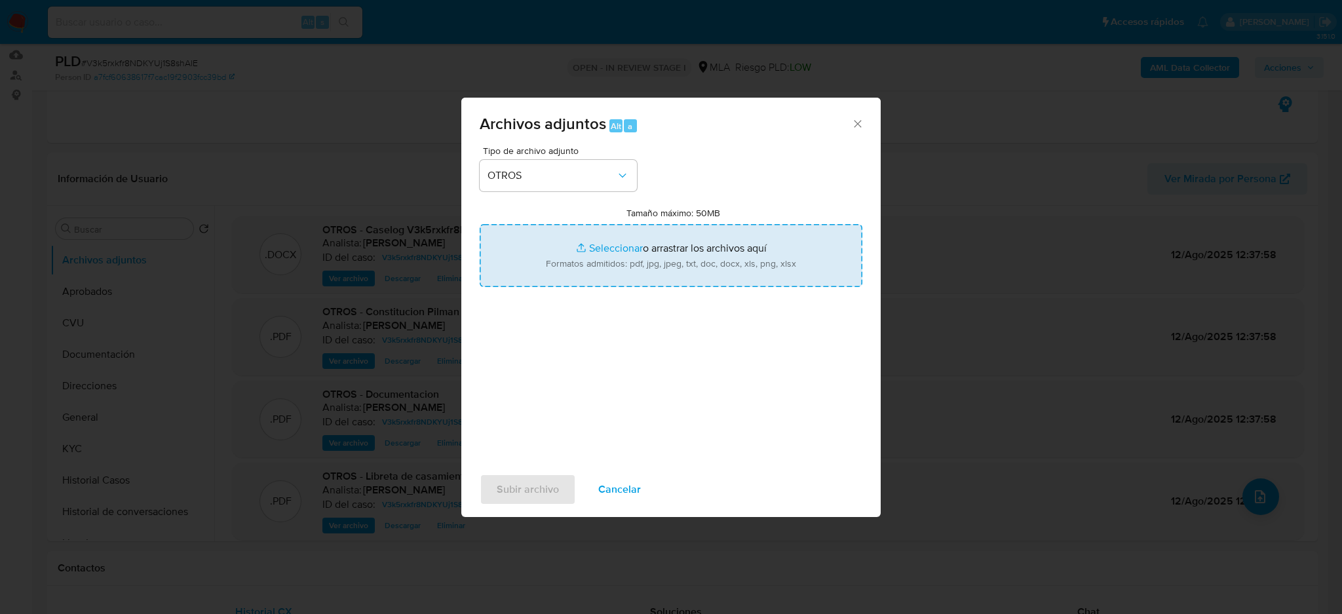
type input "C:\fakepath\NOSIS_Manager_InformeIndividual_27253657389_654920_20250812123804.p…"
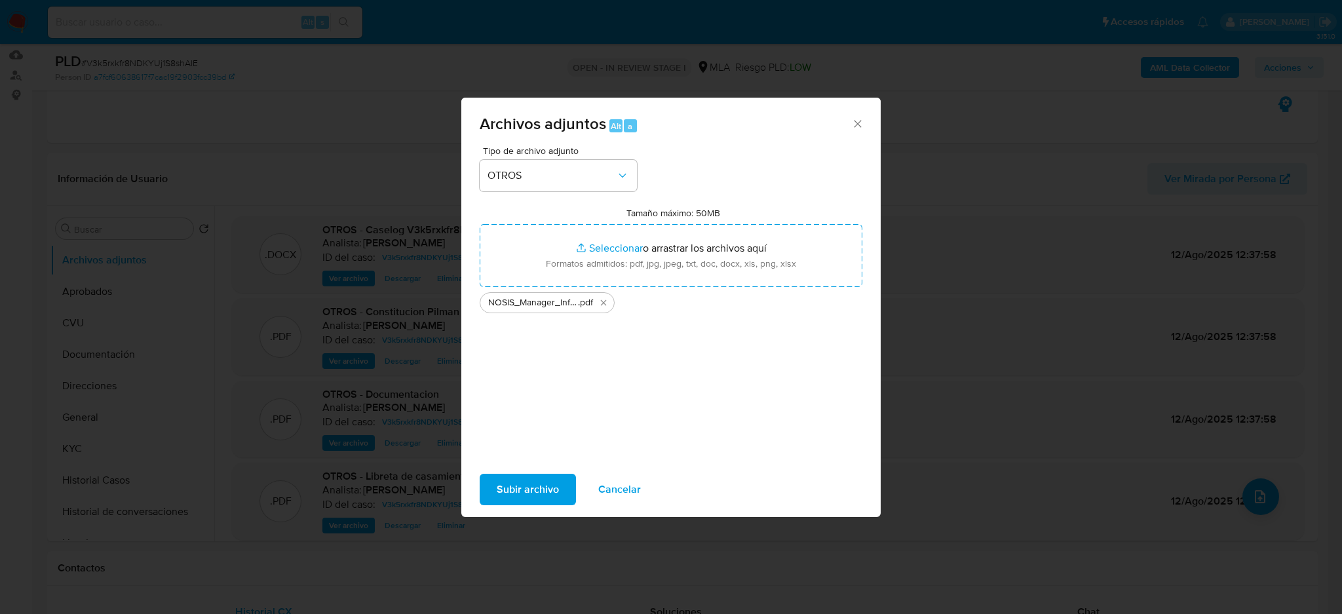
click at [536, 493] on span "Subir archivo" at bounding box center [528, 489] width 62 height 29
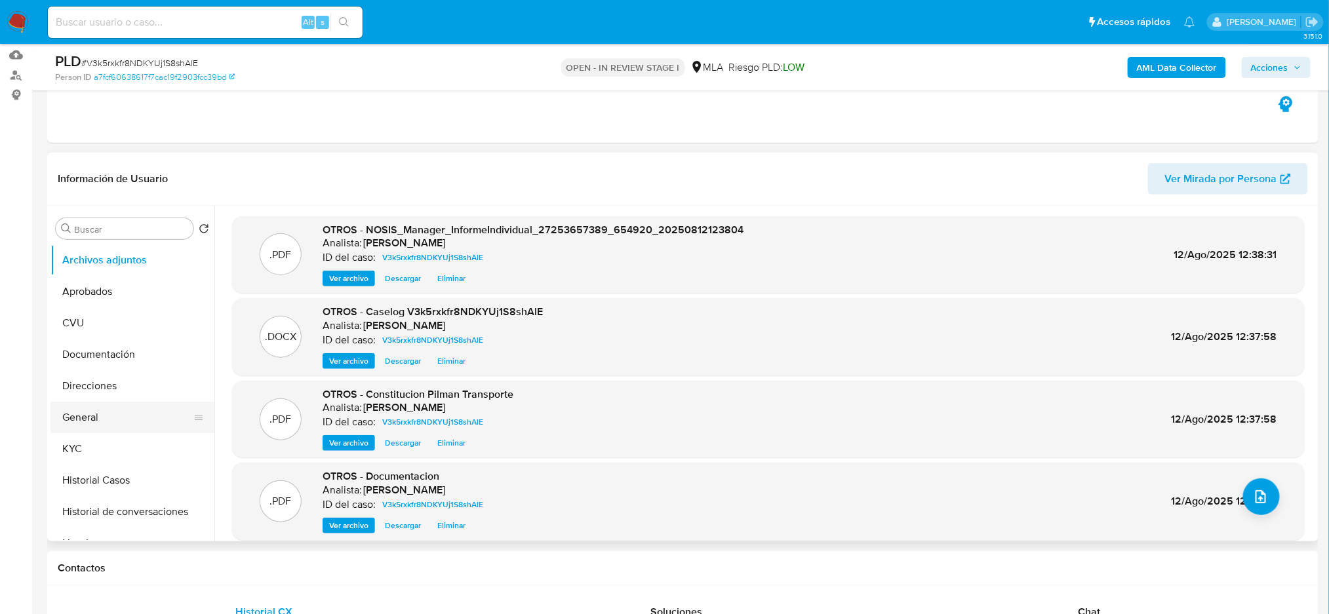
click at [103, 416] on button "General" at bounding box center [126, 417] width 153 height 31
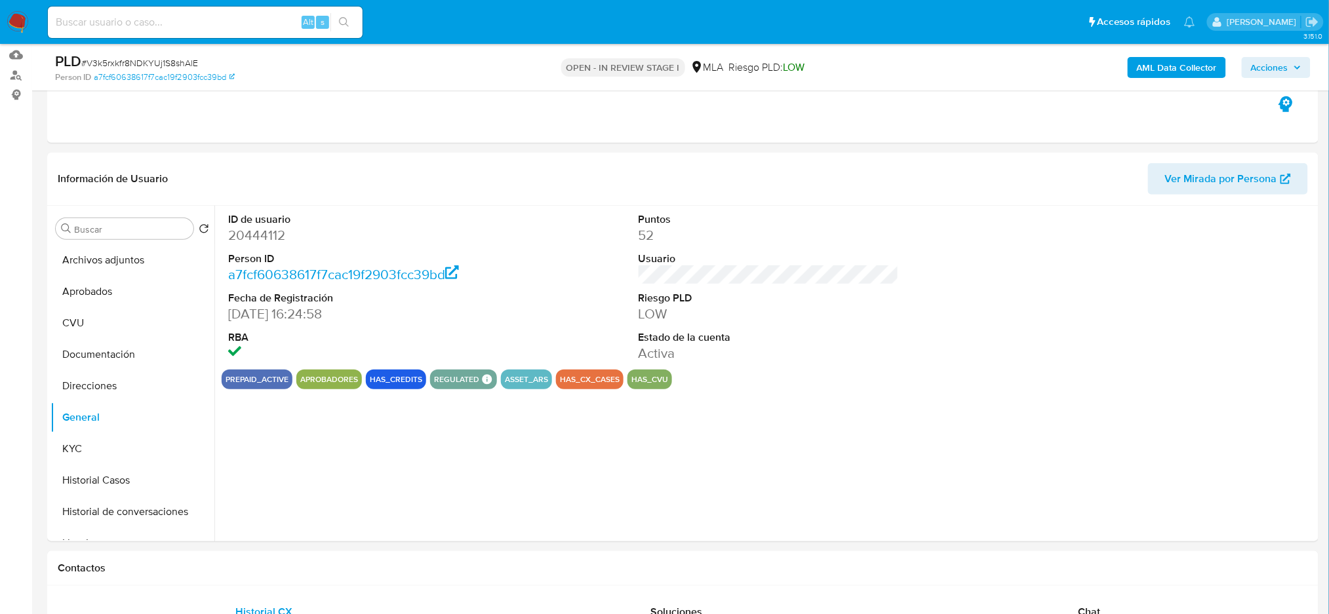
click at [256, 235] on dd "20444112" at bounding box center [358, 235] width 260 height 18
copy dd "20444112"
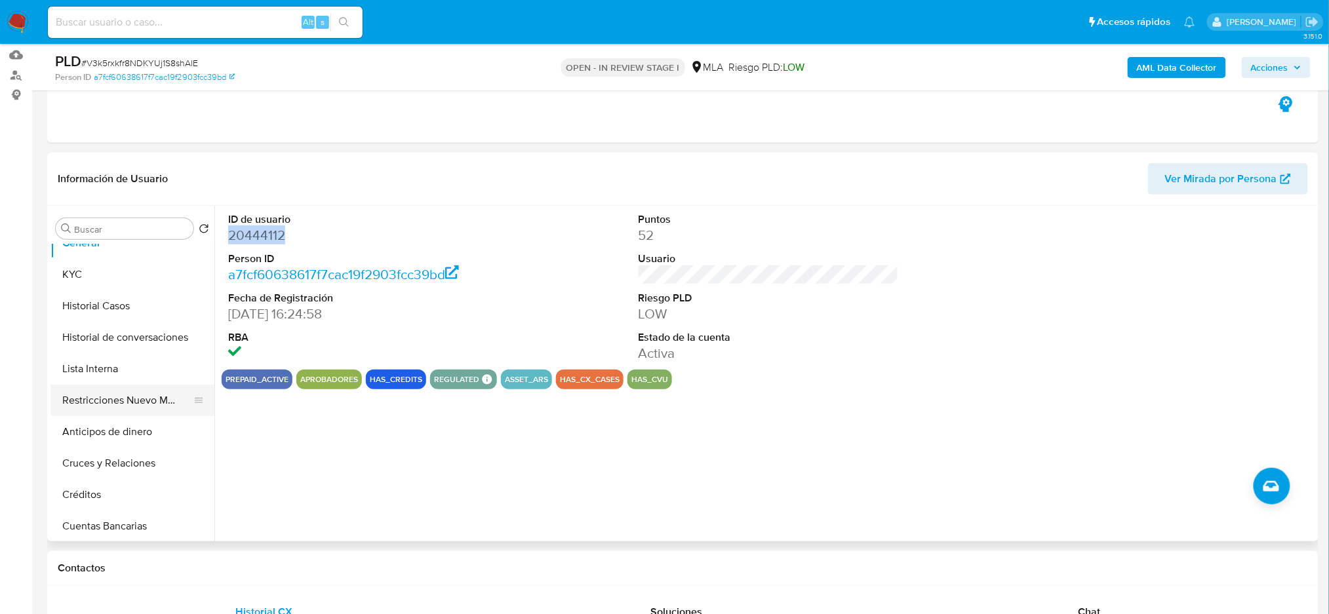
click at [122, 396] on button "Restricciones Nuevo Mundo" at bounding box center [126, 400] width 153 height 31
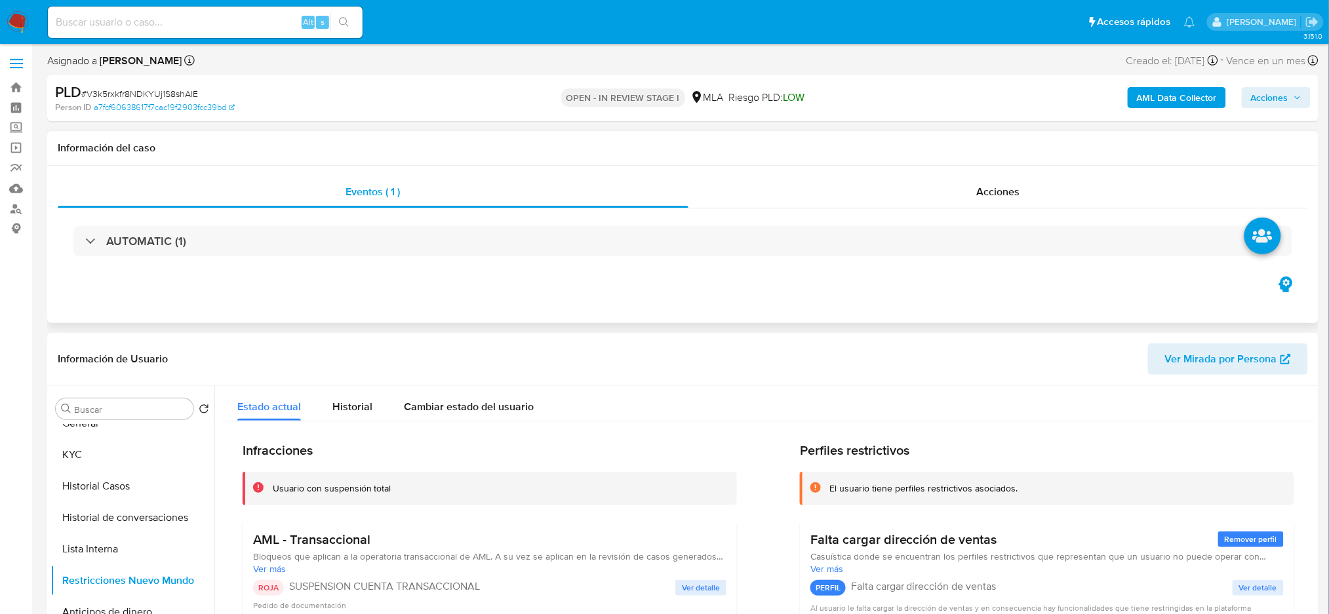
scroll to position [0, 0]
click at [1276, 96] on span "Acciones" at bounding box center [1269, 98] width 37 height 21
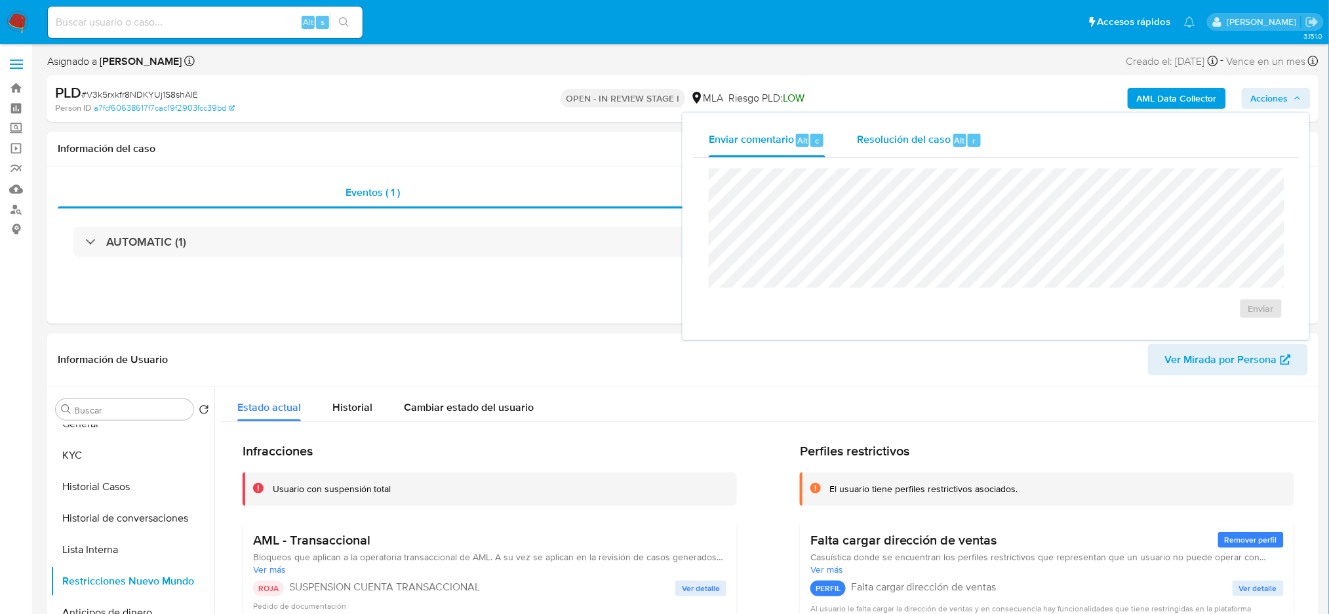
click at [934, 142] on span "Resolución del caso" at bounding box center [904, 139] width 94 height 15
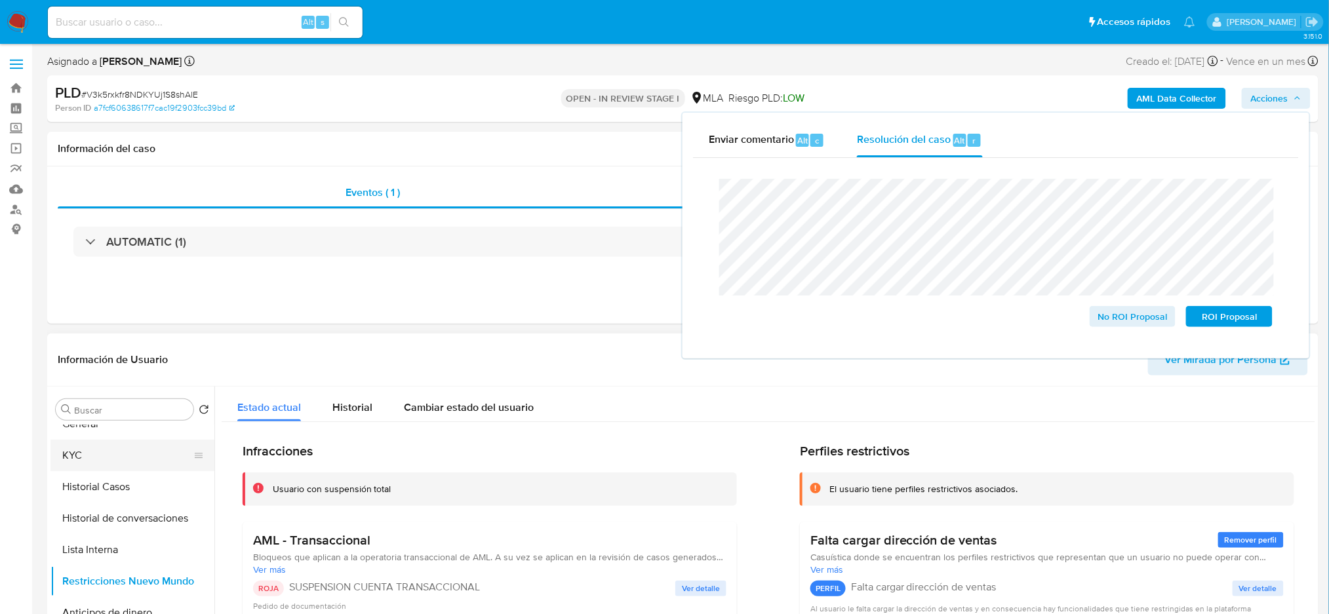
click at [84, 467] on button "KYC" at bounding box center [126, 455] width 153 height 31
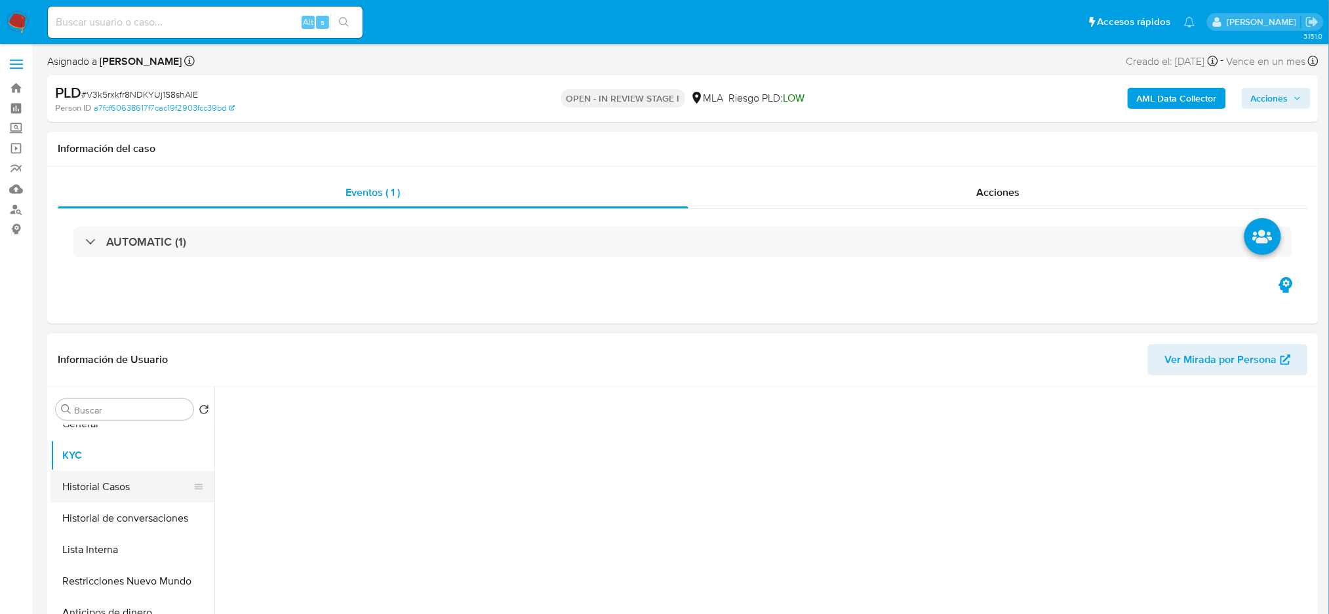
click at [88, 484] on button "Historial Casos" at bounding box center [126, 486] width 153 height 31
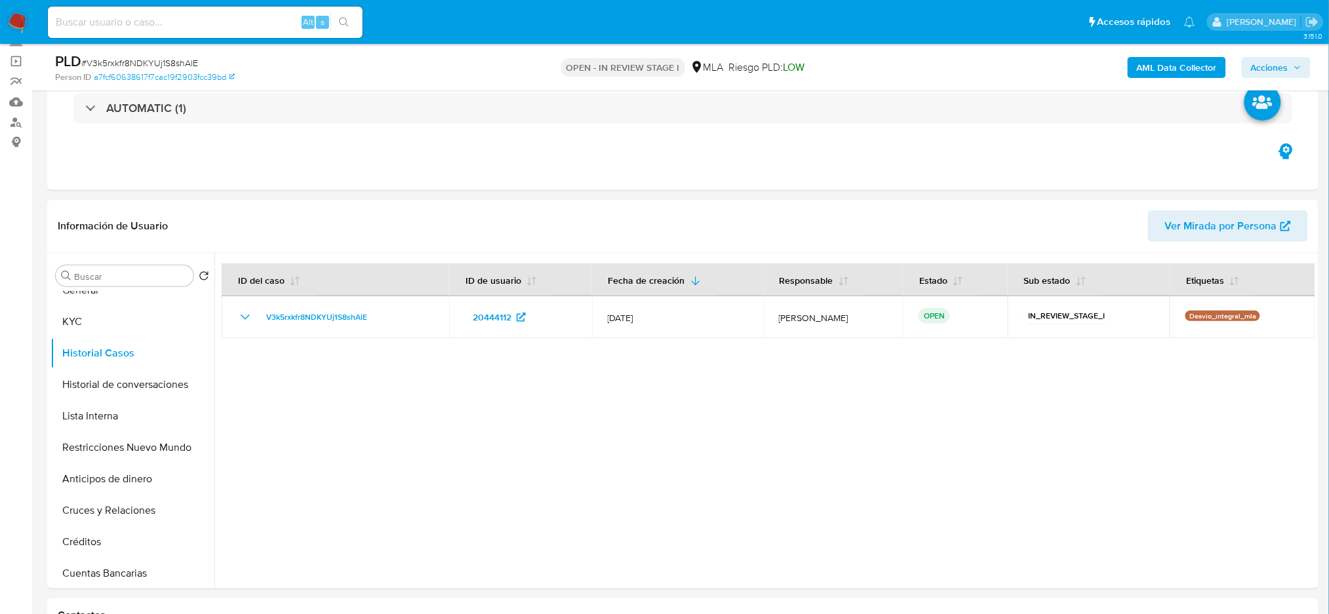
click at [1283, 64] on span "Acciones" at bounding box center [1269, 67] width 37 height 21
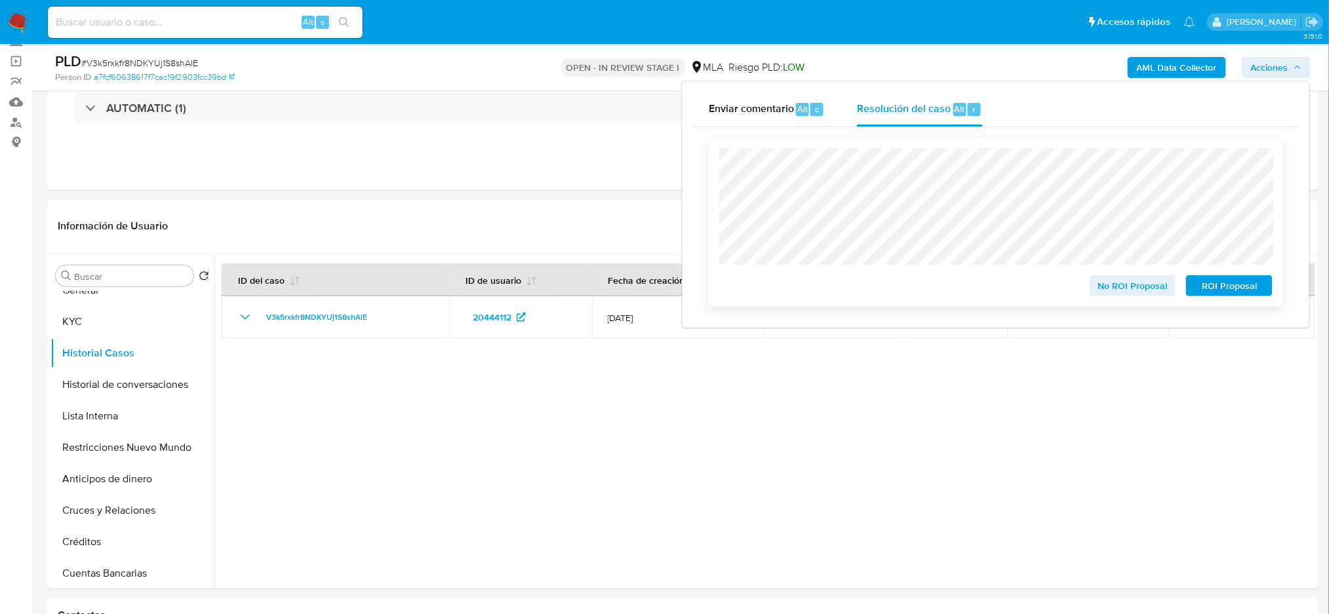
click at [1252, 295] on span "ROI Proposal" at bounding box center [1229, 286] width 68 height 18
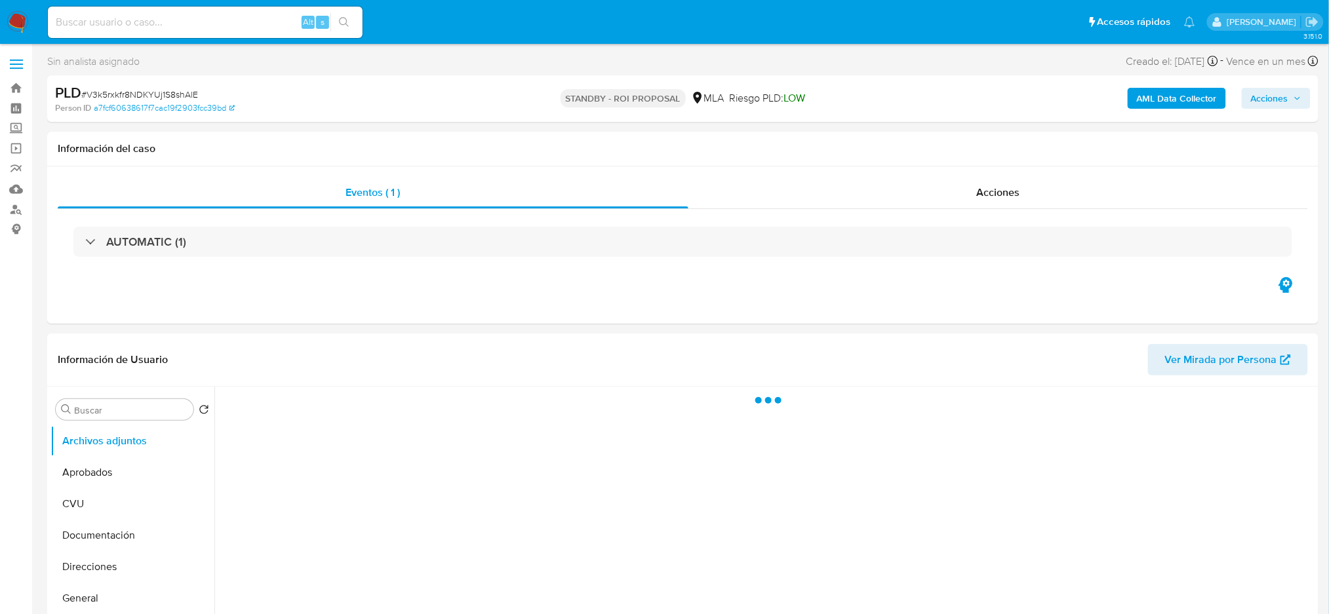
click at [15, 20] on img at bounding box center [18, 22] width 22 height 22
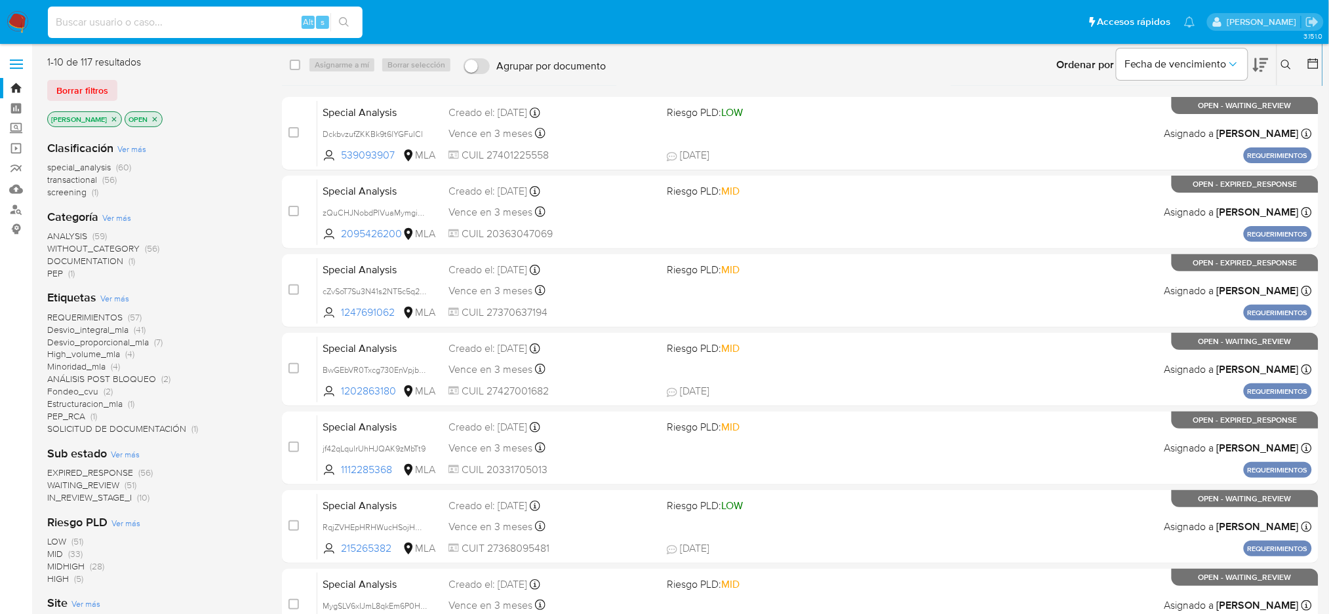
click at [166, 24] on input at bounding box center [205, 22] width 315 height 17
paste input "V3k5rxkfr8NDKYUj1S8shAlE"
type input "V3k5rxkfr8NDKYUj1S8shAlE"
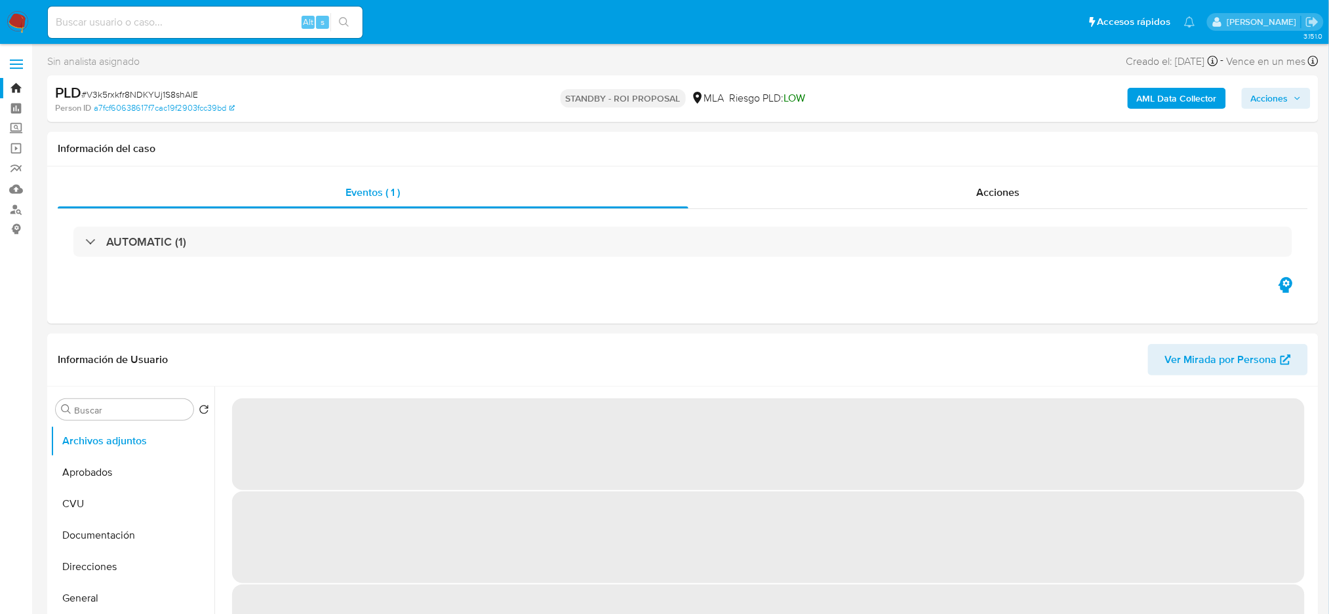
select select "10"
